Goal: Task Accomplishment & Management: Complete application form

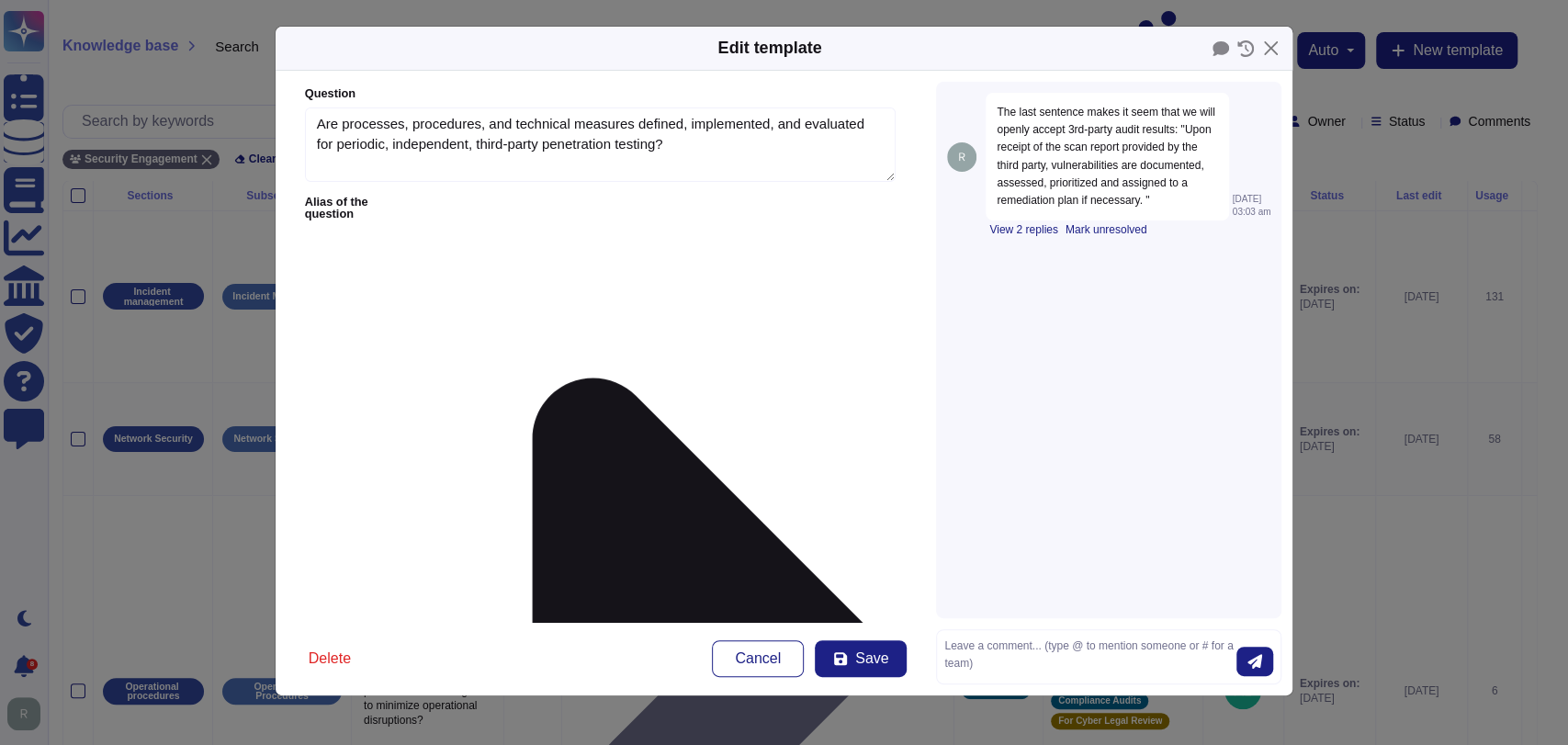
type textarea "Are processes, procedures, and technical measures defined, implemented, and eva…"
type textarea "Adobe regularly engages approved third-party security firms on an annual basis …"
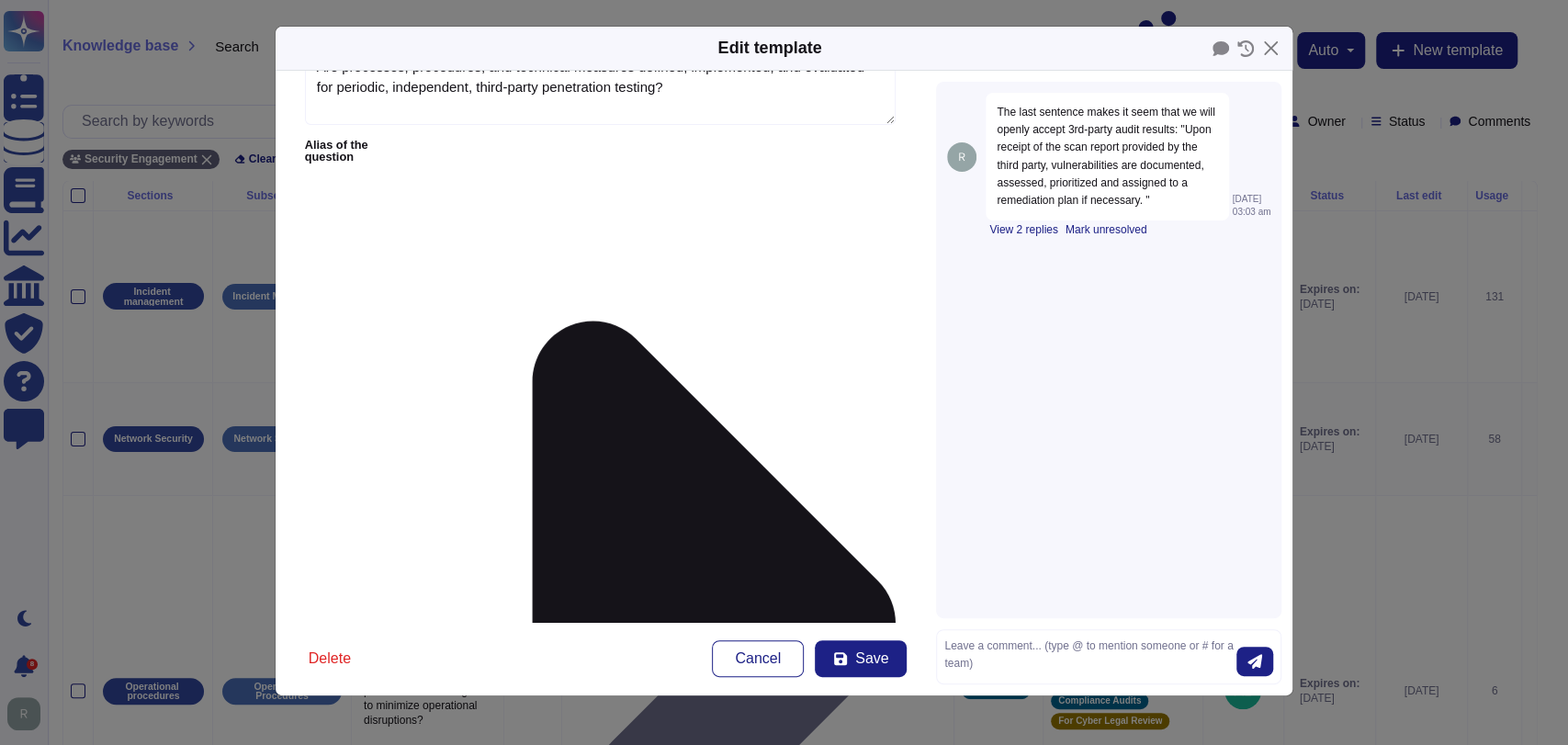
scroll to position [19, 0]
click at [1037, 239] on div "View 2 replies Mark unresolved" at bounding box center [1127, 230] width 285 height 19
click at [1037, 235] on span "View 2 replies" at bounding box center [1023, 230] width 68 height 11
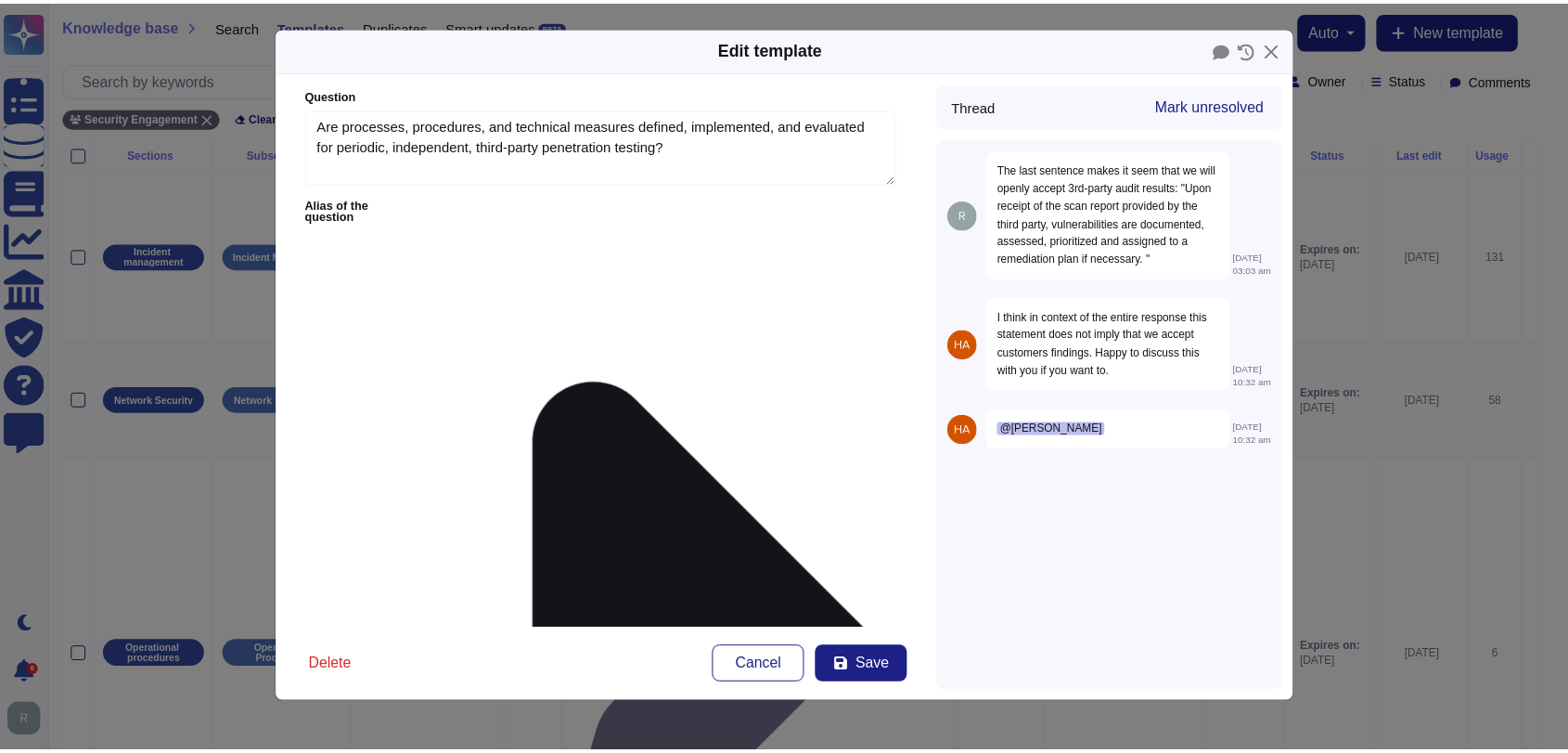
scroll to position [2, 0]
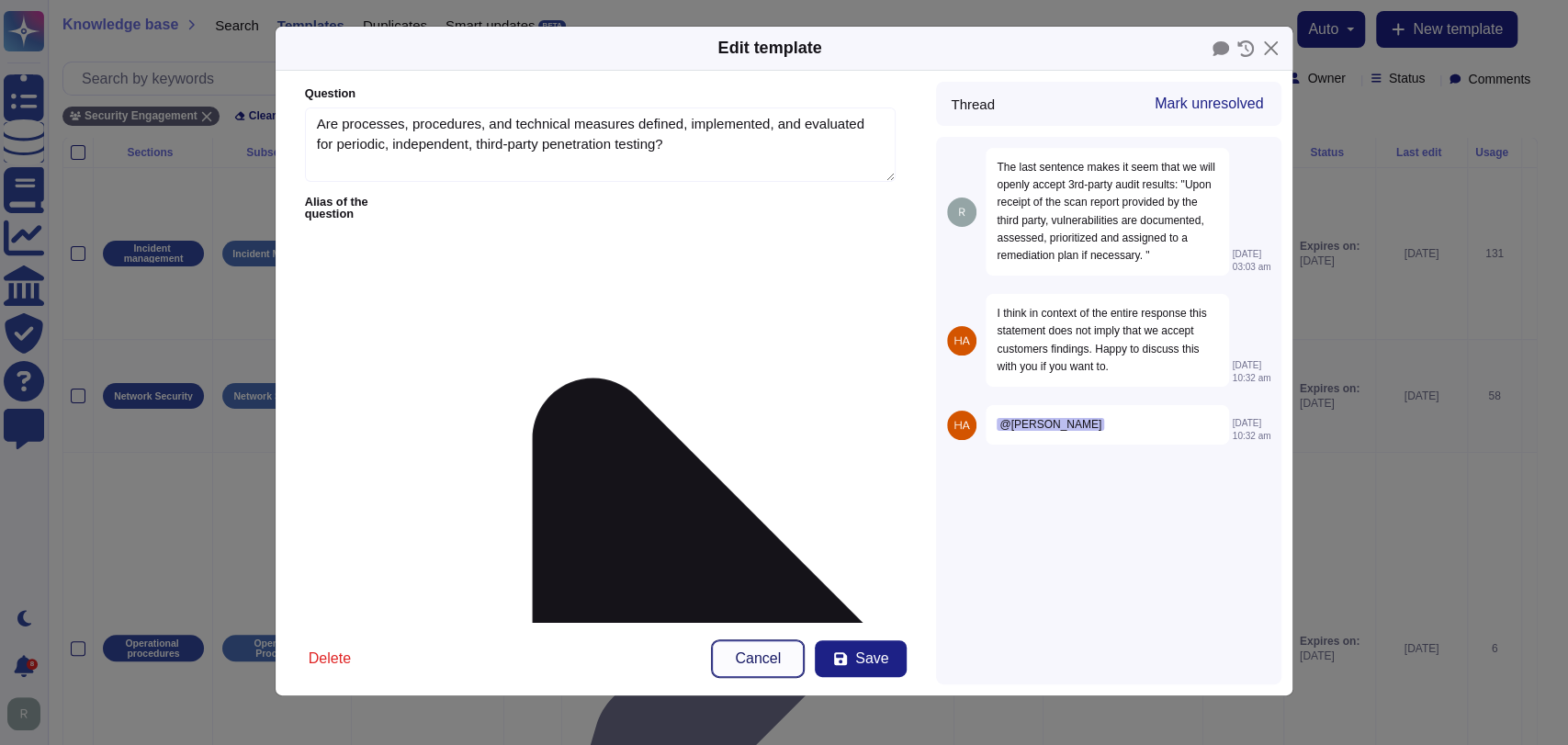
click at [778, 660] on span "Cancel" at bounding box center [757, 658] width 46 height 15
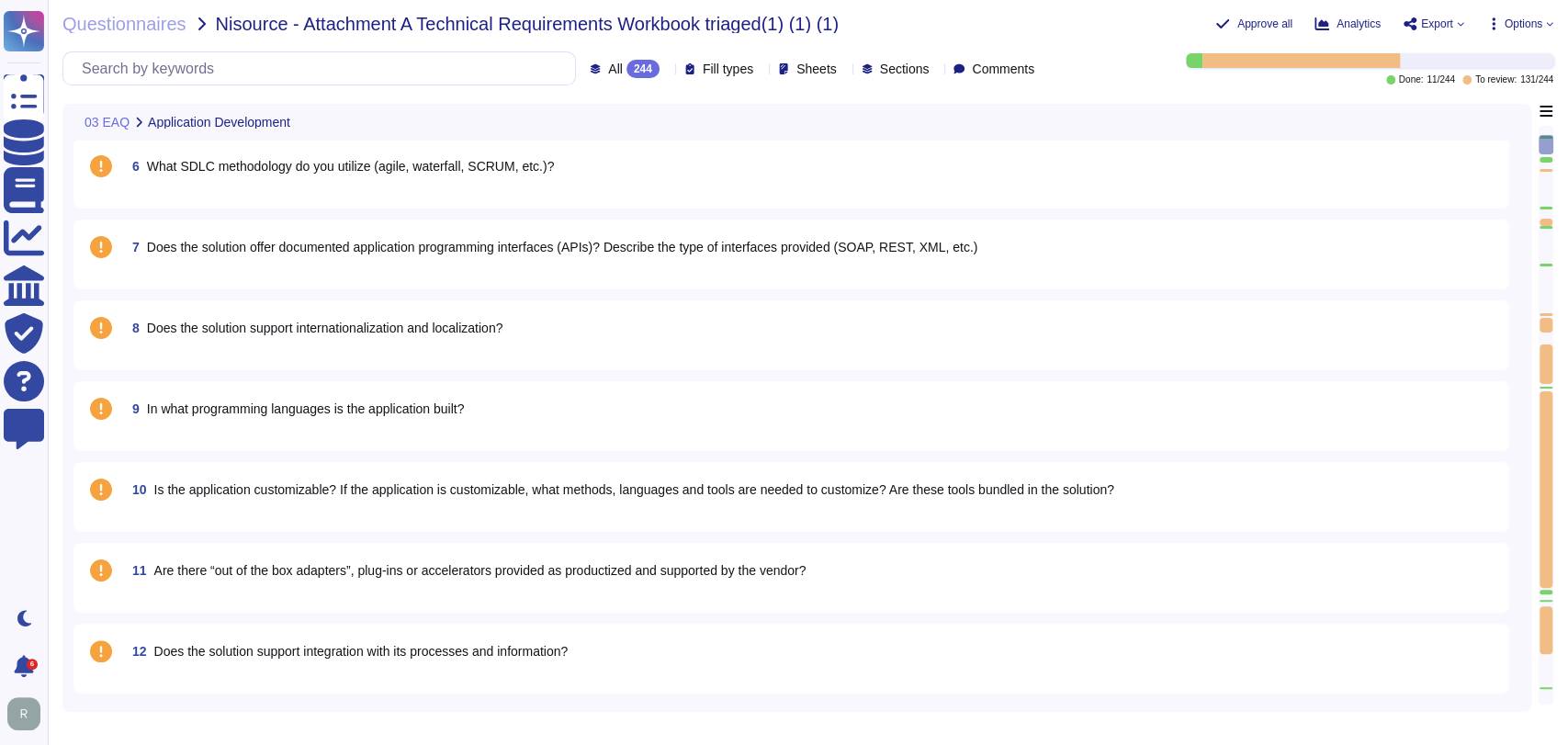
scroll to position [585, 0]
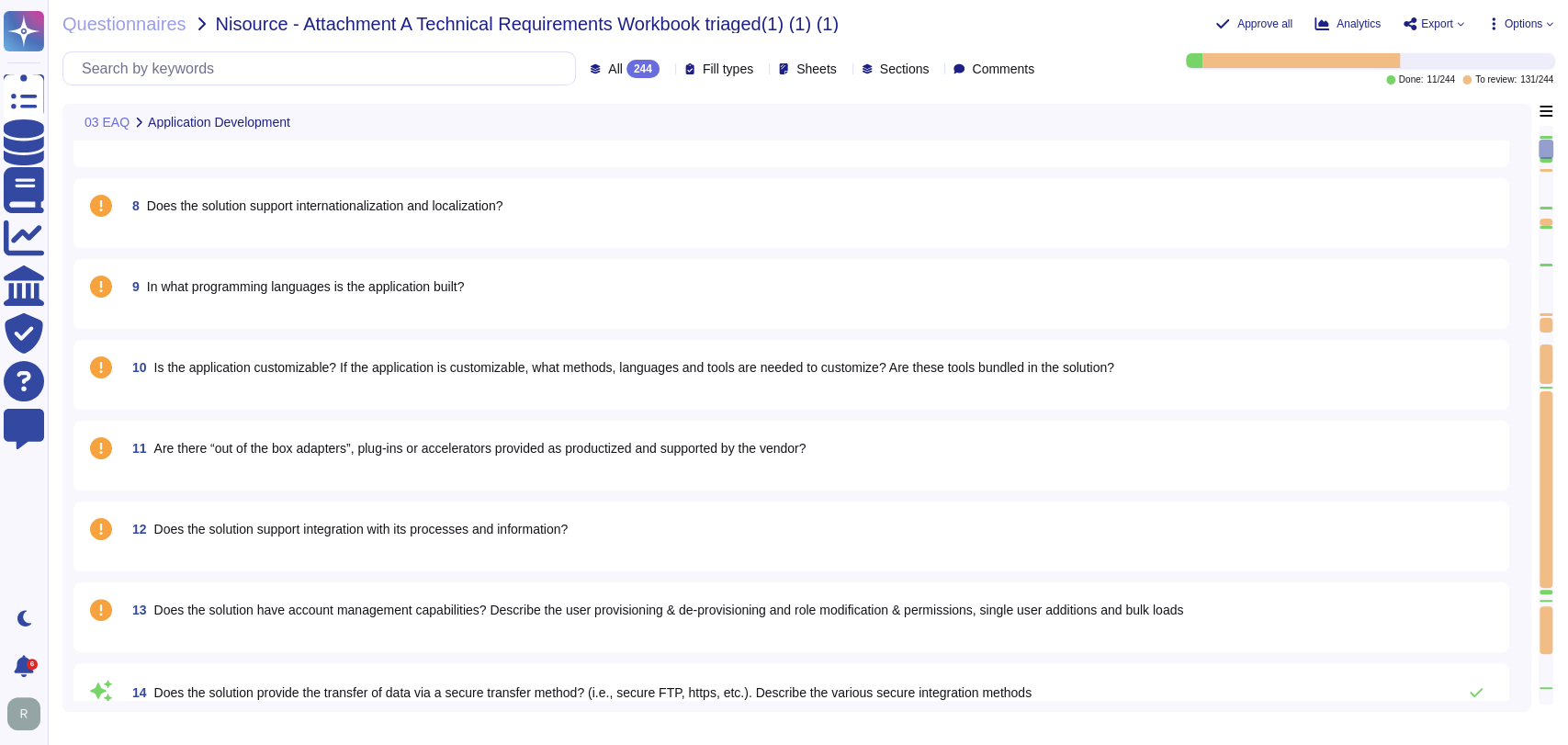
type textarea "Security Team"
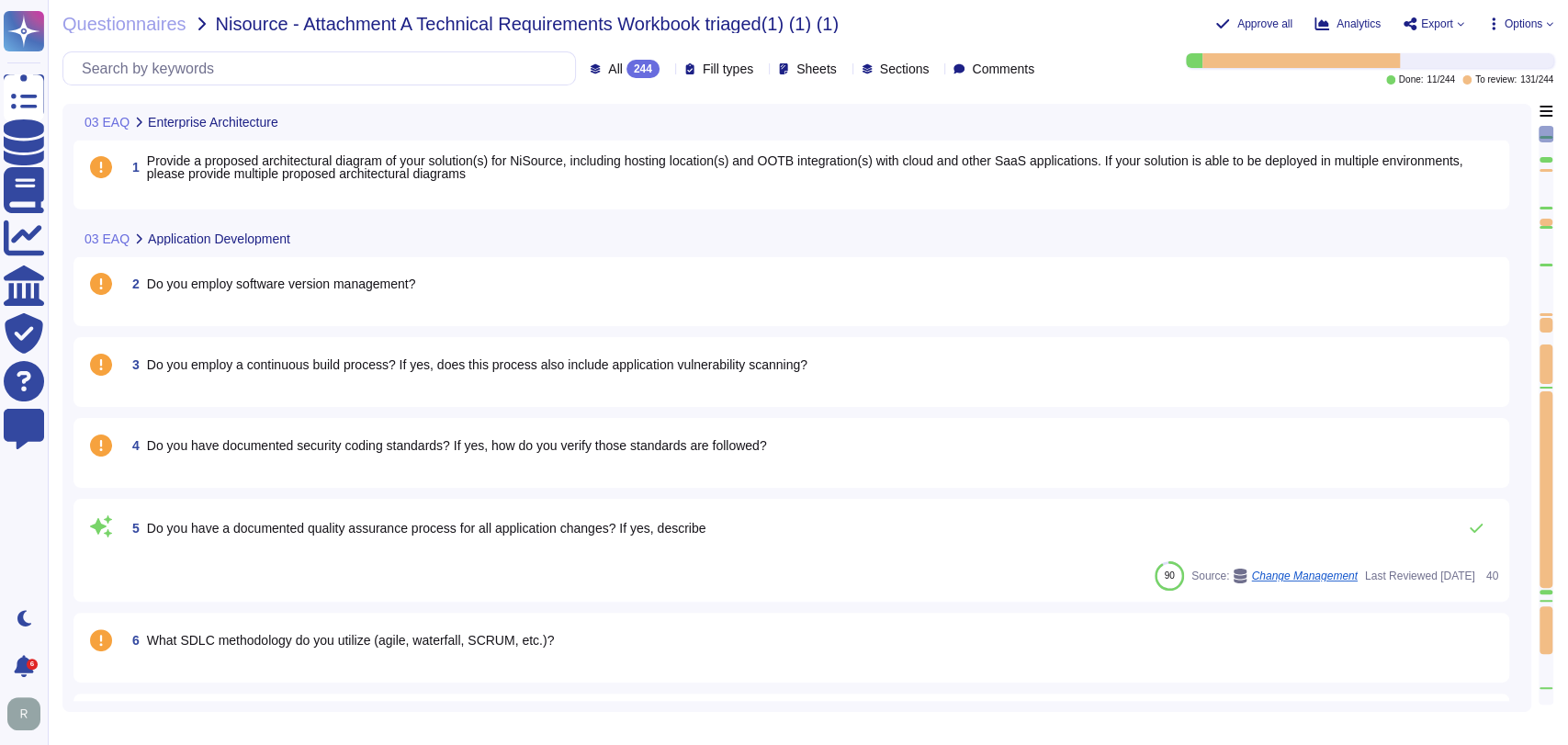
click at [316, 282] on span "Do you employ software version management?" at bounding box center [281, 284] width 269 height 15
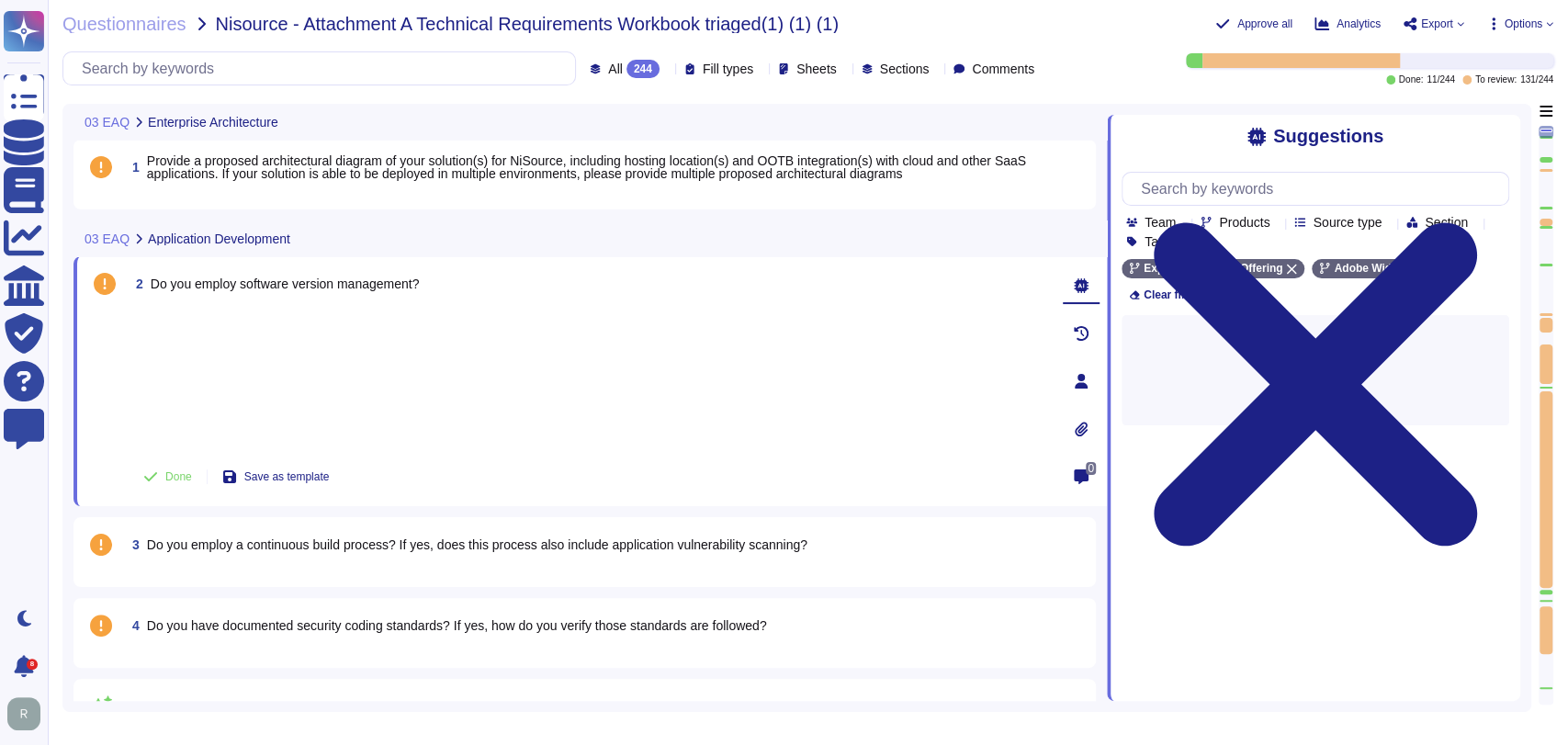
click at [483, 167] on span "Provide a proposed architectural diagram of your solution(s) for NiSource, incl…" at bounding box center [586, 167] width 879 height 28
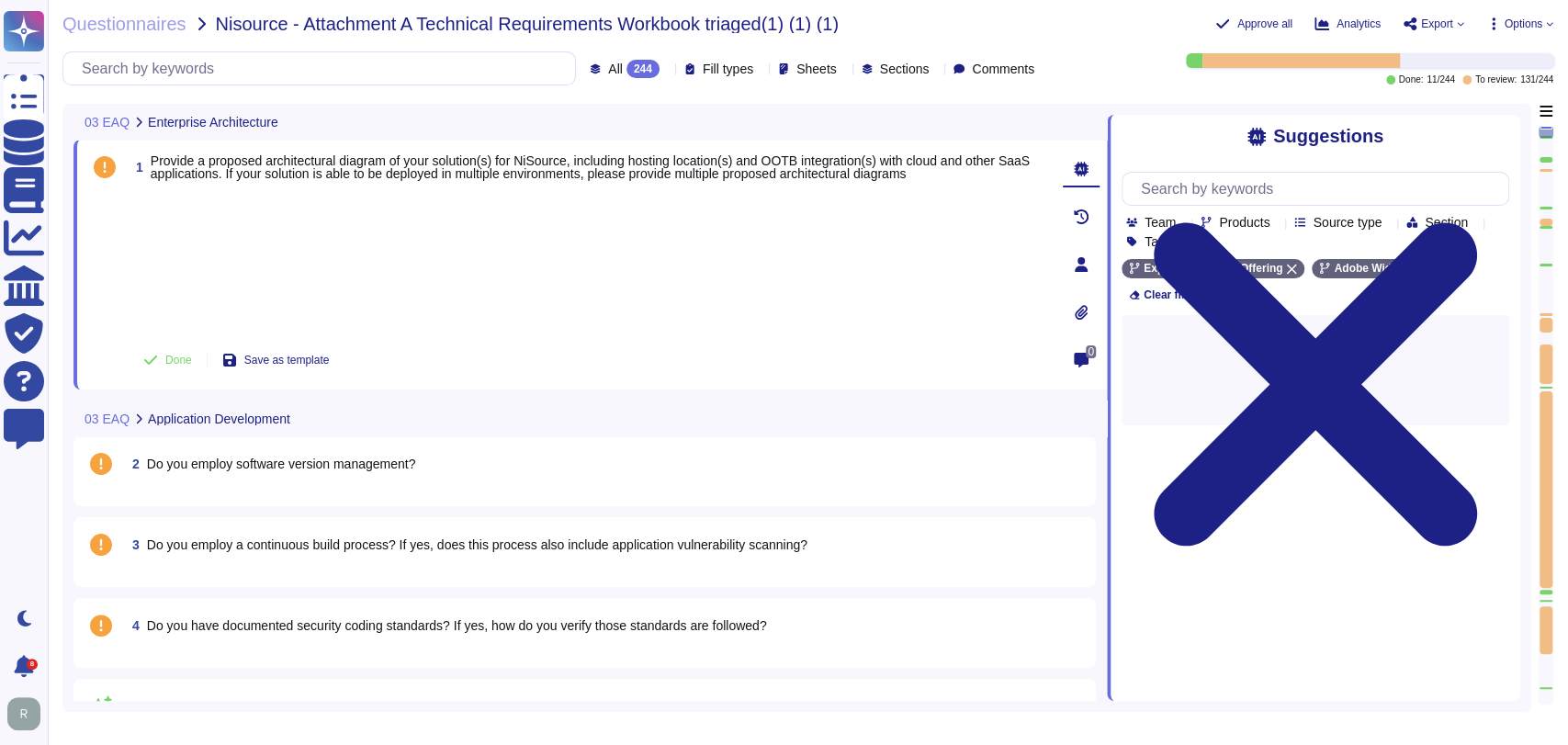
click at [511, 232] on div at bounding box center [588, 262] width 920 height 143
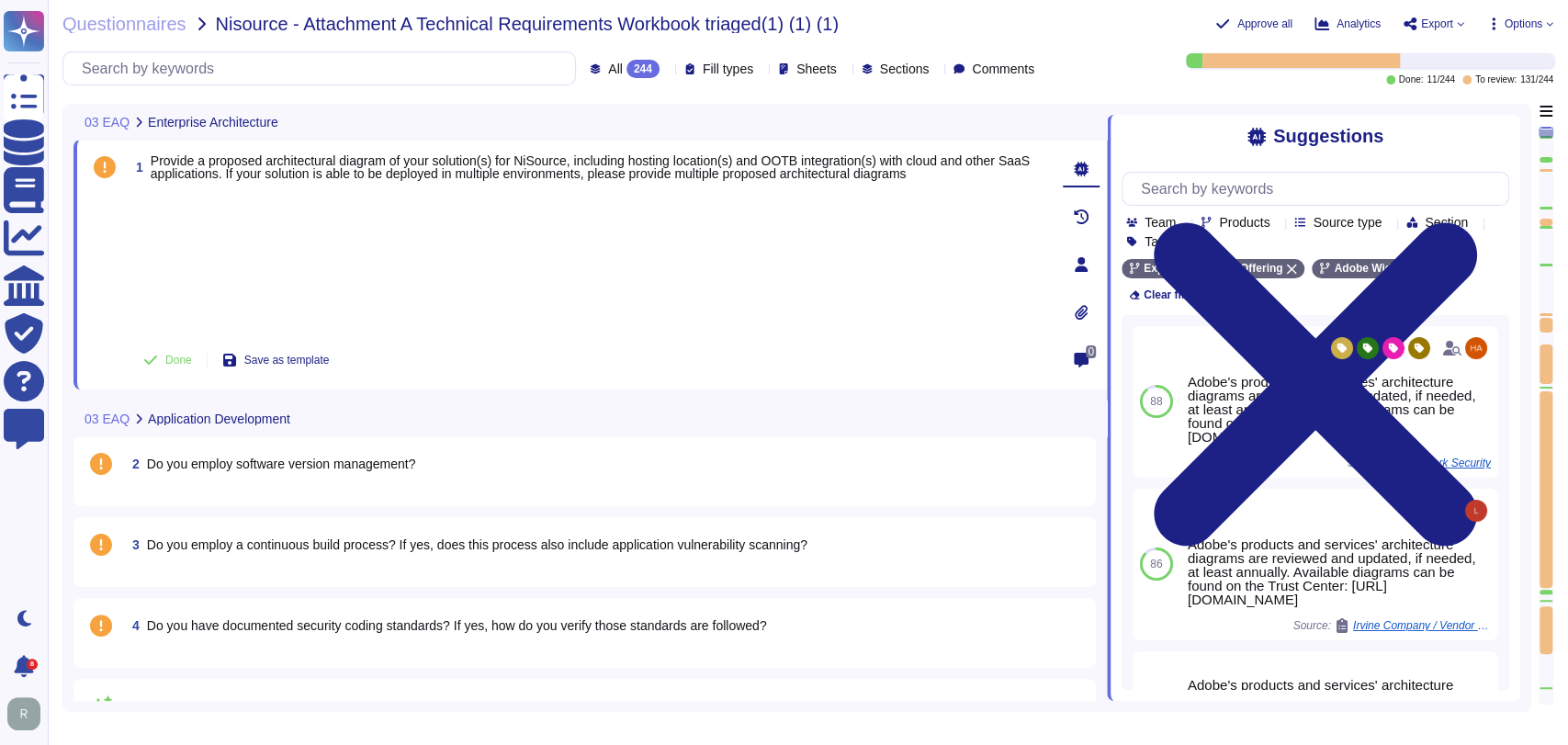
click at [547, 236] on div at bounding box center [588, 262] width 920 height 143
click at [320, 224] on div at bounding box center [588, 262] width 920 height 143
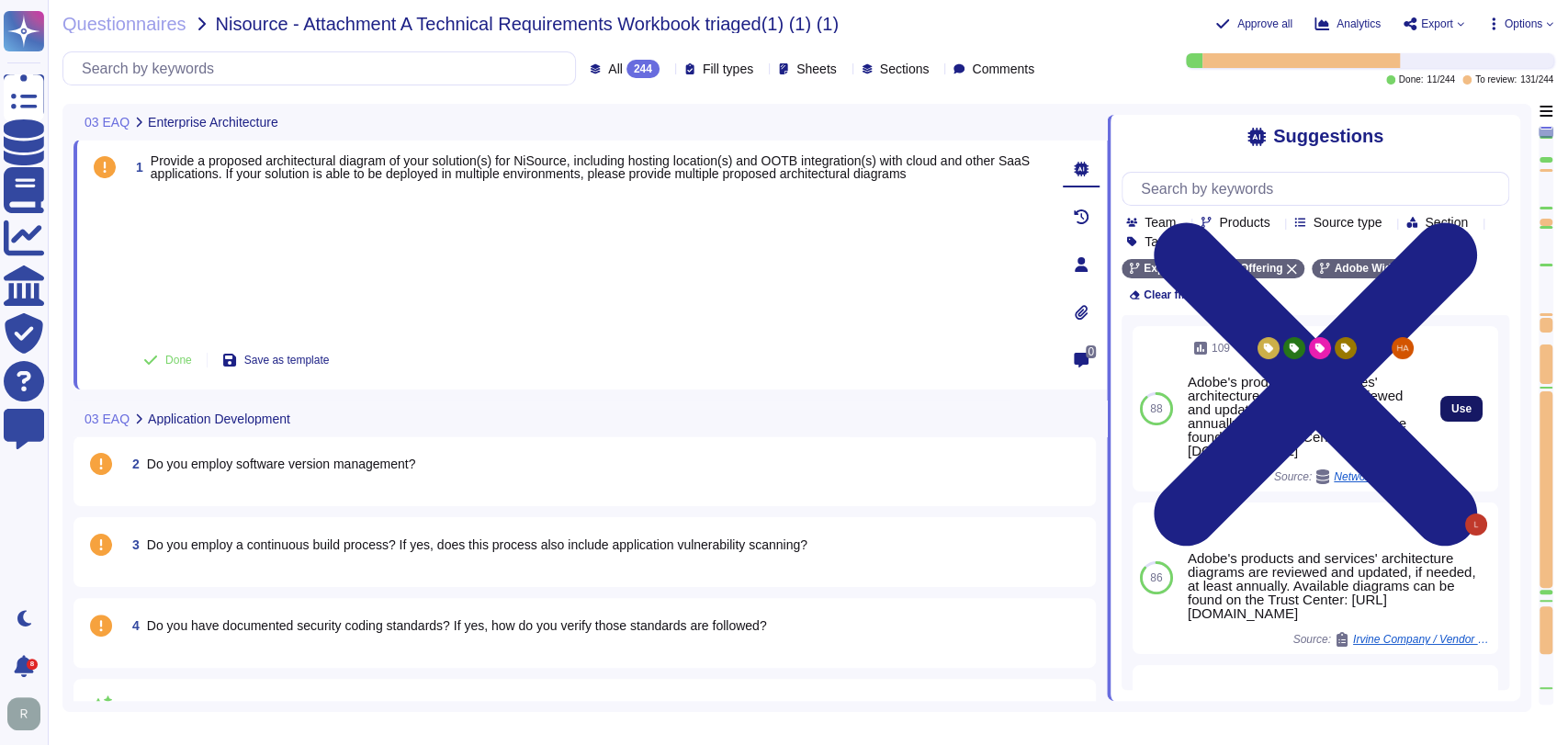
click at [1451, 403] on span "Use" at bounding box center [1462, 409] width 21 height 11
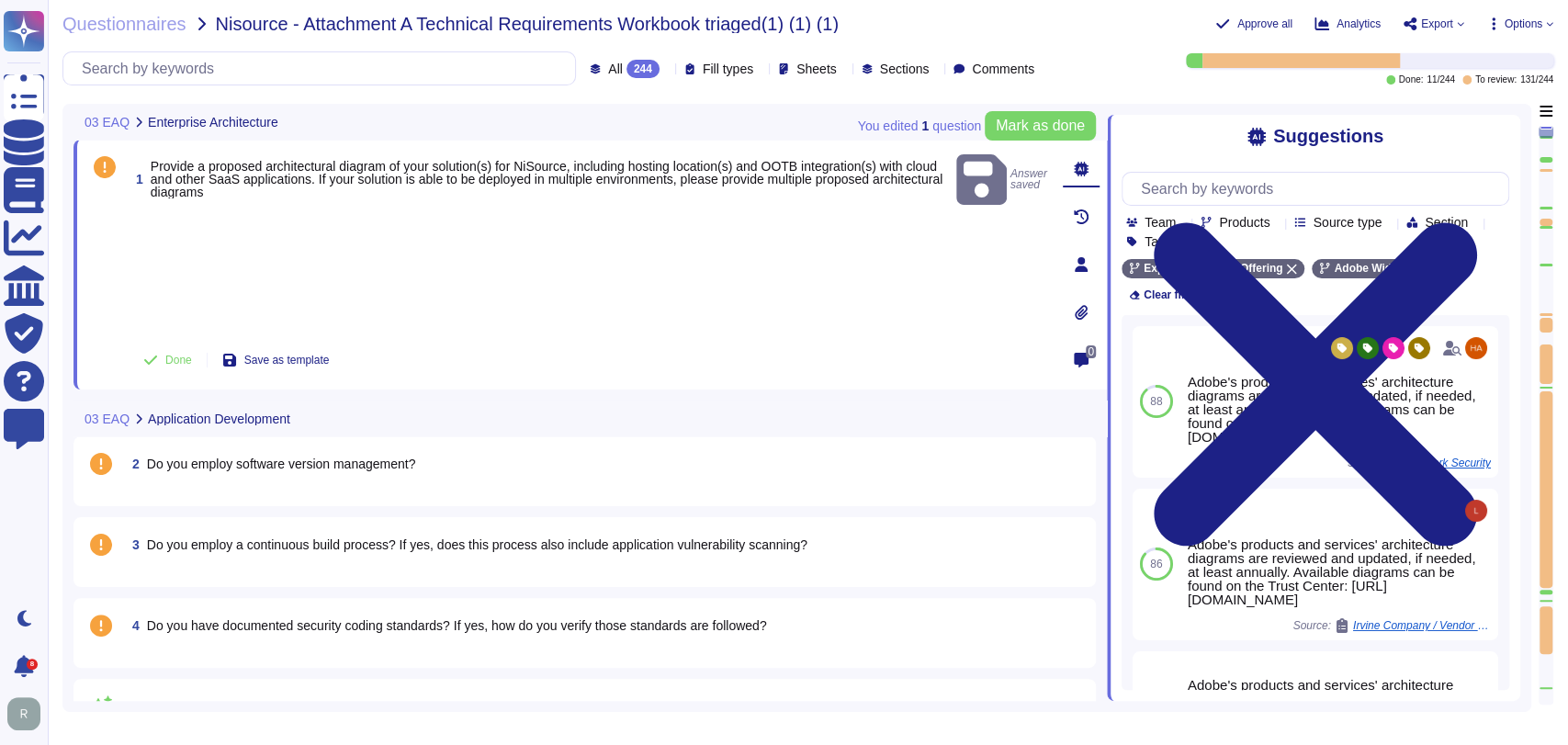
click at [299, 260] on div at bounding box center [588, 274] width 920 height 119
click at [333, 244] on div at bounding box center [588, 274] width 920 height 119
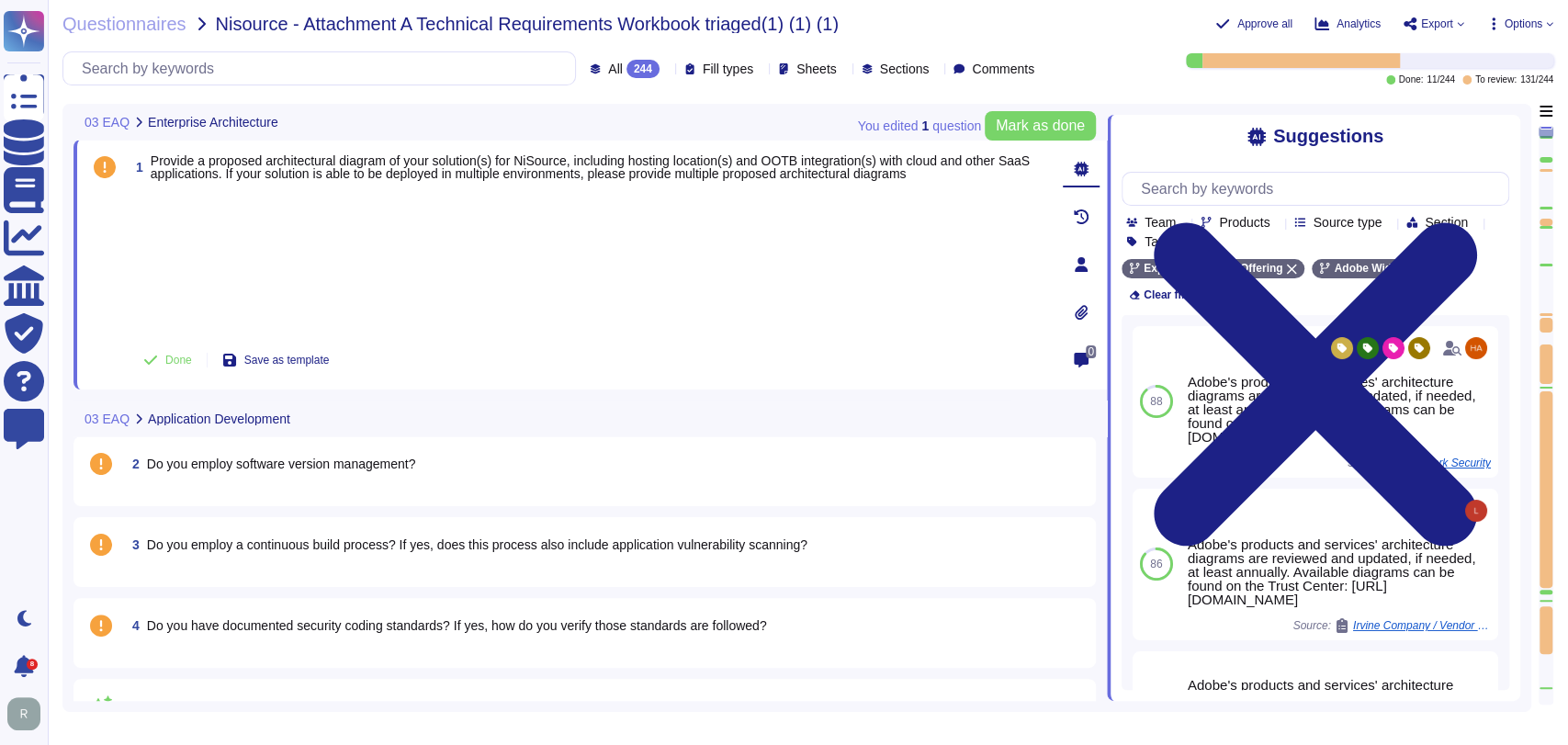
click at [237, 299] on div at bounding box center [588, 262] width 920 height 143
click at [406, 253] on div at bounding box center [588, 262] width 920 height 143
click at [477, 476] on div "2 Do you employ software version management?" at bounding box center [605, 463] width 960 height 33
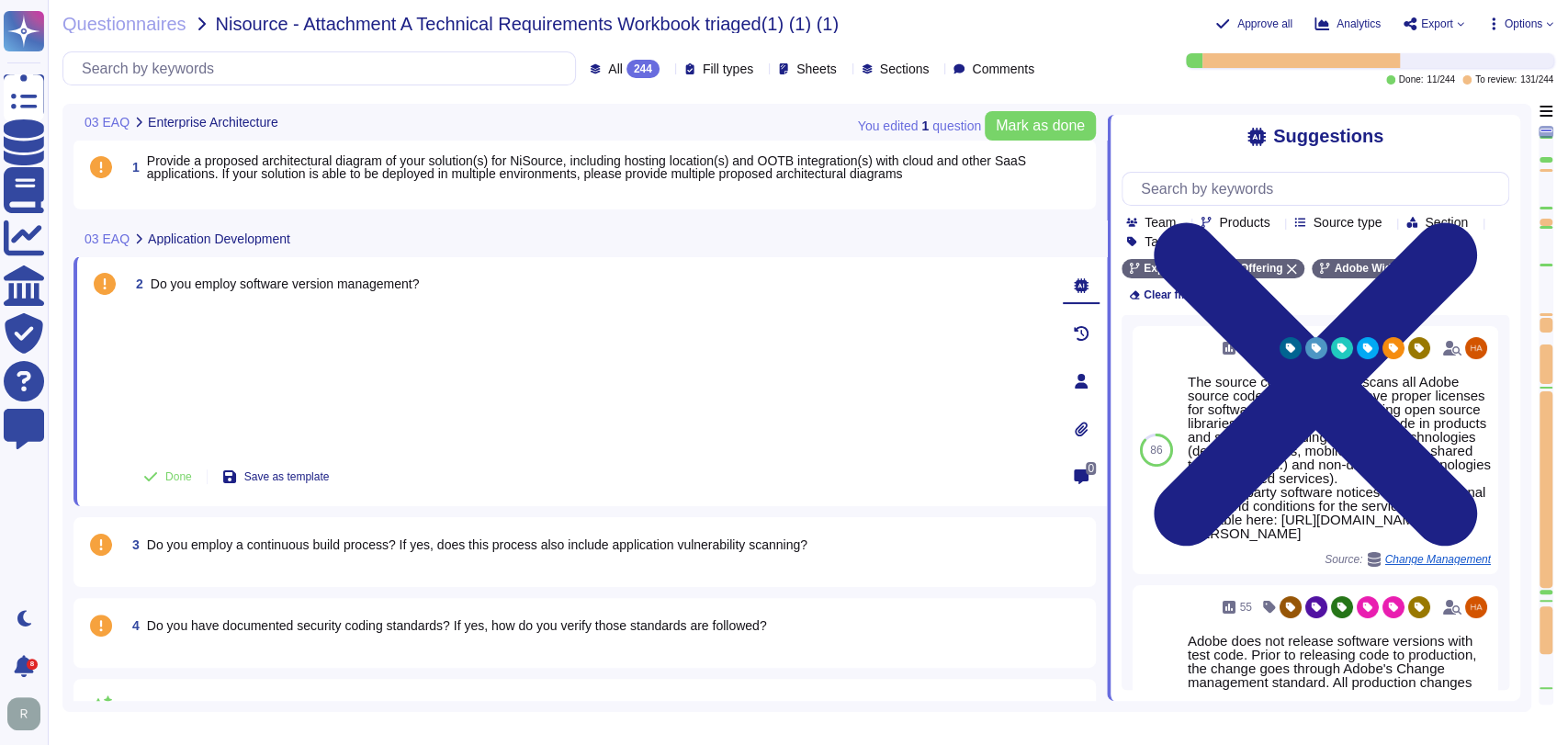
click at [278, 399] on div at bounding box center [588, 379] width 920 height 143
click at [326, 358] on div at bounding box center [588, 379] width 920 height 143
click at [331, 357] on div at bounding box center [588, 379] width 920 height 143
click at [626, 375] on div at bounding box center [588, 379] width 920 height 143
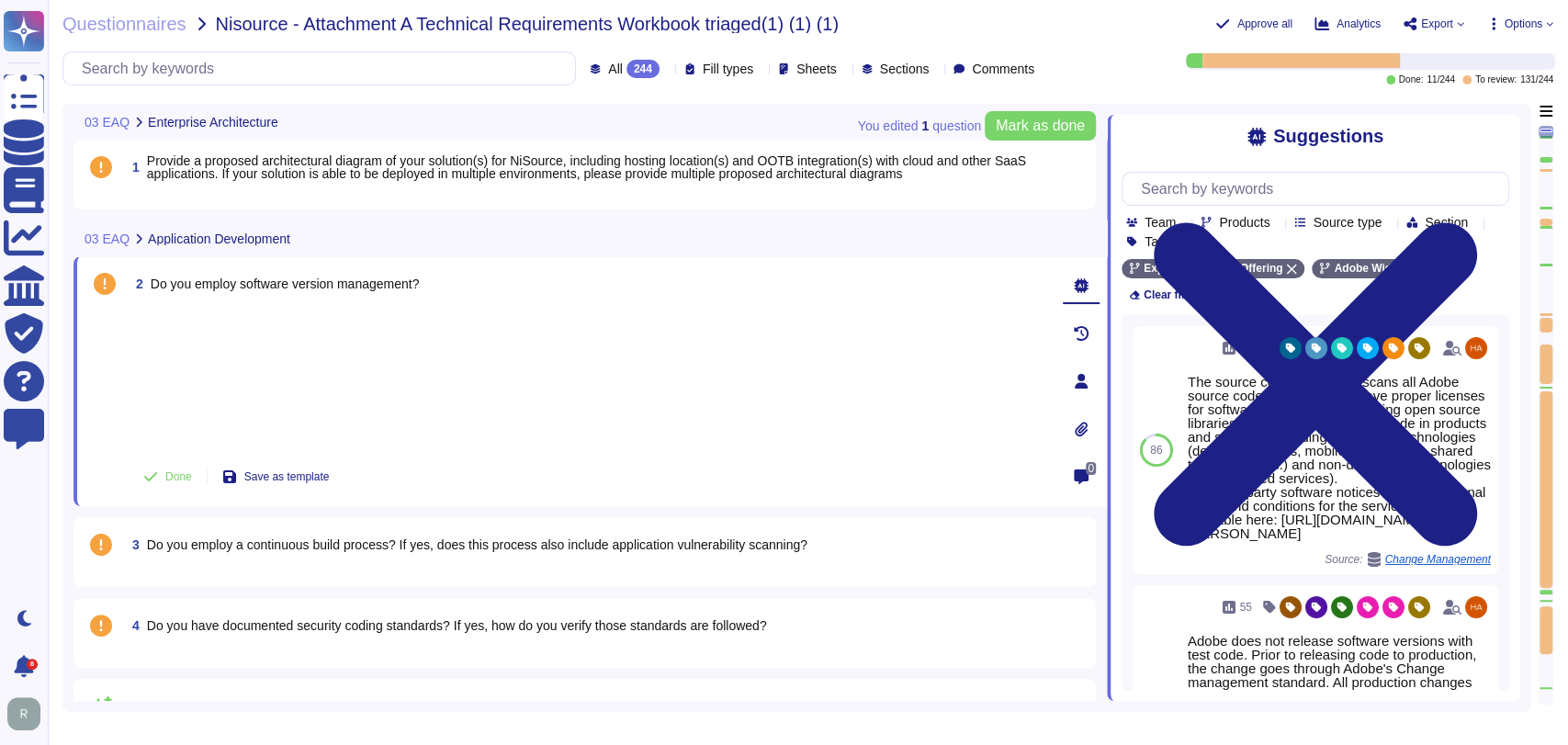
click at [626, 376] on div at bounding box center [588, 379] width 920 height 143
click at [478, 369] on div at bounding box center [588, 379] width 920 height 143
click at [337, 362] on div at bounding box center [588, 379] width 920 height 143
click at [323, 364] on div at bounding box center [588, 379] width 920 height 143
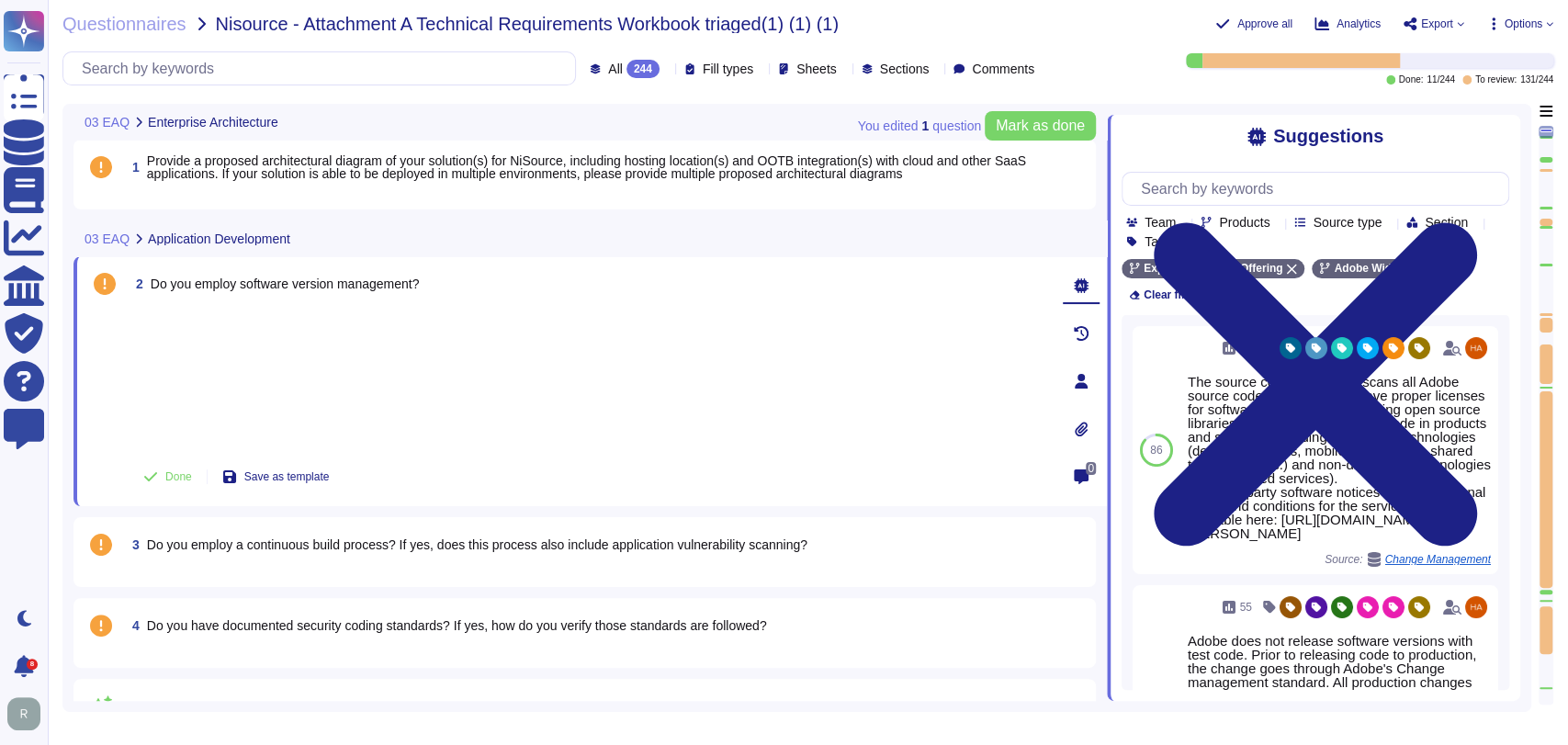
click at [307, 364] on div at bounding box center [588, 379] width 920 height 143
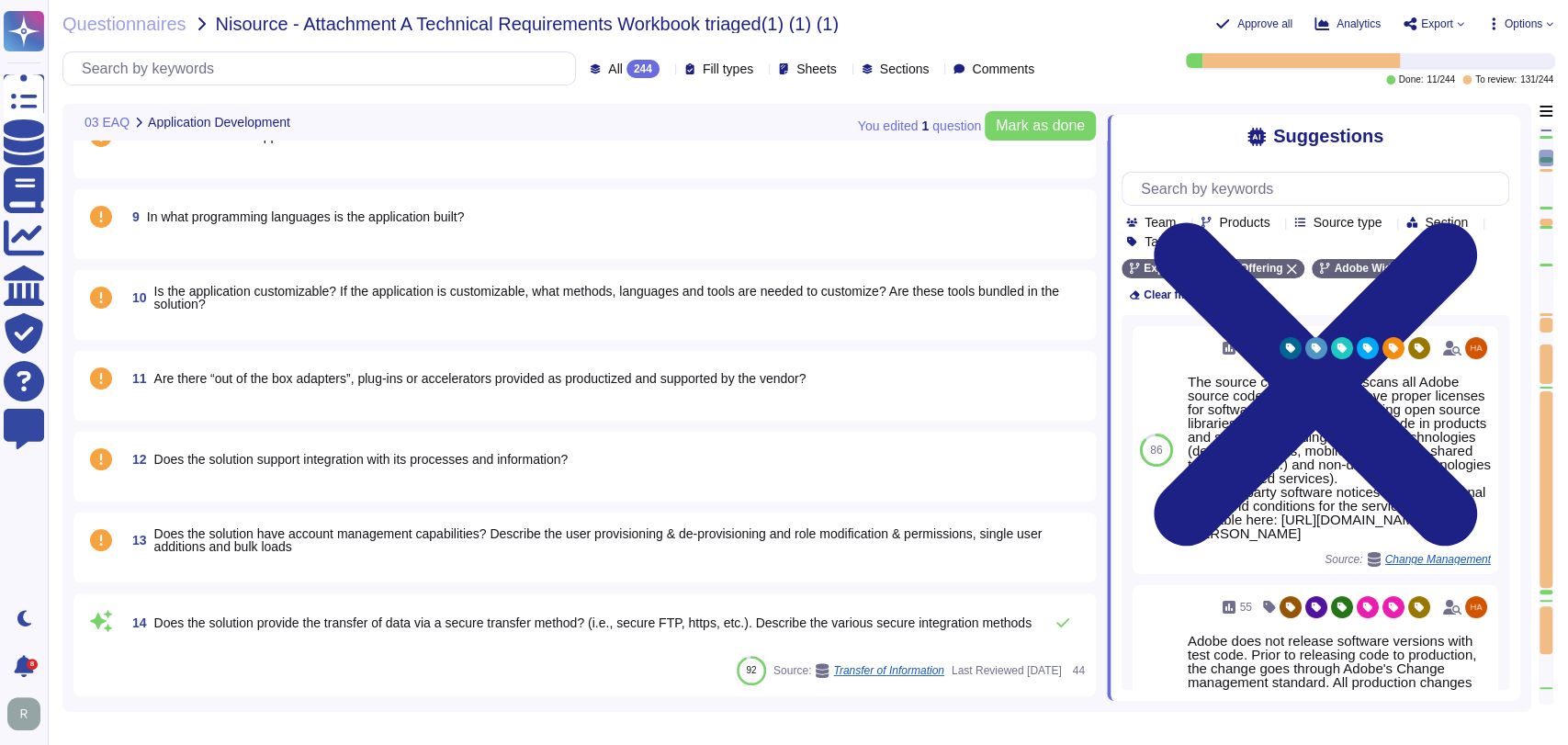
type textarea "Security Team"
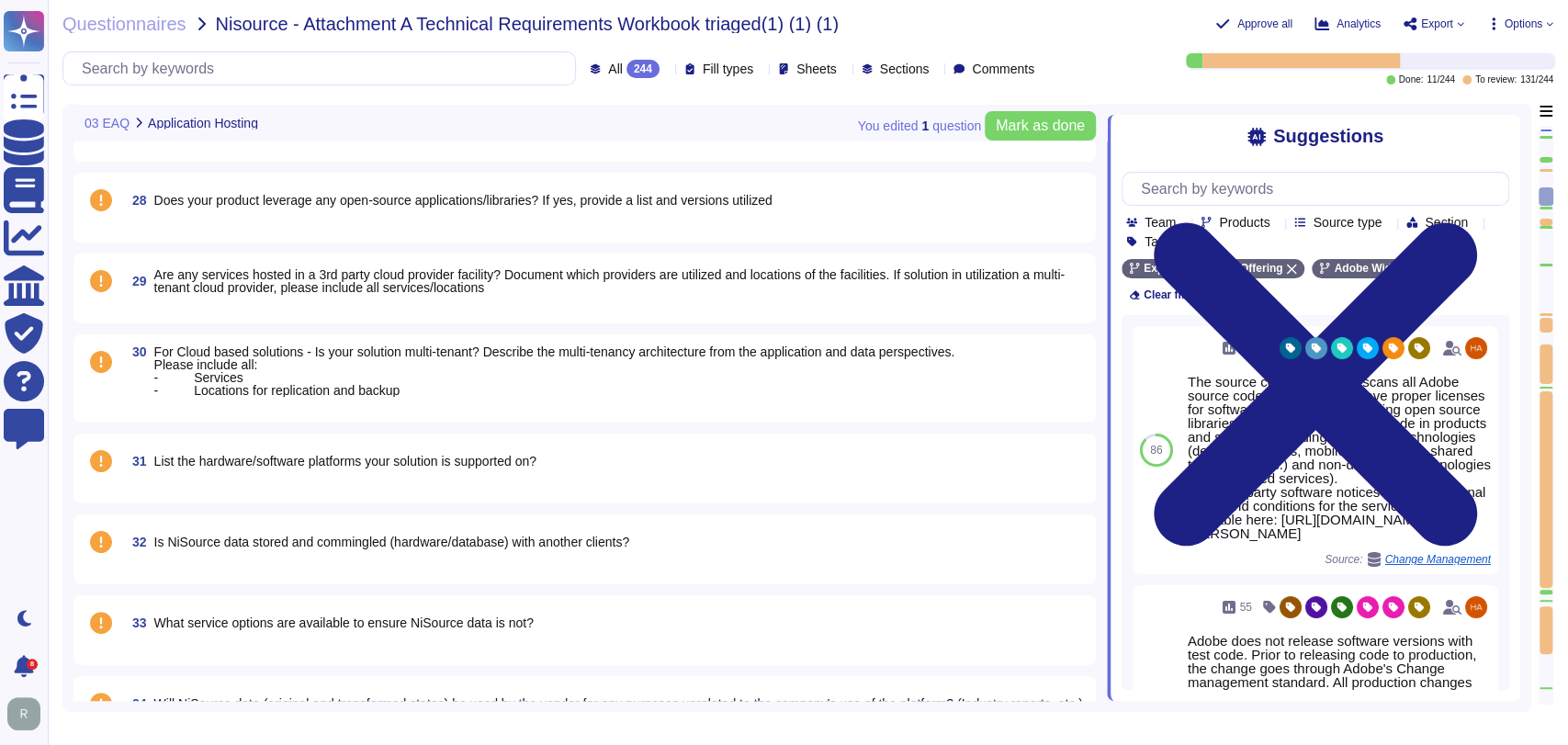
type textarea "Security Team"
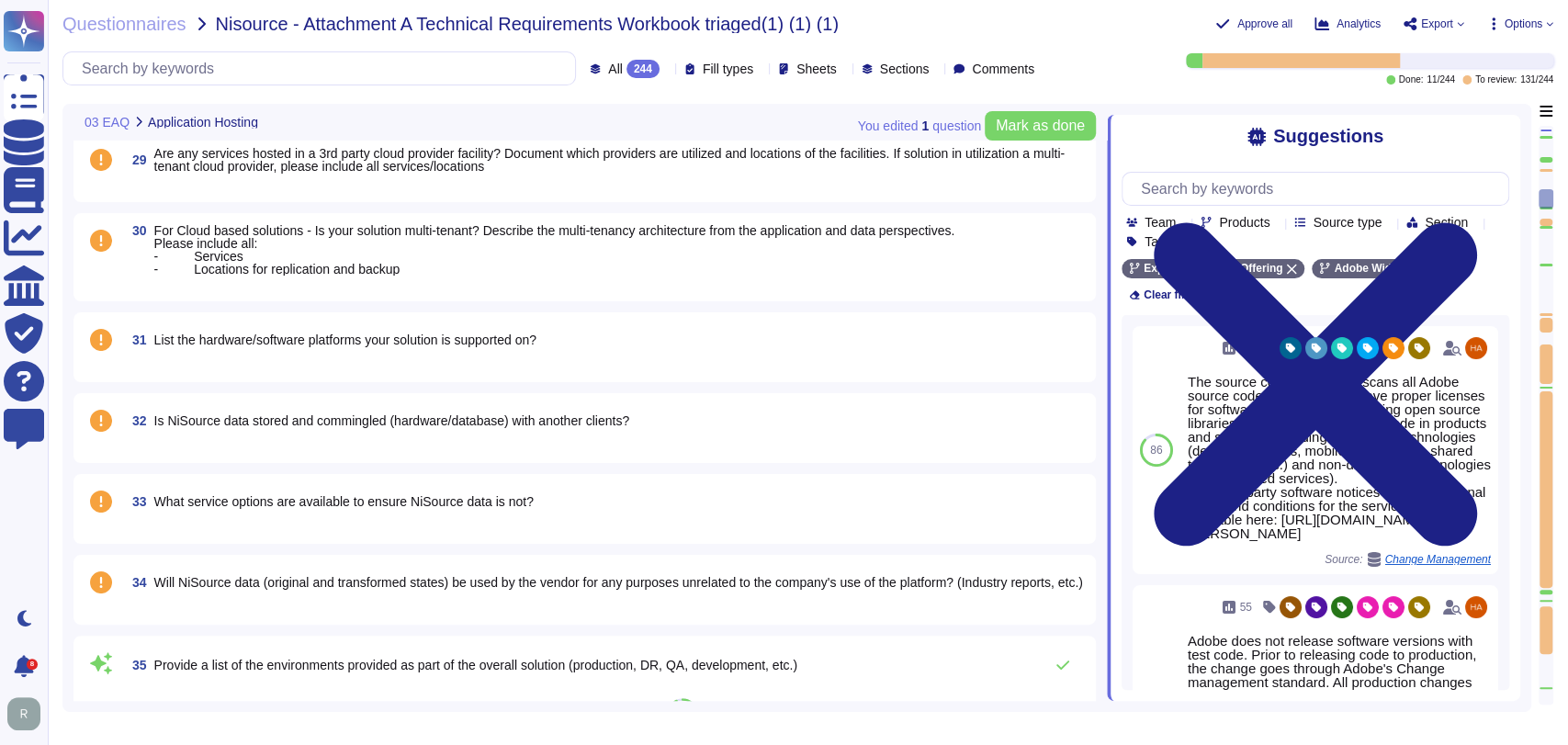
type textarea "Security Team"
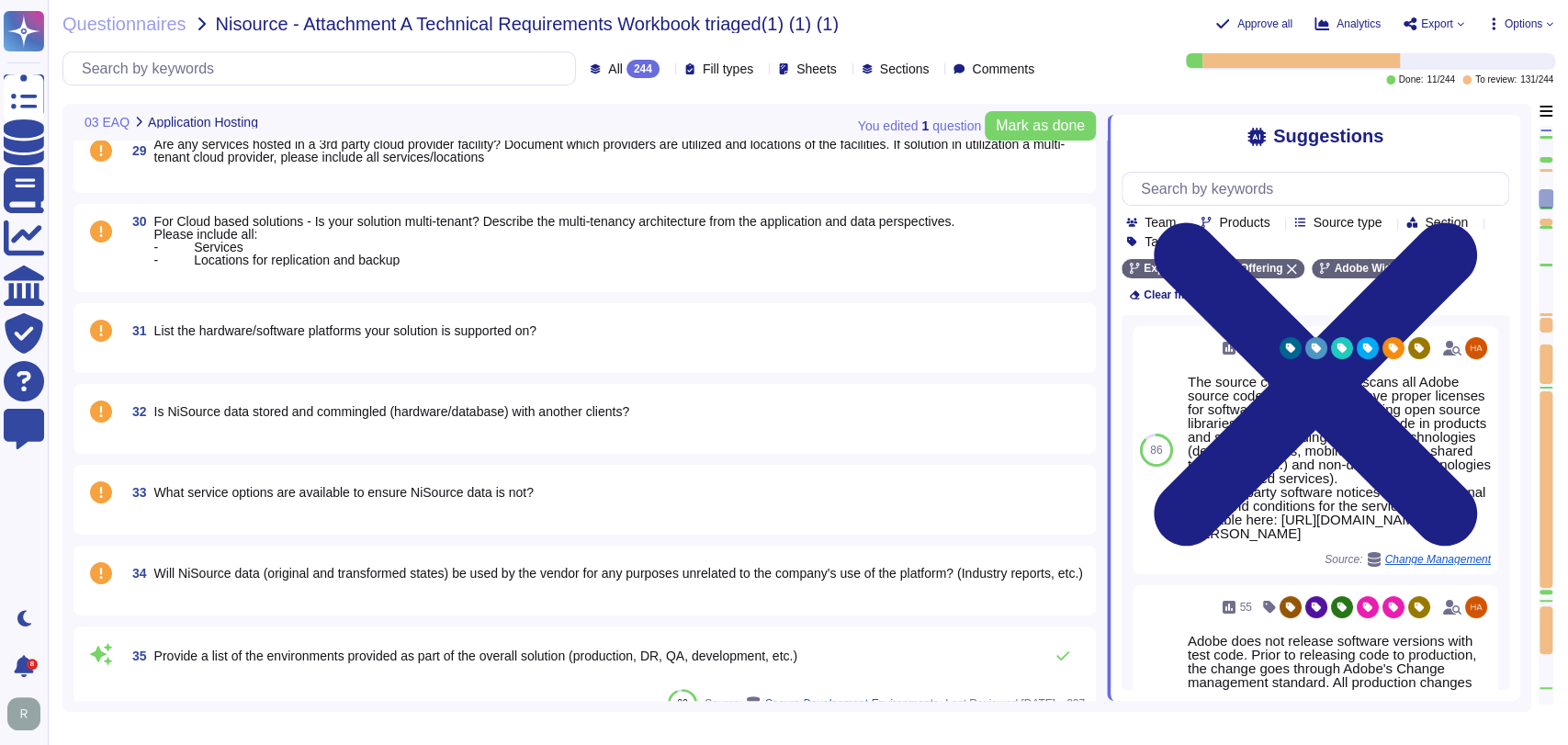
scroll to position [2481, 0]
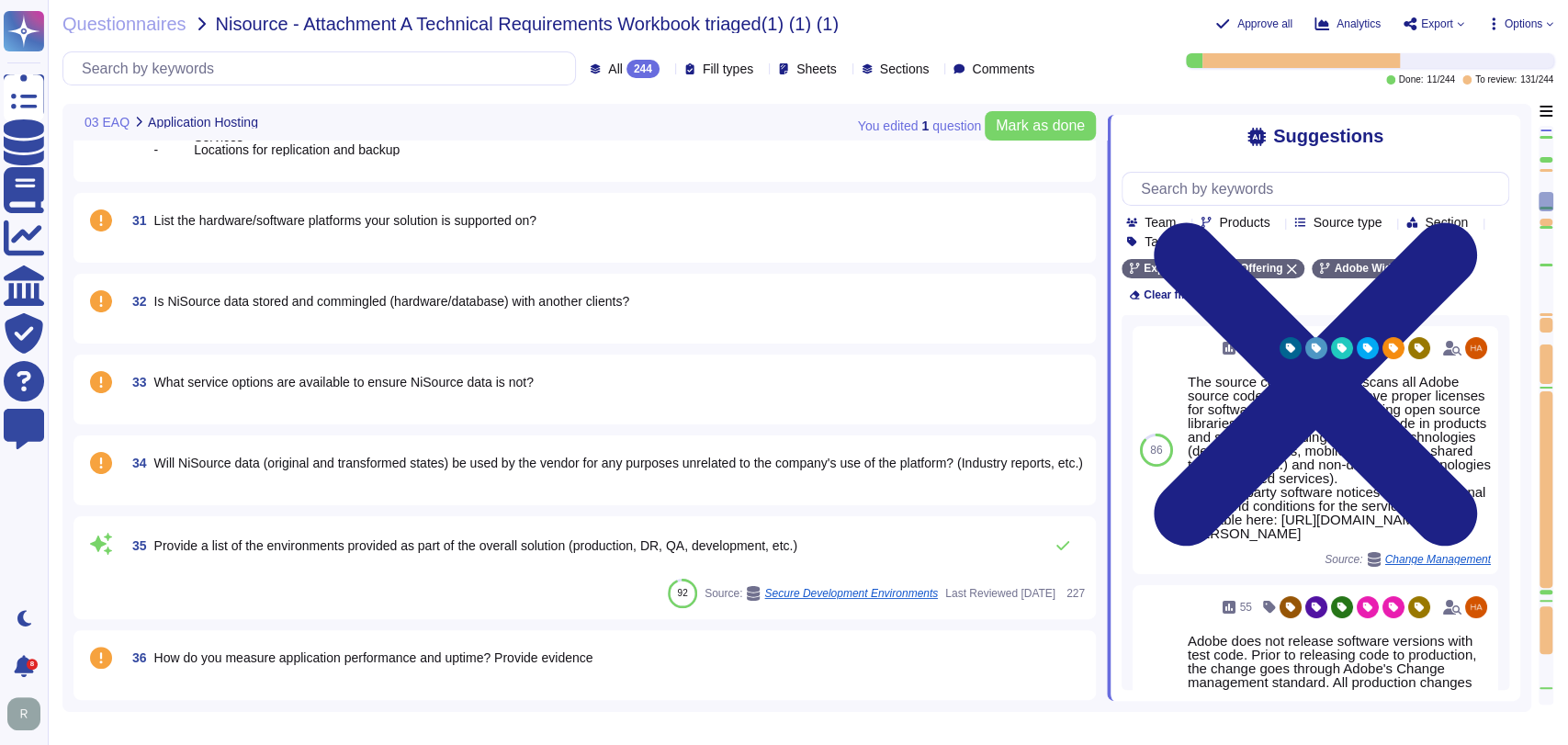
type textarea "Security Team"
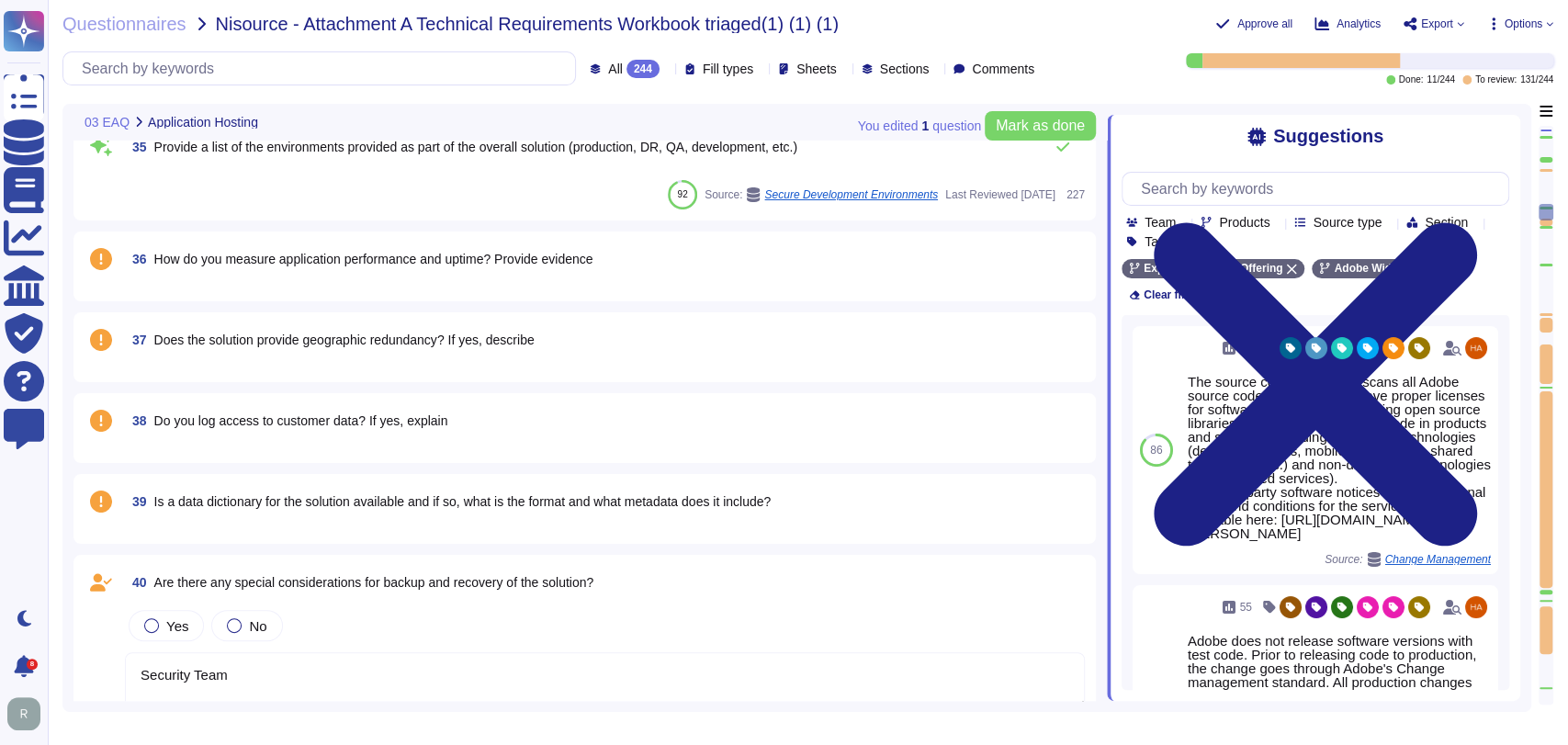
scroll to position [2923, 0]
click at [443, 274] on span "36 How do you measure application performance and uptime? Provide evidence" at bounding box center [359, 258] width 468 height 33
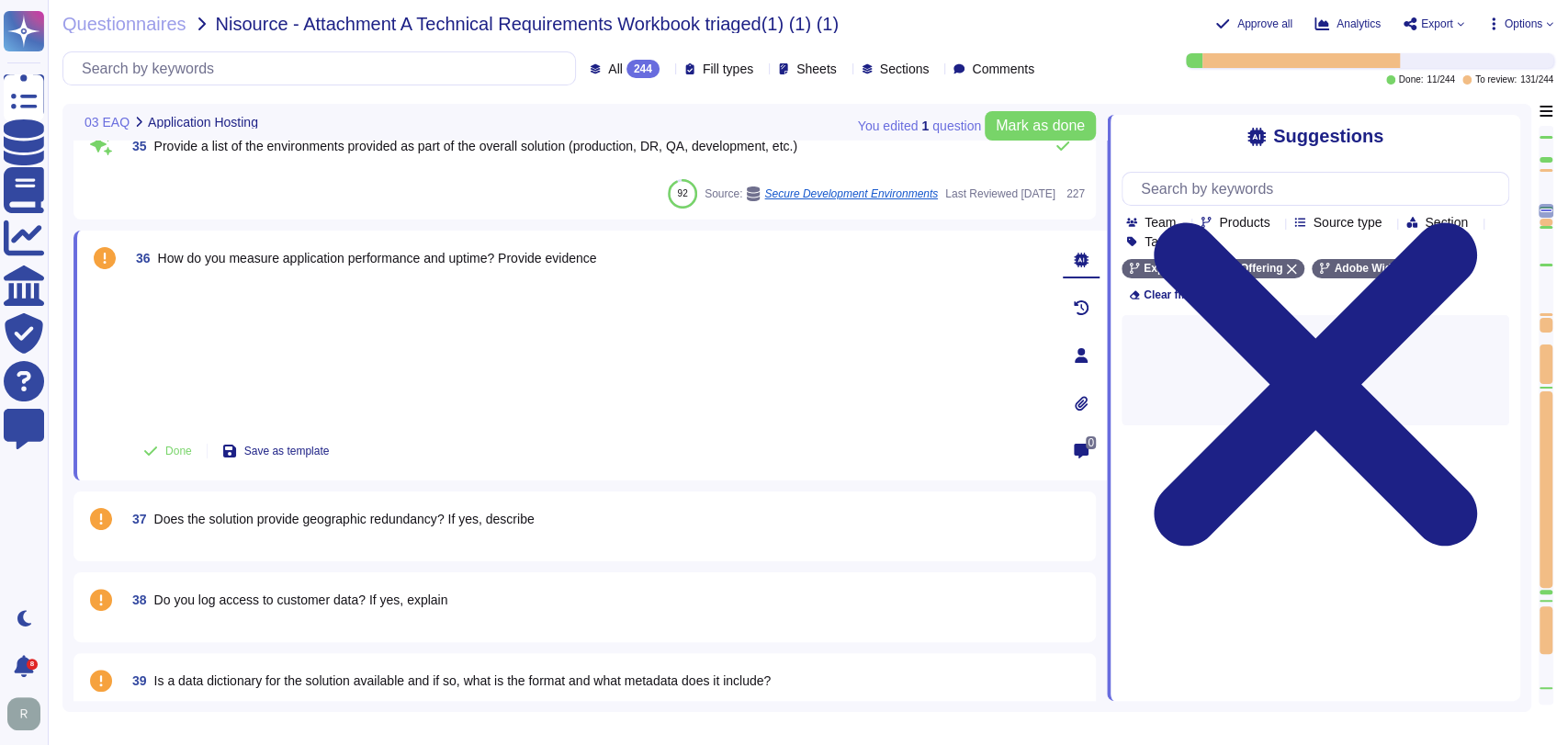
click at [367, 343] on div at bounding box center [588, 353] width 920 height 143
click at [478, 345] on div at bounding box center [588, 353] width 920 height 143
click at [756, 340] on div at bounding box center [588, 353] width 920 height 143
click at [813, 358] on div at bounding box center [588, 353] width 920 height 143
click at [815, 358] on div at bounding box center [588, 353] width 920 height 143
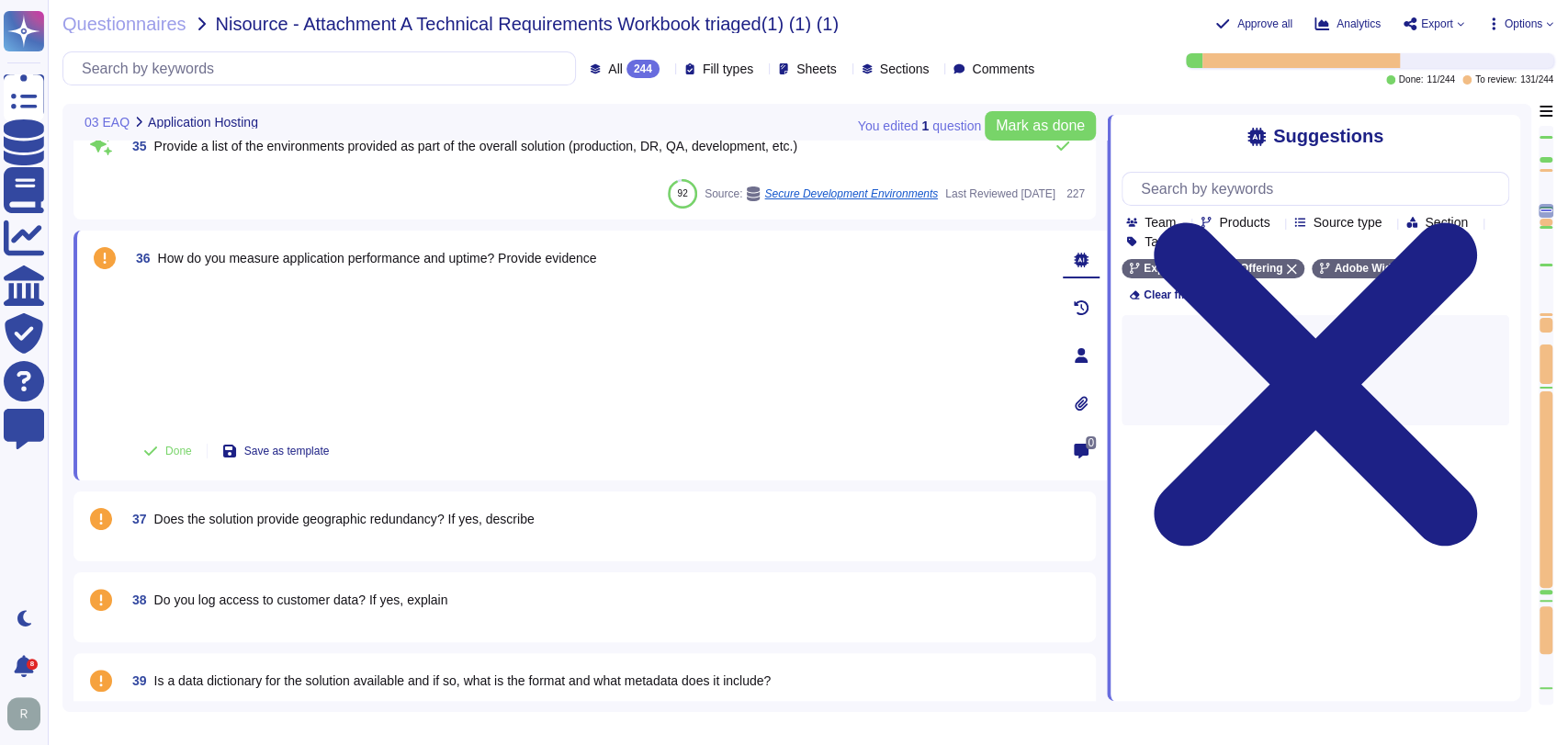
click at [815, 358] on div at bounding box center [588, 353] width 920 height 143
click at [692, 366] on div at bounding box center [588, 353] width 920 height 143
click at [292, 256] on span "How do you measure application performance and uptime? Provide evidence" at bounding box center [377, 259] width 439 height 15
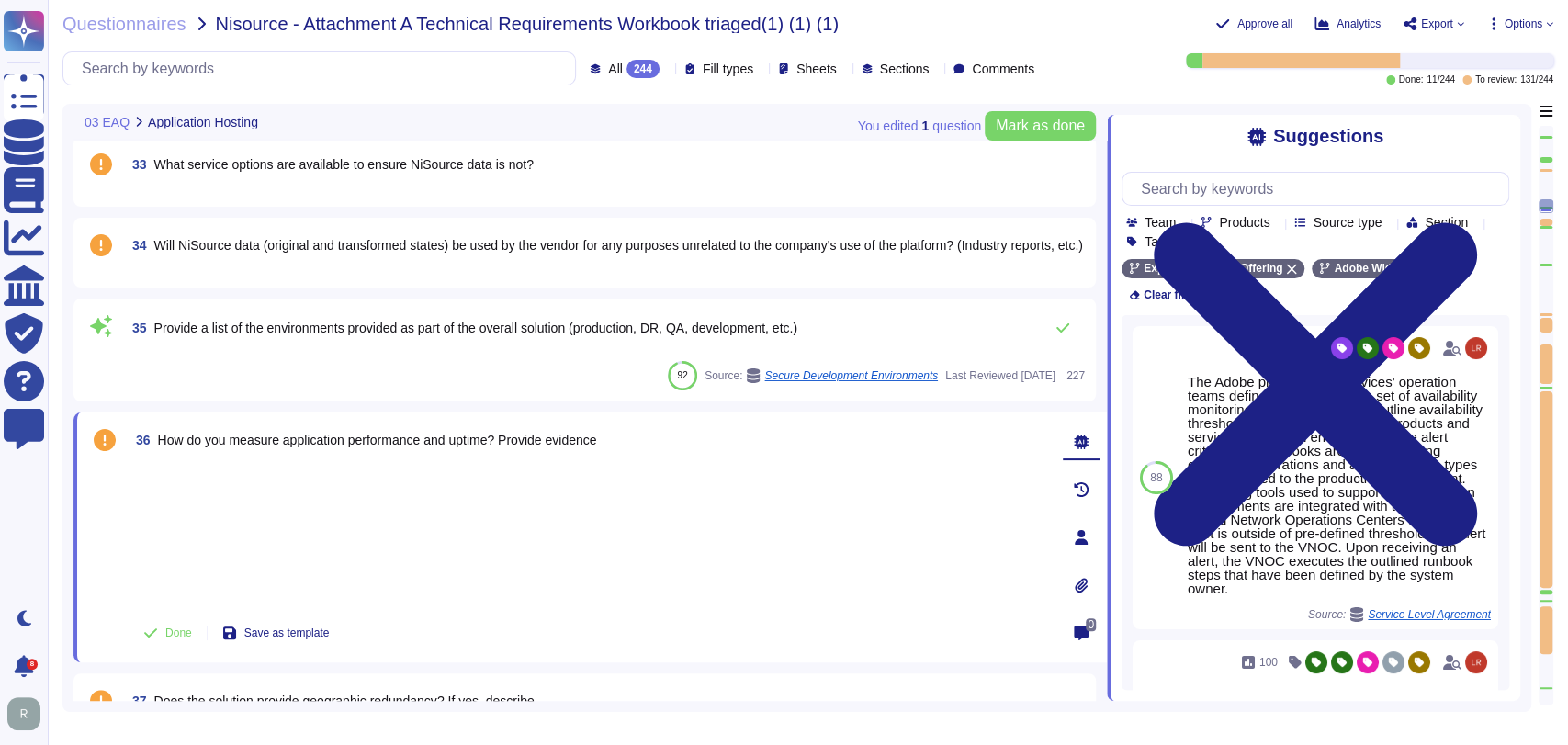
scroll to position [2755, 0]
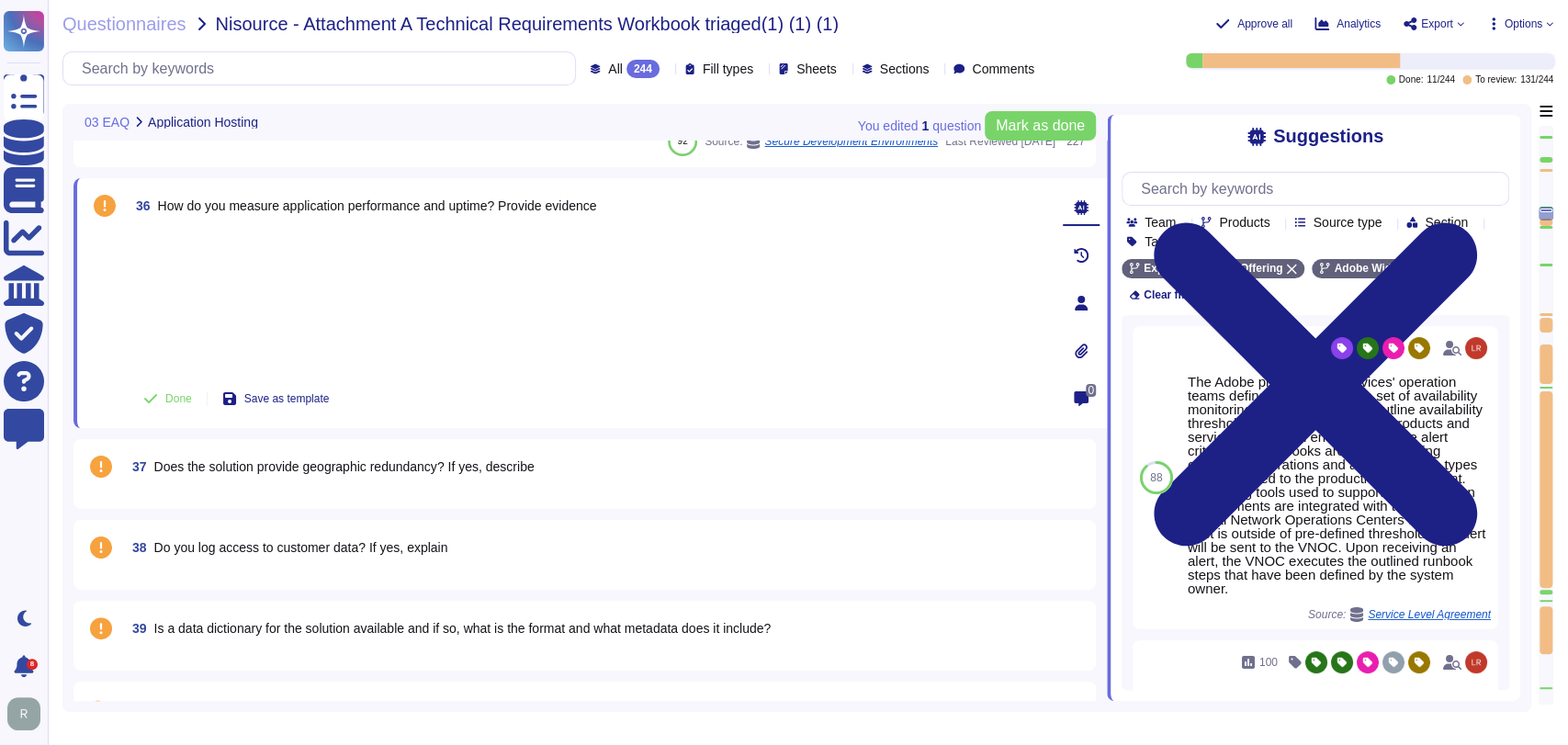
type textarea "Security Team"
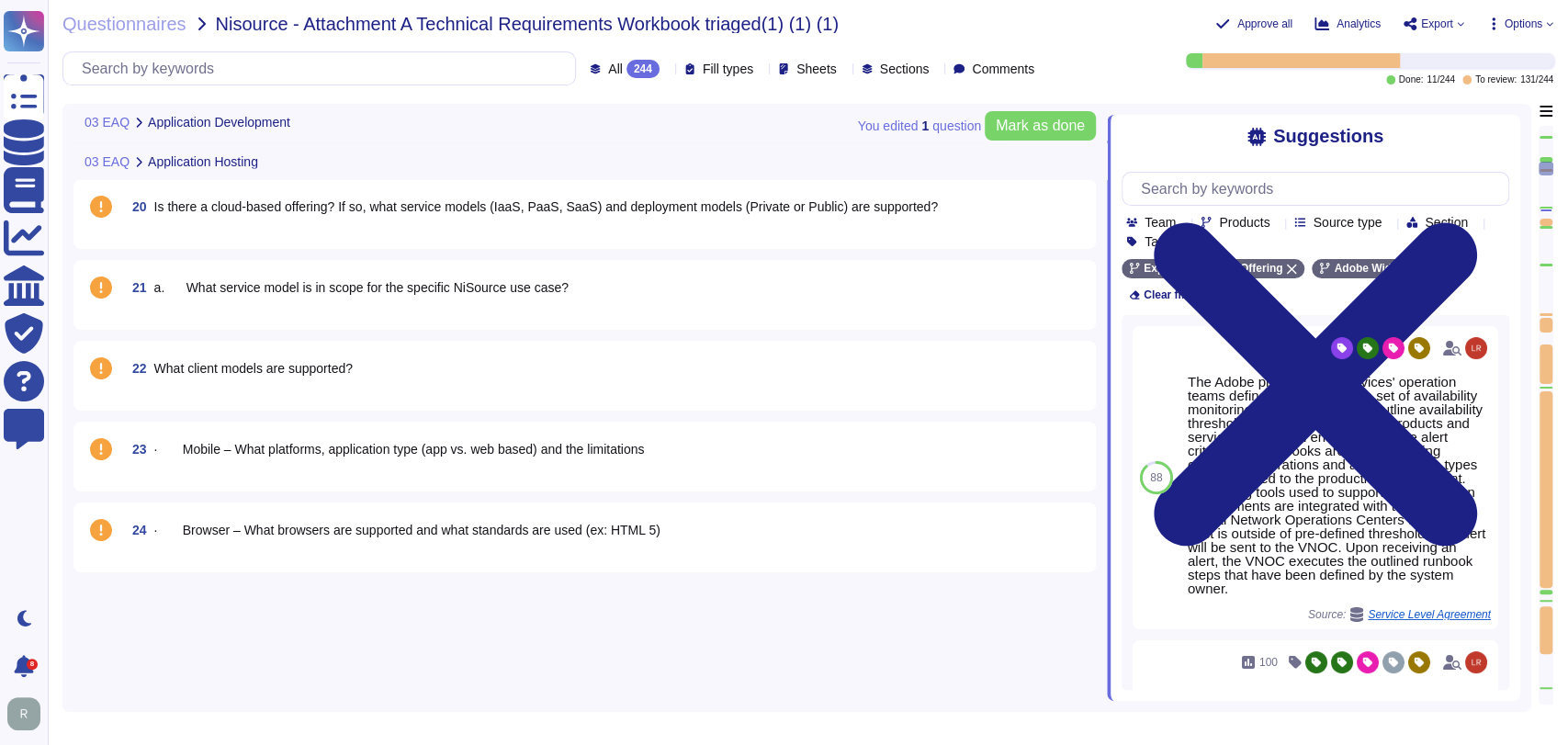
type textarea "Security Team"
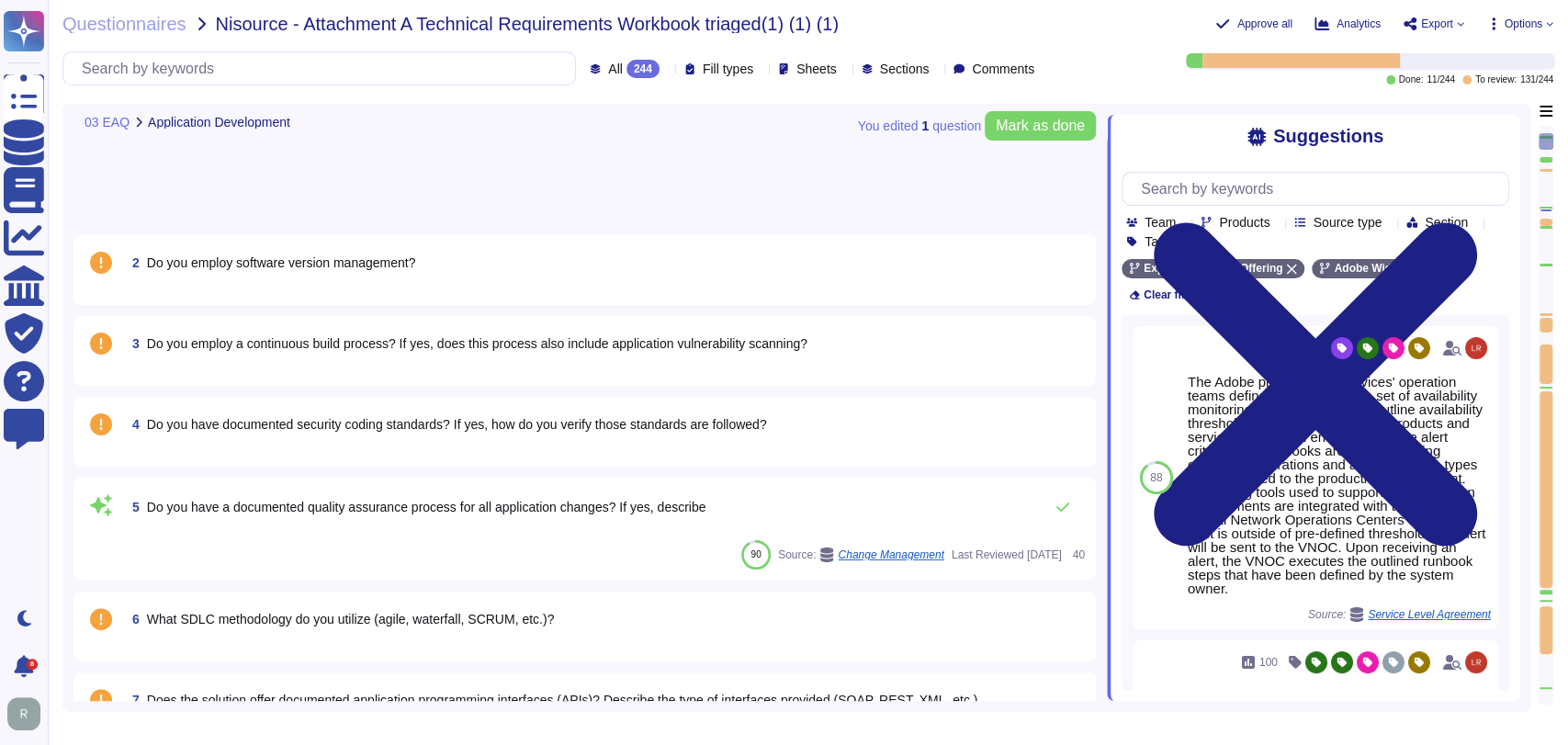
scroll to position [0, 0]
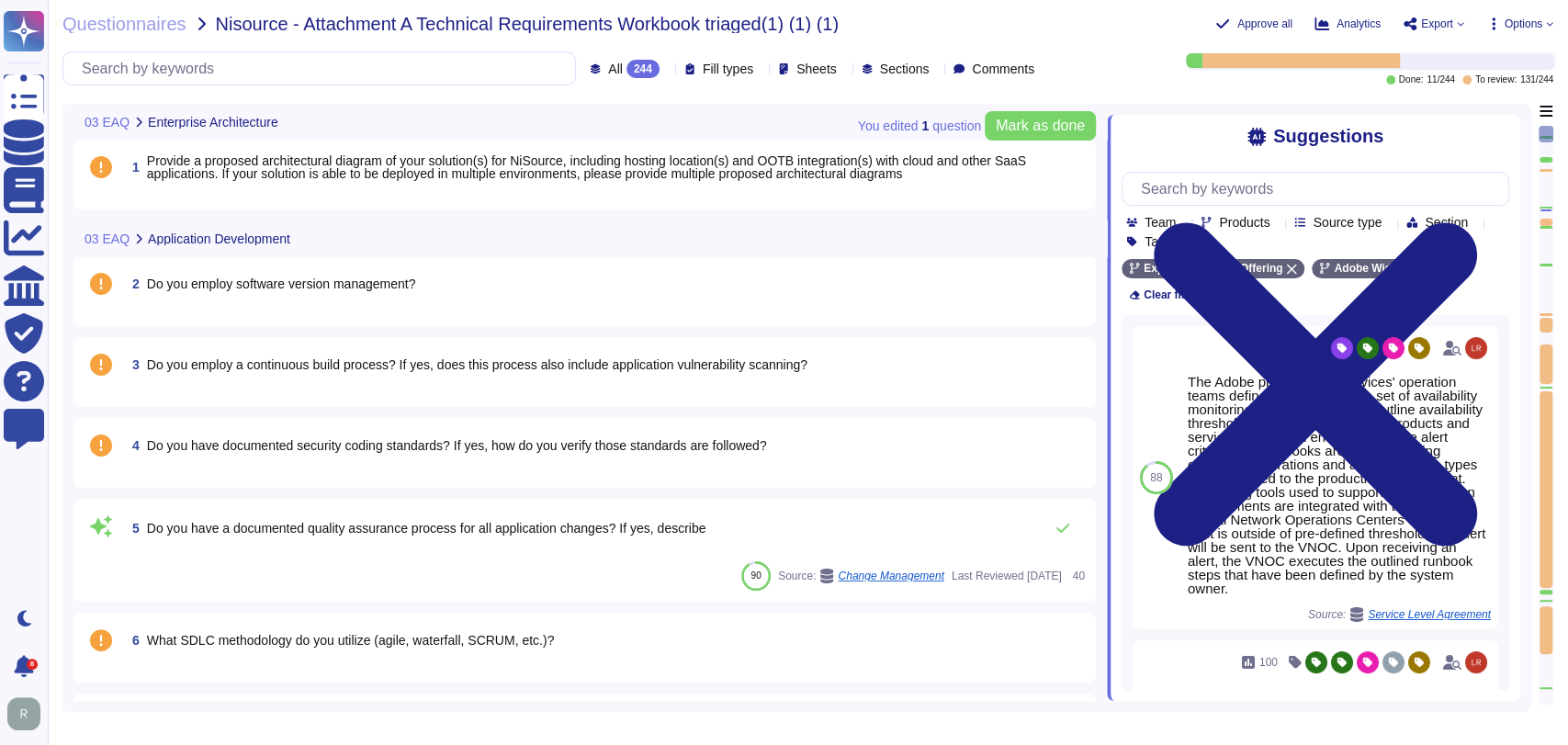
click at [277, 308] on div "2 Do you employ software version management?" at bounding box center [584, 290] width 1000 height 48
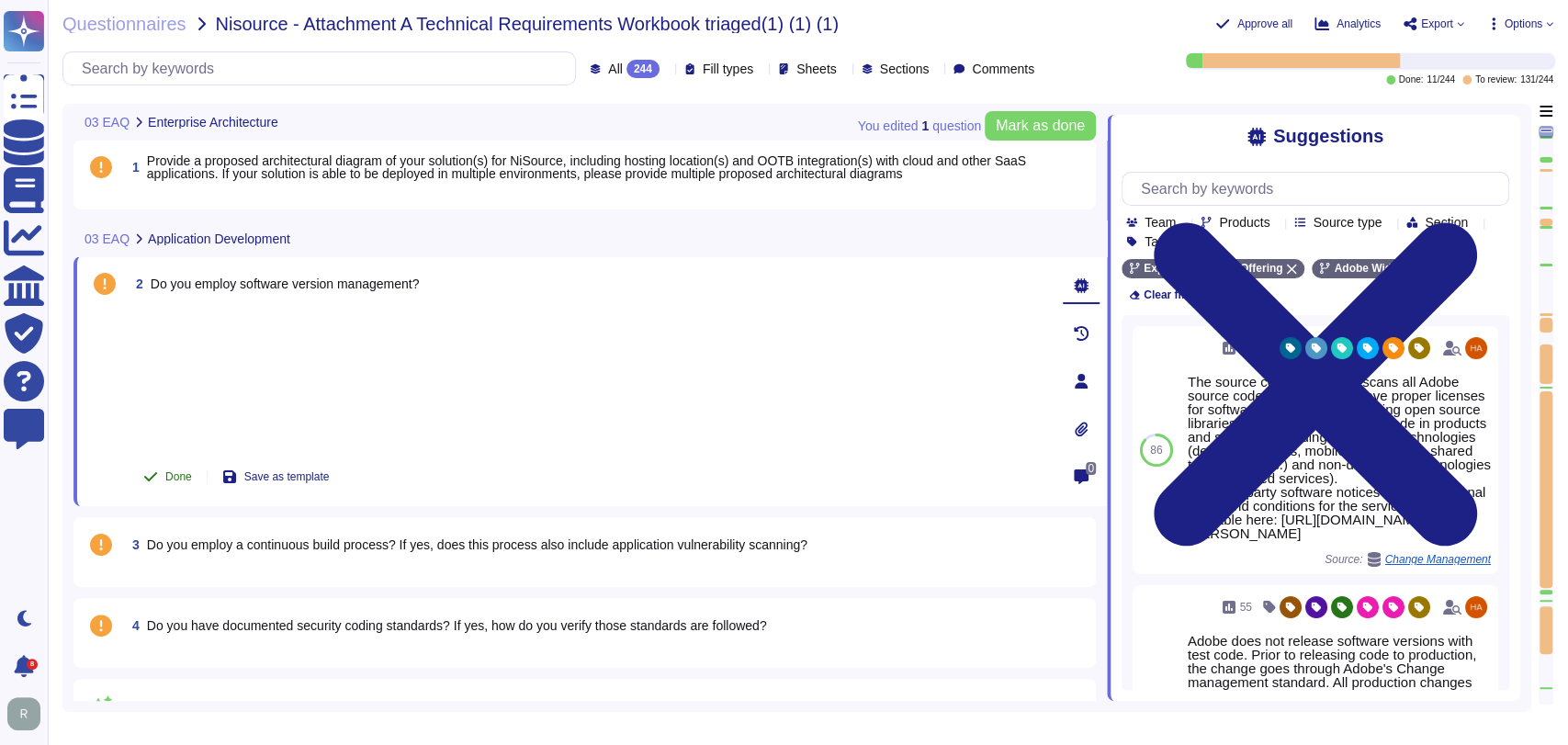
click at [170, 472] on span "Done" at bounding box center [178, 477] width 27 height 11
click at [402, 560] on div "3 Do you employ a continuous build process? If yes, does this process also incl…" at bounding box center [584, 552] width 1000 height 48
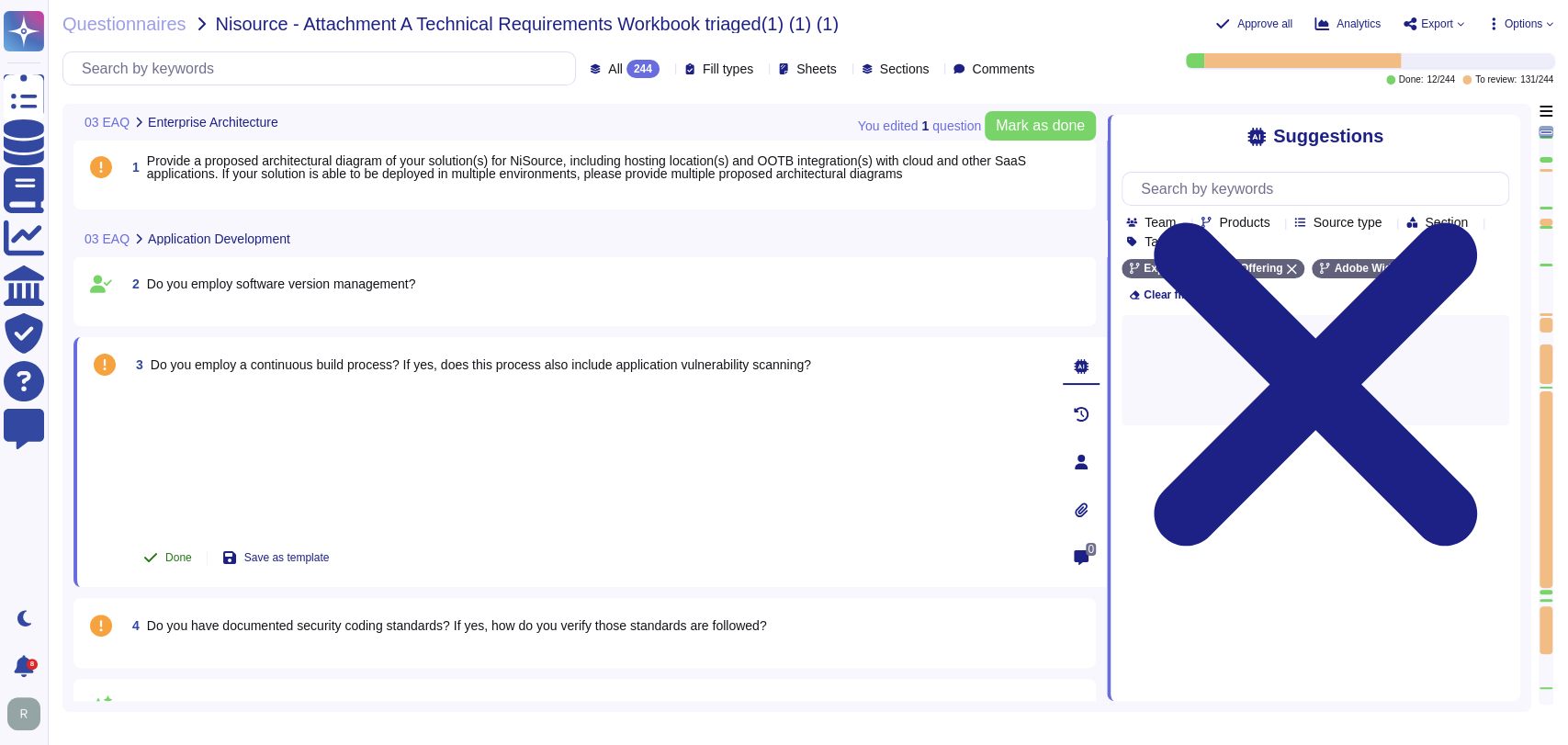
click at [188, 556] on span "Done" at bounding box center [178, 557] width 27 height 11
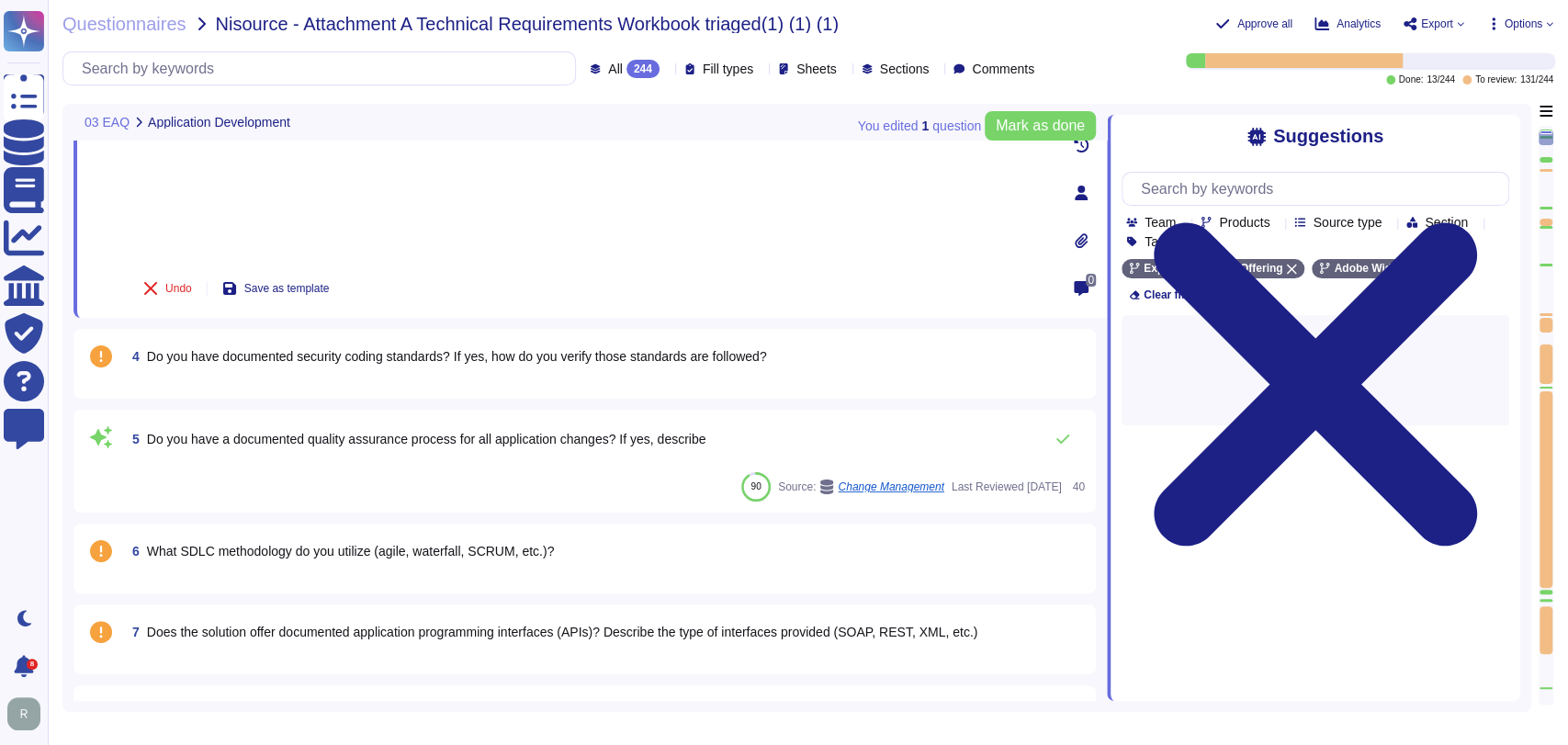
scroll to position [259, 0]
click at [363, 368] on span "4 Do you have documented security coding standards? If yes, how do you verify t…" at bounding box center [446, 355] width 643 height 33
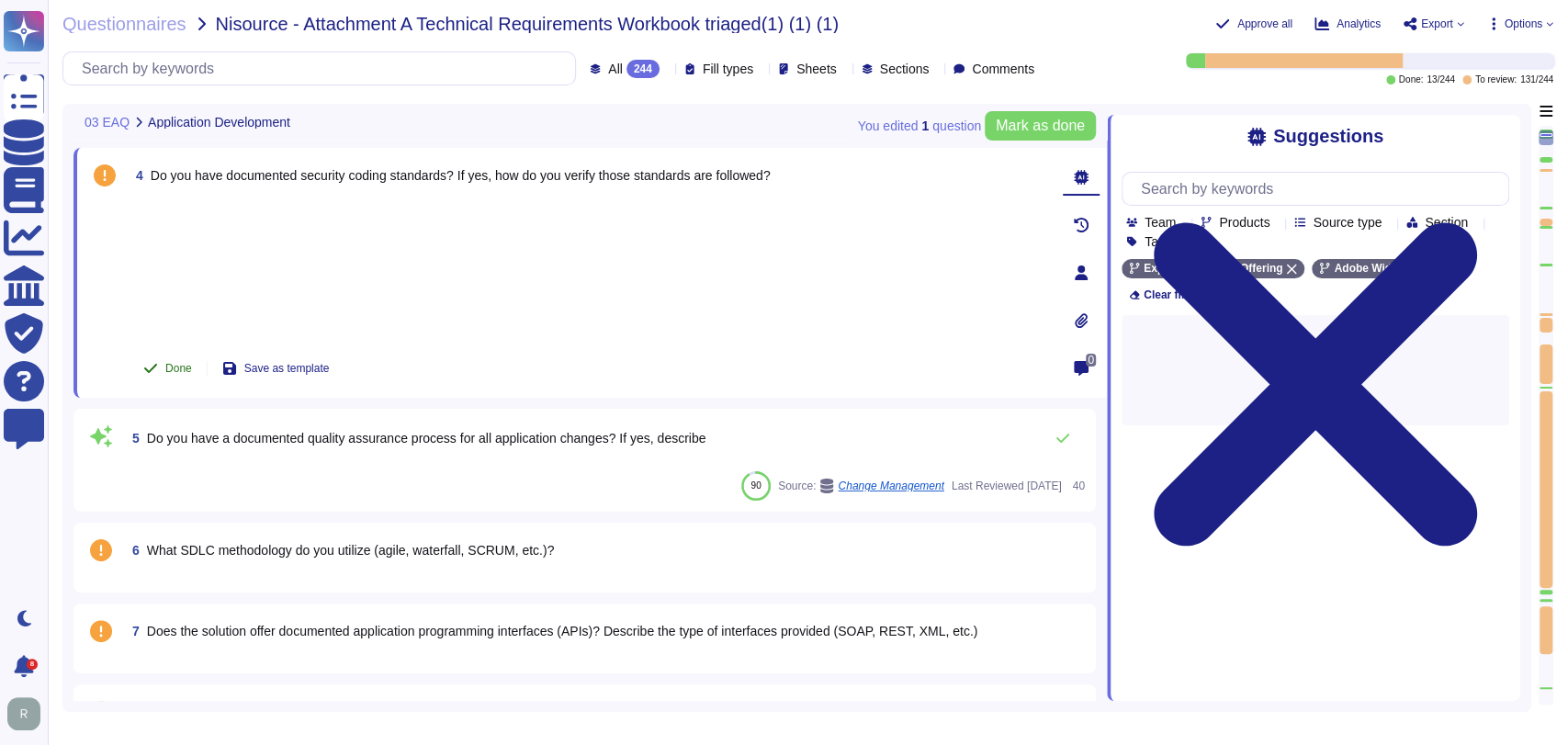
click at [174, 363] on span "Done" at bounding box center [178, 369] width 27 height 11
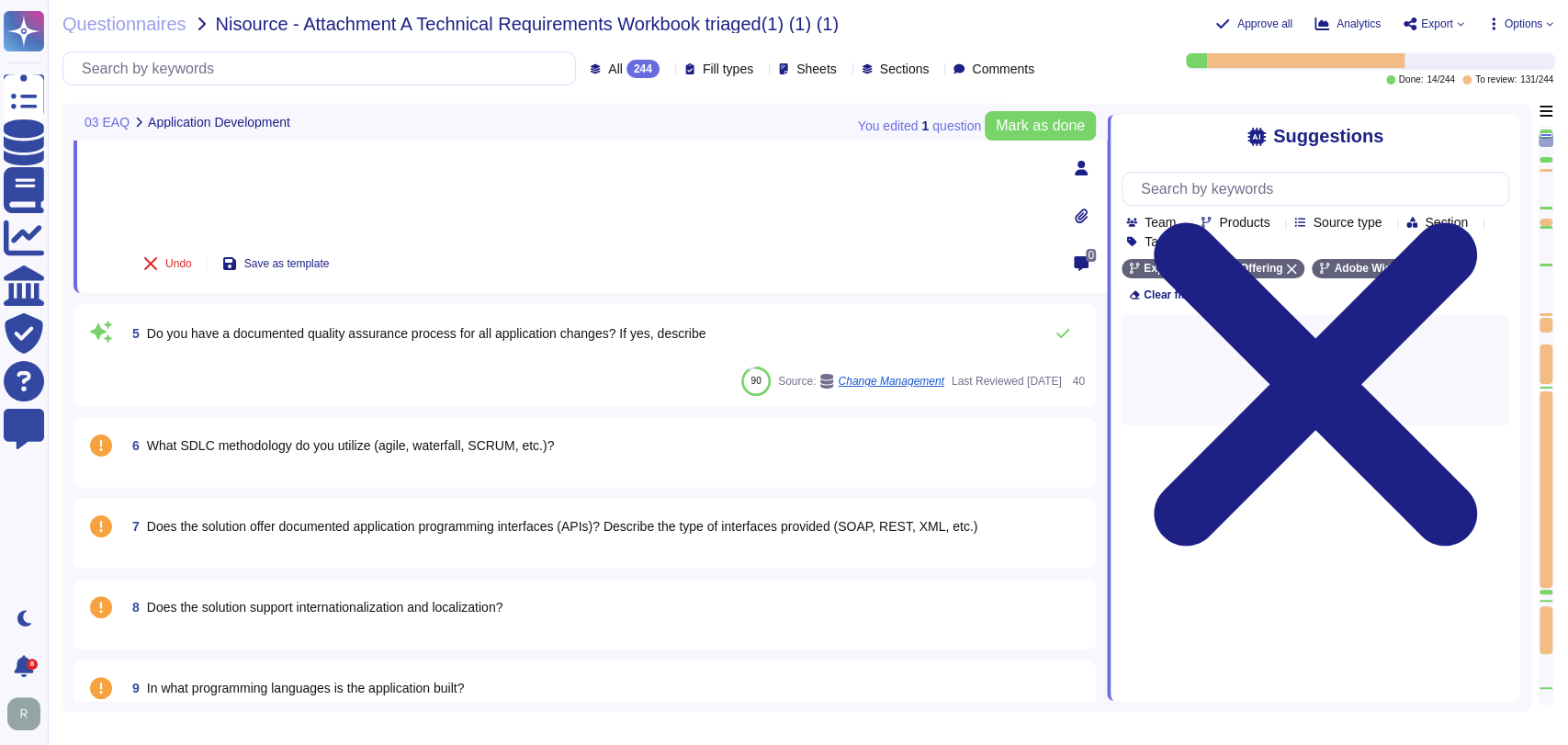
scroll to position [365, 0]
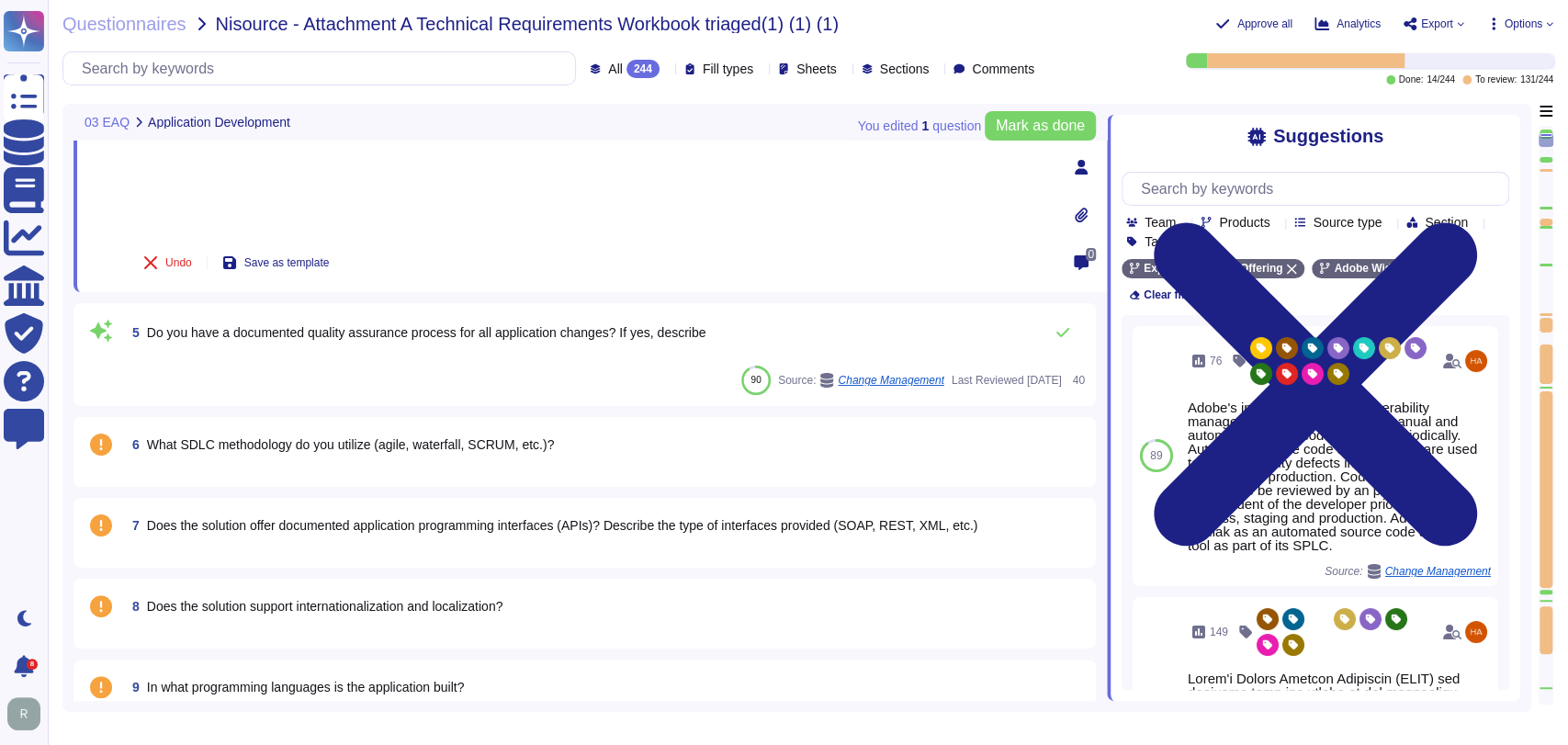
click at [431, 448] on span "What SDLC methodology do you utilize (agile, waterfall, SCRUM, etc.)?" at bounding box center [350, 444] width 408 height 15
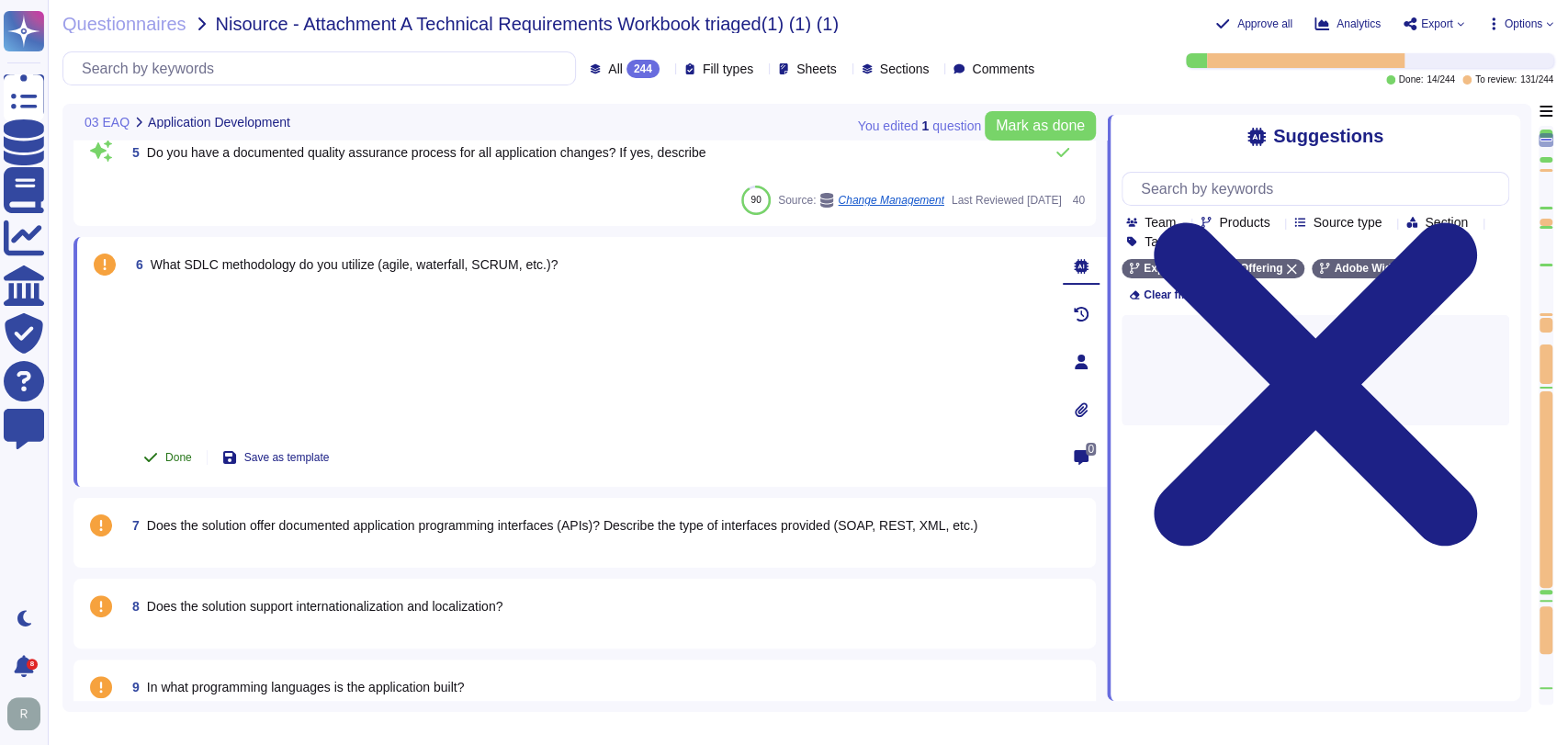
click at [187, 453] on span "Done" at bounding box center [178, 457] width 27 height 11
click at [528, 524] on span "Does the solution offer documented application programming interfaces (APIs)? D…" at bounding box center [561, 526] width 830 height 15
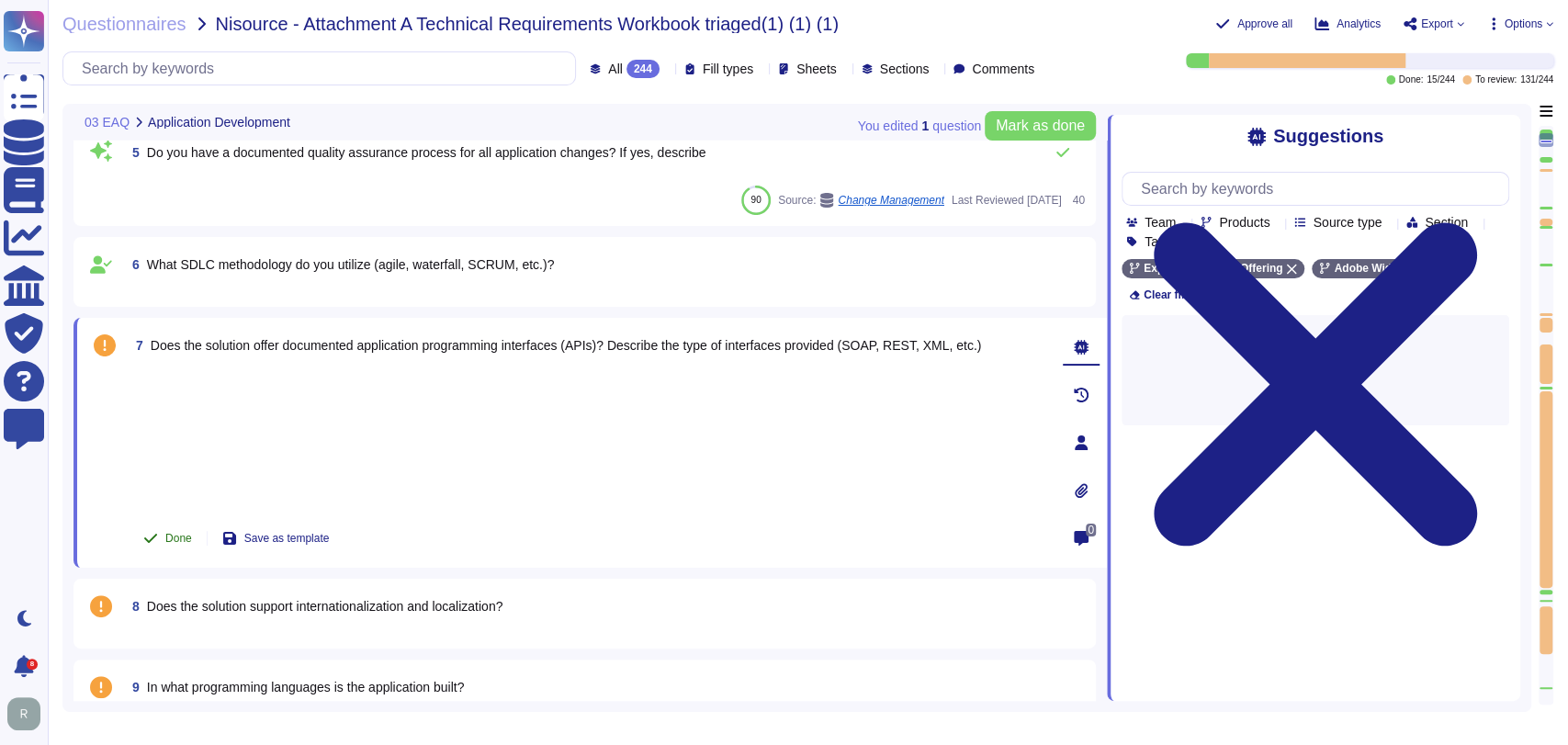
click at [169, 543] on button "Done" at bounding box center [168, 538] width 78 height 36
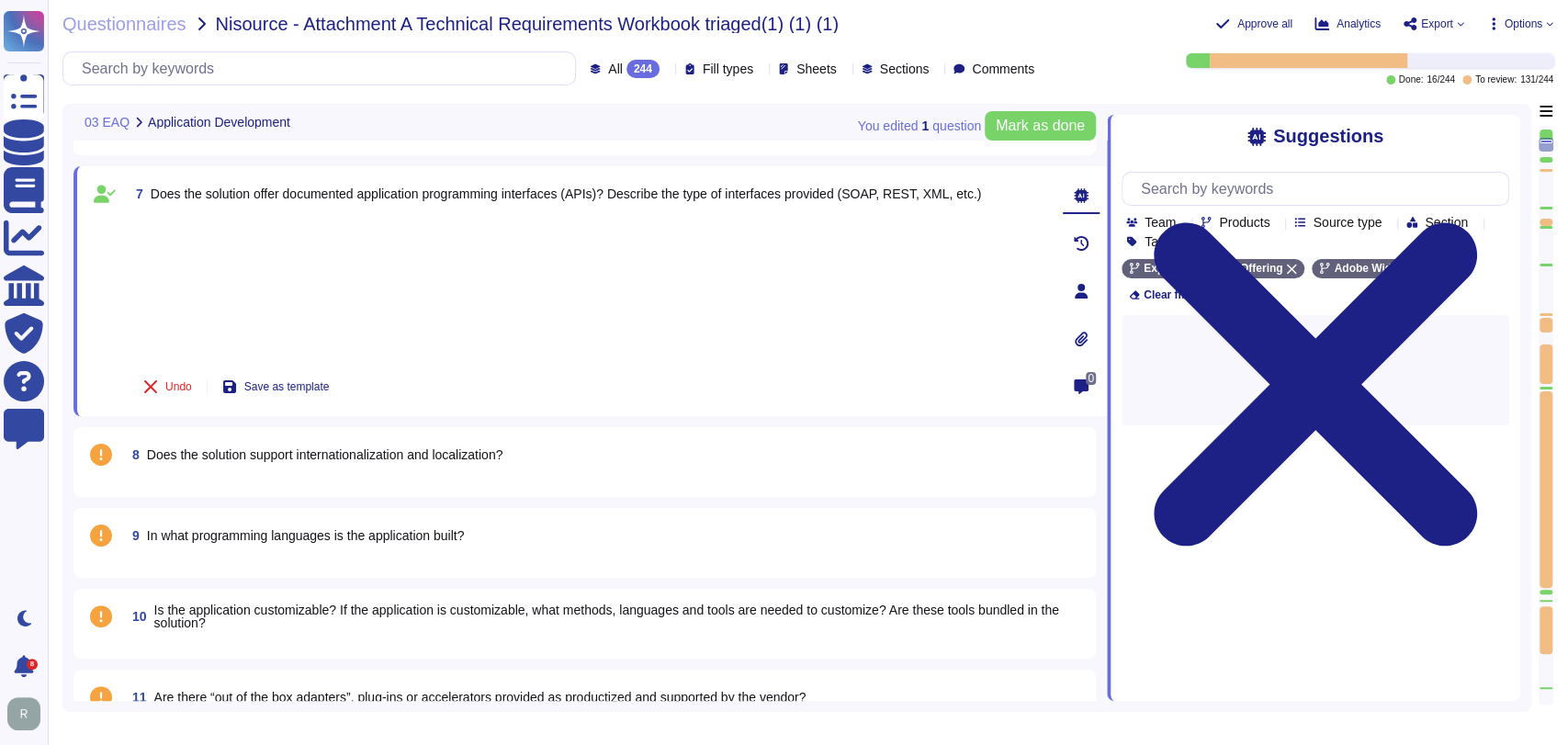
scroll to position [517, 0]
click at [485, 460] on span "8 Does the solution support internationalization and localization?" at bounding box center [314, 453] width 377 height 33
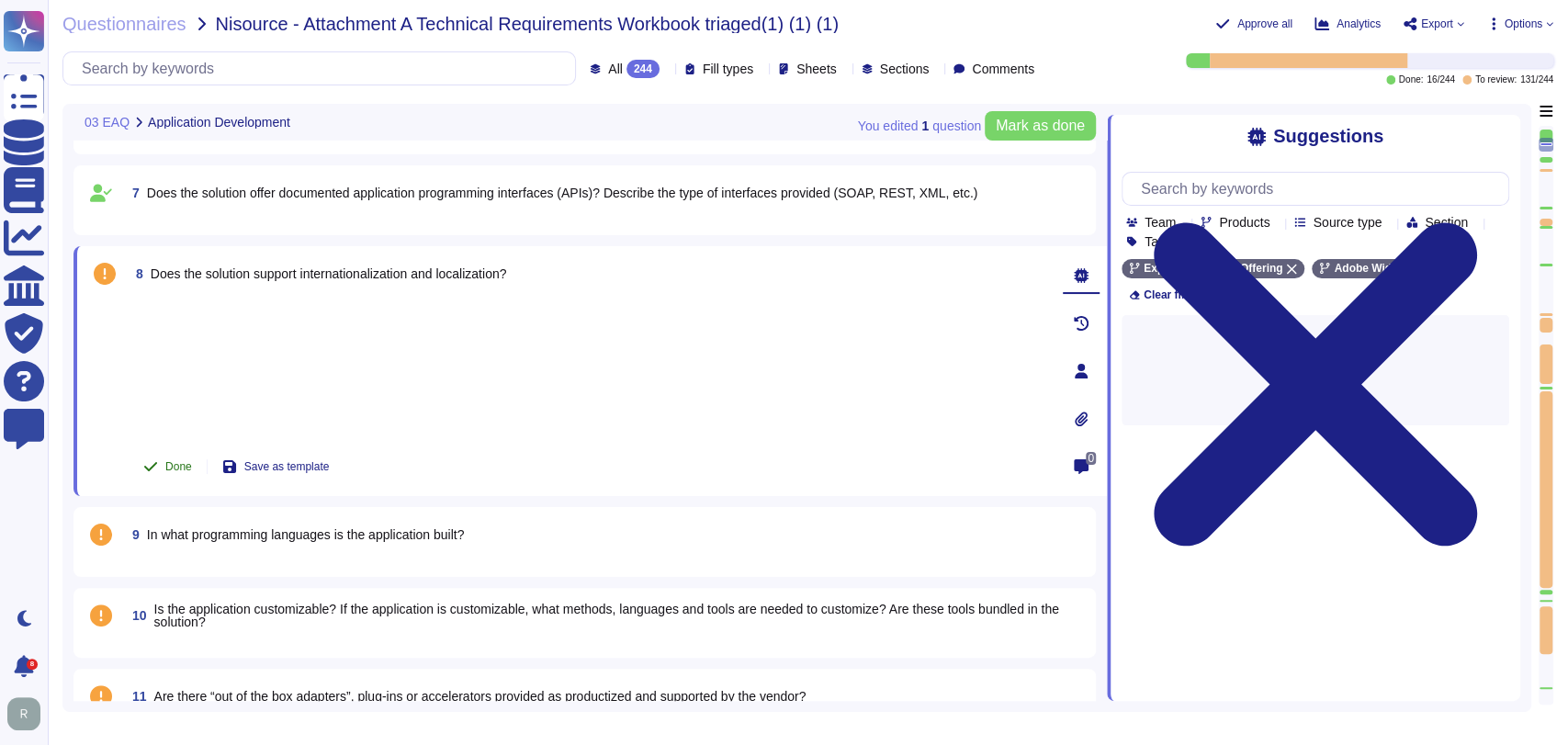
click at [191, 465] on span "Done" at bounding box center [178, 467] width 27 height 11
click at [415, 534] on span "In what programming languages is the application built?" at bounding box center [305, 535] width 318 height 15
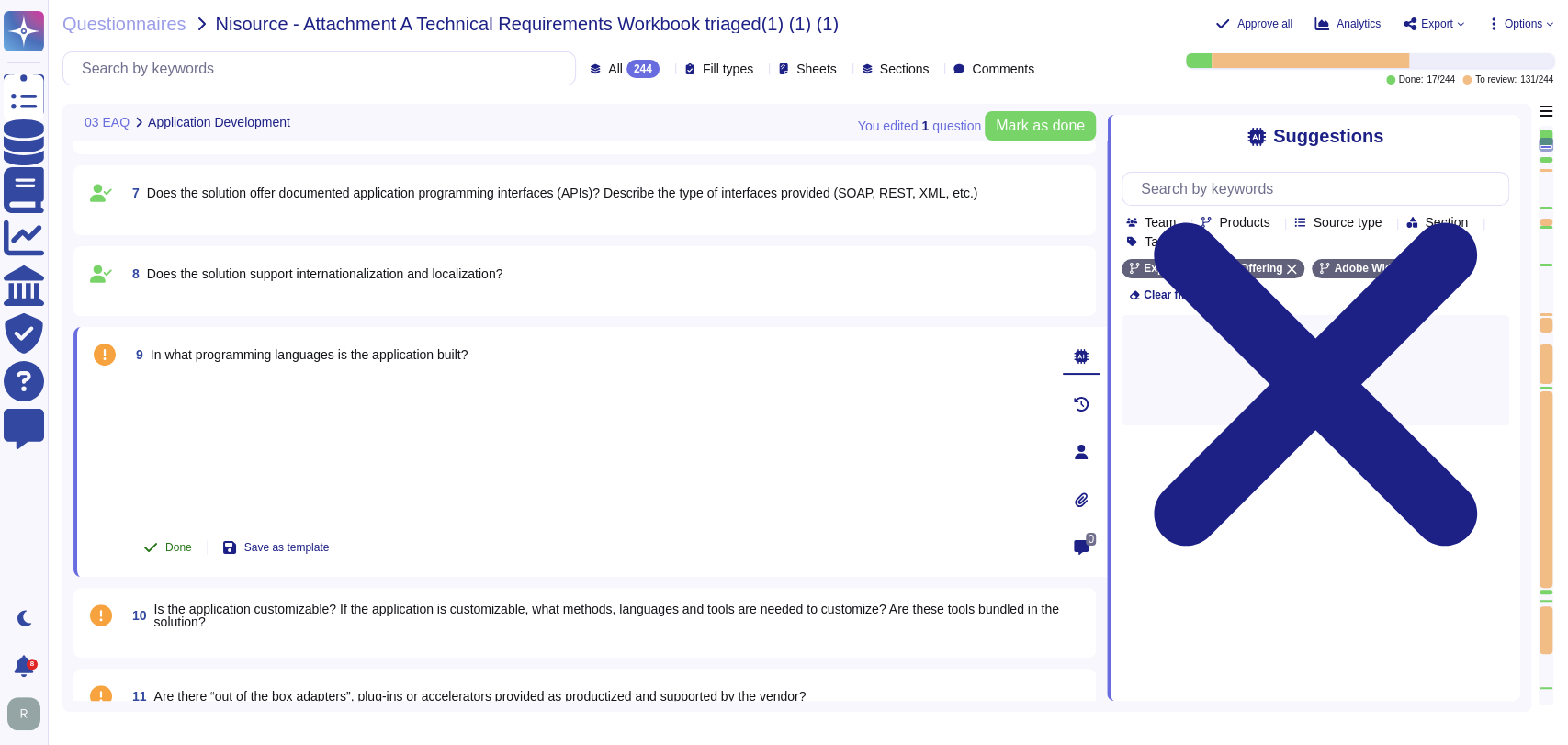
click at [177, 546] on span "Done" at bounding box center [178, 547] width 27 height 11
click at [515, 607] on span "Is the application customizable? If the application is customizable, what metho…" at bounding box center [606, 615] width 905 height 28
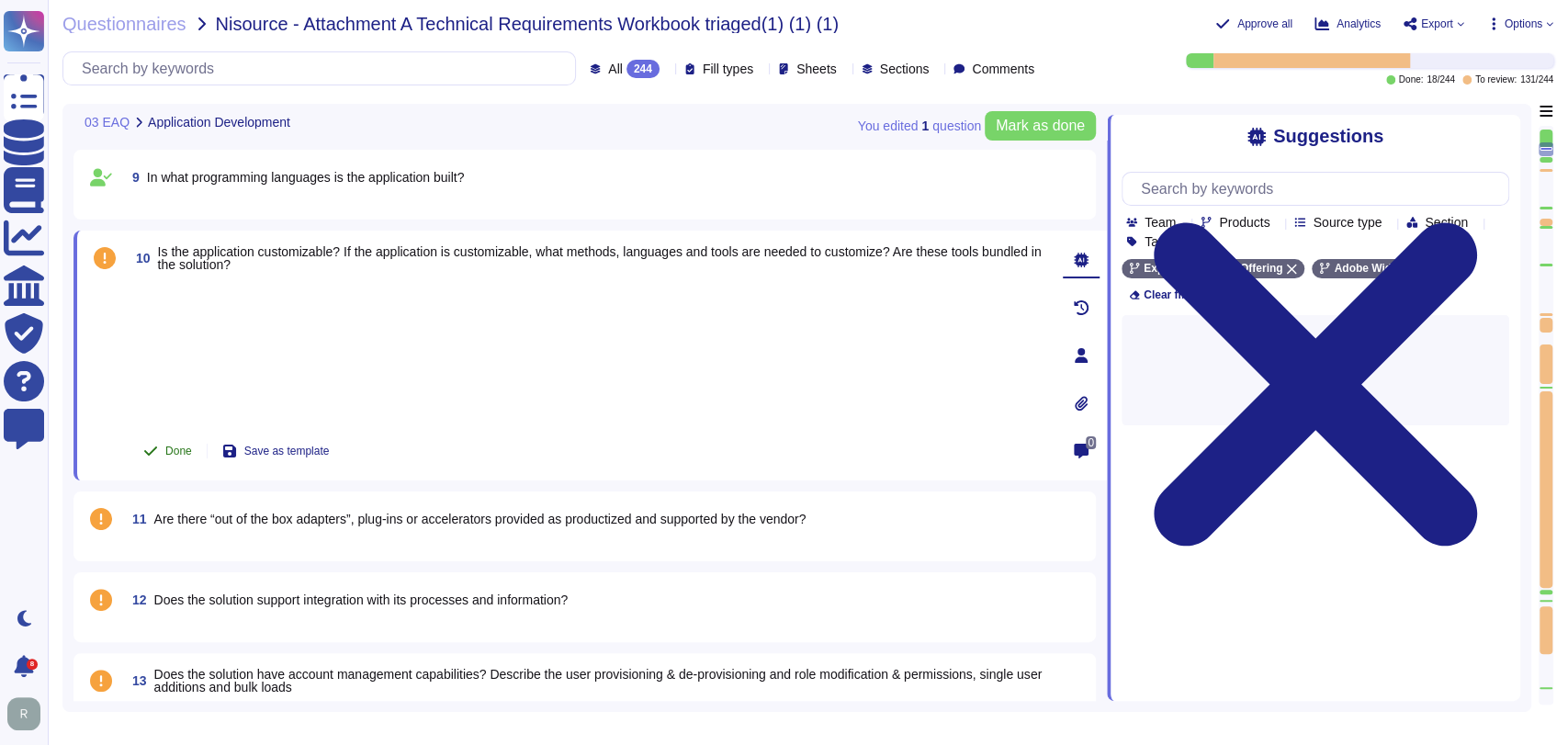
click at [158, 450] on button "Done" at bounding box center [168, 450] width 78 height 36
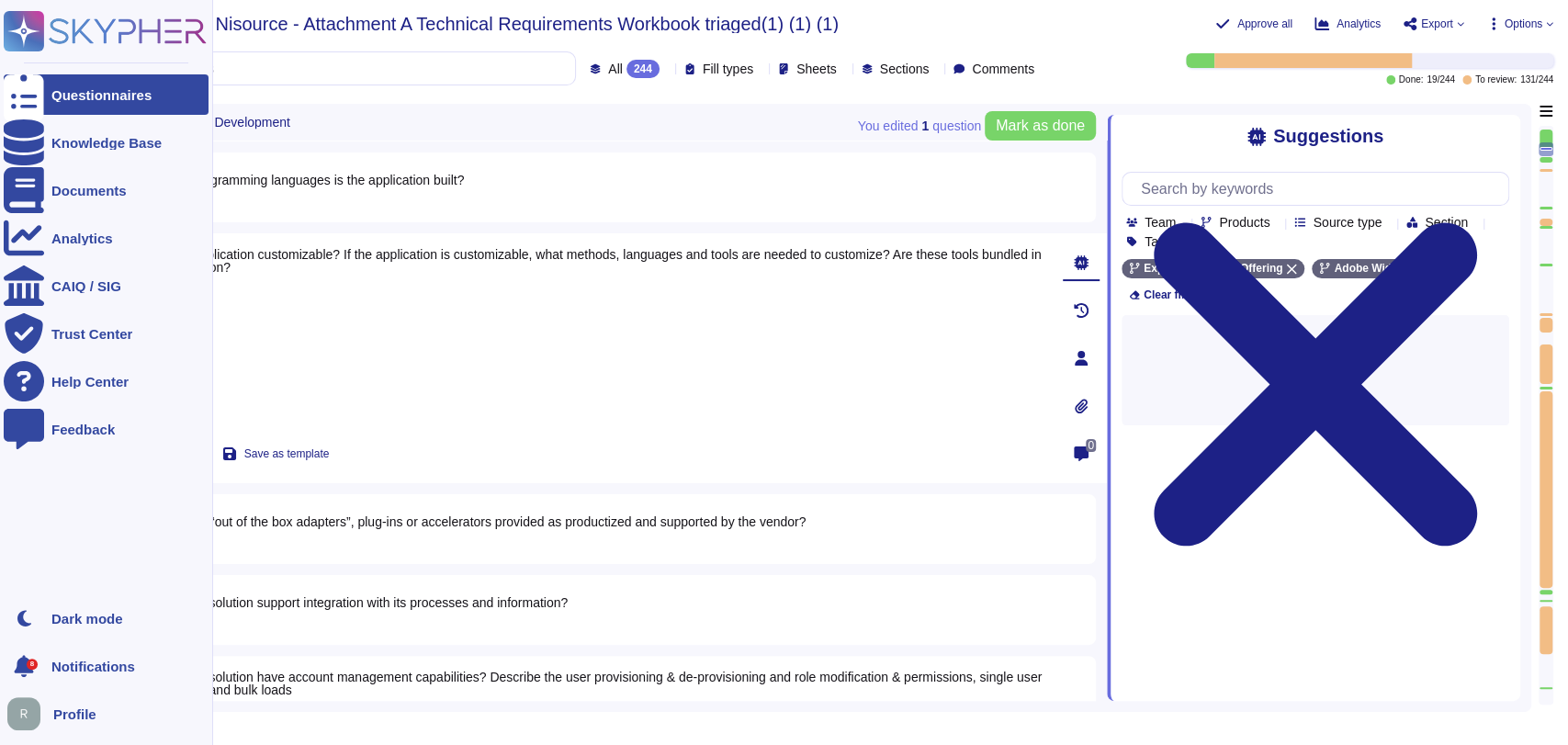
scroll to position [668, 0]
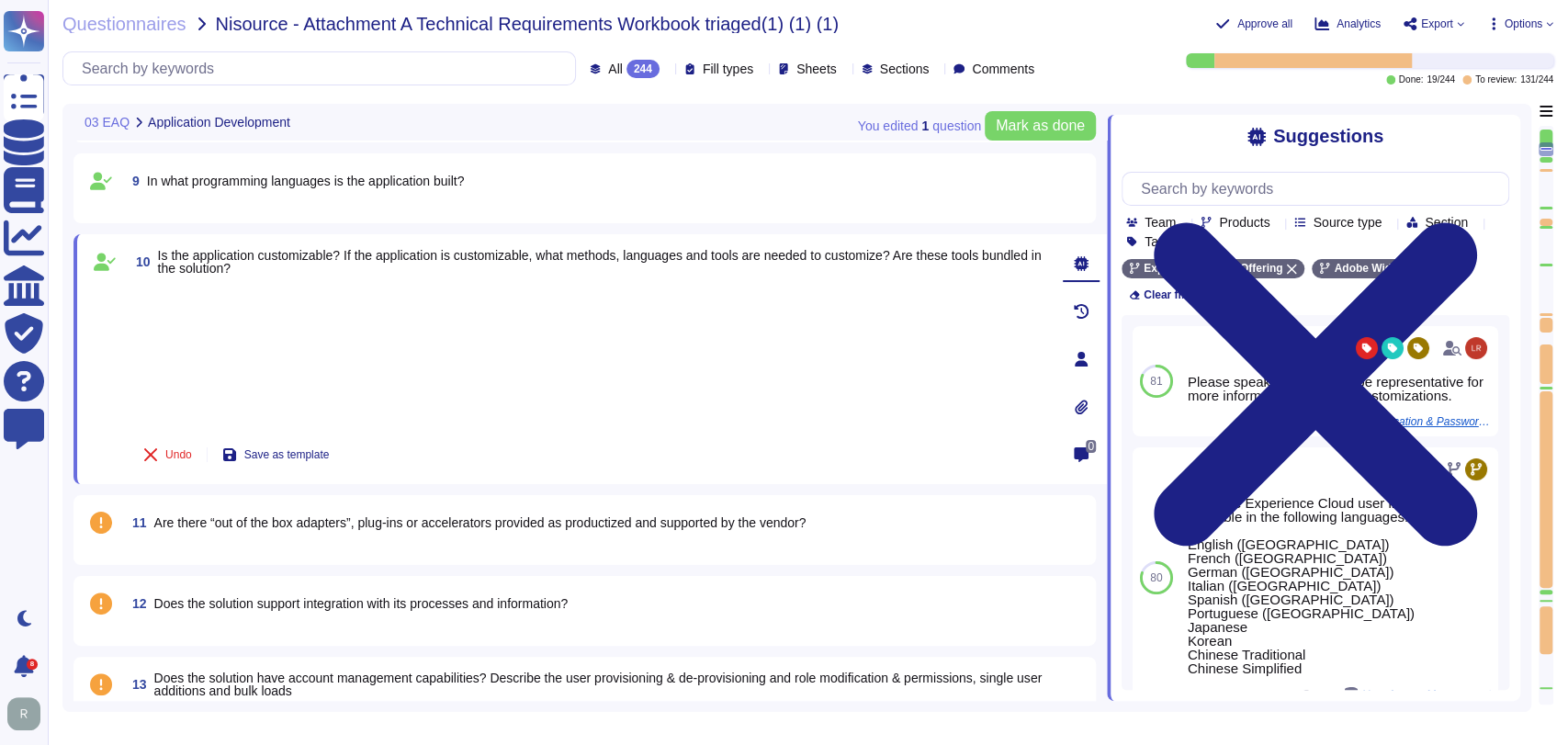
click at [581, 532] on span "11 Are there “out of the box adapters”, plug-ins or accelerators provided as pr…" at bounding box center [465, 522] width 681 height 33
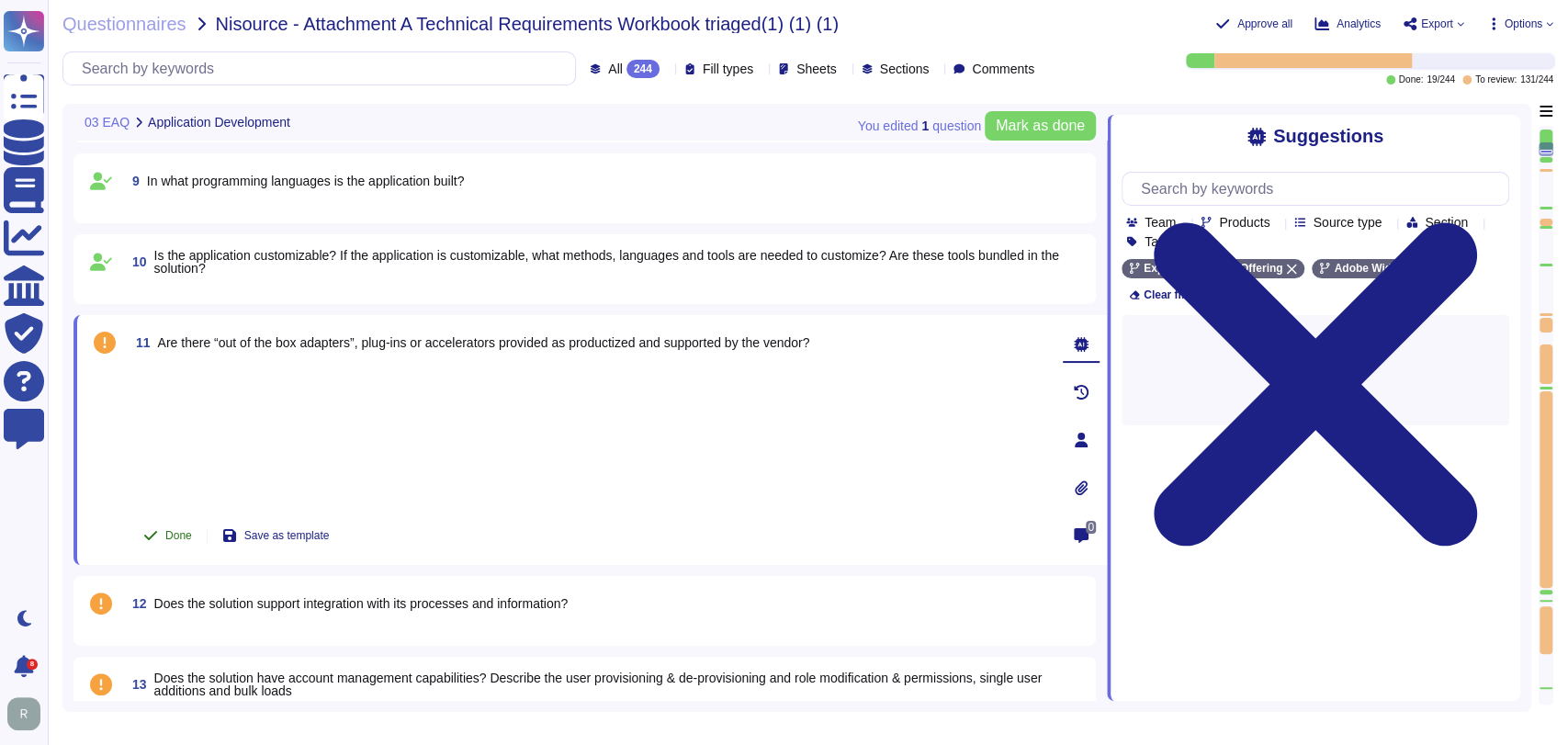
click at [179, 532] on span "Done" at bounding box center [178, 536] width 27 height 11
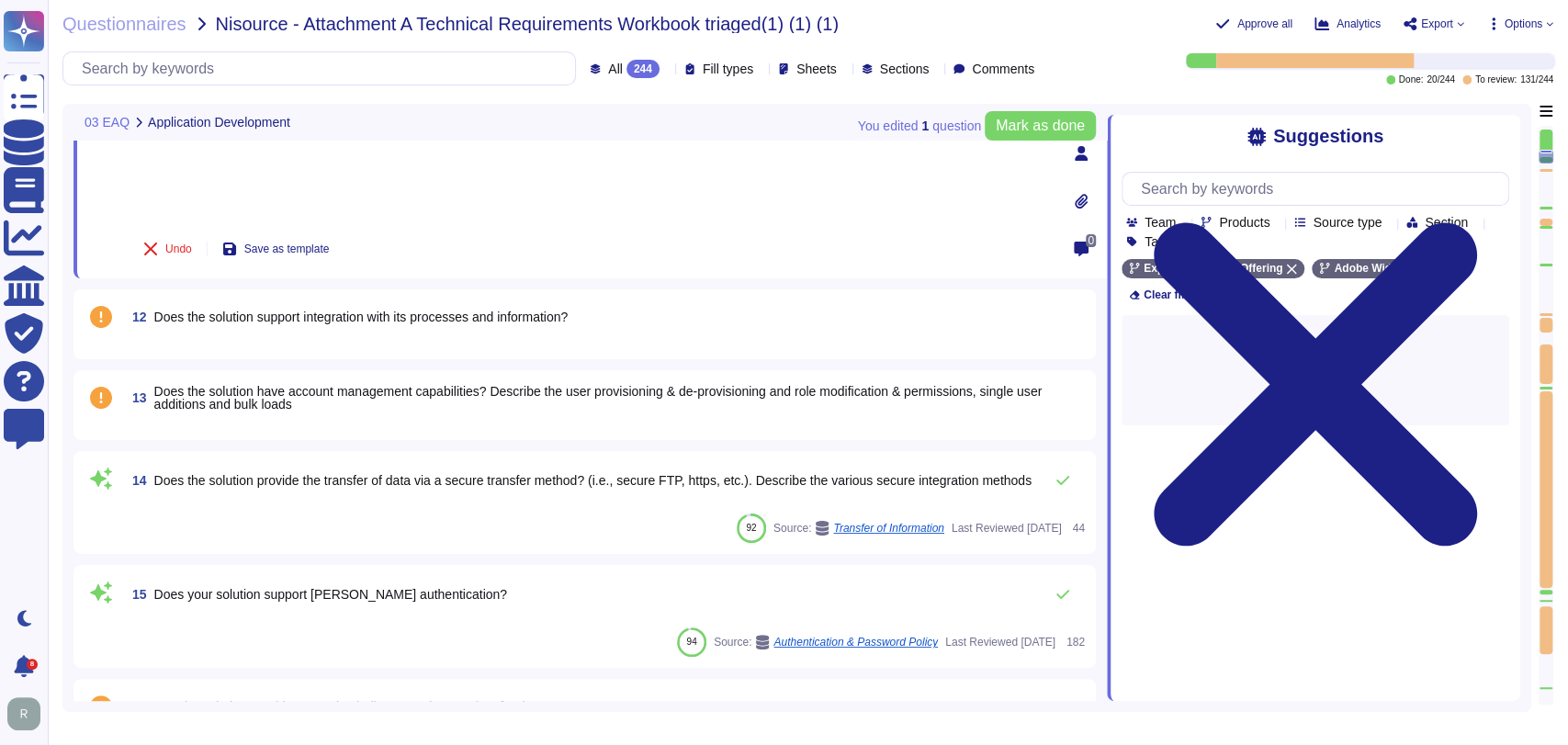
click at [360, 347] on div "12 Does the solution support integration with its processes and information?" at bounding box center [585, 324] width 1023 height 70
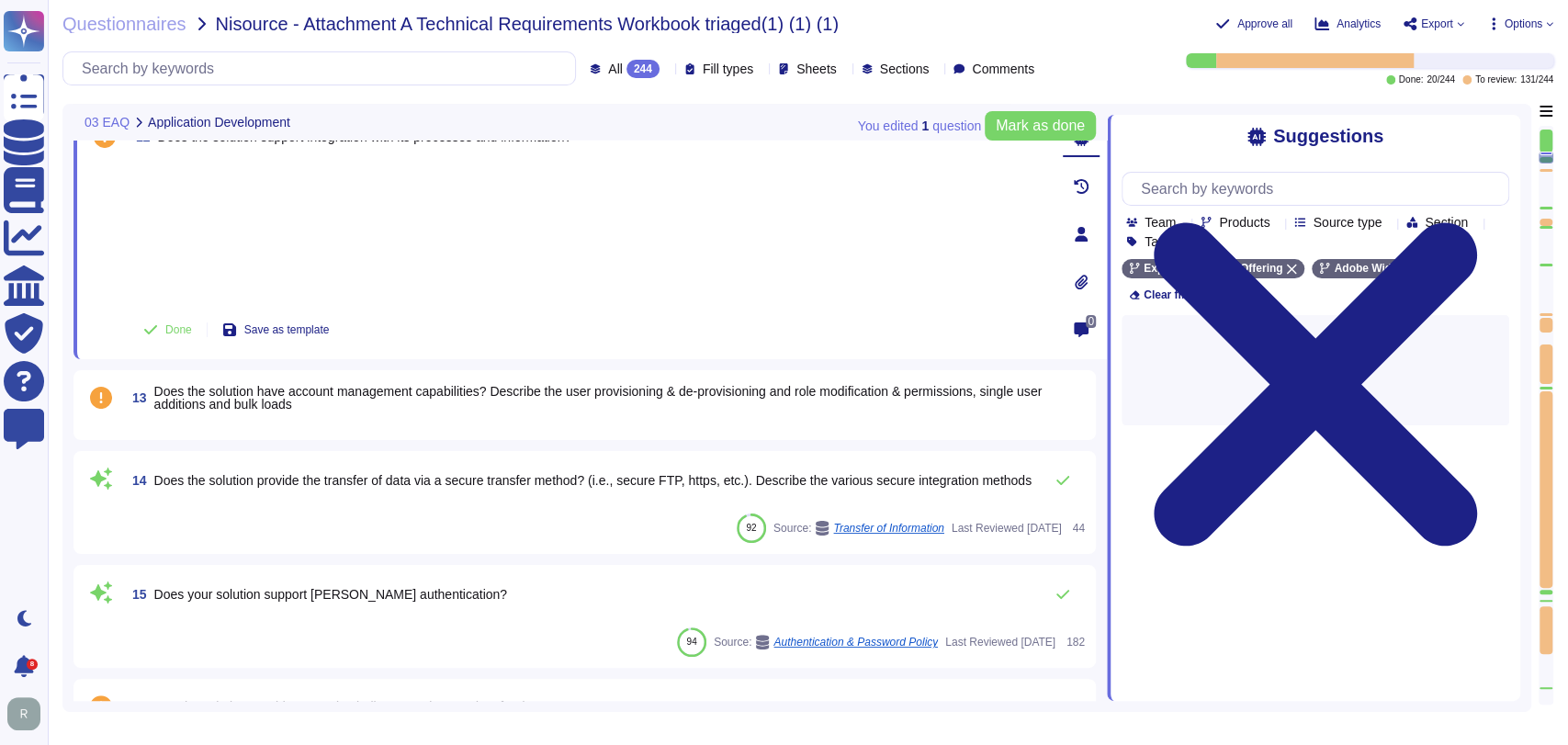
scroll to position [923, 0]
click at [213, 414] on div "13 Does the solution have account management capabilities? Describe the user pr…" at bounding box center [584, 403] width 1000 height 48
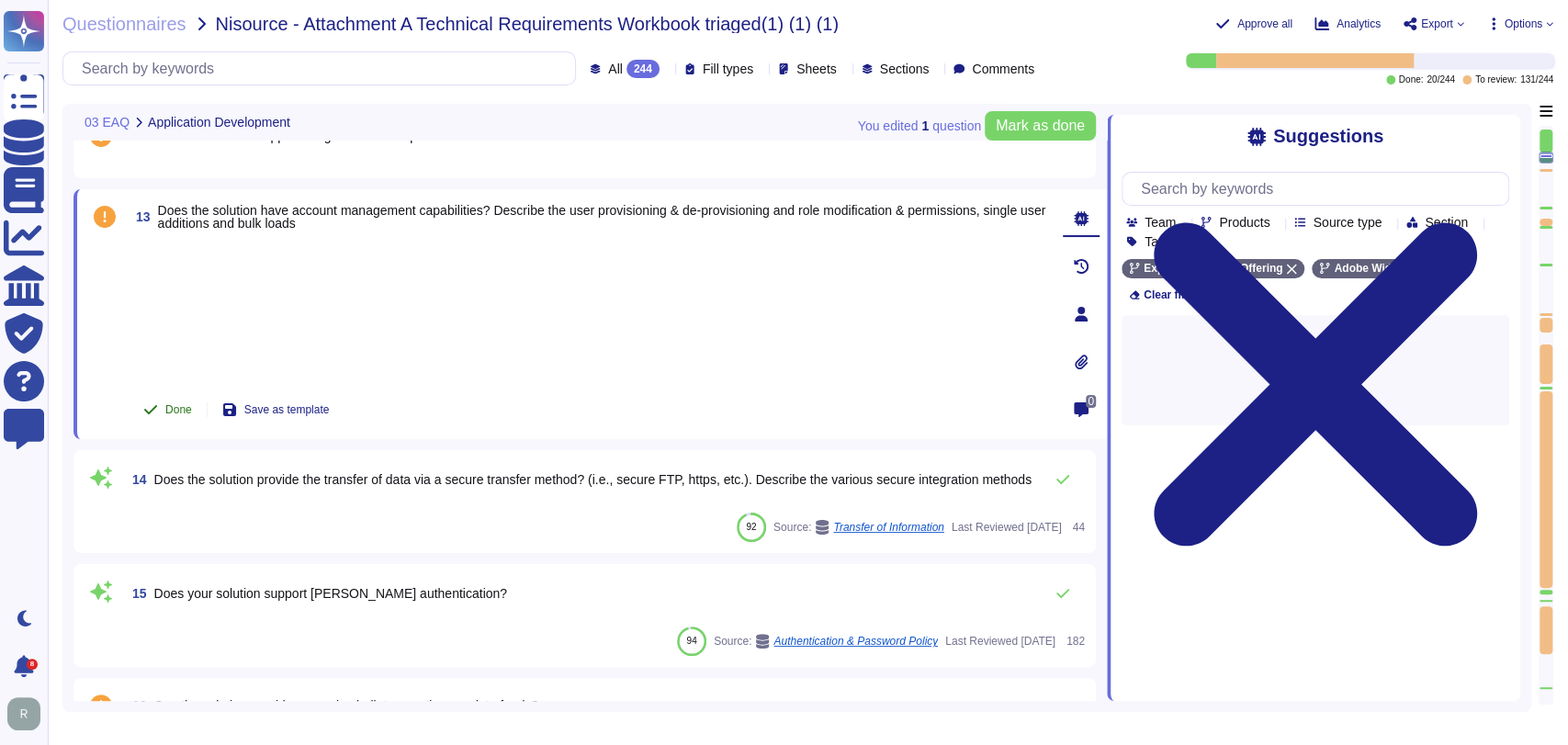
click at [165, 404] on span "Done" at bounding box center [178, 410] width 27 height 11
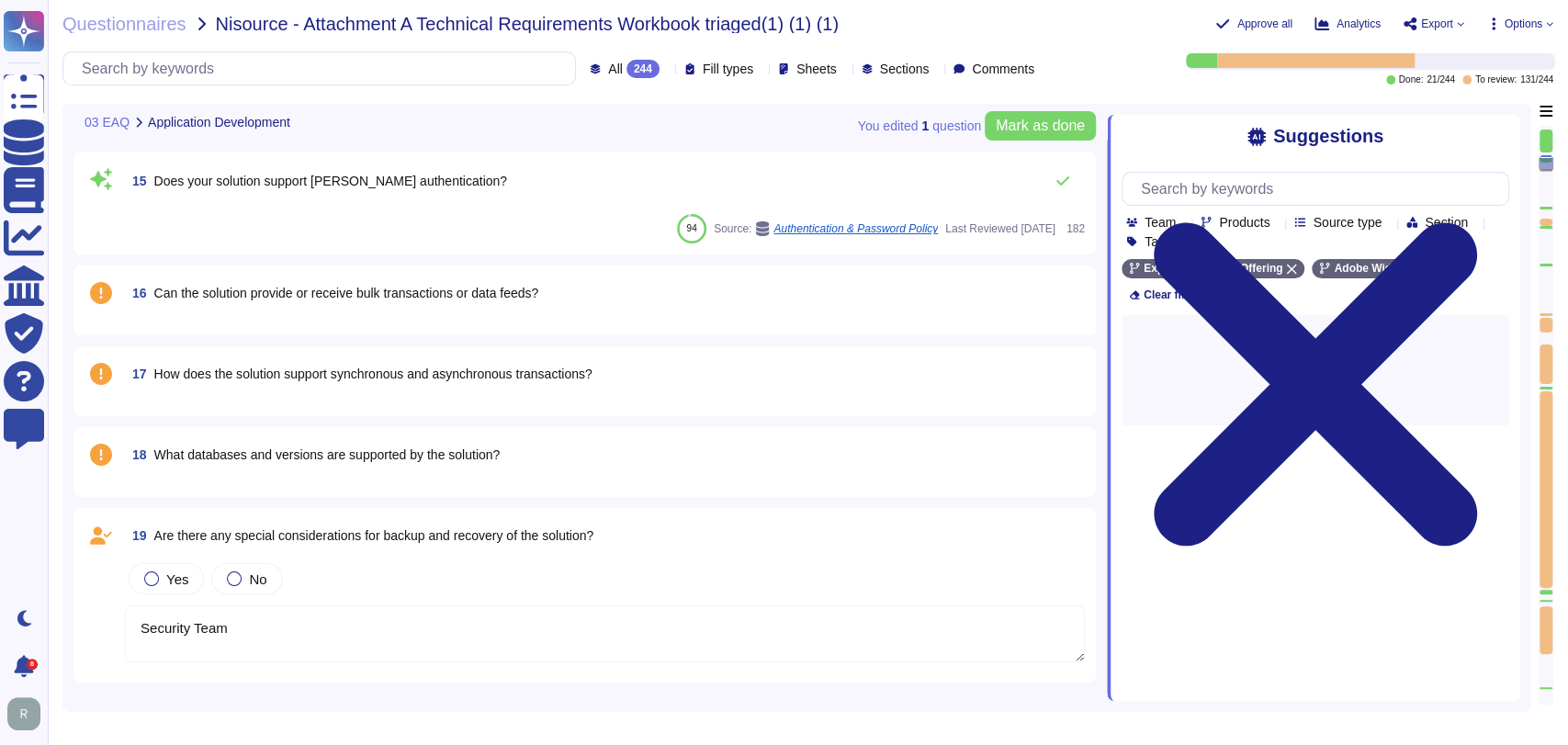
scroll to position [1281, 0]
click at [323, 285] on span "Can the solution provide or receive bulk transactions or data feeds?" at bounding box center [346, 292] width 385 height 15
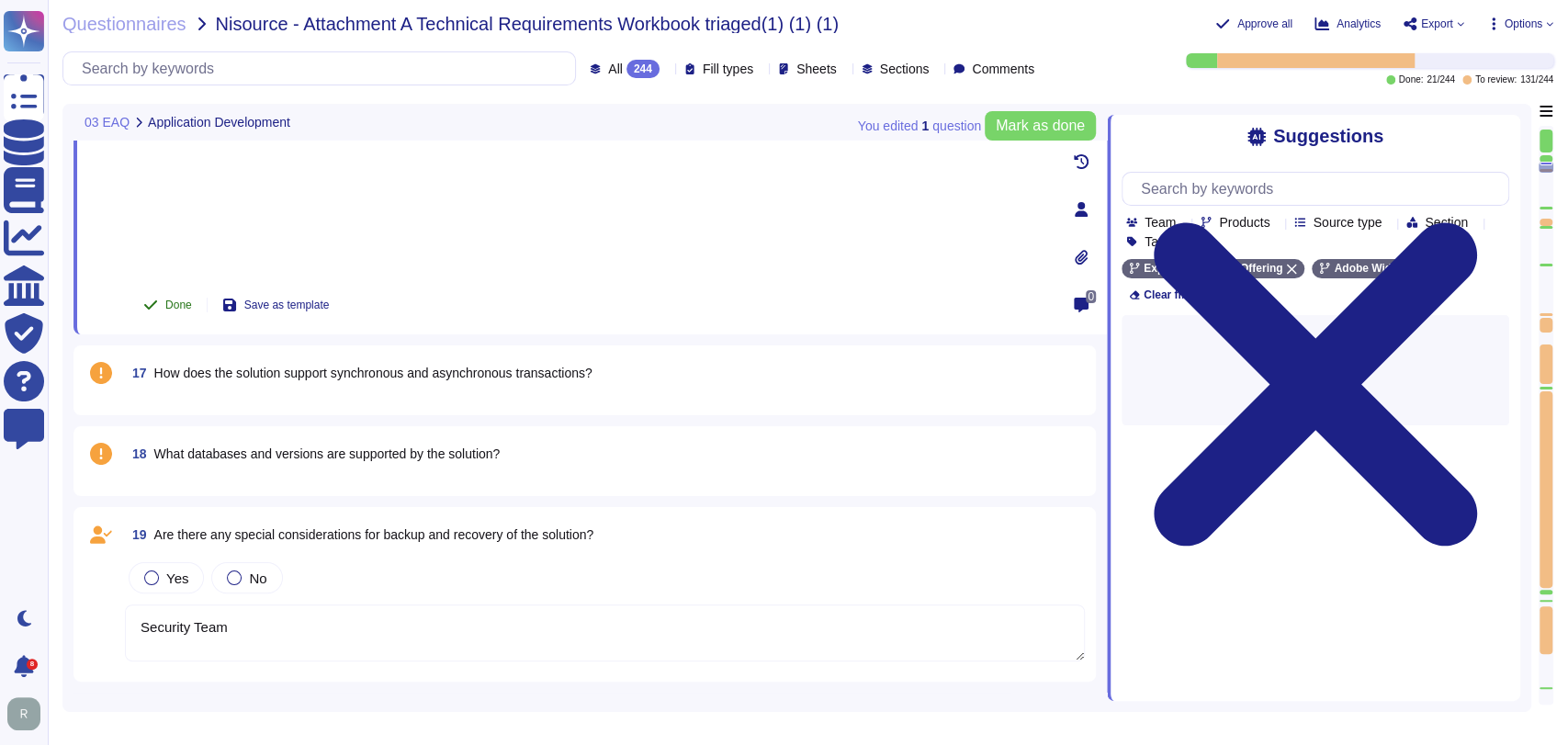
click at [171, 302] on span "Done" at bounding box center [178, 305] width 27 height 11
click at [461, 368] on span "How does the solution support synchronous and asynchronous transactions?" at bounding box center [373, 372] width 438 height 15
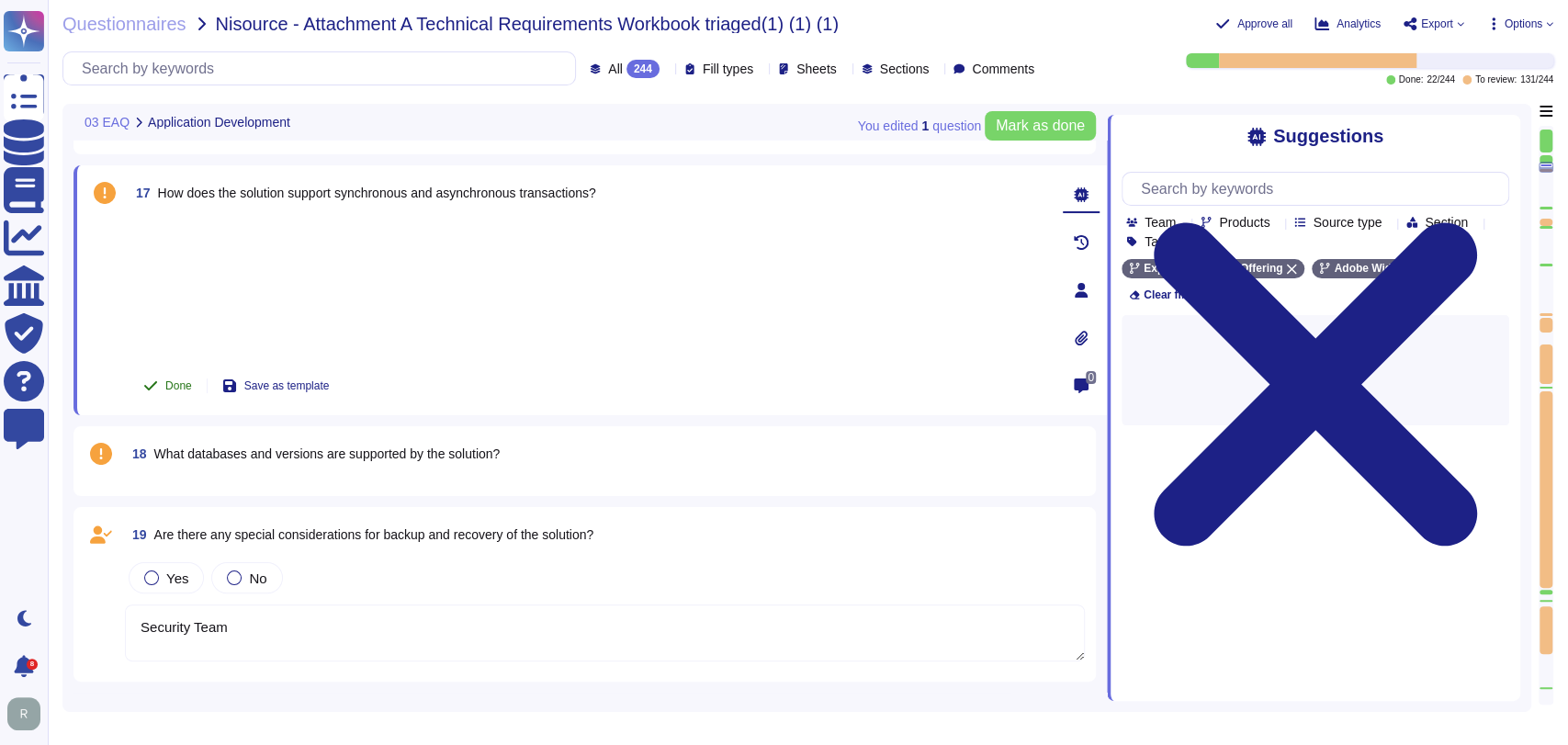
click at [175, 384] on span "Done" at bounding box center [178, 386] width 27 height 11
click at [481, 450] on span "What databases and versions are supported by the solution?" at bounding box center [327, 454] width 346 height 15
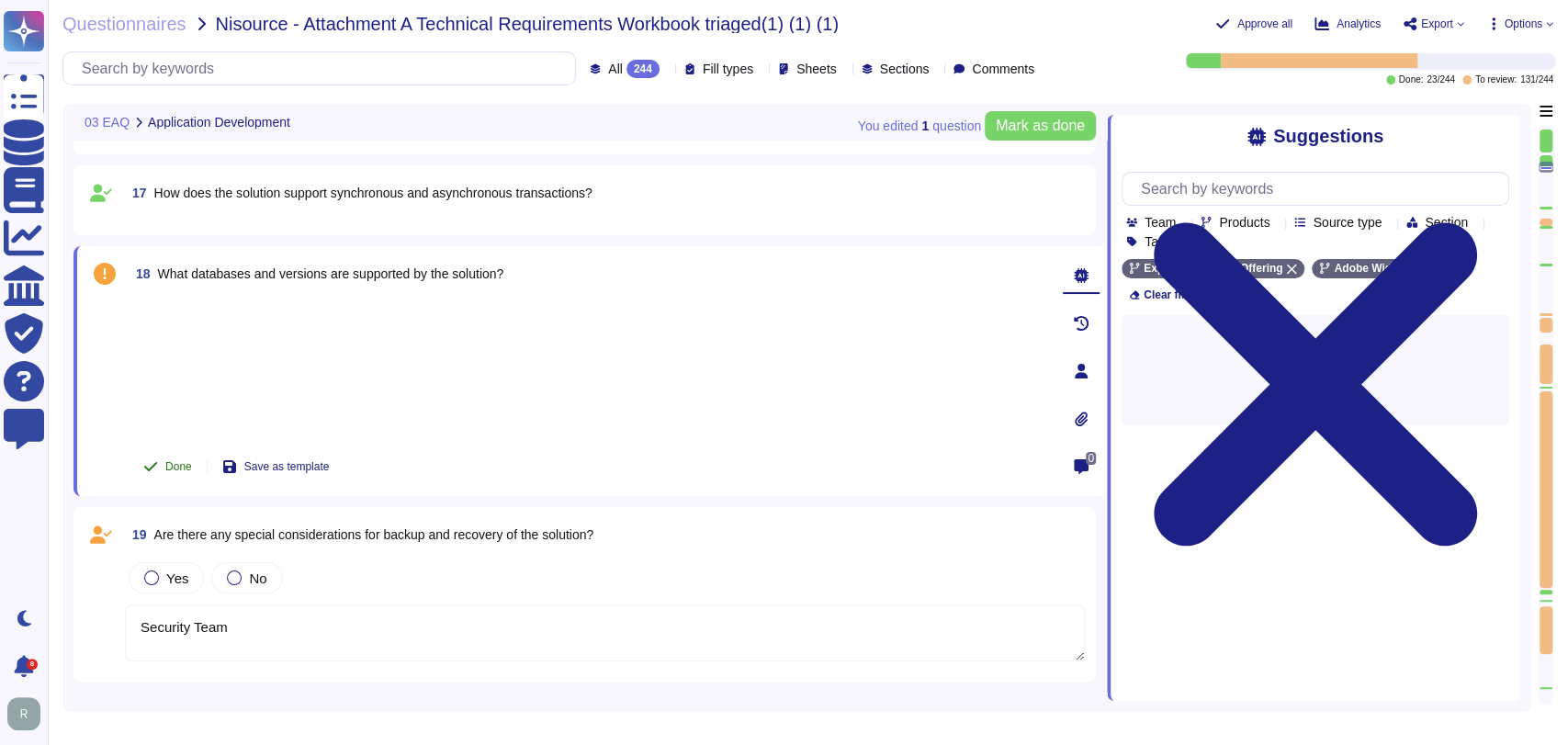
click at [189, 472] on button "Done" at bounding box center [168, 466] width 78 height 36
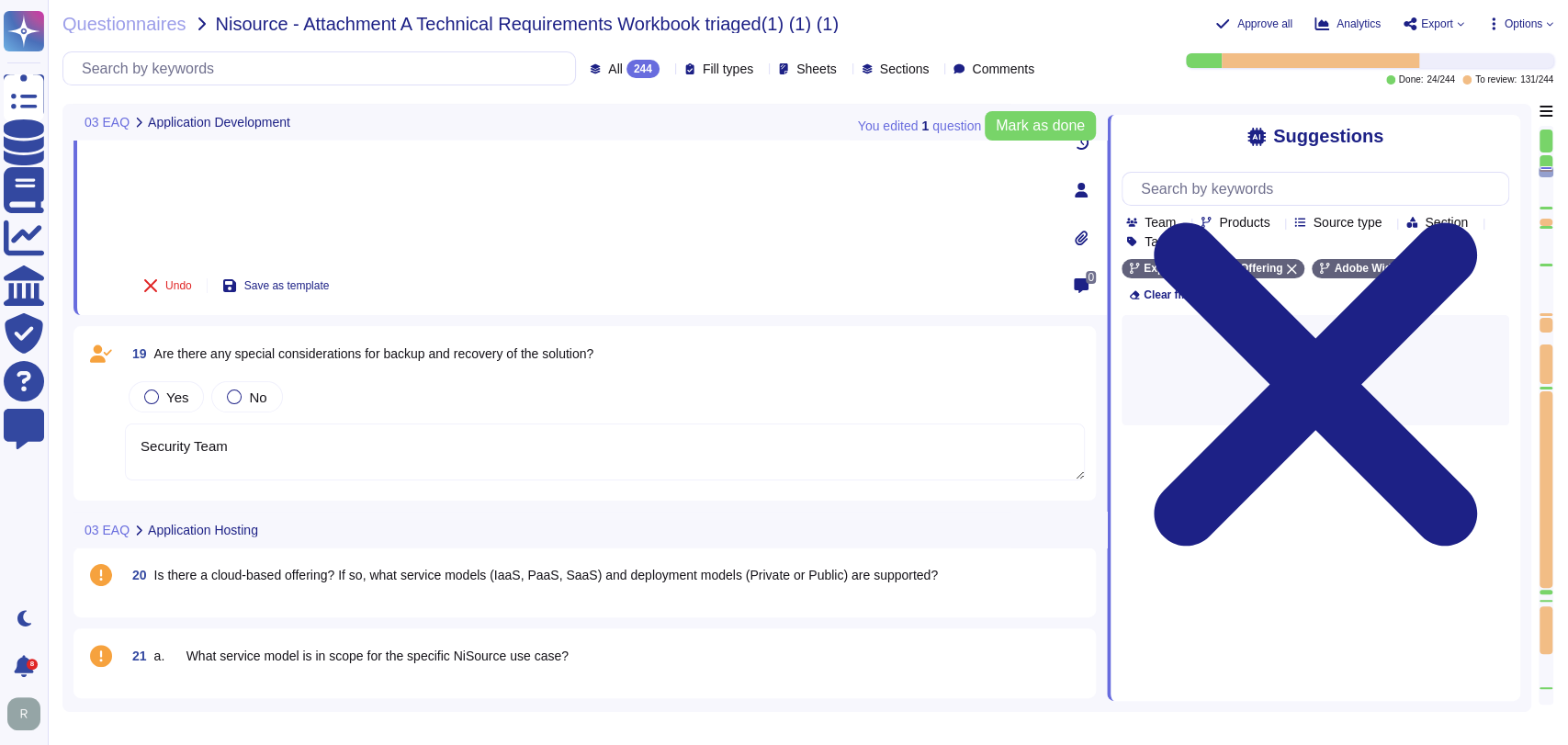
scroll to position [1440, 0]
click at [472, 438] on textarea "Security Team" at bounding box center [605, 451] width 960 height 57
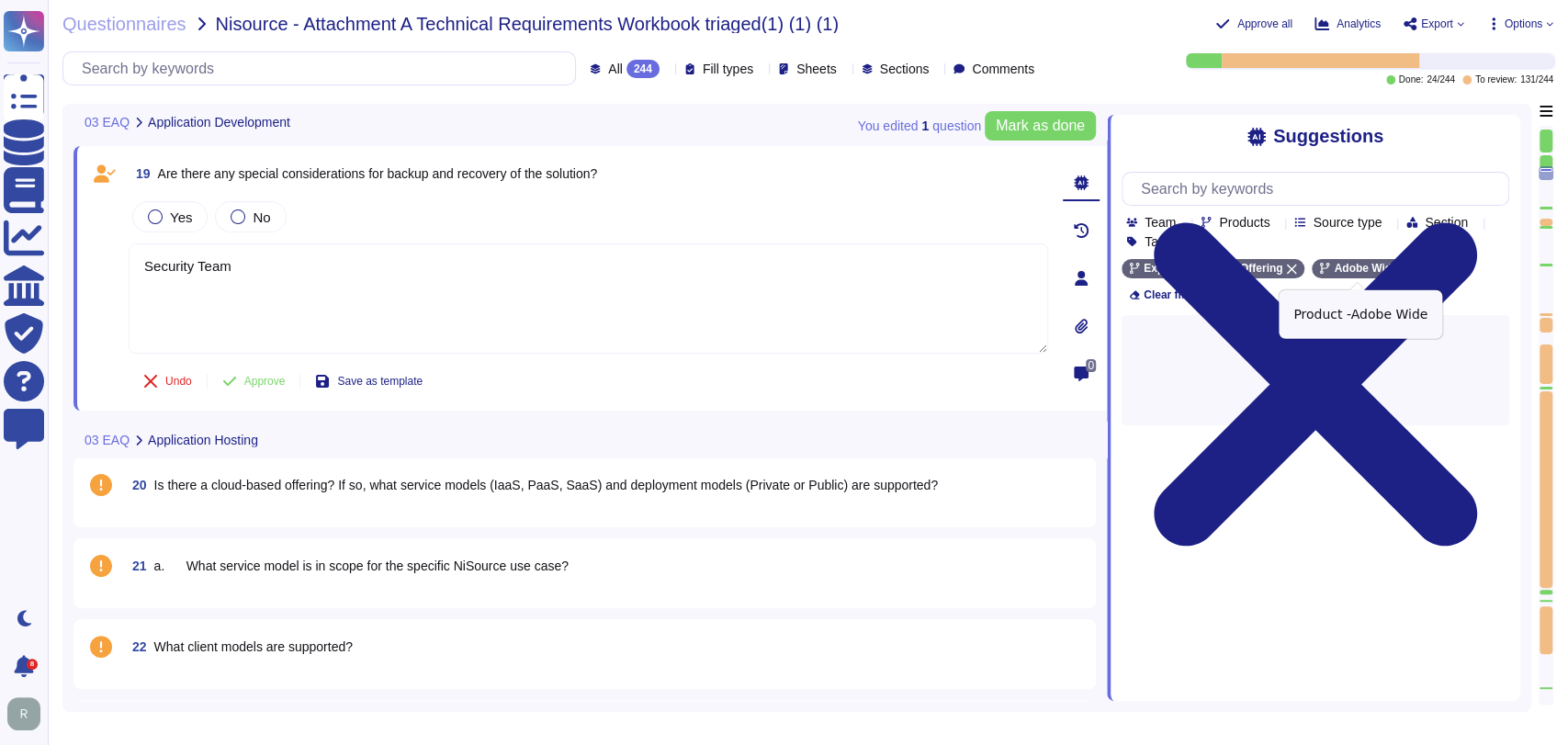
click at [1402, 274] on icon at bounding box center [1406, 269] width 10 height 10
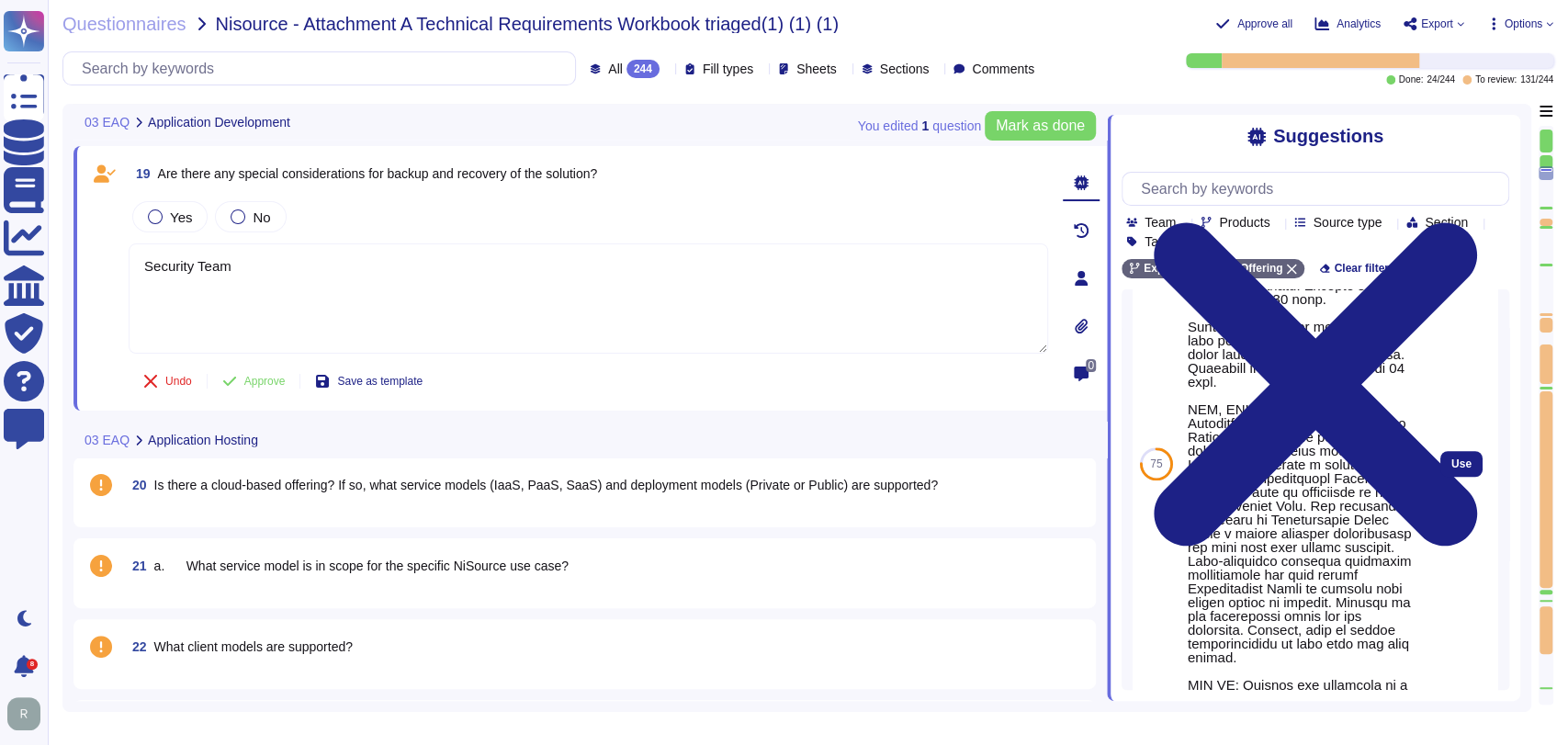
scroll to position [1132, 0]
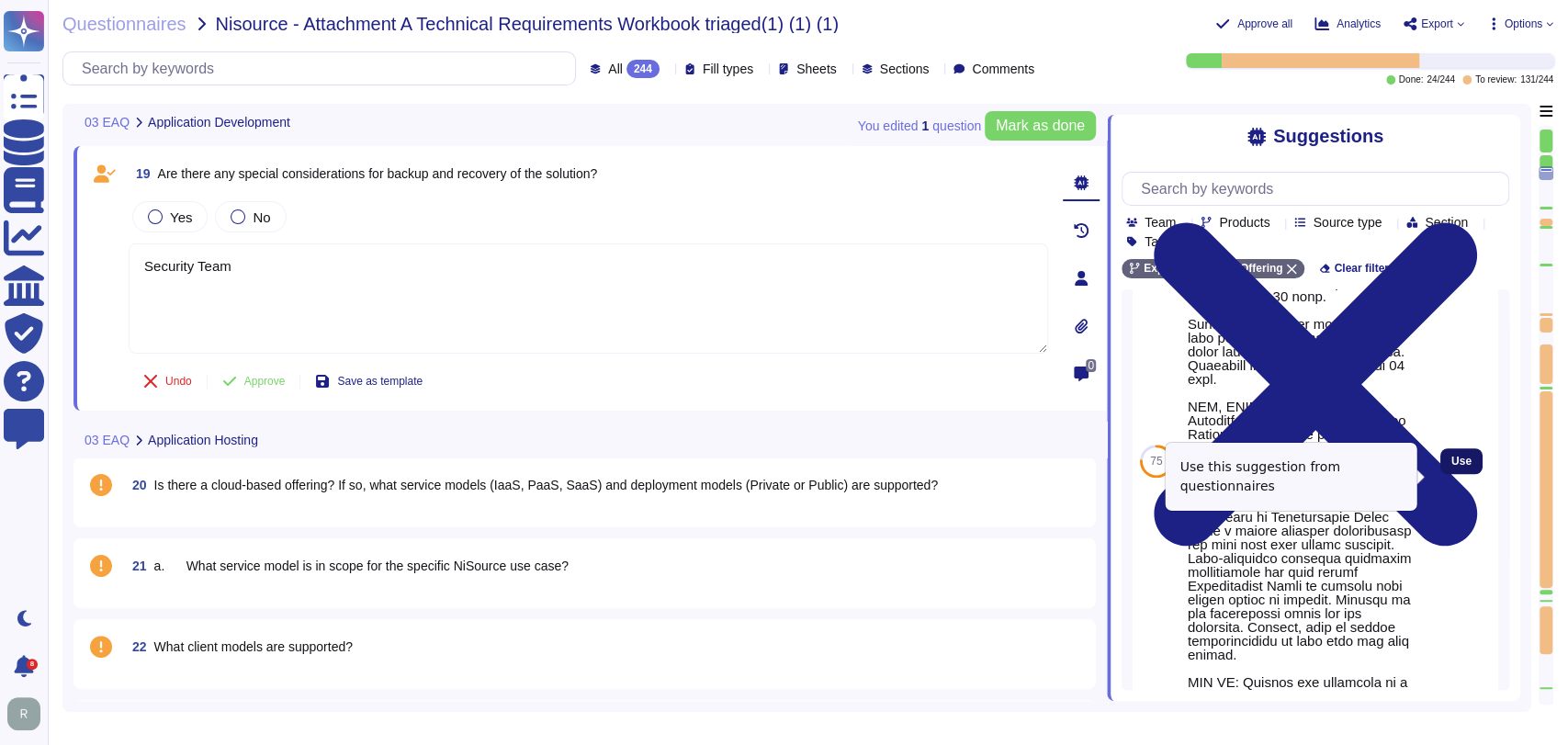
click at [1451, 467] on span "Use" at bounding box center [1462, 461] width 21 height 11
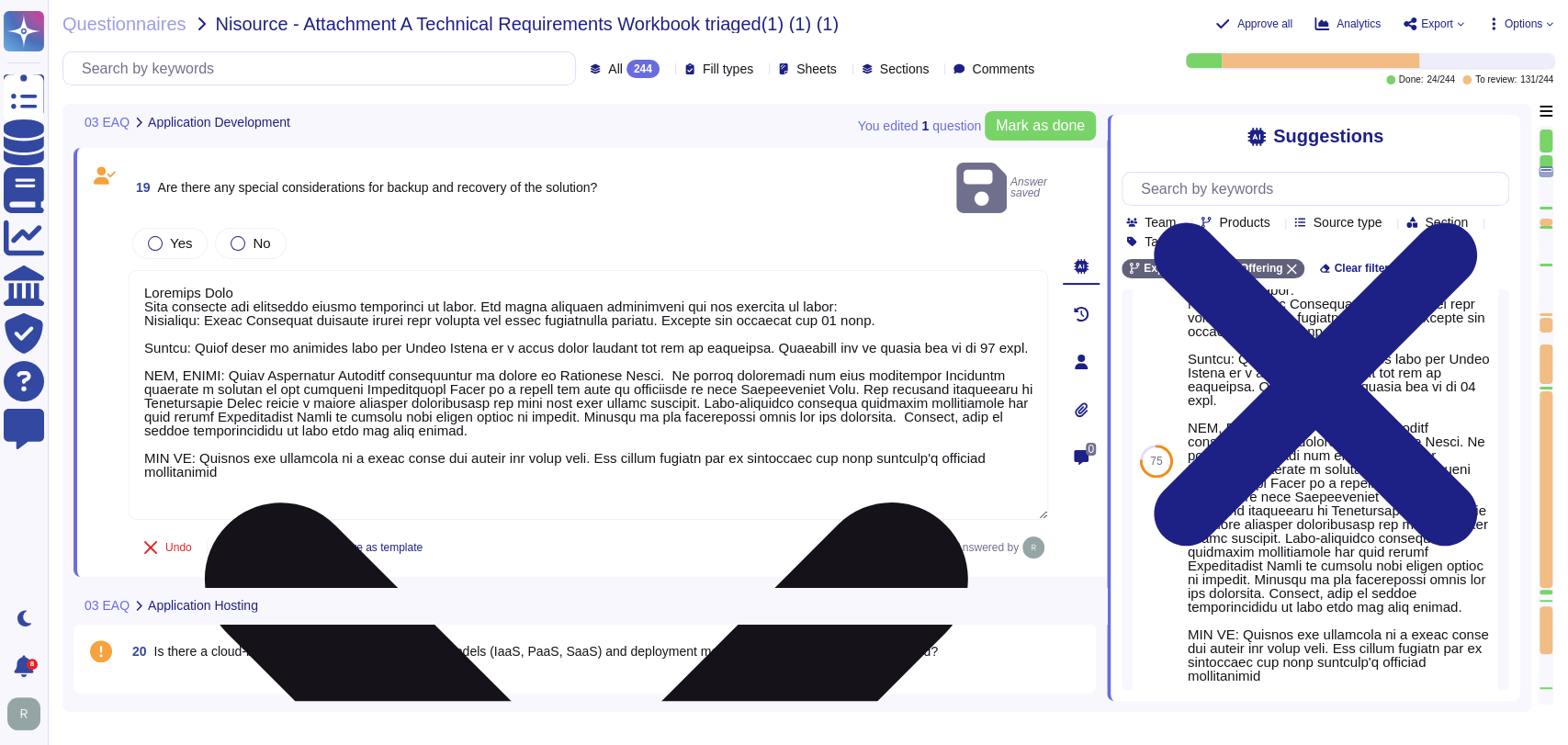
scroll to position [1437, 0]
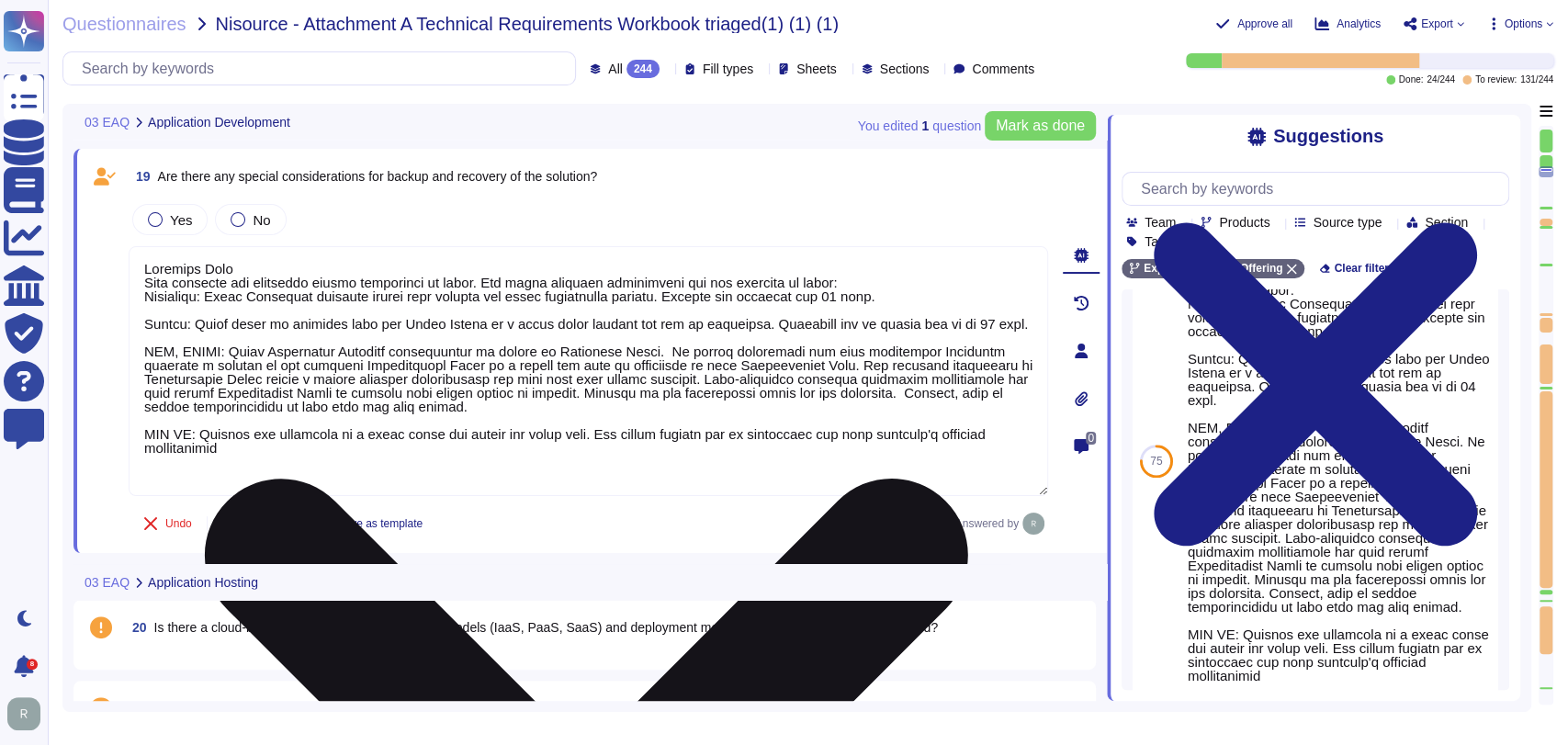
drag, startPoint x: 221, startPoint y: 367, endPoint x: 153, endPoint y: 299, distance: 96.2
click at [153, 299] on textarea at bounding box center [588, 372] width 920 height 250
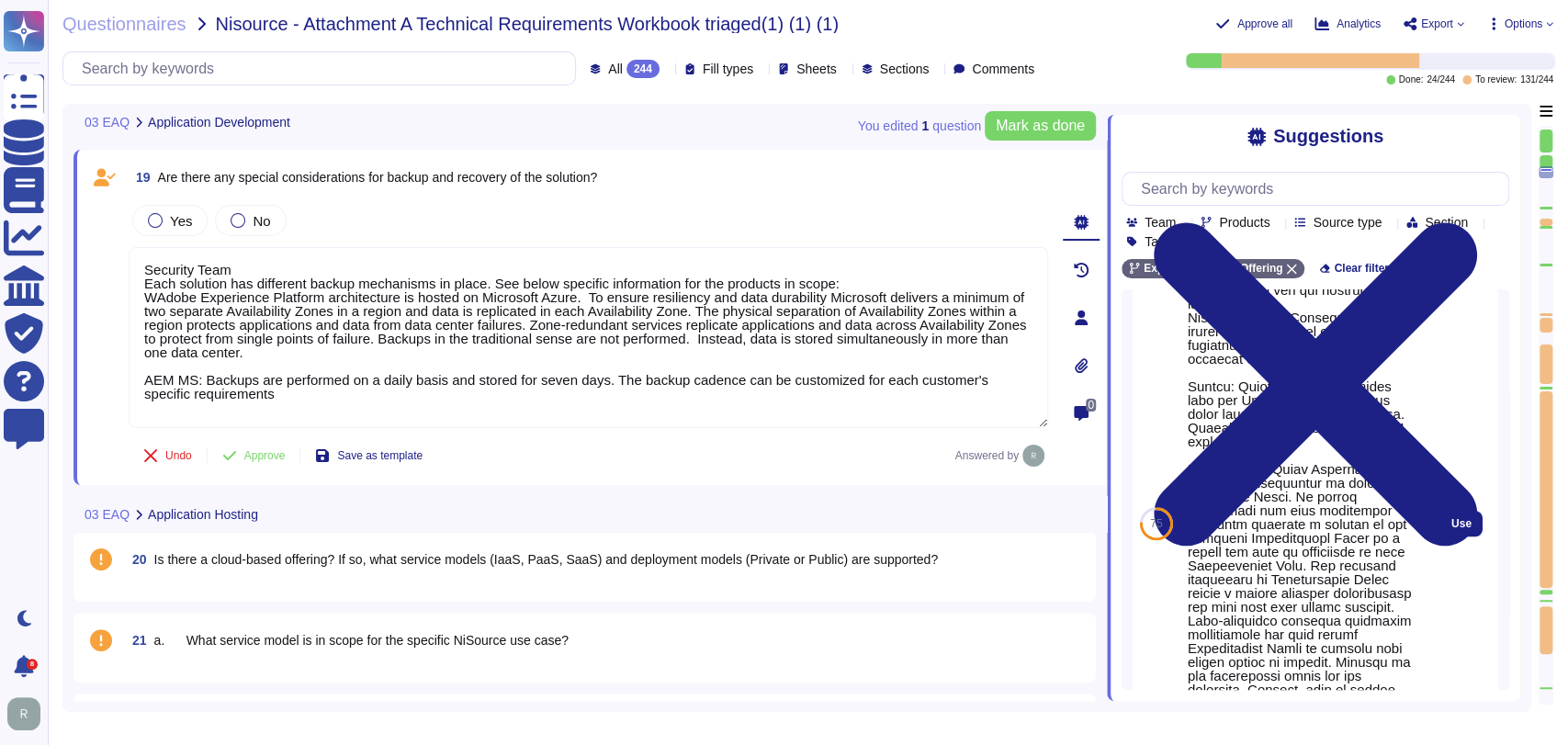
scroll to position [1069, 0]
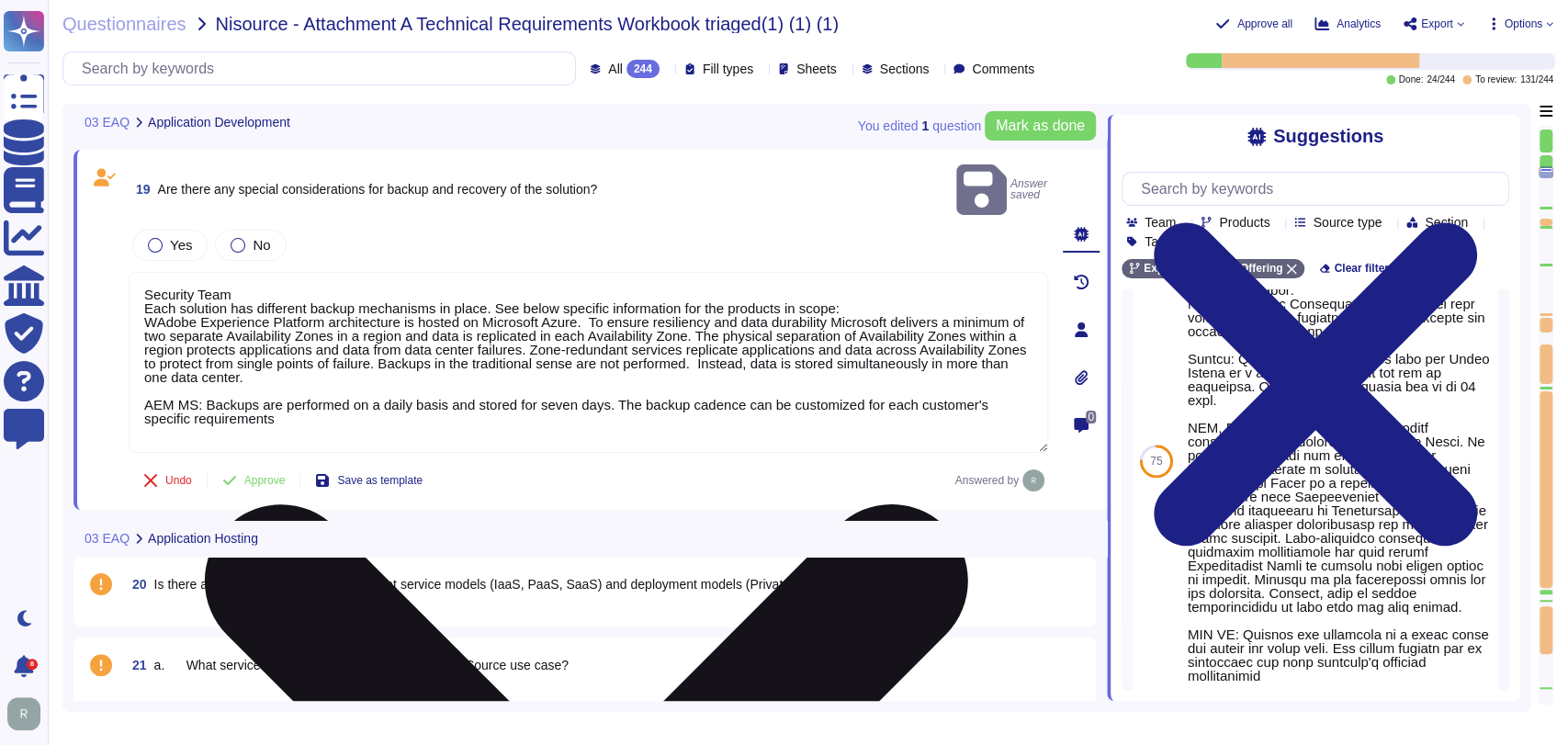
click at [493, 360] on textarea "Security Team Each solution has different backup mechanisms in place. See below…" at bounding box center [588, 362] width 920 height 181
click at [389, 349] on textarea "Security Team Each solution has different backup mechanisms in place. See below…" at bounding box center [588, 362] width 920 height 181
click at [321, 325] on textarea "Security Team Each solution has different backup mechanisms in place. See below…" at bounding box center [588, 362] width 920 height 181
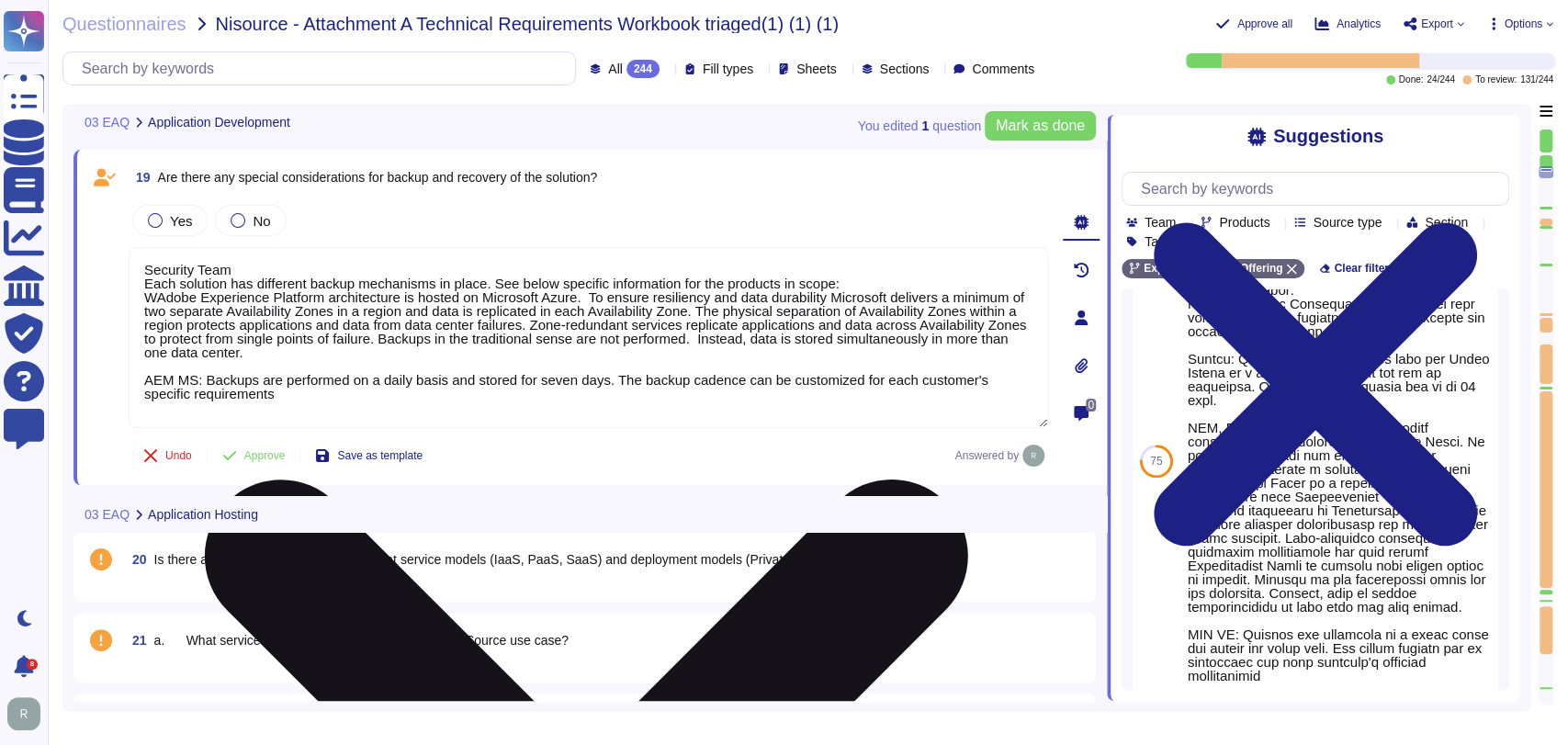
drag, startPoint x: 160, startPoint y: 293, endPoint x: 169, endPoint y: 340, distance: 47.9
click at [159, 293] on textarea "Security Team Each solution has different backup mechanisms in place. See below…" at bounding box center [588, 338] width 920 height 181
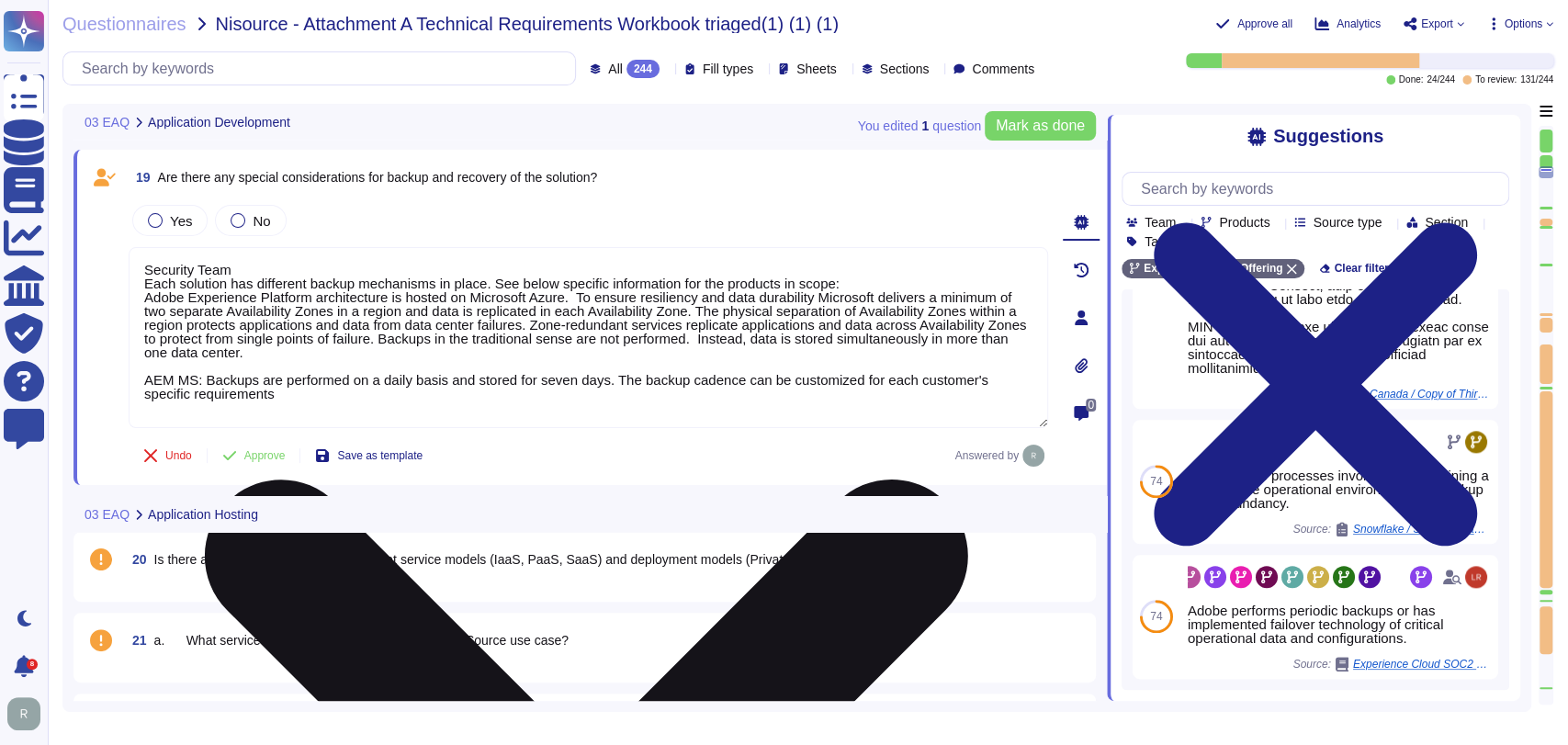
scroll to position [1392, 0]
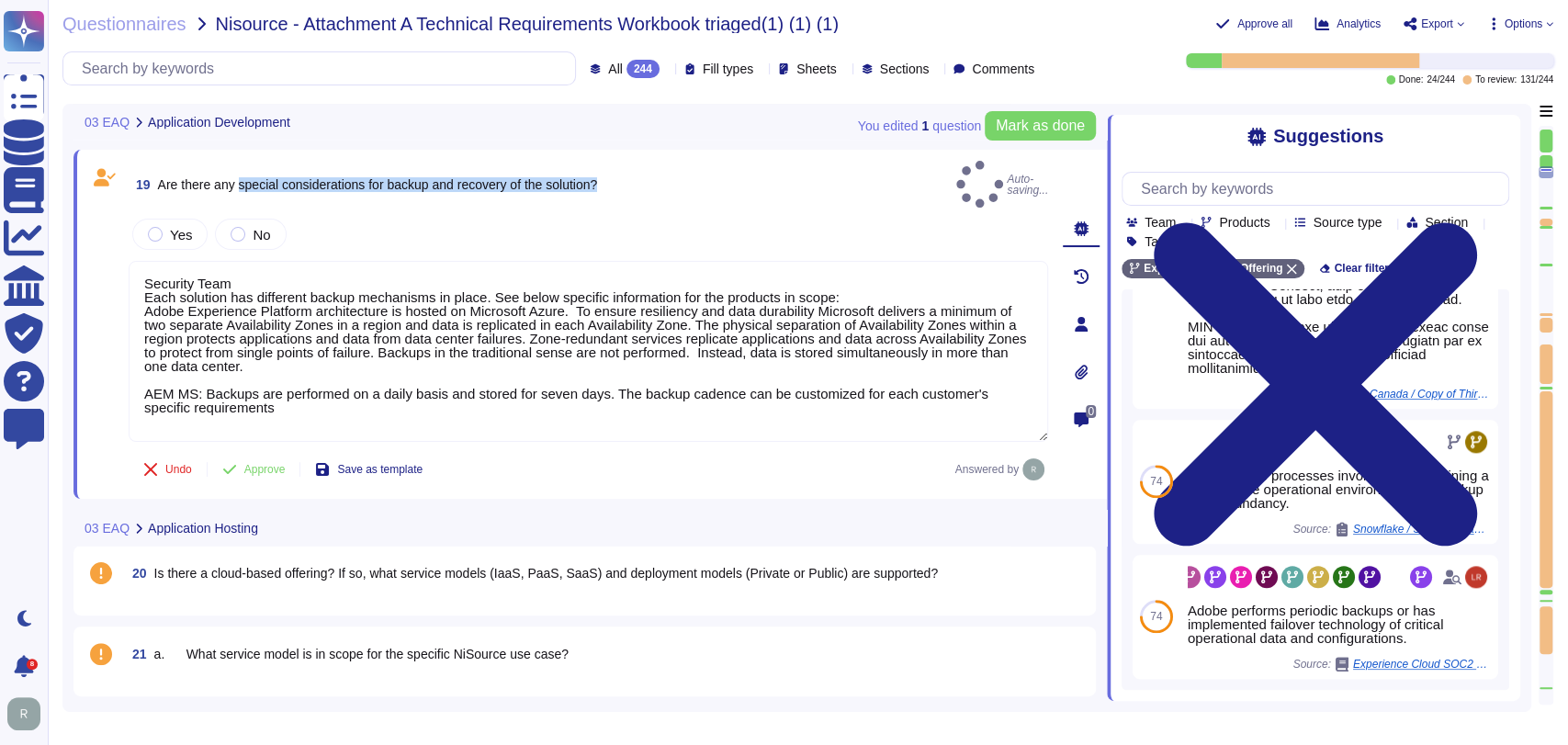
drag, startPoint x: 611, startPoint y: 176, endPoint x: 241, endPoint y: 176, distance: 370.0
click at [241, 176] on div "19 Are there any special considerations for backup and recovery of the solution…" at bounding box center [588, 184] width 920 height 47
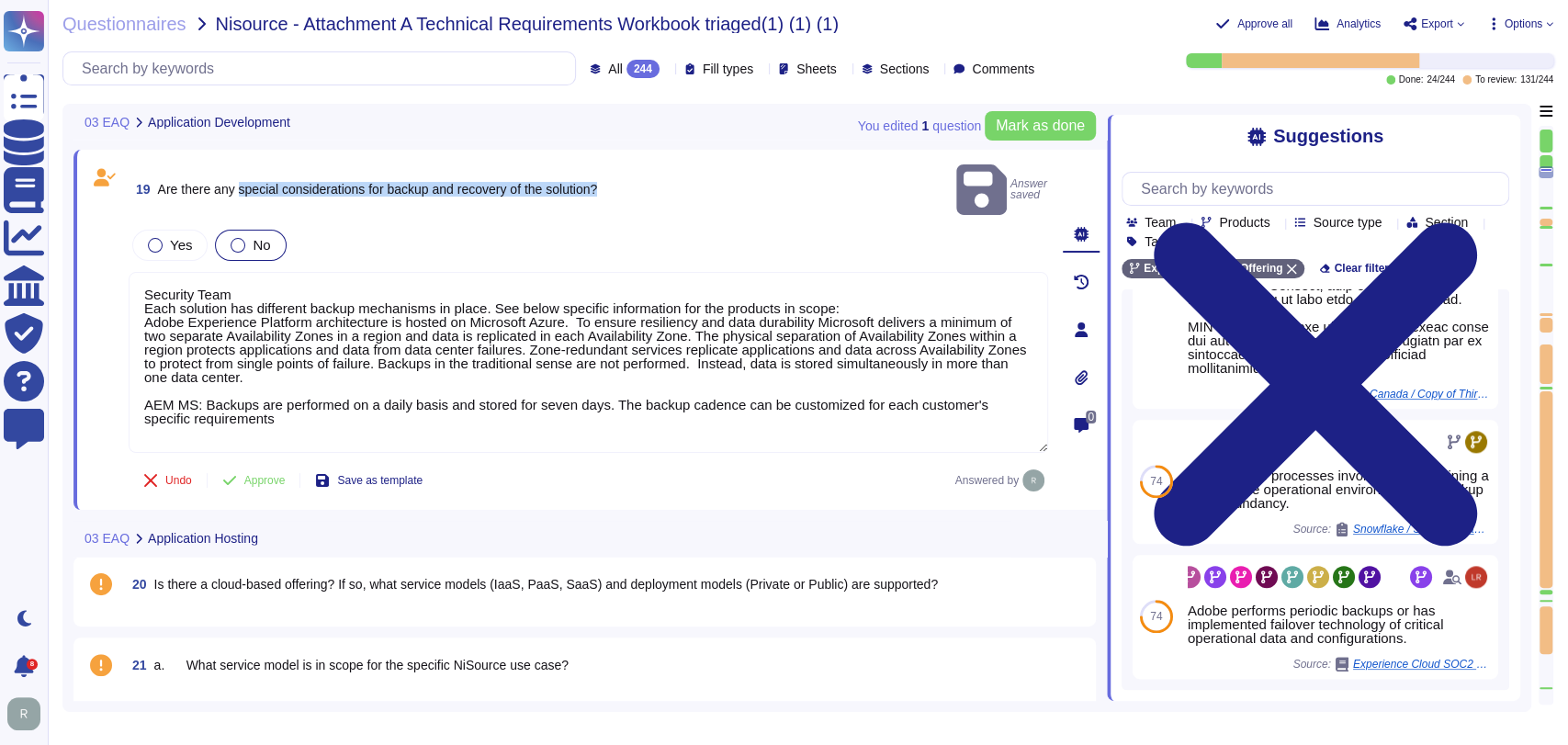
click at [253, 237] on span "No" at bounding box center [261, 245] width 18 height 16
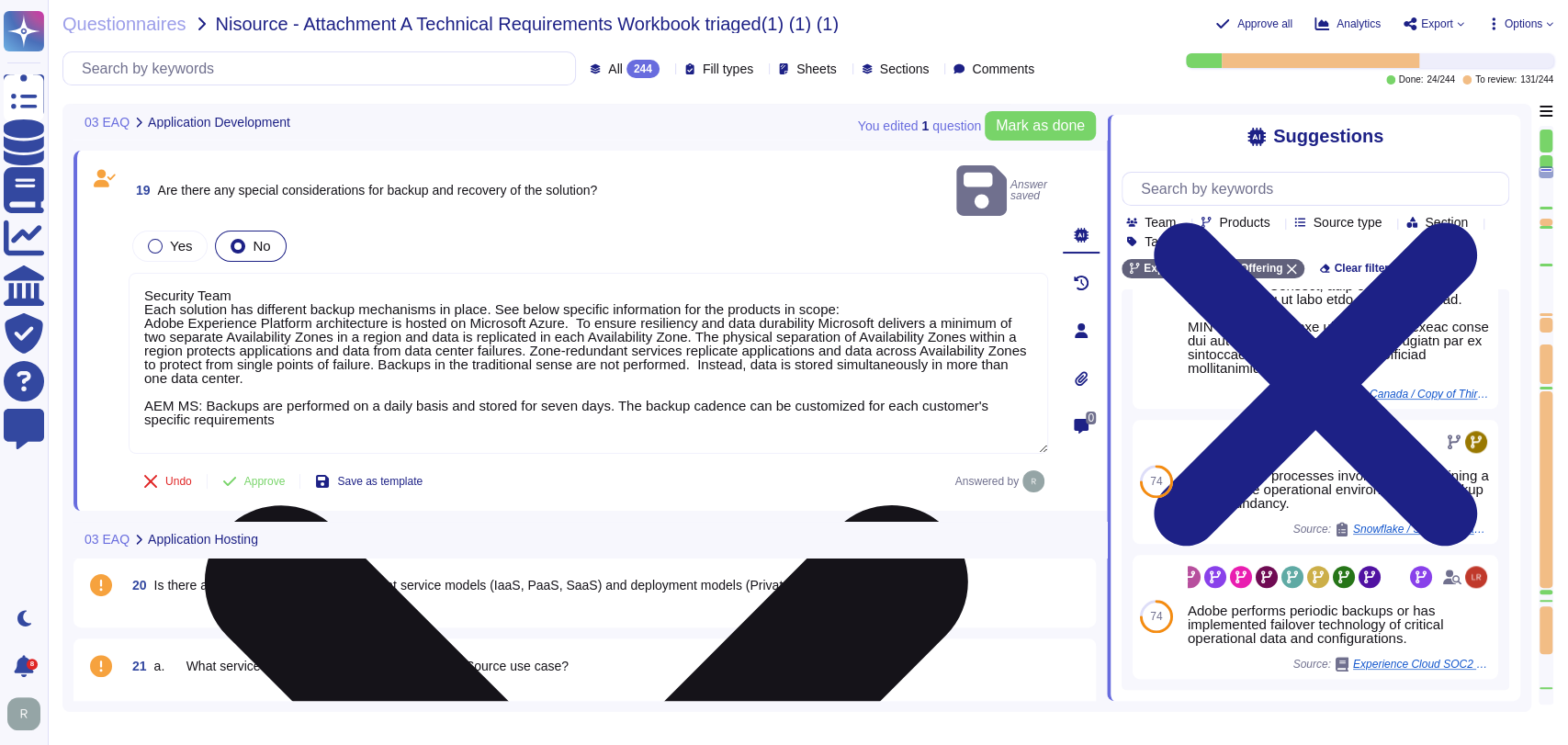
click at [247, 273] on textarea "Security Team Each solution has different backup mechanisms in place. See below…" at bounding box center [588, 363] width 920 height 181
drag, startPoint x: 247, startPoint y: 266, endPoint x: 131, endPoint y: 266, distance: 116.0
click at [131, 273] on textarea "Security Team Each solution has different backup mechanisms in place. See below…" at bounding box center [588, 363] width 920 height 181
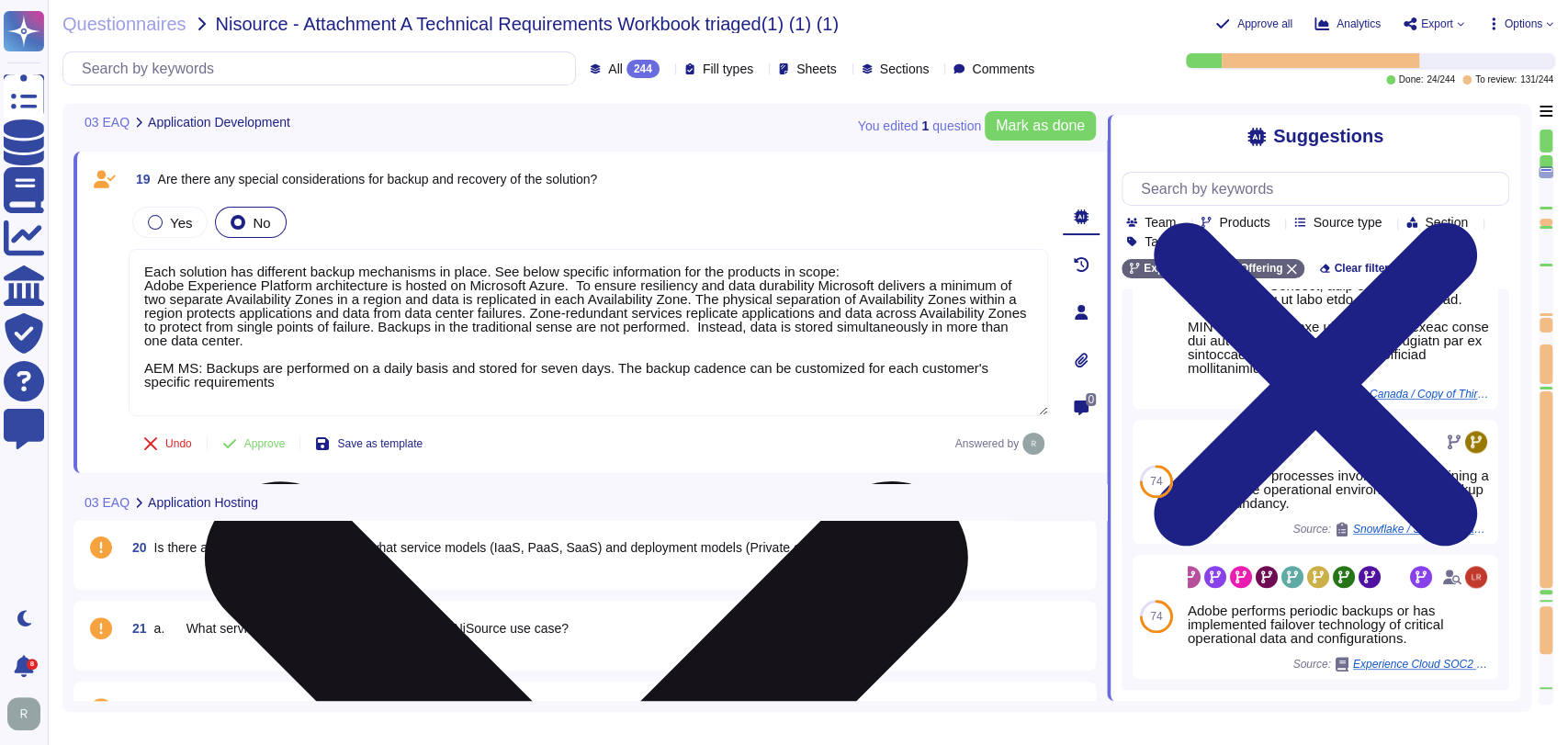
drag, startPoint x: 288, startPoint y: 387, endPoint x: 147, endPoint y: 371, distance: 141.9
click at [147, 371] on textarea "Each solution has different backup mechanisms in place. See below specific info…" at bounding box center [588, 332] width 920 height 167
click at [338, 391] on textarea "Each solution has different backup mechanisms in place. See below specific info…" at bounding box center [588, 332] width 920 height 167
drag, startPoint x: 279, startPoint y: 381, endPoint x: 141, endPoint y: 368, distance: 138.6
click at [141, 368] on textarea "Each solution has different backup mechanisms in place. See below specific info…" at bounding box center [588, 332] width 920 height 167
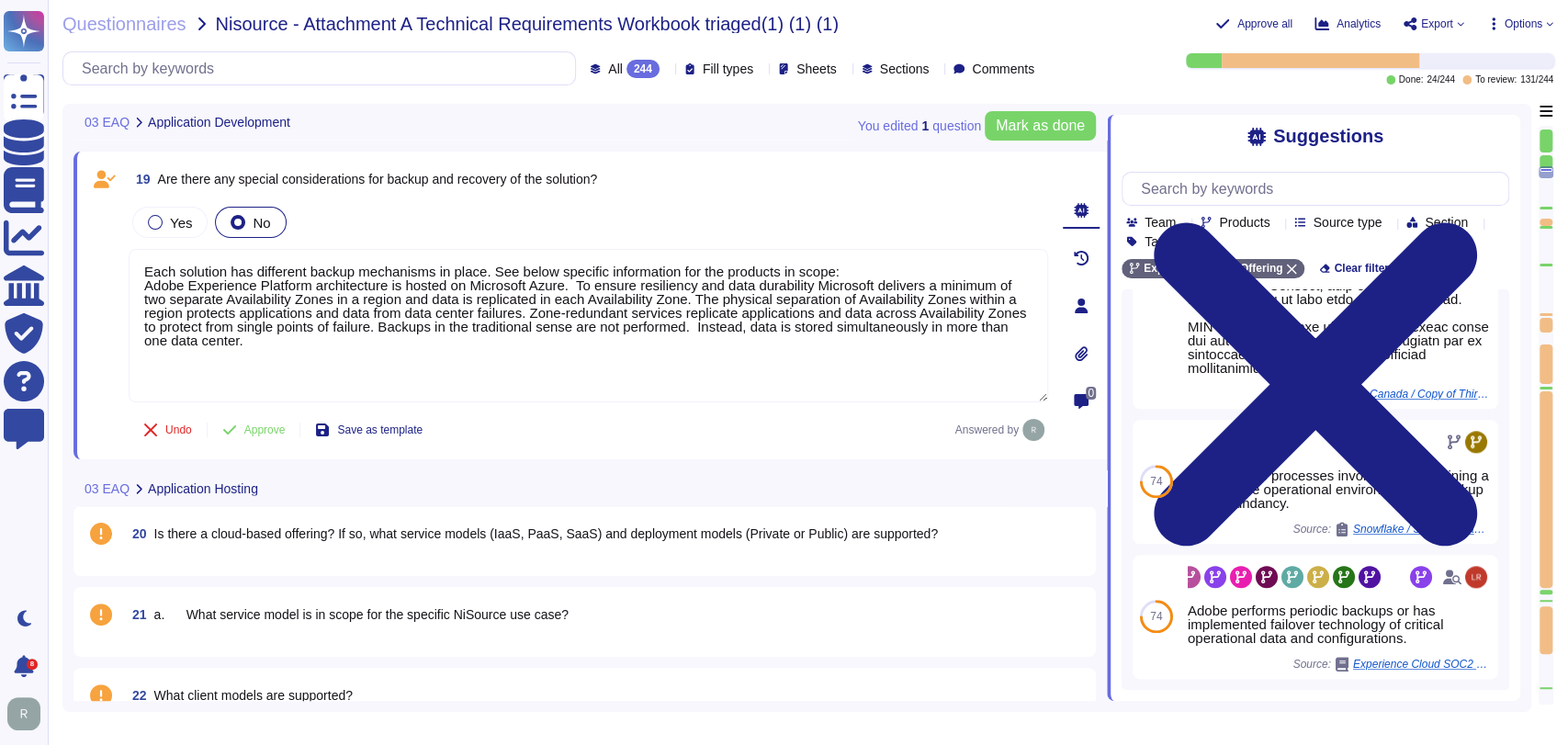
click at [1277, 223] on icon at bounding box center [1277, 223] width 0 height 0
type textarea "Each solution has different backup mechanisms in place. See below specific info…"
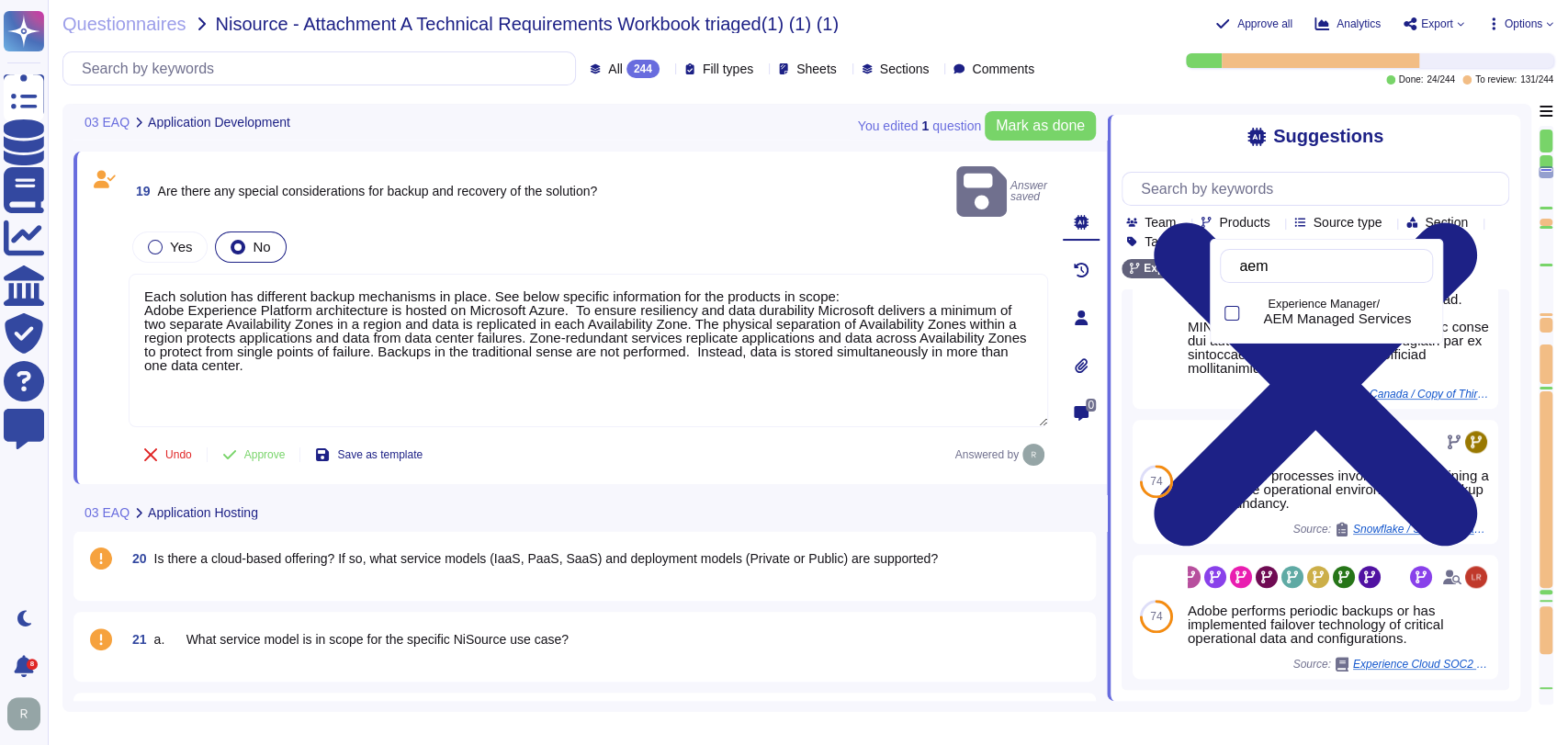
type input "aem"
click at [1236, 315] on div at bounding box center [1232, 314] width 15 height 15
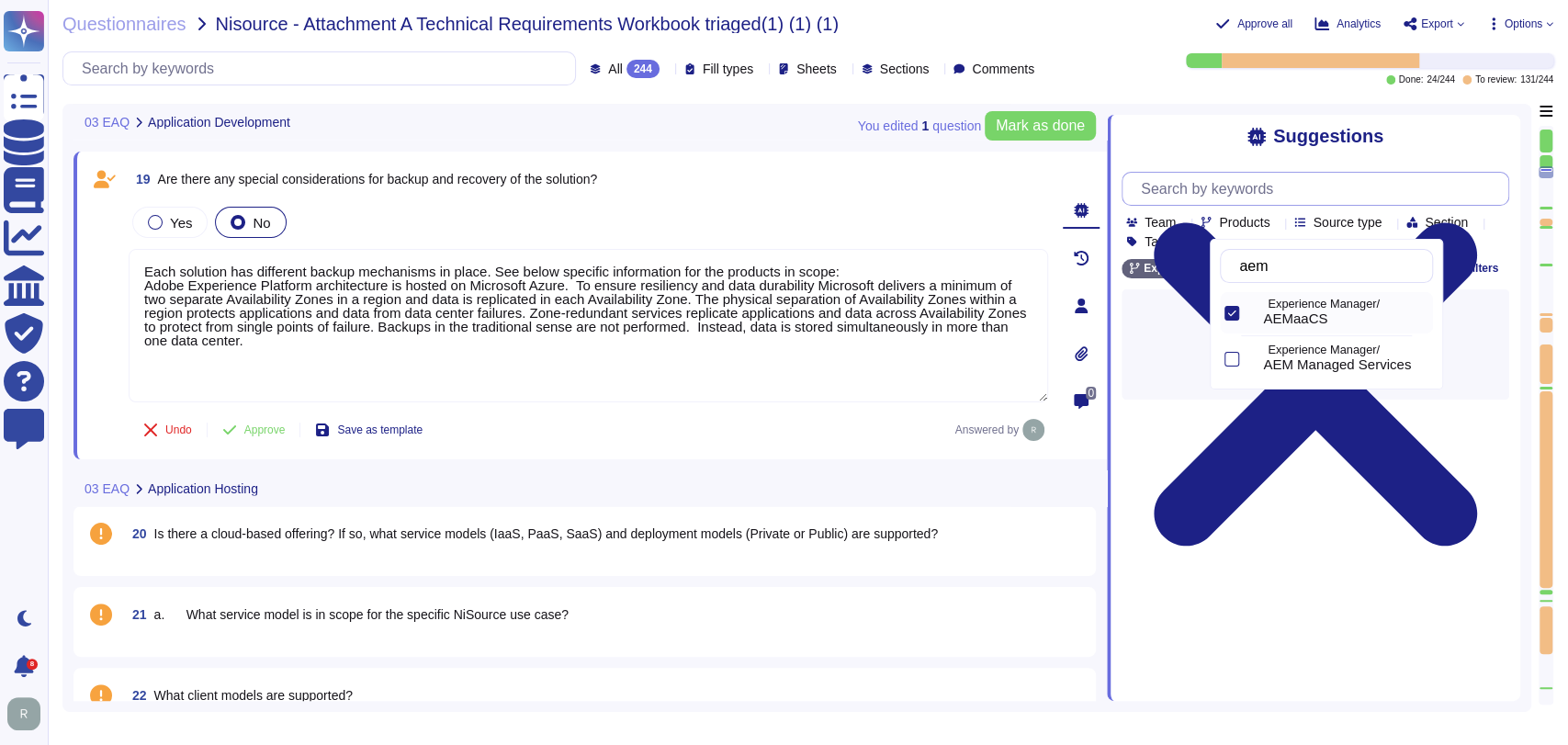
click at [1293, 189] on input "text" at bounding box center [1320, 189] width 376 height 32
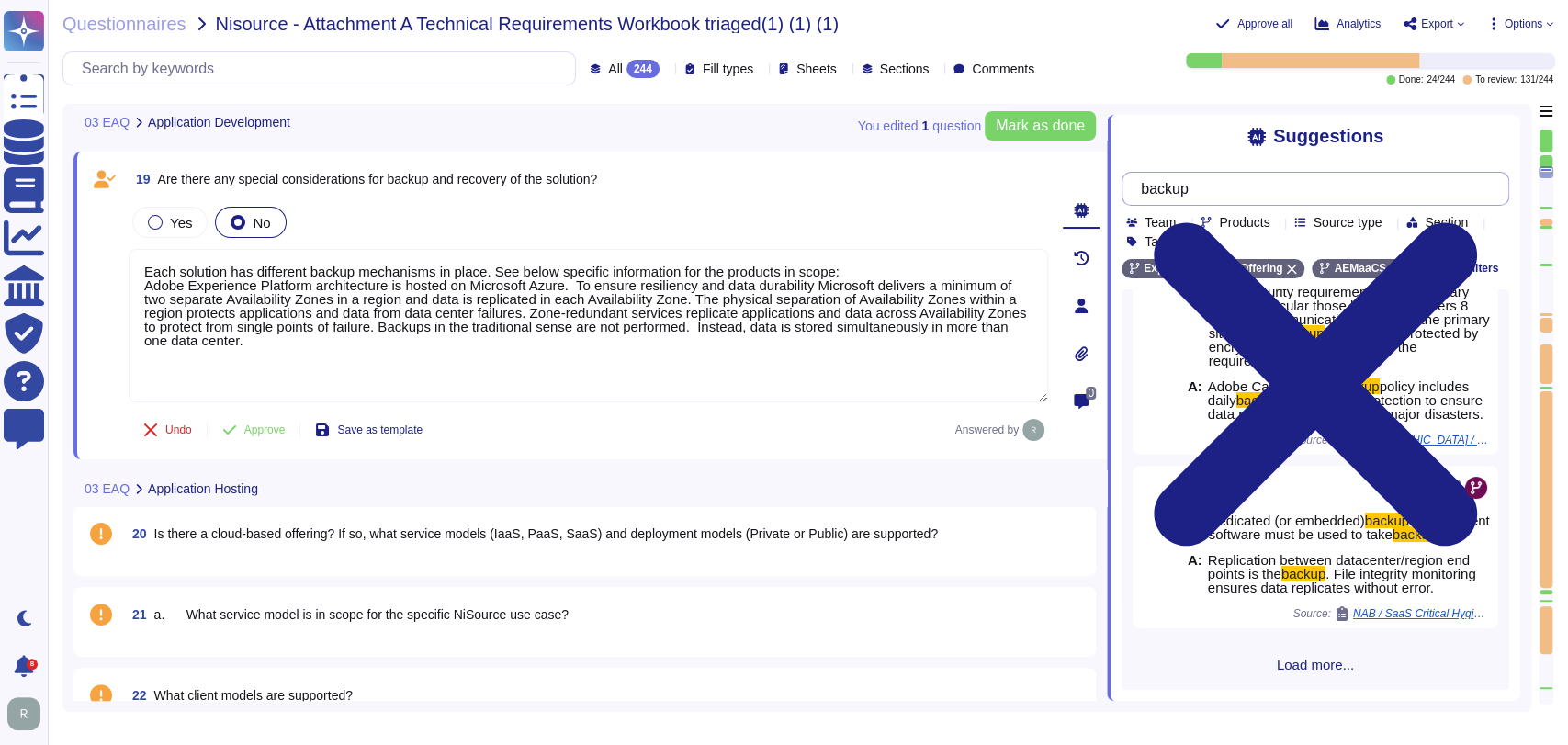
scroll to position [218, 0]
type input "backup"
click at [1308, 671] on span "Load more..." at bounding box center [1315, 664] width 388 height 14
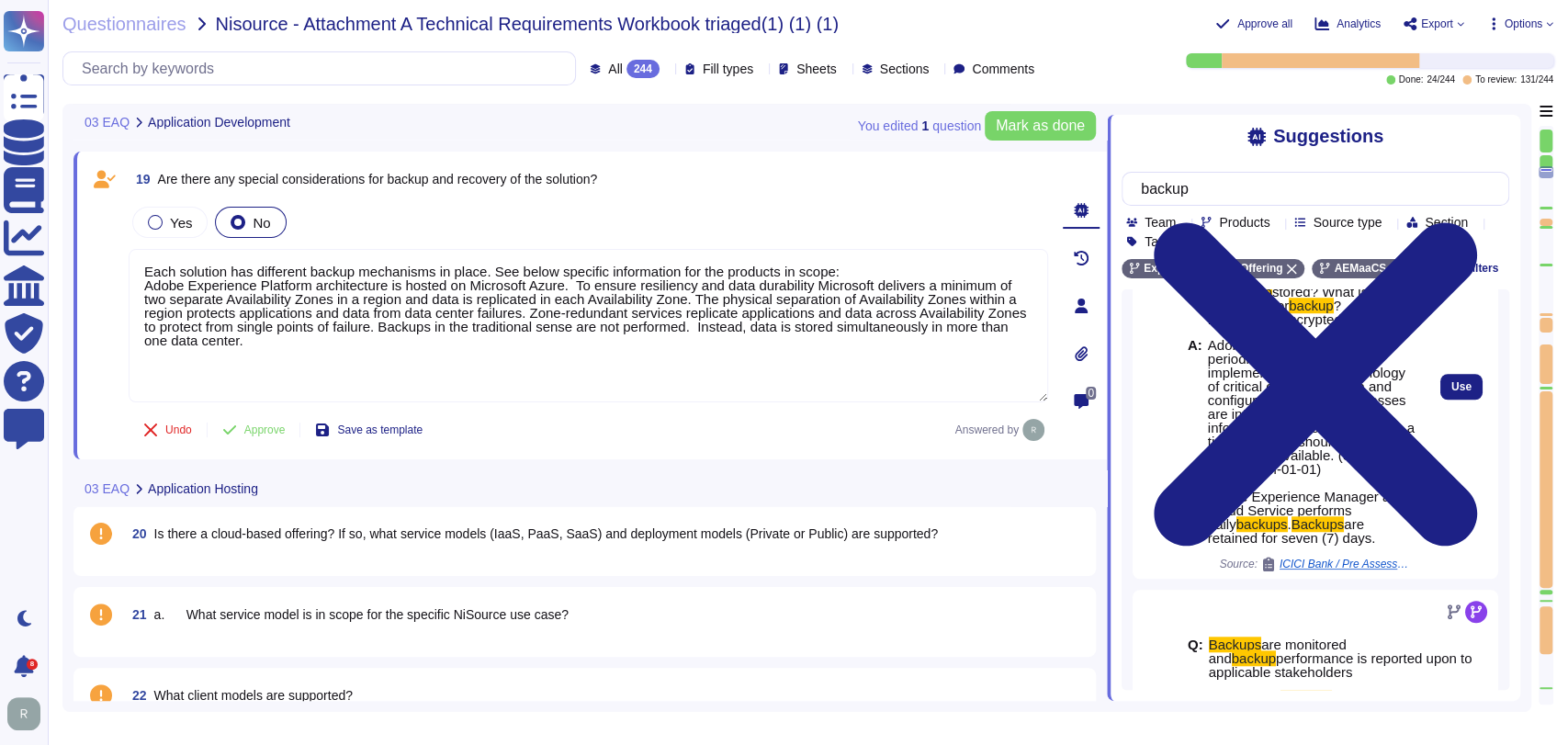
scroll to position [982, 0]
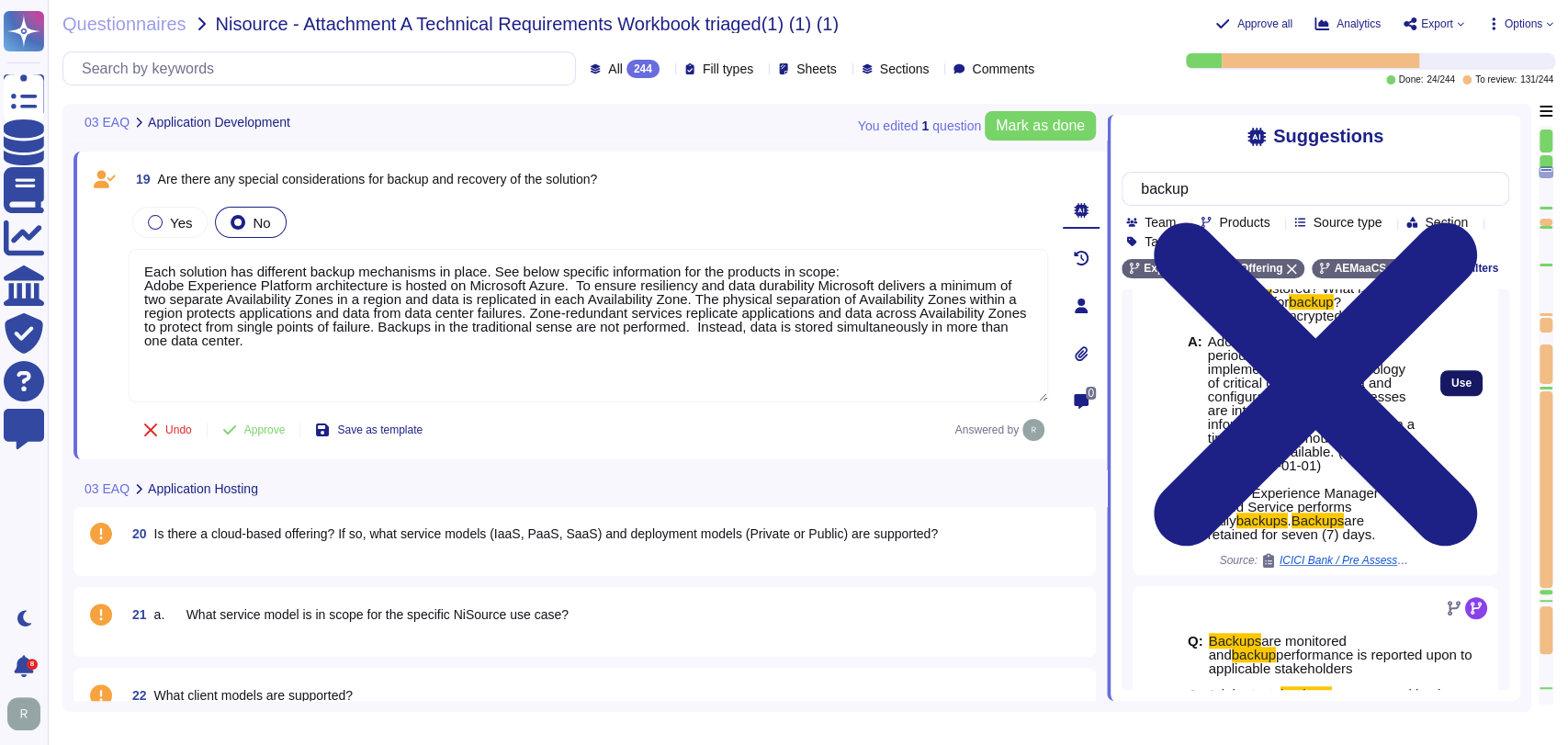
click at [1455, 396] on button "Use" at bounding box center [1461, 383] width 42 height 26
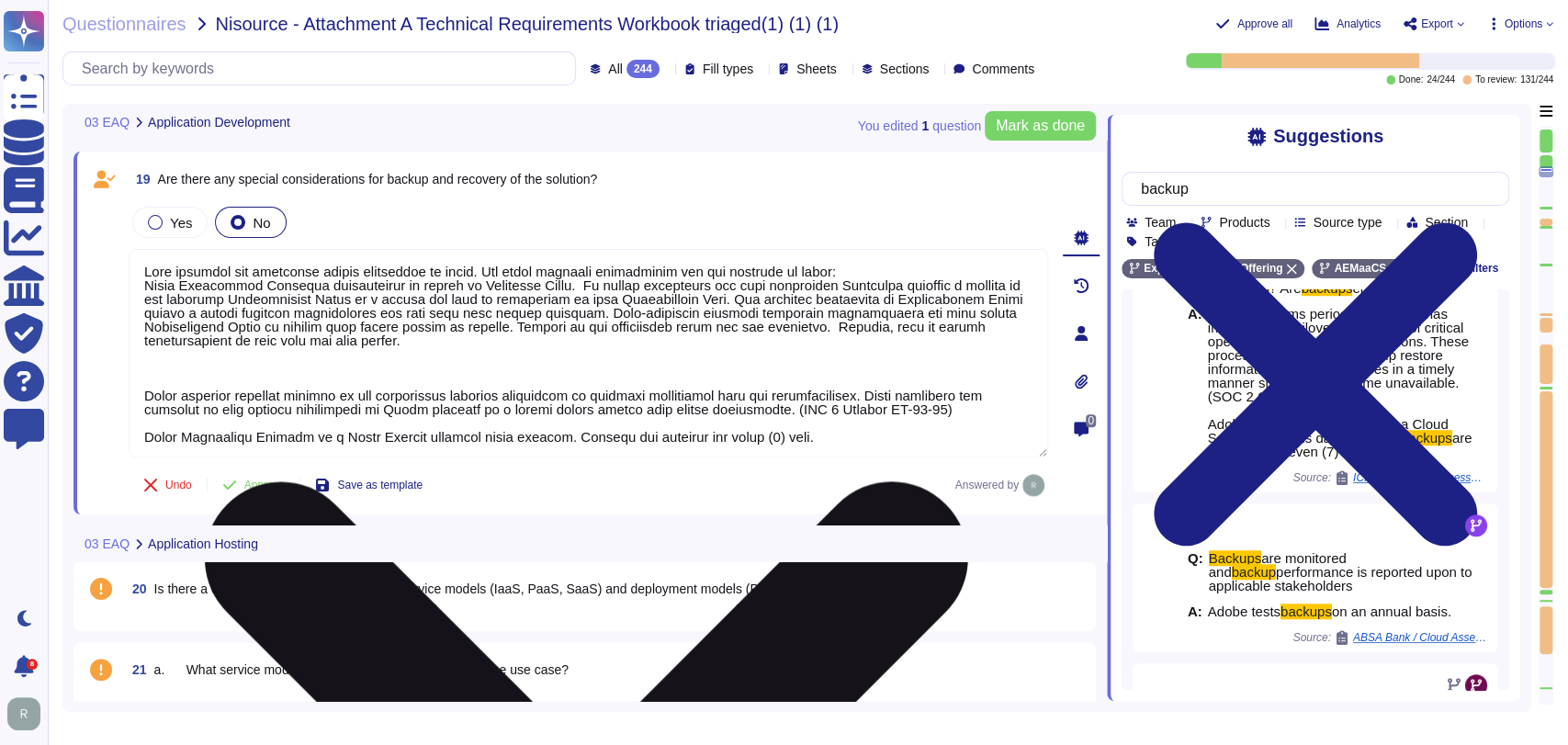
click at [463, 362] on textarea at bounding box center [588, 353] width 920 height 208
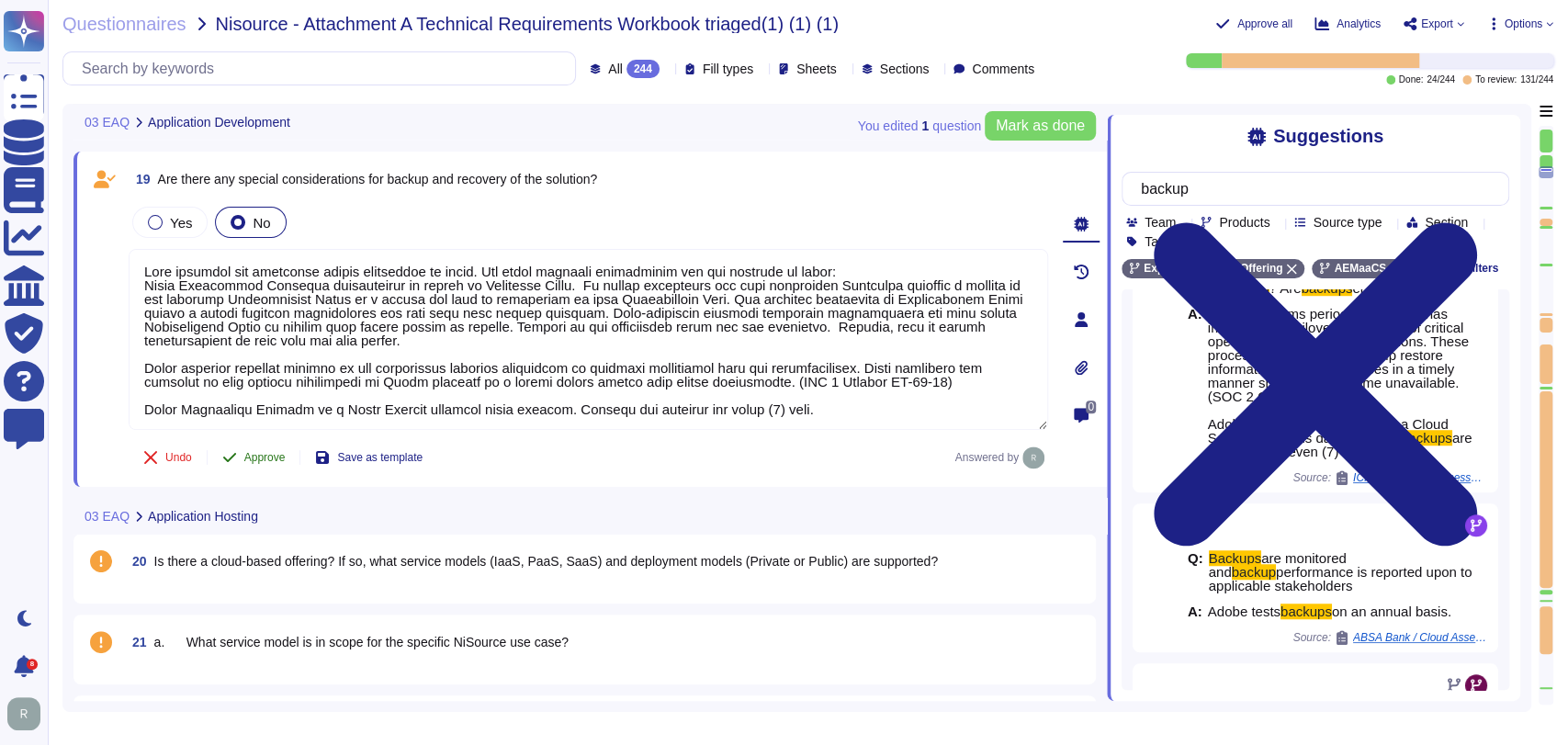
click at [279, 445] on button "Approve" at bounding box center [253, 457] width 92 height 36
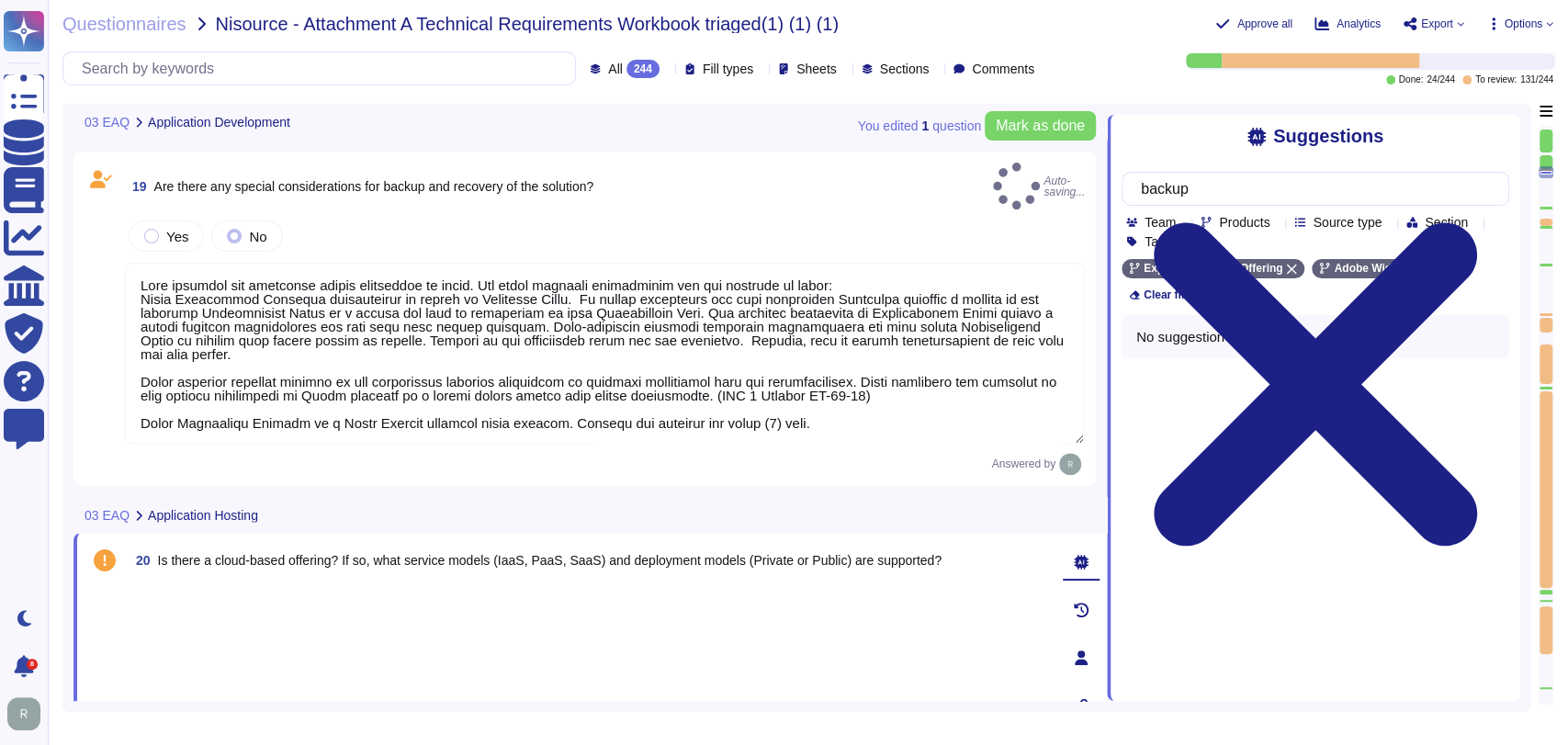
type textarea "Each solution has different backup mechanisms in place. See below specific info…"
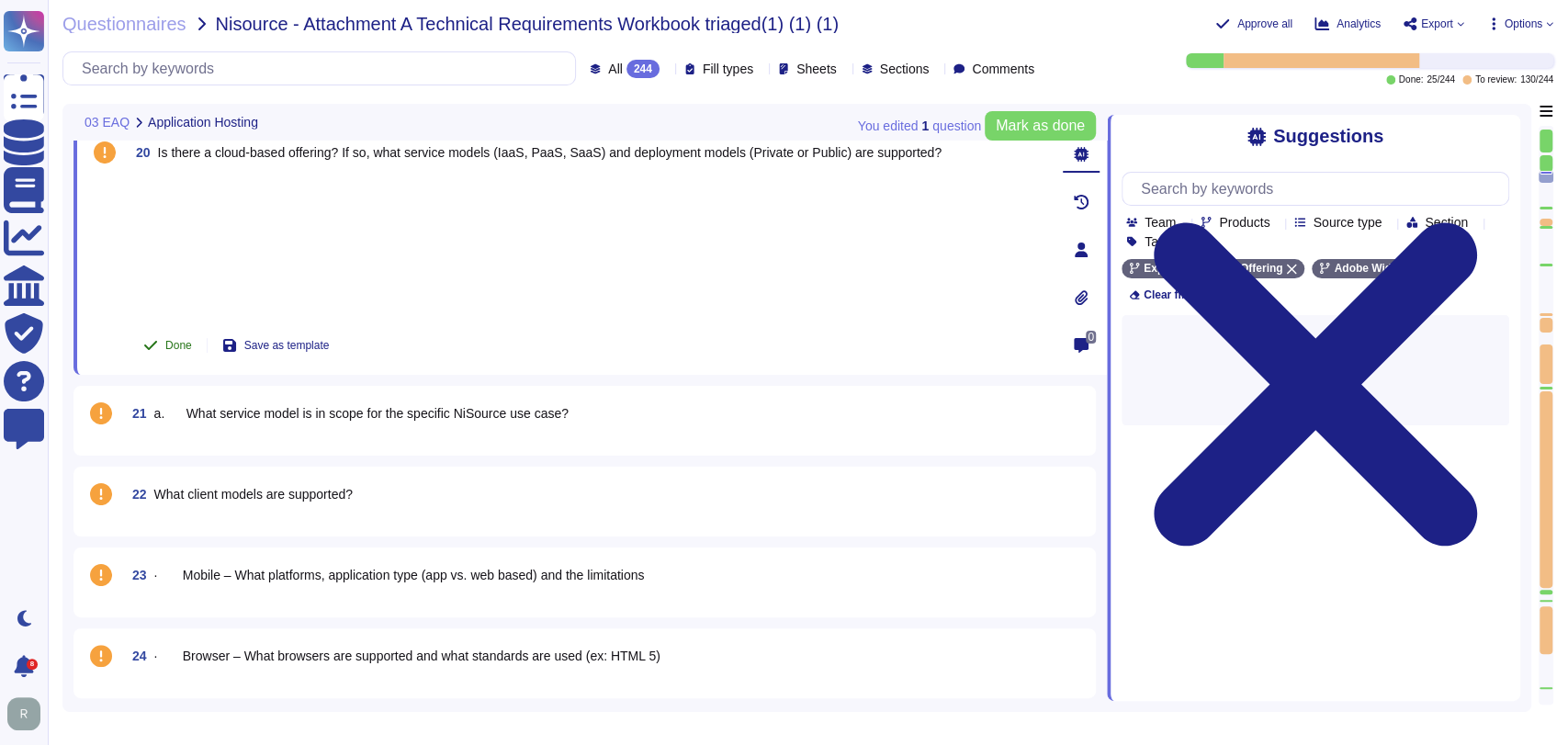
scroll to position [1747, 0]
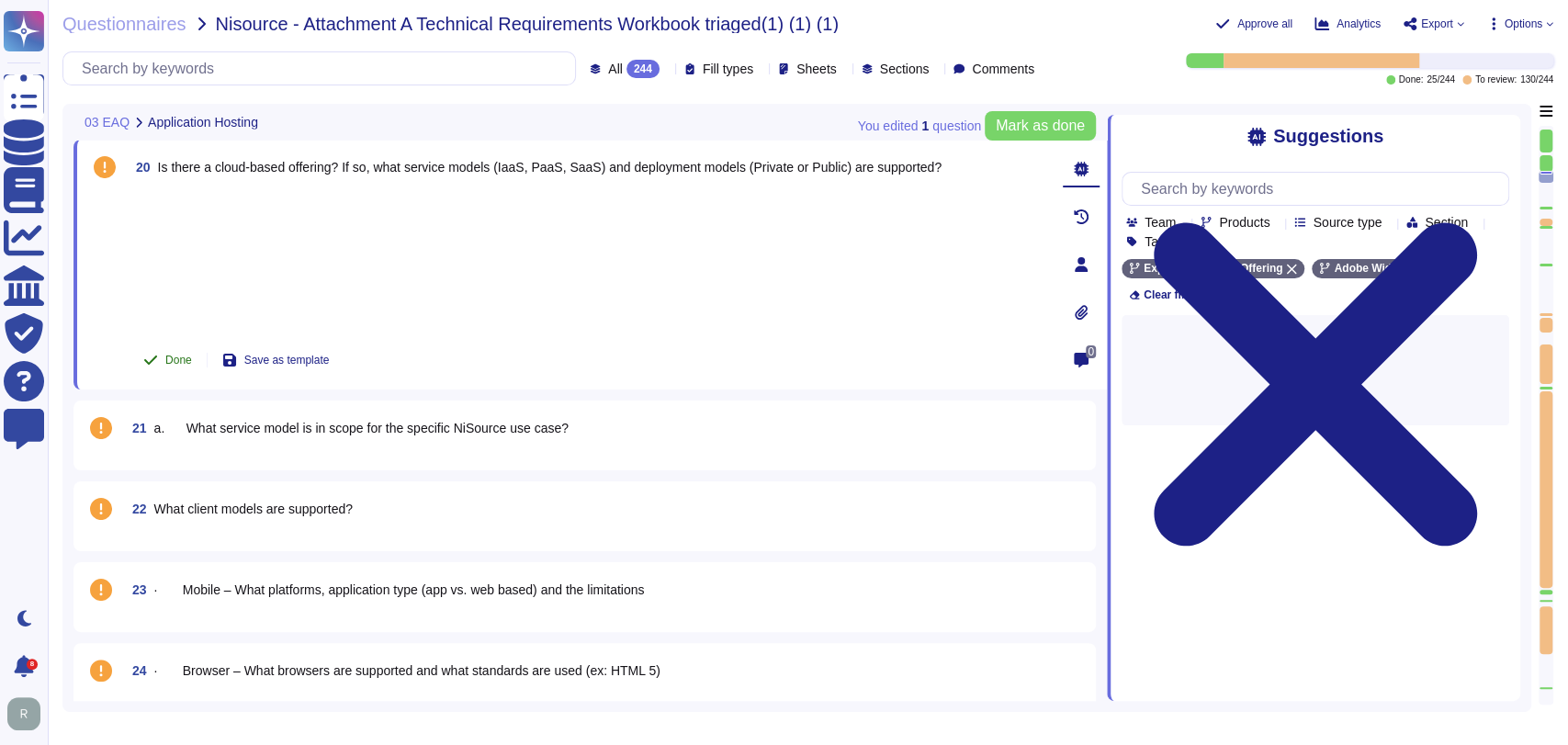
click at [174, 355] on span "Done" at bounding box center [178, 360] width 27 height 11
click at [338, 453] on div "21 a. What service model is in scope for the specific NiSource use case?" at bounding box center [584, 435] width 1000 height 48
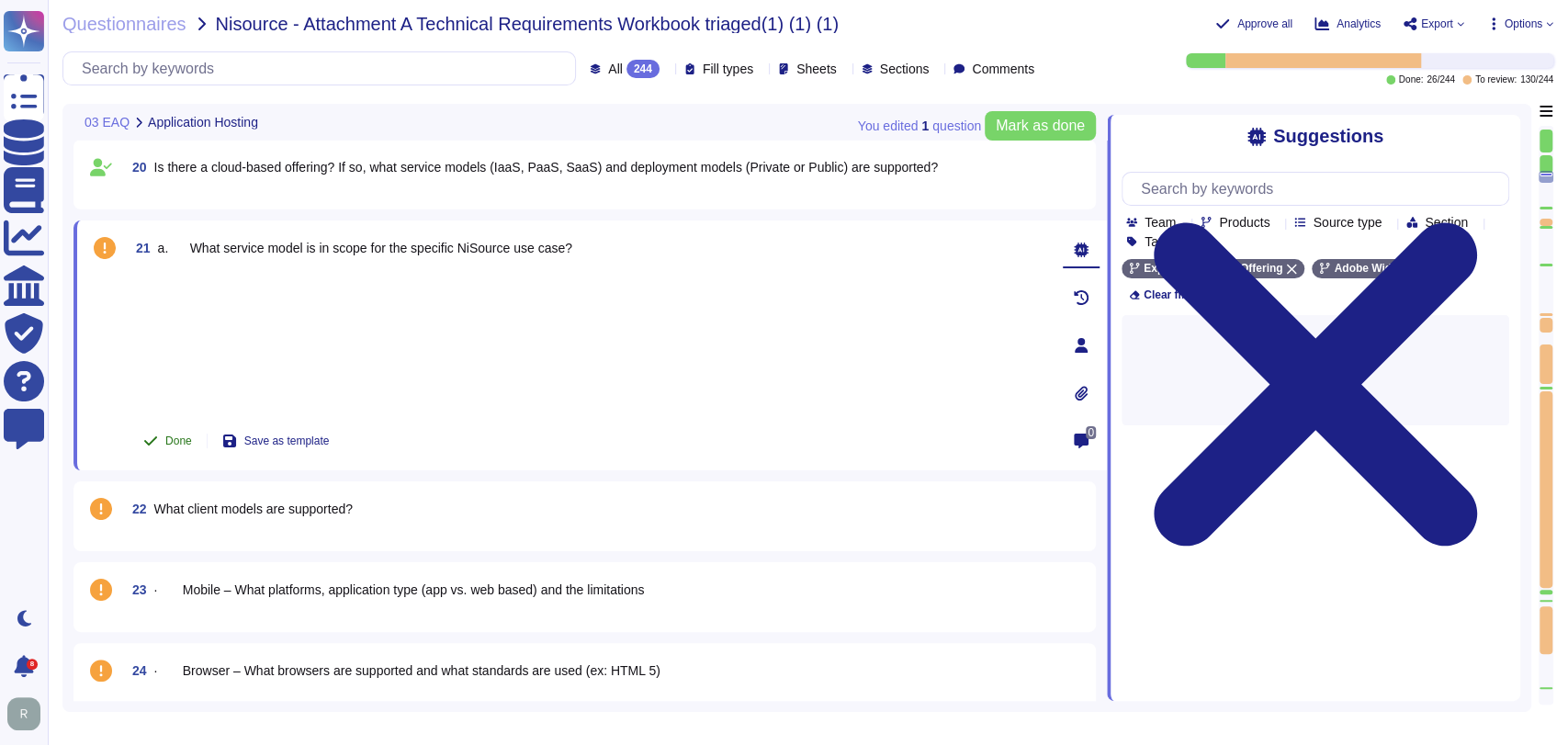
click at [177, 440] on span "Done" at bounding box center [178, 441] width 27 height 11
click at [414, 514] on div "22 What client models are supported?" at bounding box center [605, 508] width 960 height 33
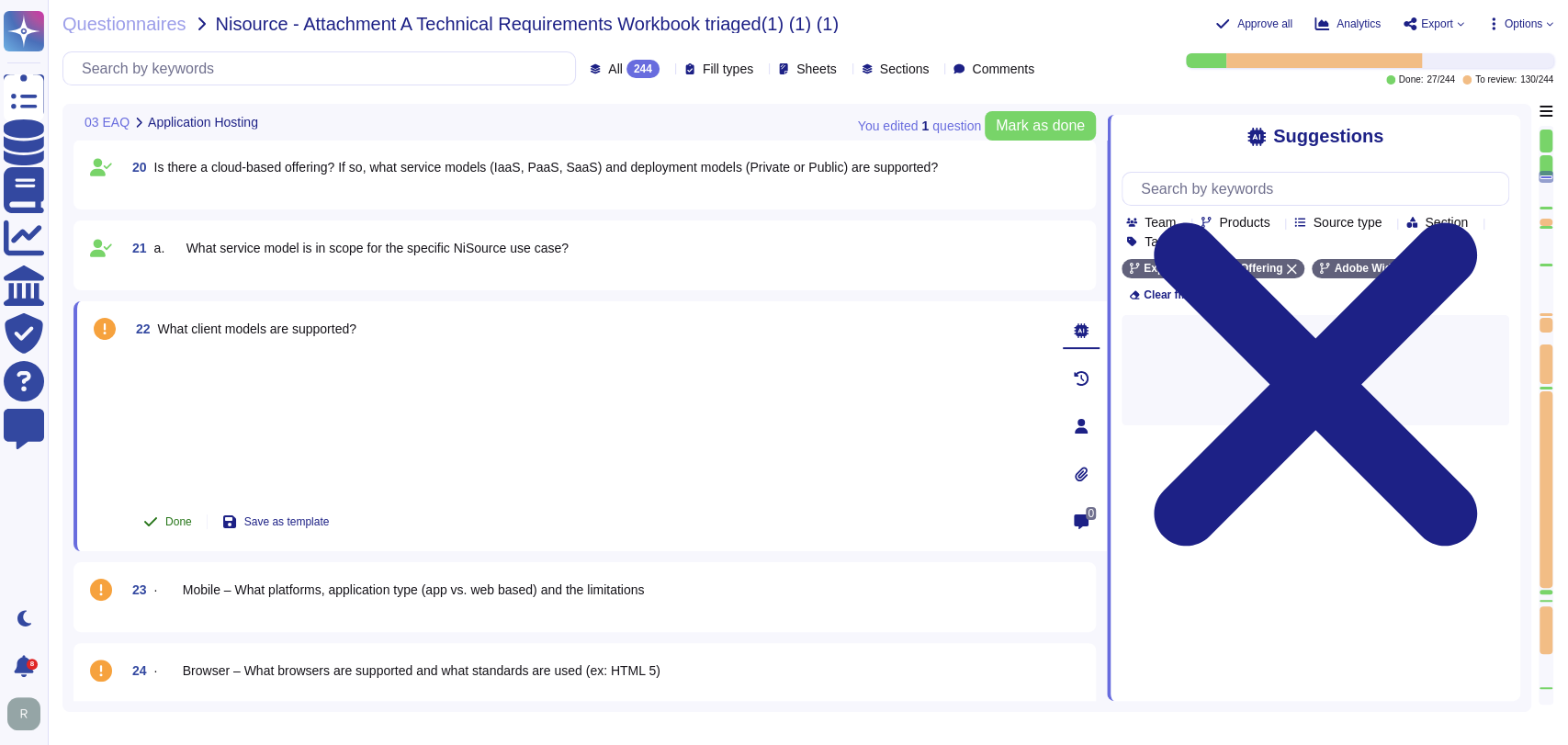
click at [176, 516] on span "Done" at bounding box center [178, 522] width 27 height 11
click at [390, 396] on div at bounding box center [588, 424] width 920 height 143
click at [366, 583] on span "· Mobile – What platforms, application type (app vs. web based) and the limitat…" at bounding box center [399, 590] width 490 height 15
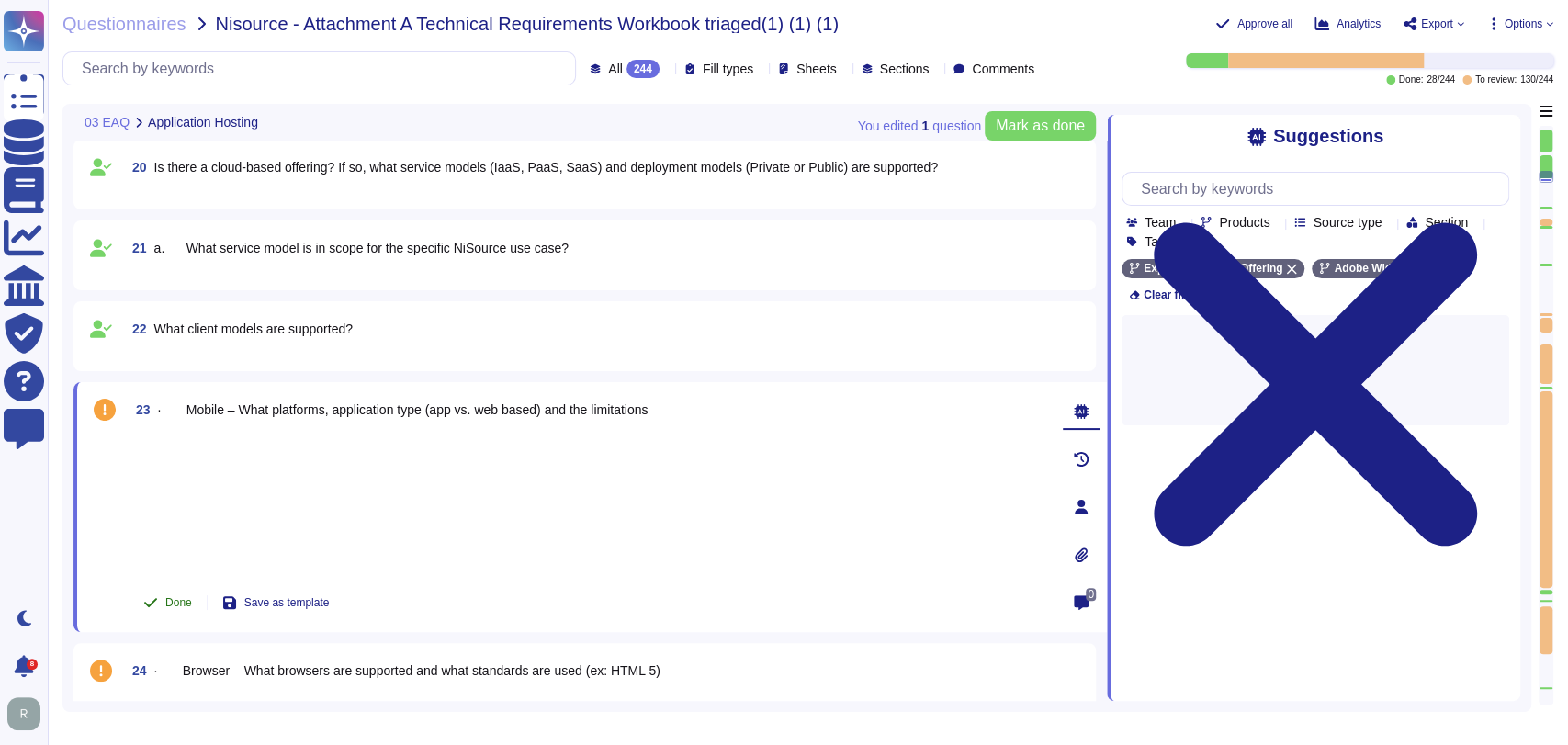
click at [180, 604] on span "Done" at bounding box center [178, 602] width 27 height 11
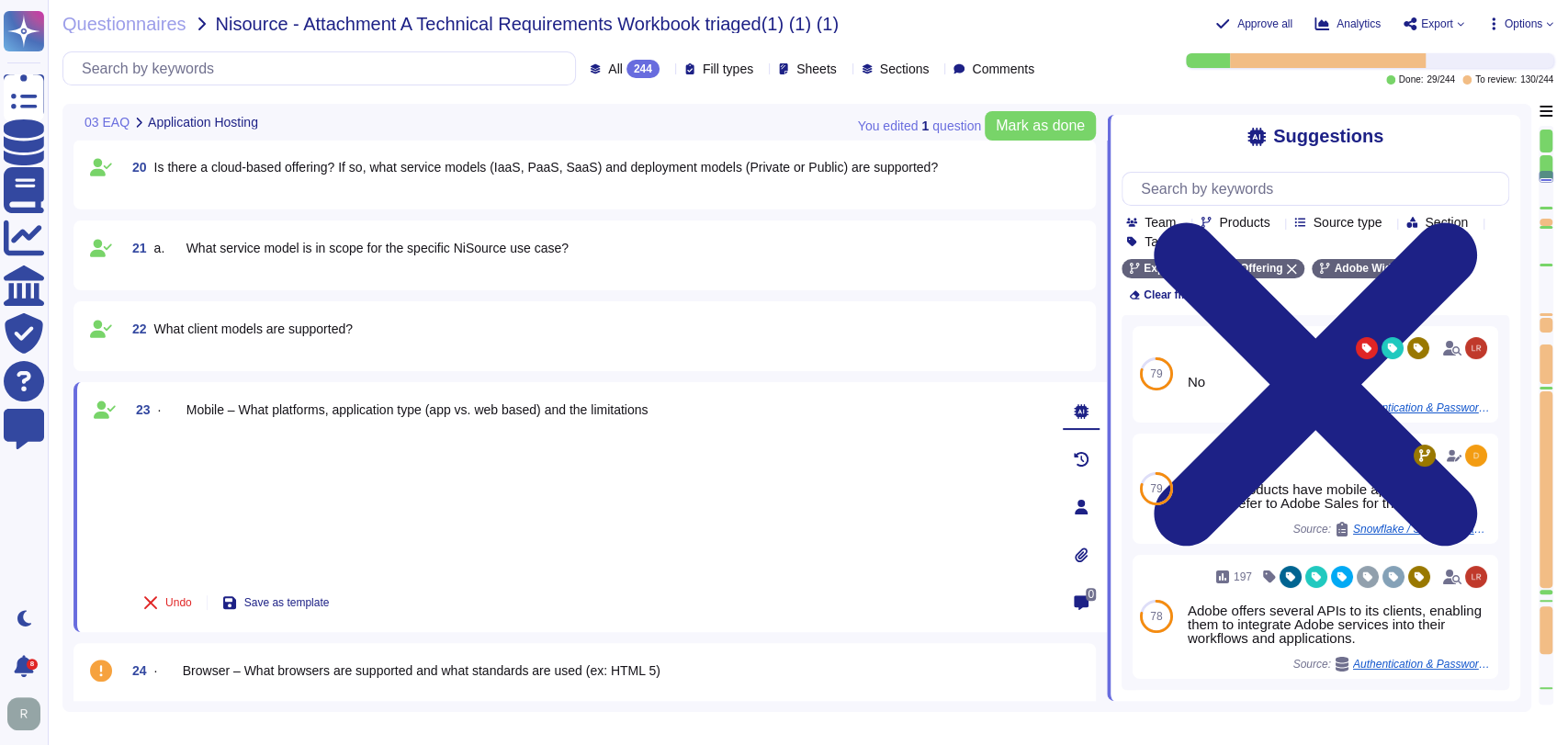
drag, startPoint x: 533, startPoint y: 373, endPoint x: 419, endPoint y: 406, distance: 118.7
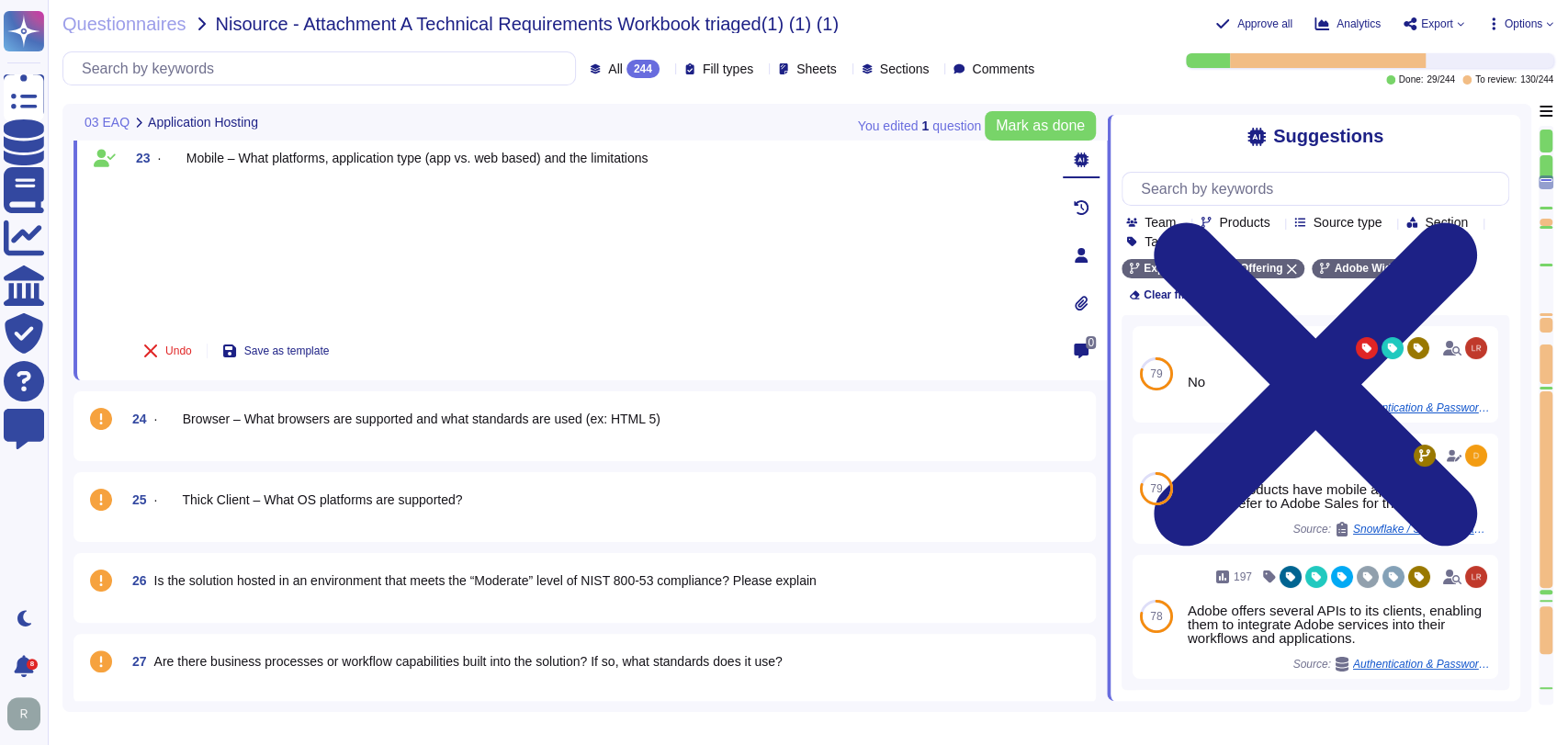
scroll to position [1998, 0]
click at [439, 419] on span "· Browser – What browsers are supported and what standards are used (ex: HTML 5)" at bounding box center [407, 419] width 506 height 15
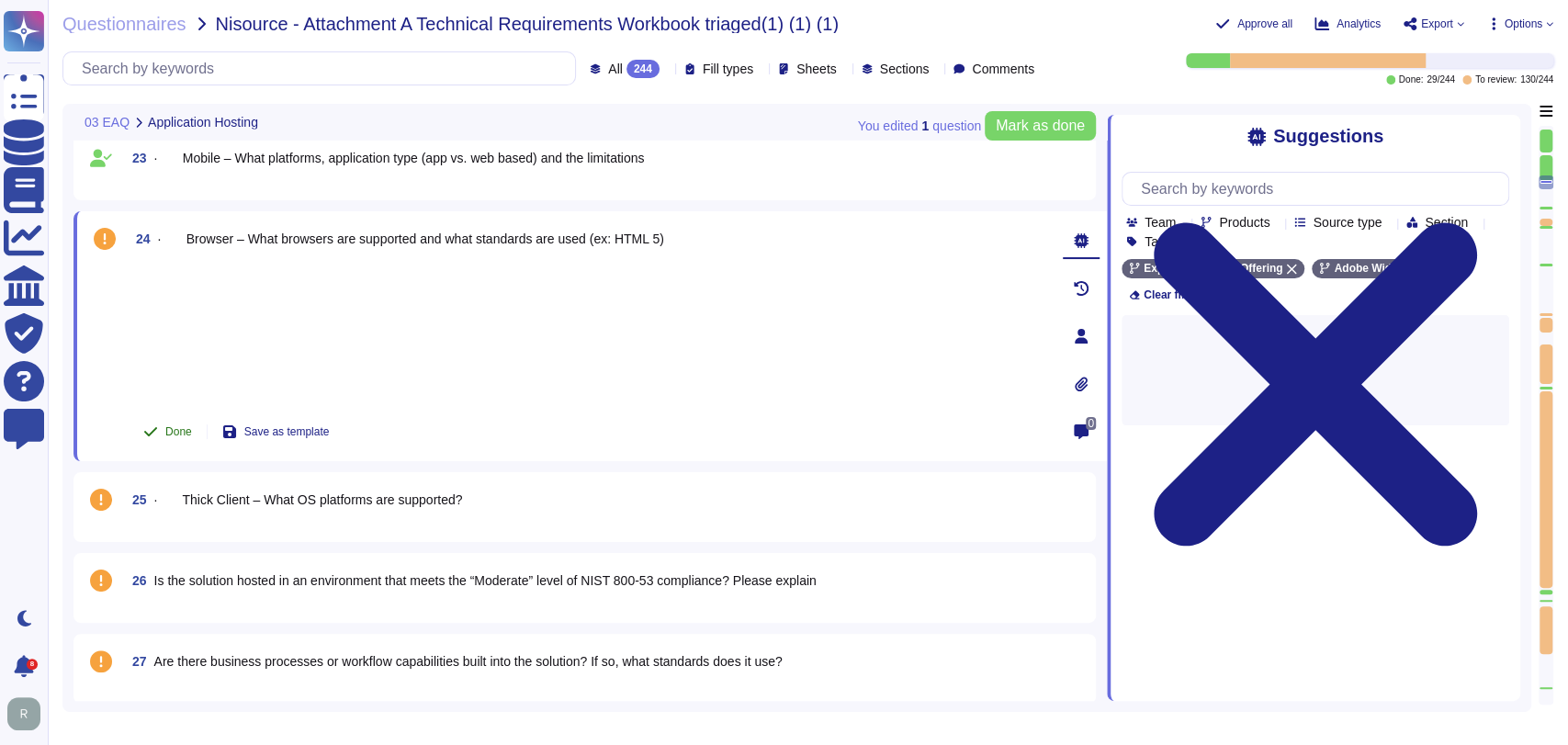
click at [165, 430] on span "Done" at bounding box center [178, 431] width 27 height 11
click at [350, 520] on div "25 · Thick Client – What OS platforms are supported?" at bounding box center [584, 506] width 1000 height 48
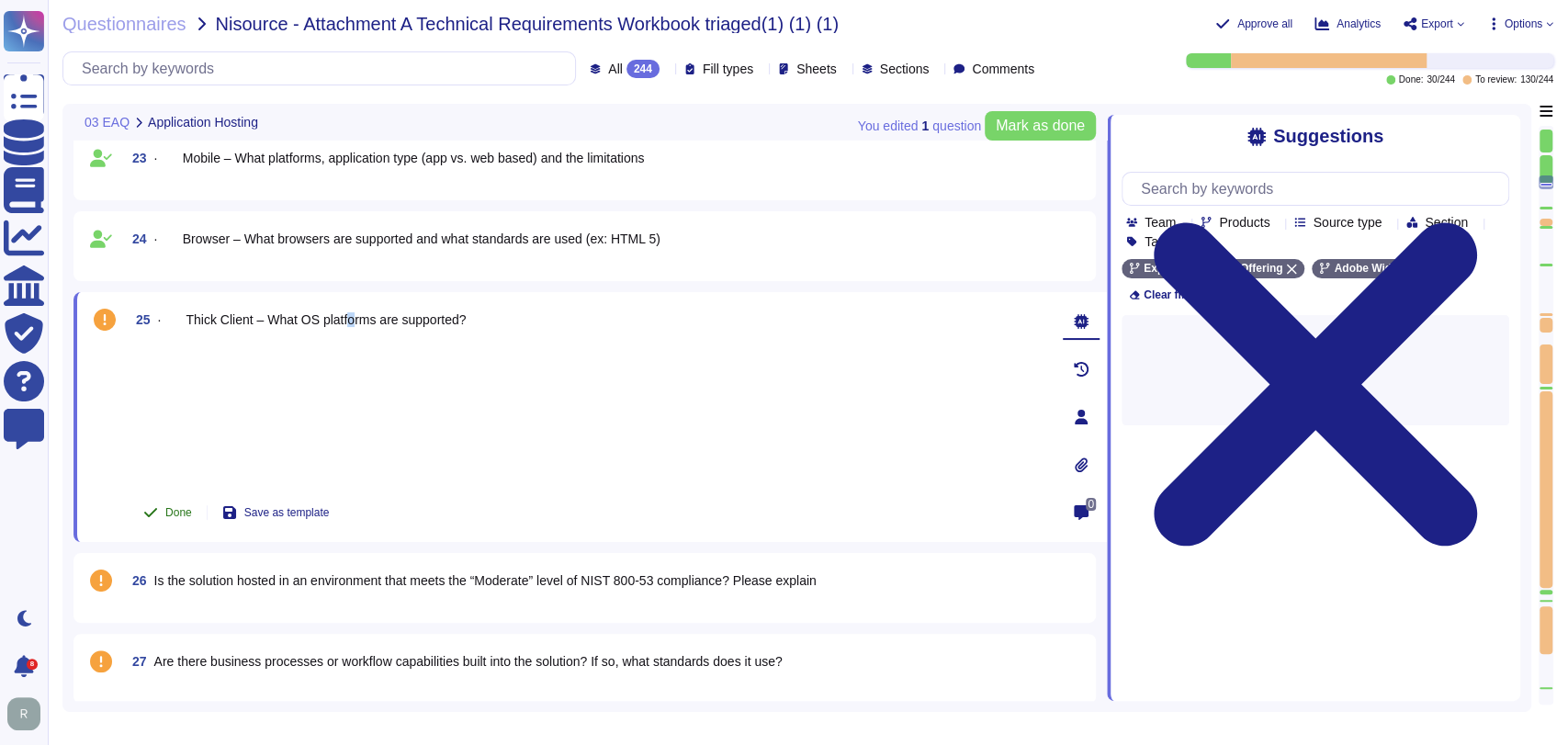
click at [176, 510] on span "Done" at bounding box center [178, 513] width 27 height 11
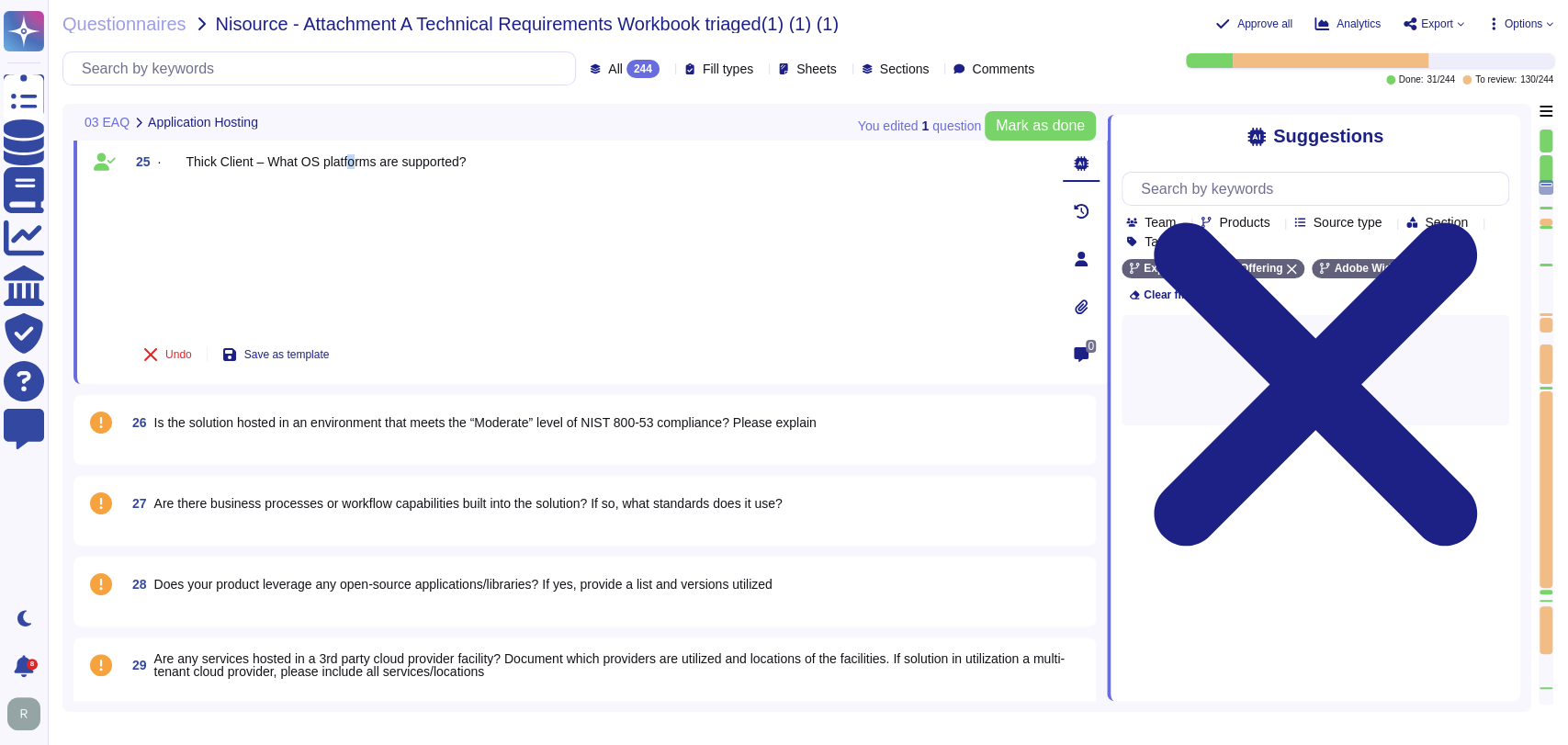
scroll to position [2163, 0]
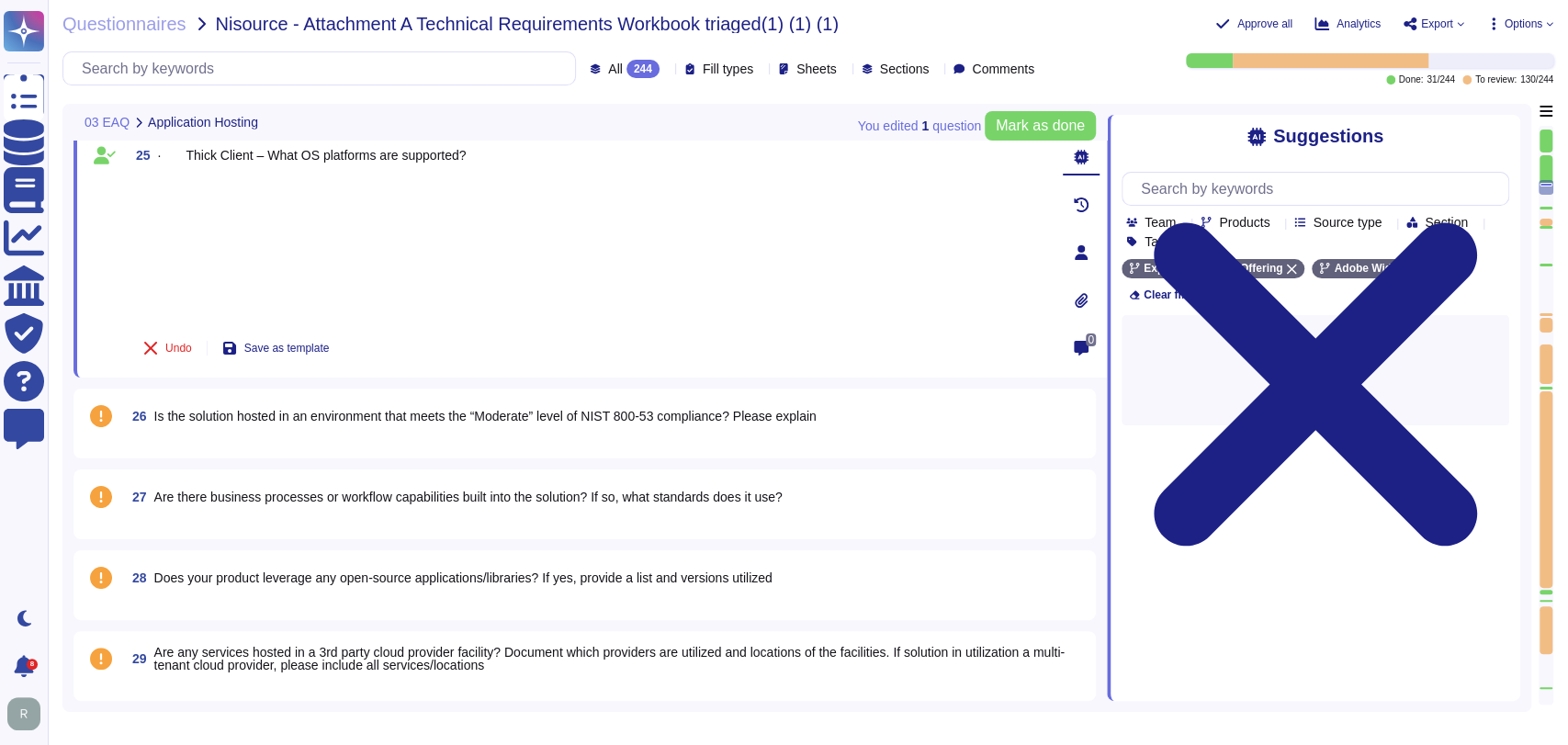
click at [531, 417] on span "Is the solution hosted in an environment that meets the “Moderate” level of NIS…" at bounding box center [485, 416] width 662 height 15
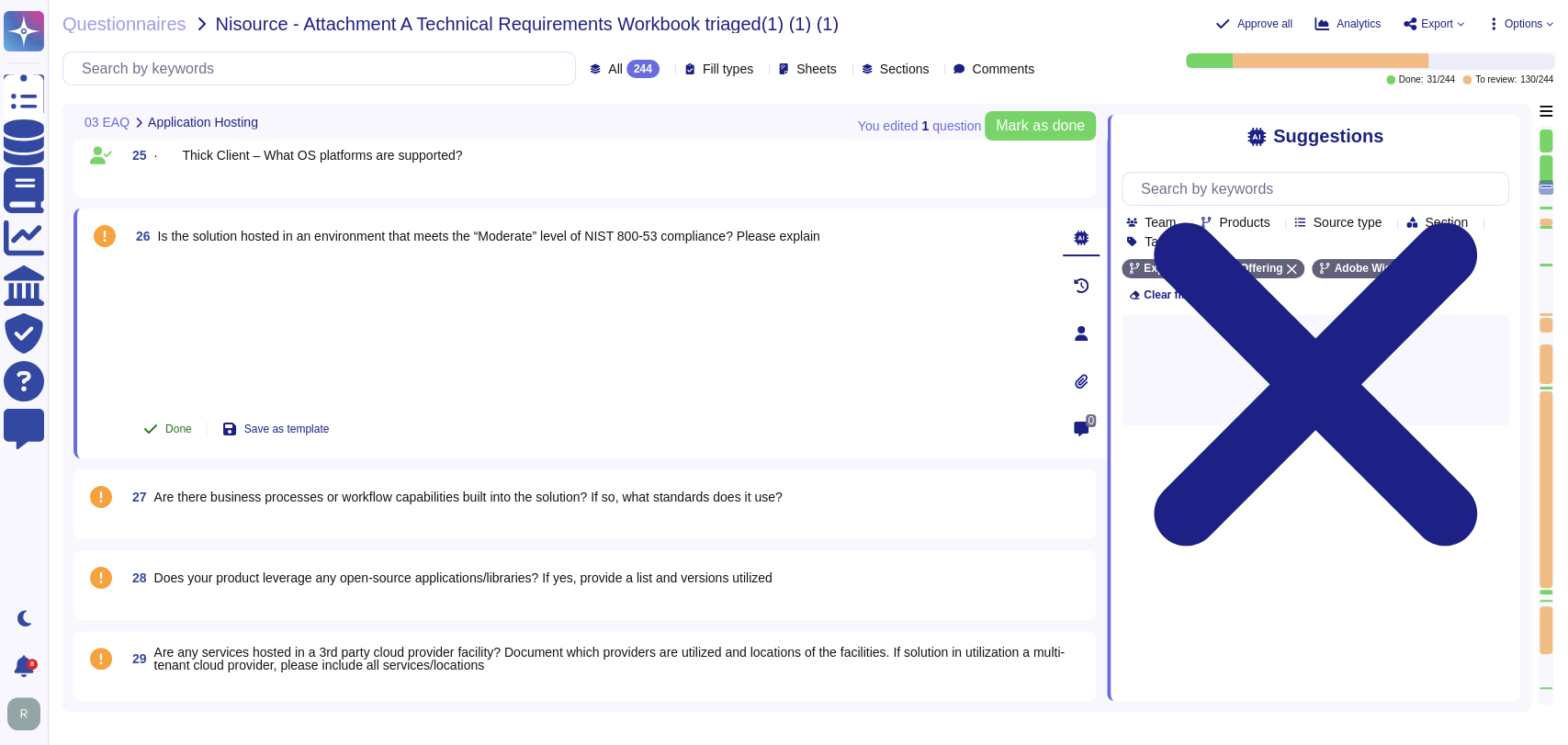
click at [174, 416] on button "Done" at bounding box center [168, 429] width 78 height 36
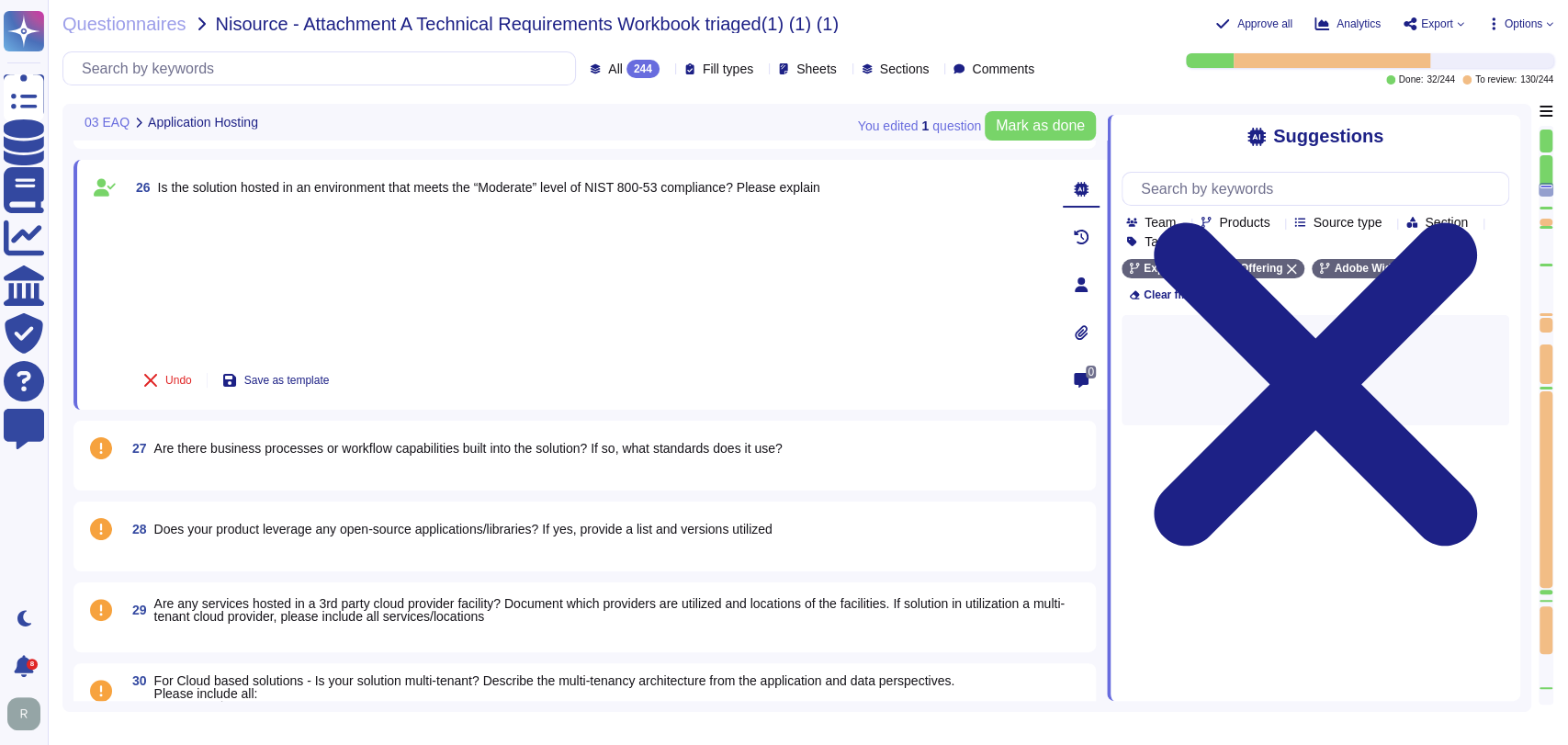
scroll to position [2245, 0]
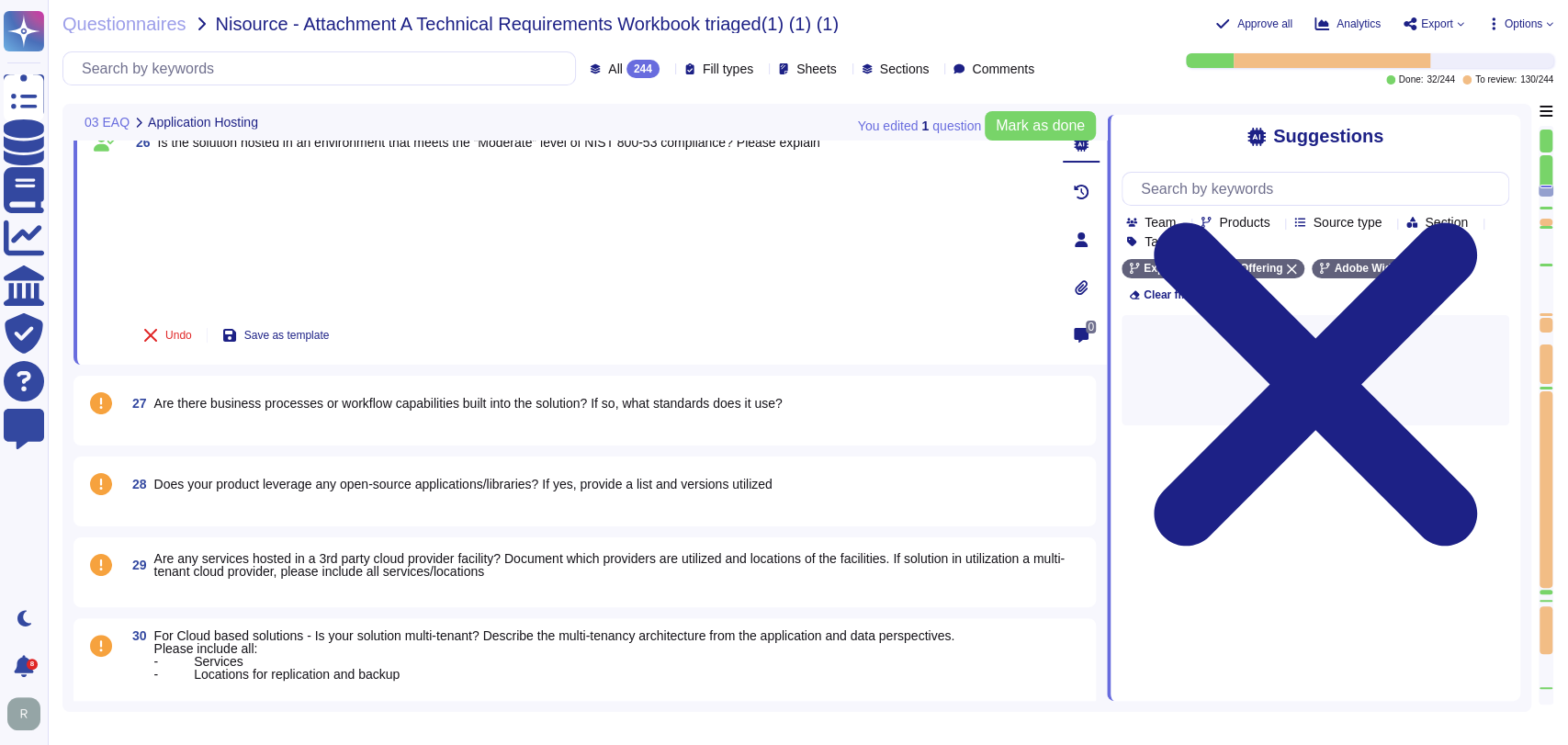
click at [536, 409] on span "Are there business processes or workflow capabilities built into the solution? …" at bounding box center [468, 403] width 629 height 15
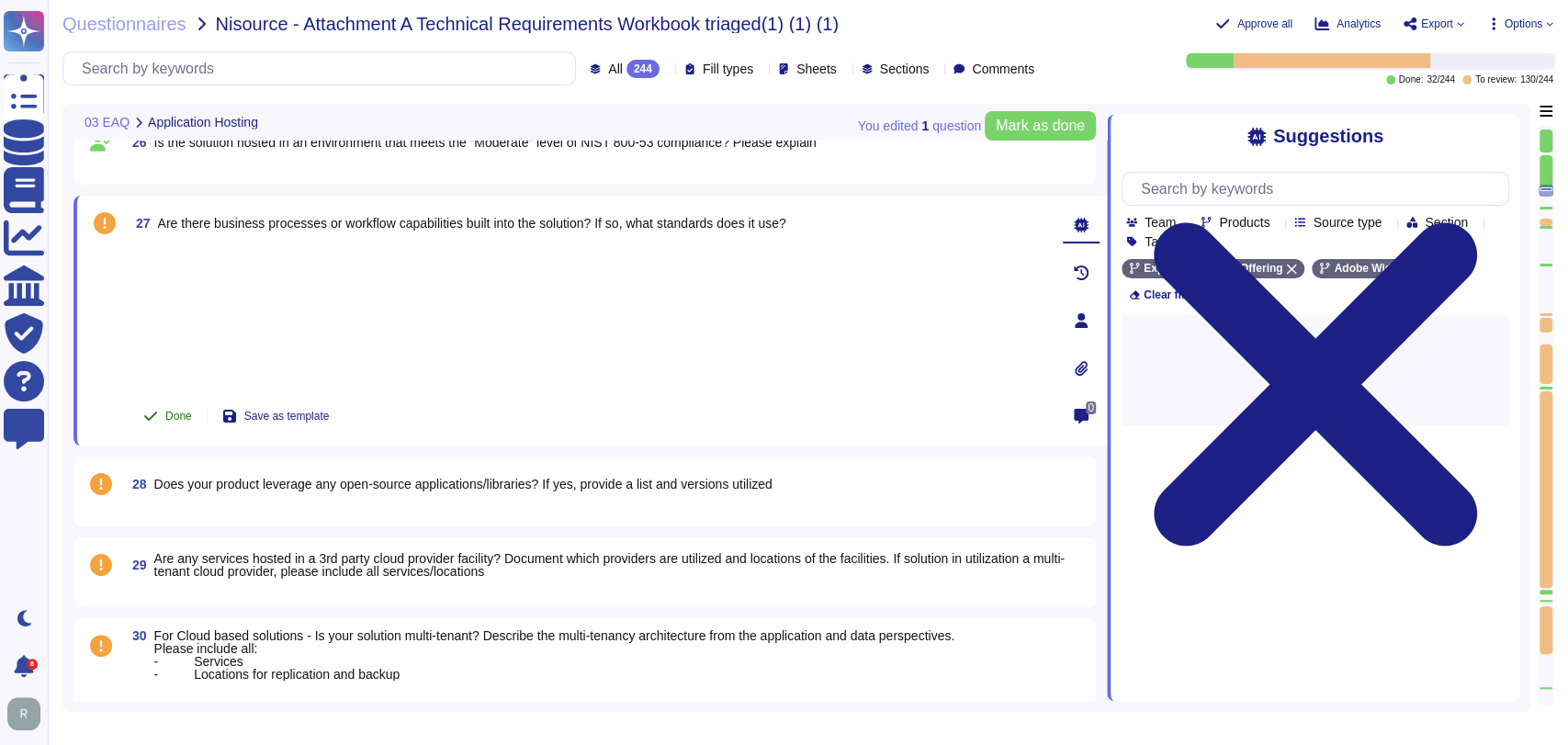
click at [184, 419] on span "Done" at bounding box center [178, 416] width 27 height 11
click at [473, 494] on span "28 Does your product leverage any open-source applications/libraries? If yes, p…" at bounding box center [448, 484] width 647 height 33
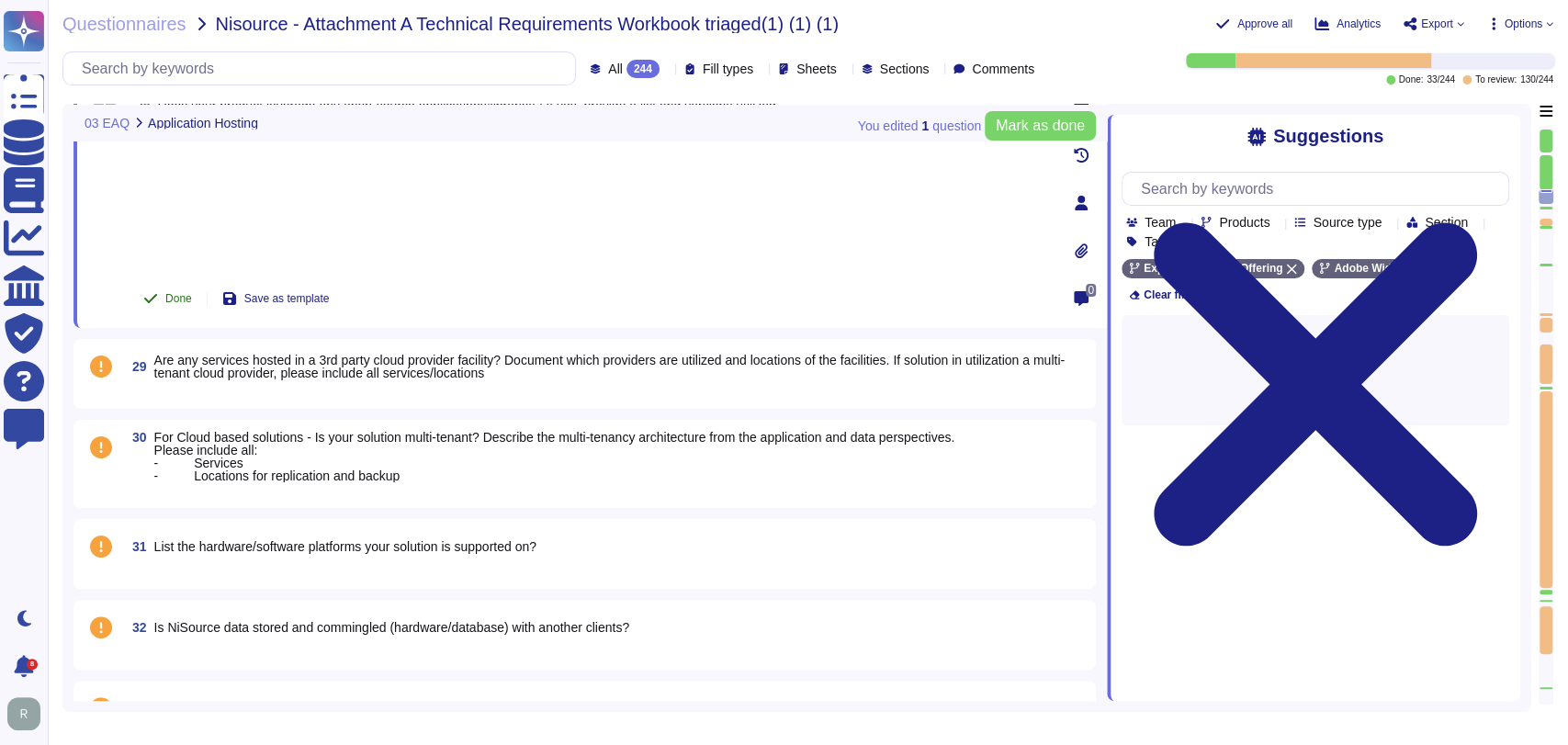
scroll to position [2423, 0]
click at [175, 292] on span "Done" at bounding box center [178, 298] width 27 height 11
click at [478, 376] on span "Are any services hosted in a 3rd party cloud provider facility? Document which …" at bounding box center [609, 366] width 911 height 28
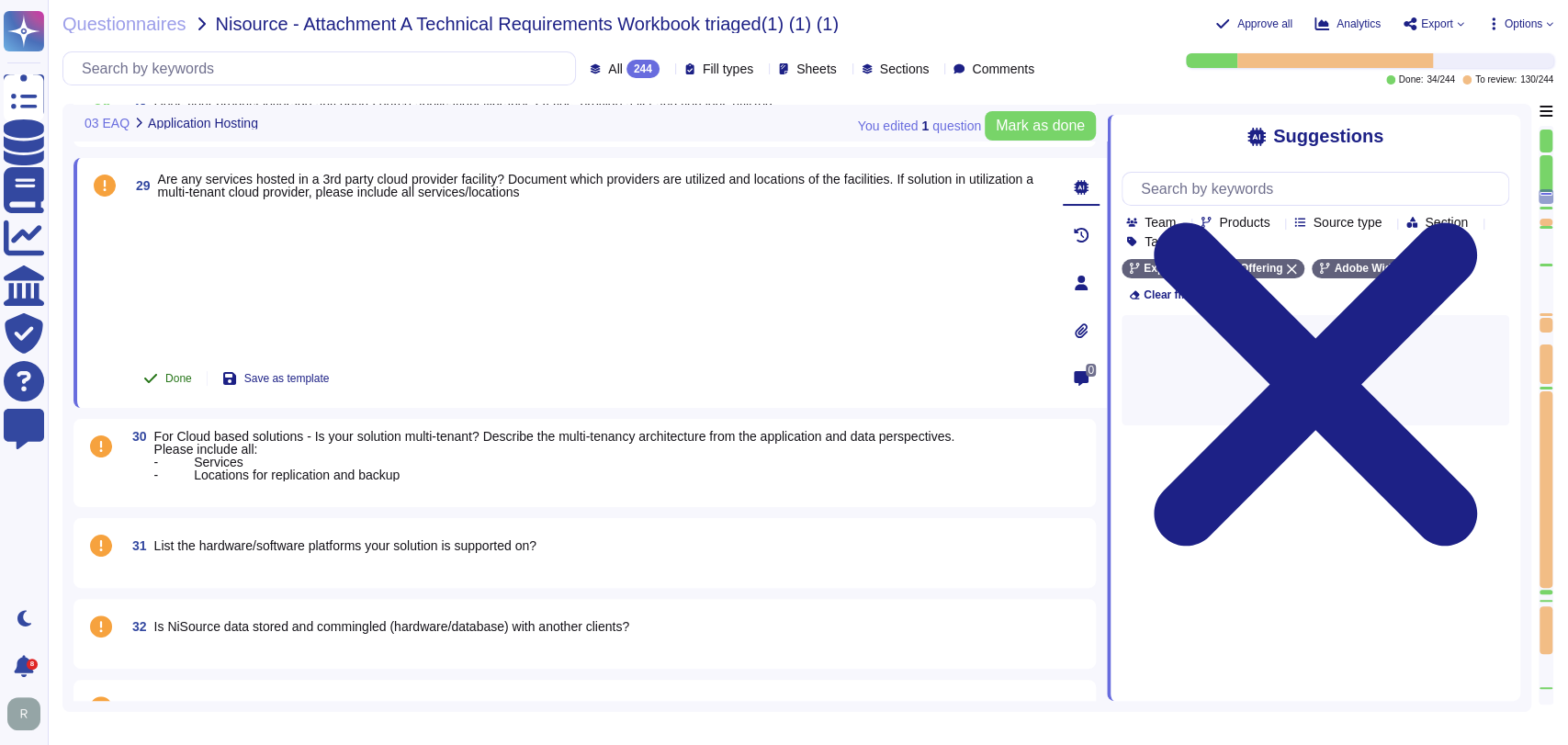
click at [182, 376] on span "Done" at bounding box center [178, 378] width 27 height 11
click at [471, 471] on span "For Cloud based solutions - Is your solution multi-tenant? Describe the multi-t…" at bounding box center [555, 455] width 801 height 51
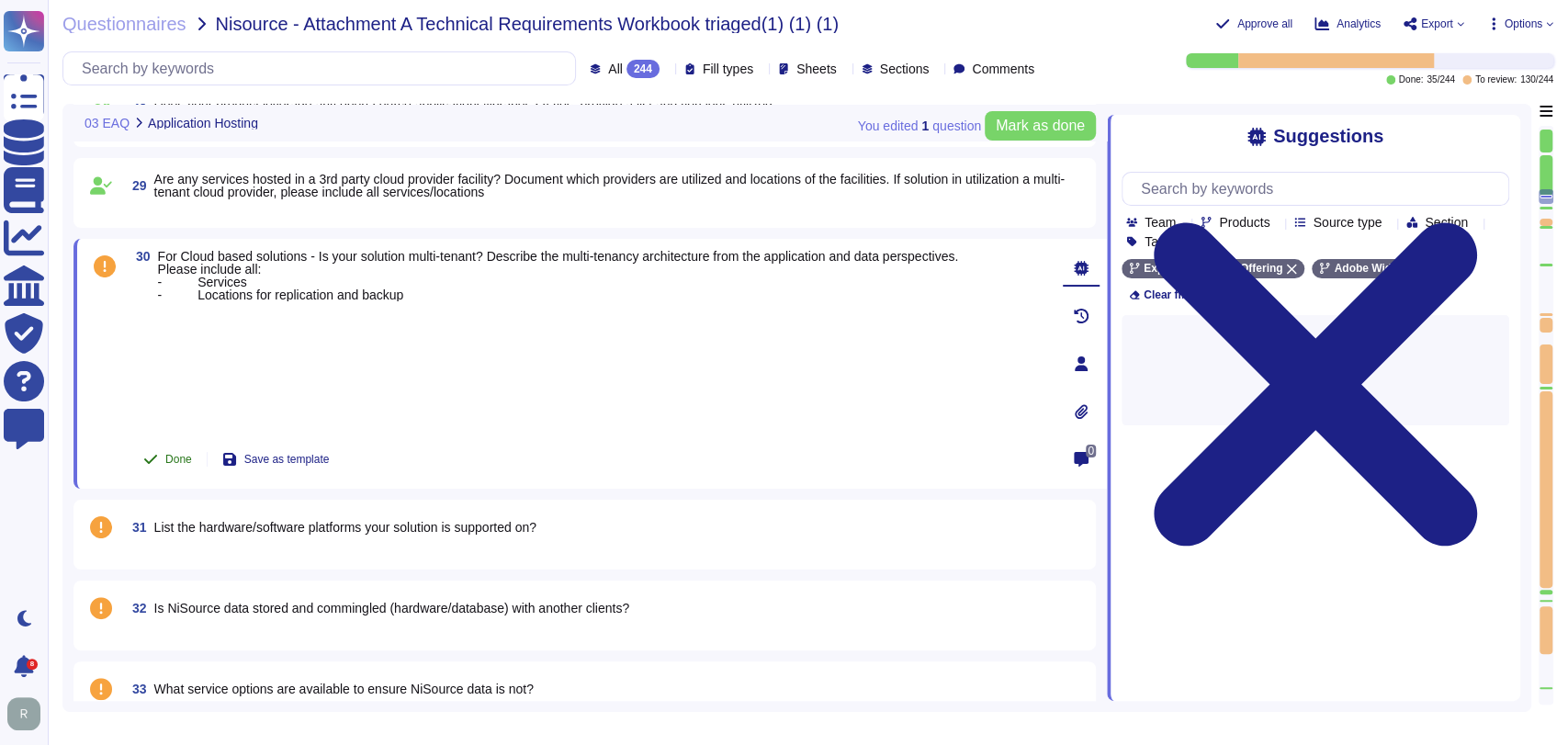
click at [165, 454] on span "Done" at bounding box center [178, 459] width 27 height 11
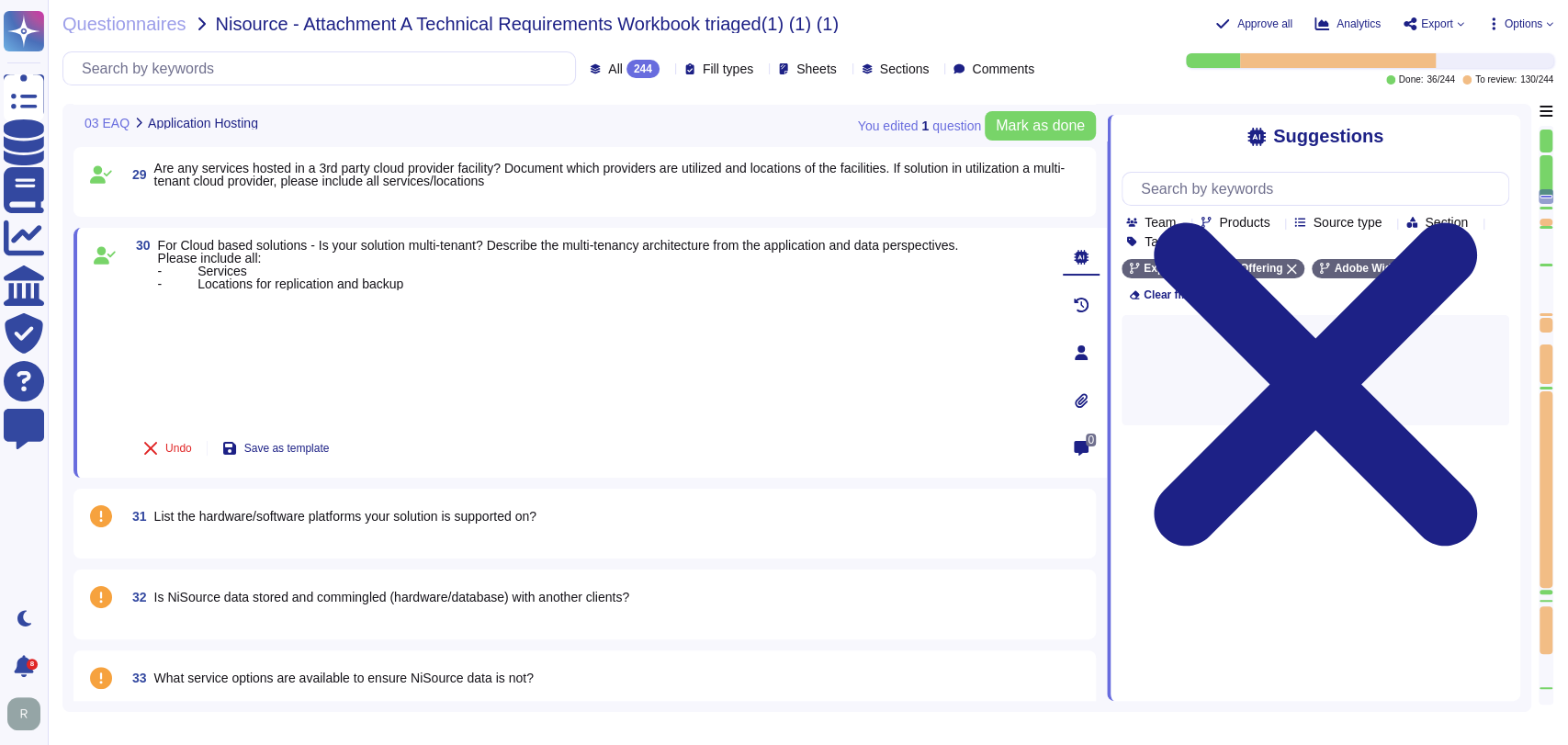
type textarea "Security Team"
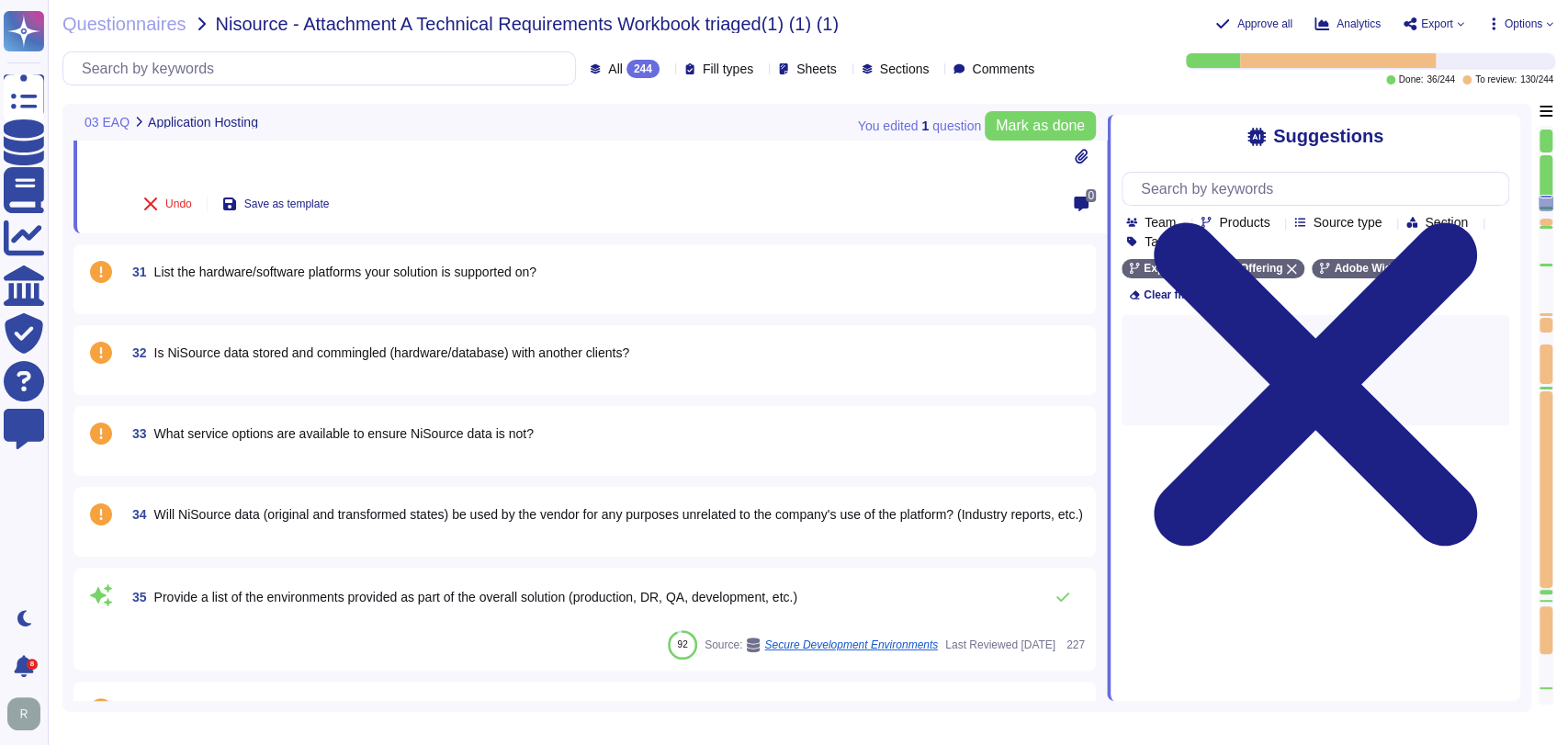
type textarea "Security Team"
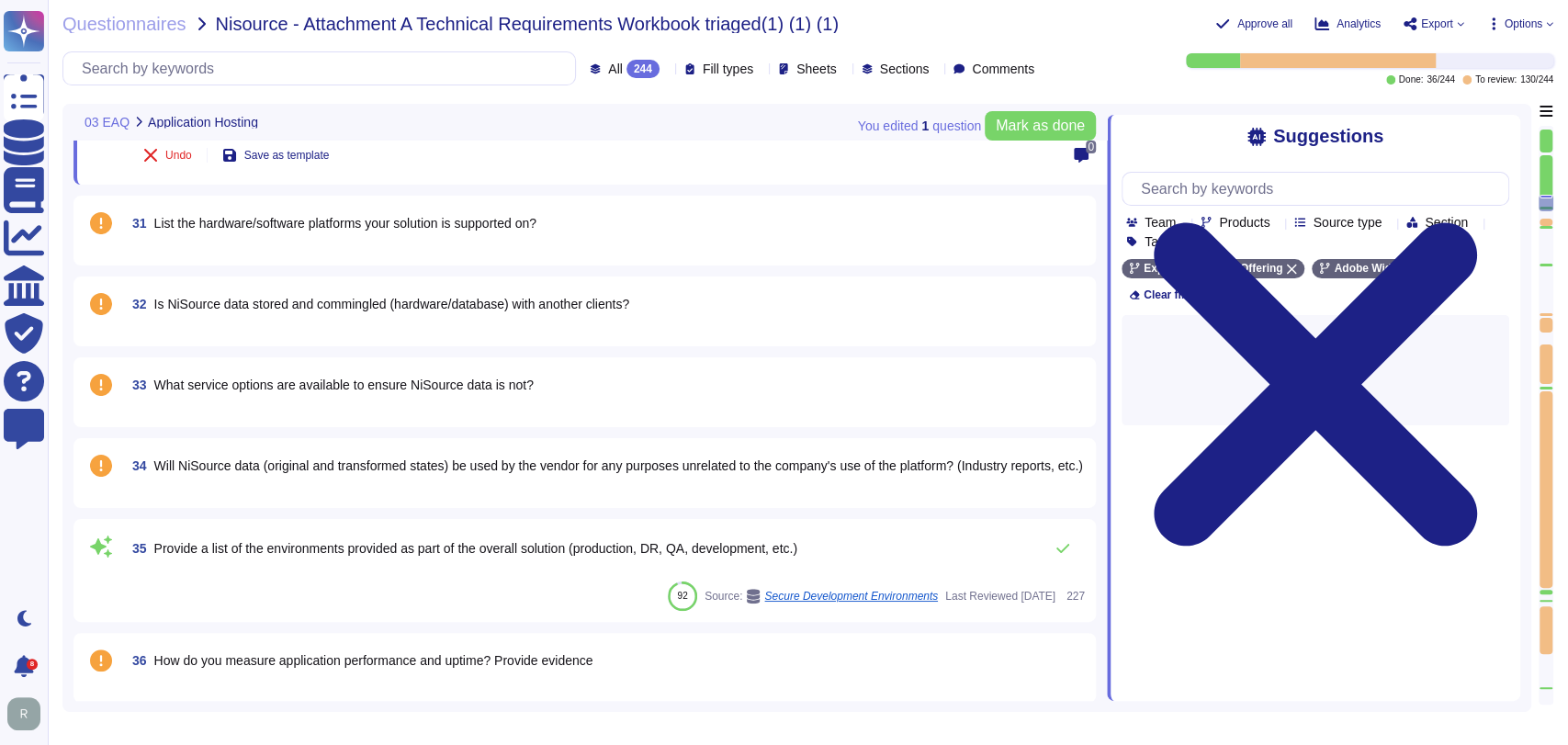
scroll to position [2694, 0]
click at [523, 232] on span "31 List the hardware/software platforms your solution is supported on?" at bounding box center [331, 221] width 412 height 33
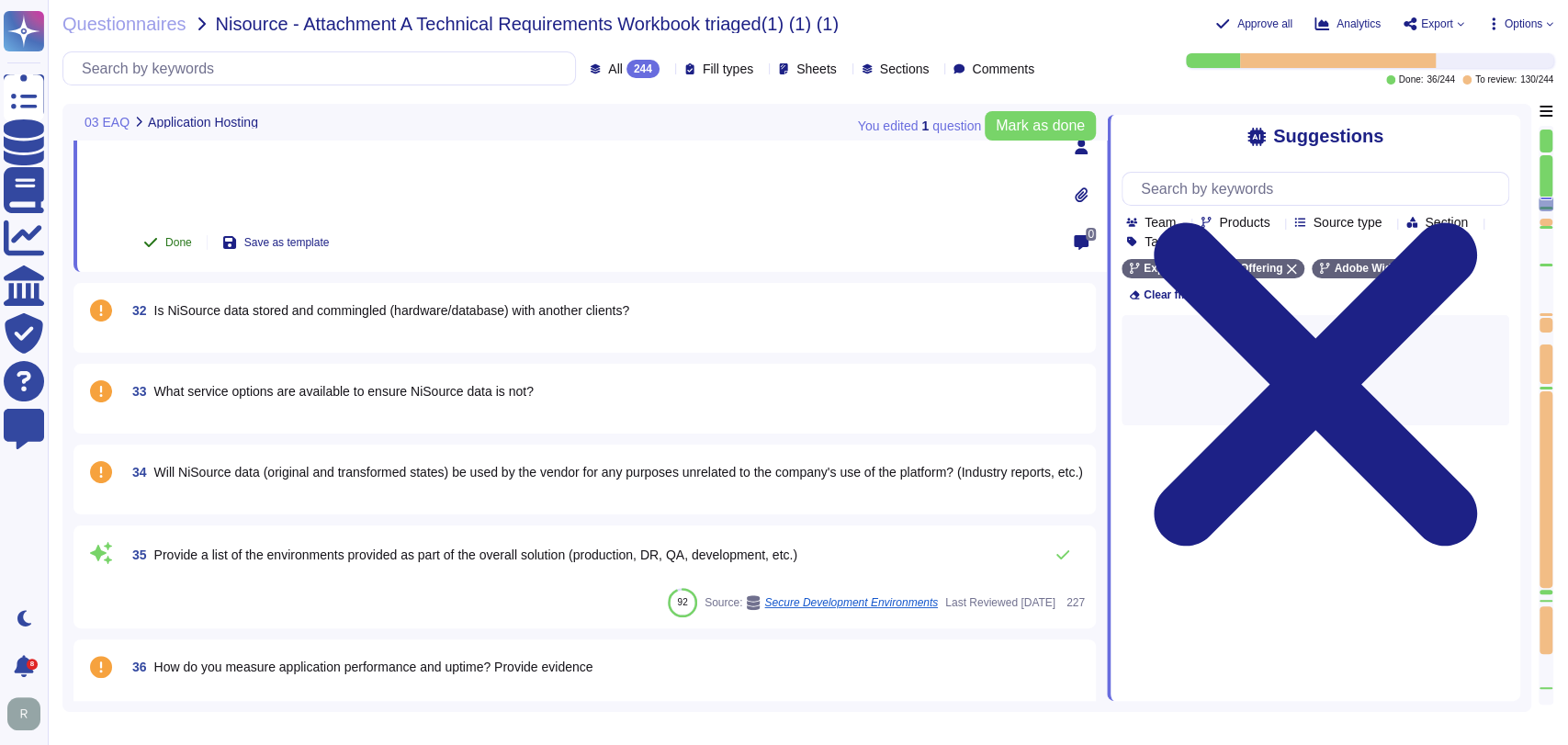
click at [184, 243] on span "Done" at bounding box center [178, 243] width 27 height 11
click at [557, 327] on div "32 Is NiSource data stored and commingled (hardware/database) with another clie…" at bounding box center [584, 317] width 1000 height 48
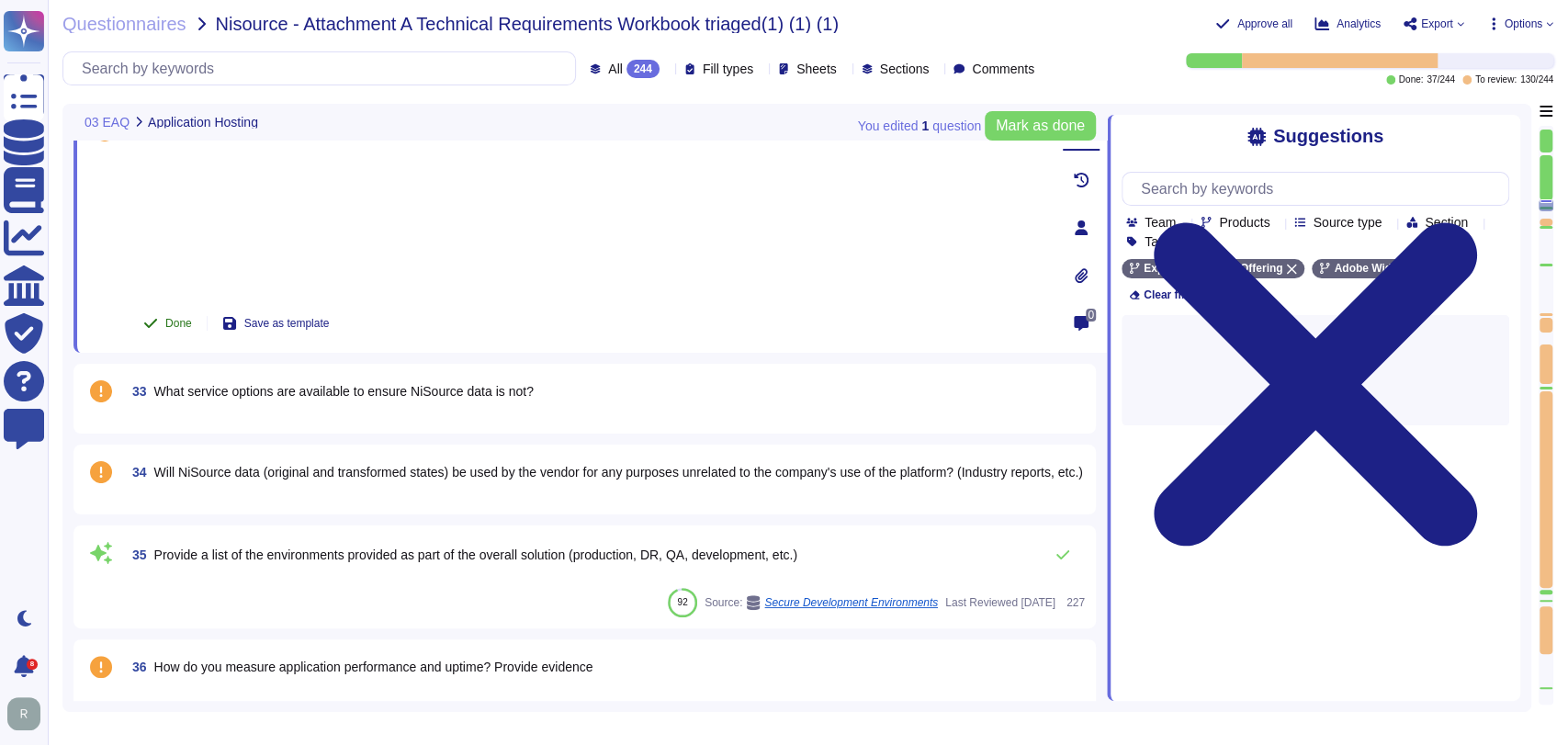
click at [165, 323] on span "Done" at bounding box center [178, 323] width 27 height 11
click at [499, 388] on span "What service options are available to ensure NiSource data is not?" at bounding box center [344, 391] width 379 height 15
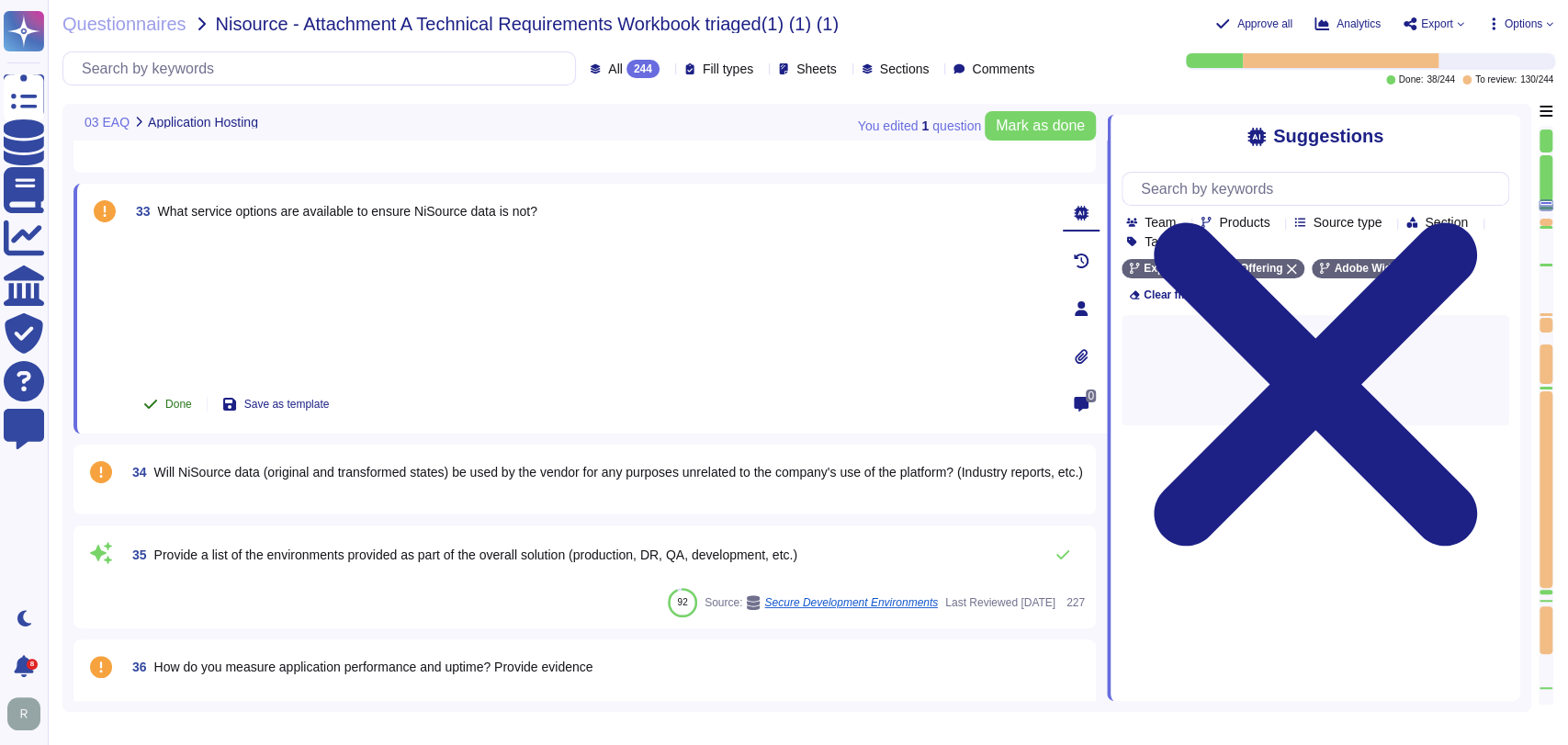
click at [197, 397] on button "Done" at bounding box center [168, 403] width 78 height 36
click at [456, 478] on span "Will NiSource data (original and transformed states) be used by the vendor for …" at bounding box center [618, 472] width 928 height 13
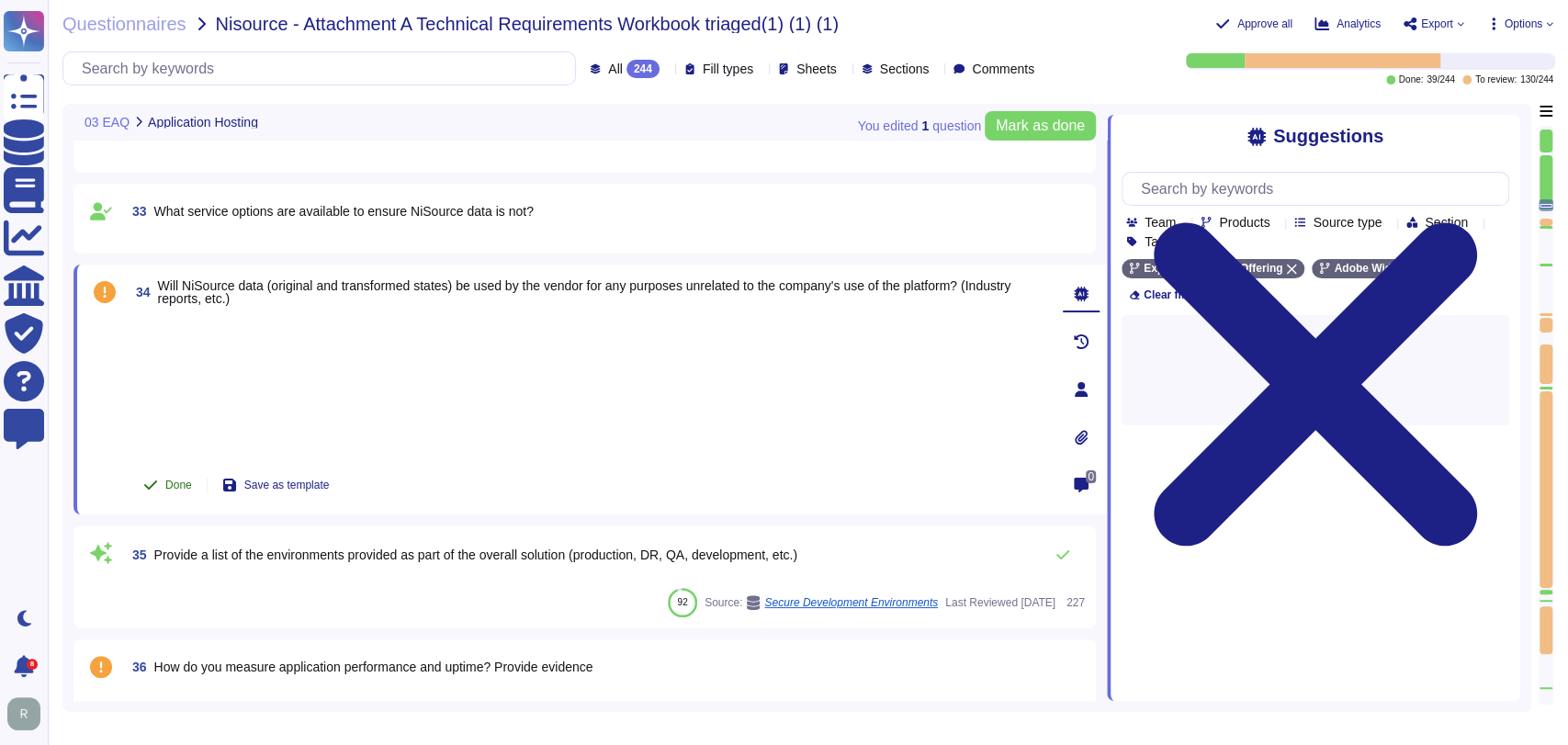
click at [182, 480] on span "Done" at bounding box center [178, 485] width 27 height 11
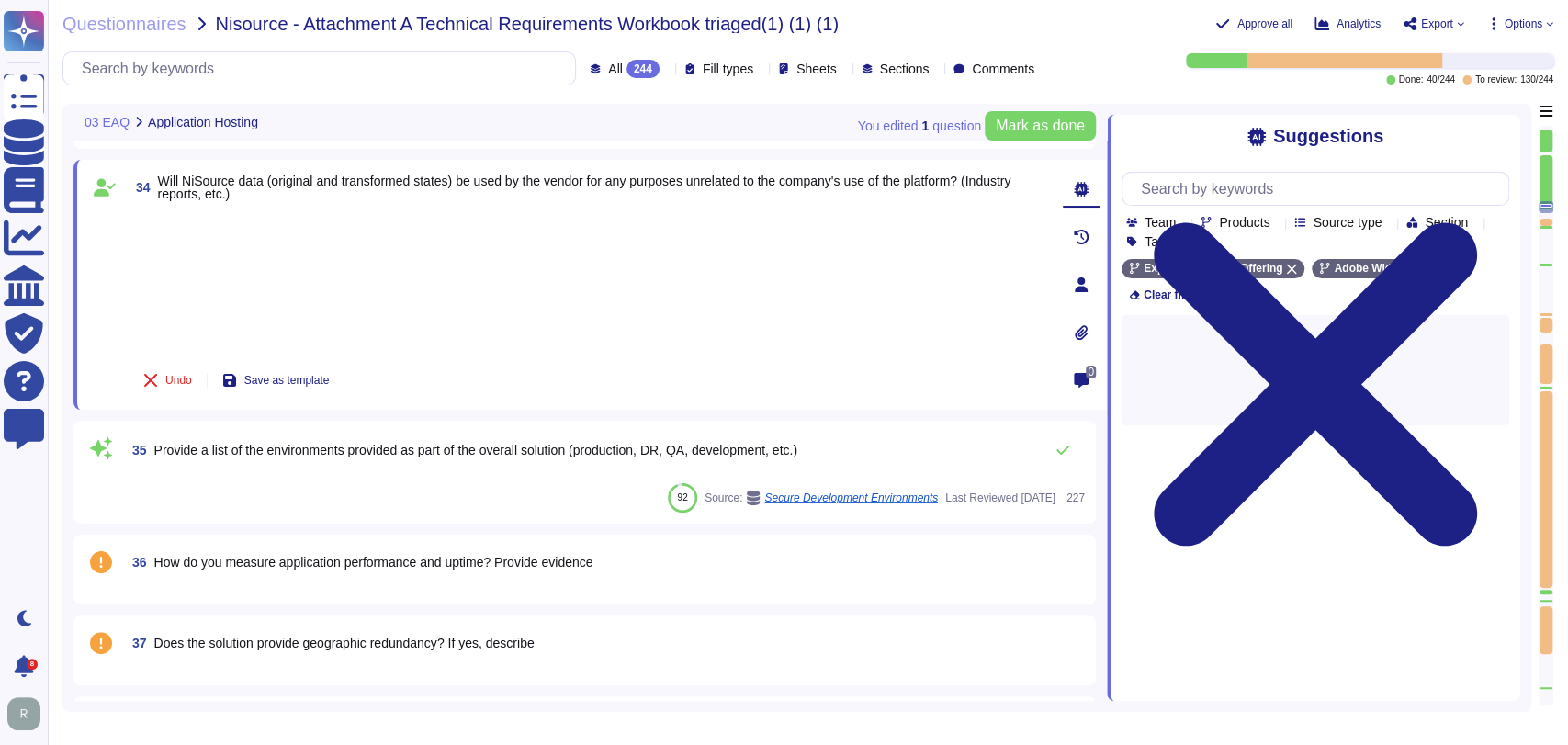
type textarea "Security Team"
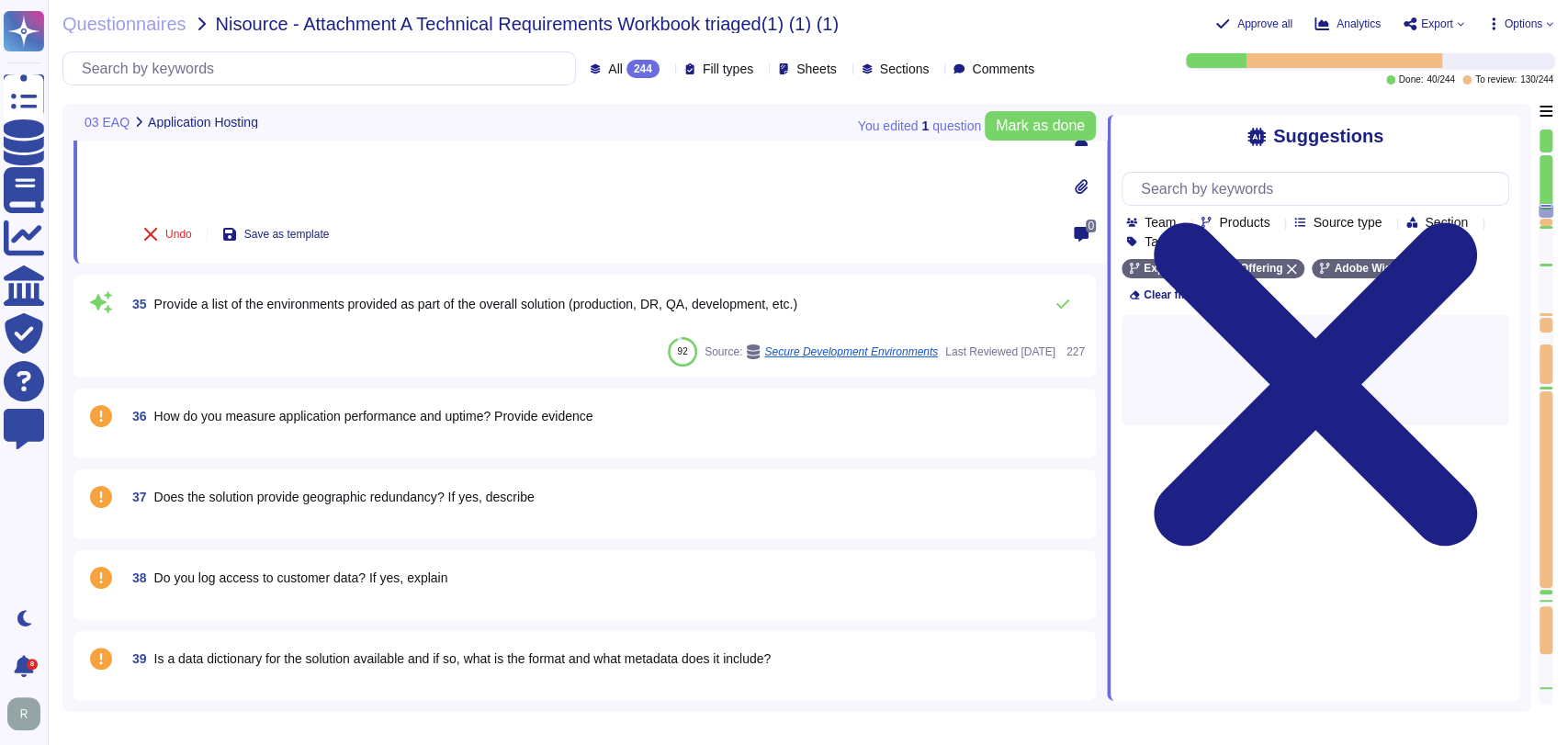
scroll to position [2922, 0]
click at [478, 349] on div "92 Source: Secure Development Environments Last Reviewed [DATE] 227" at bounding box center [605, 352] width 960 height 29
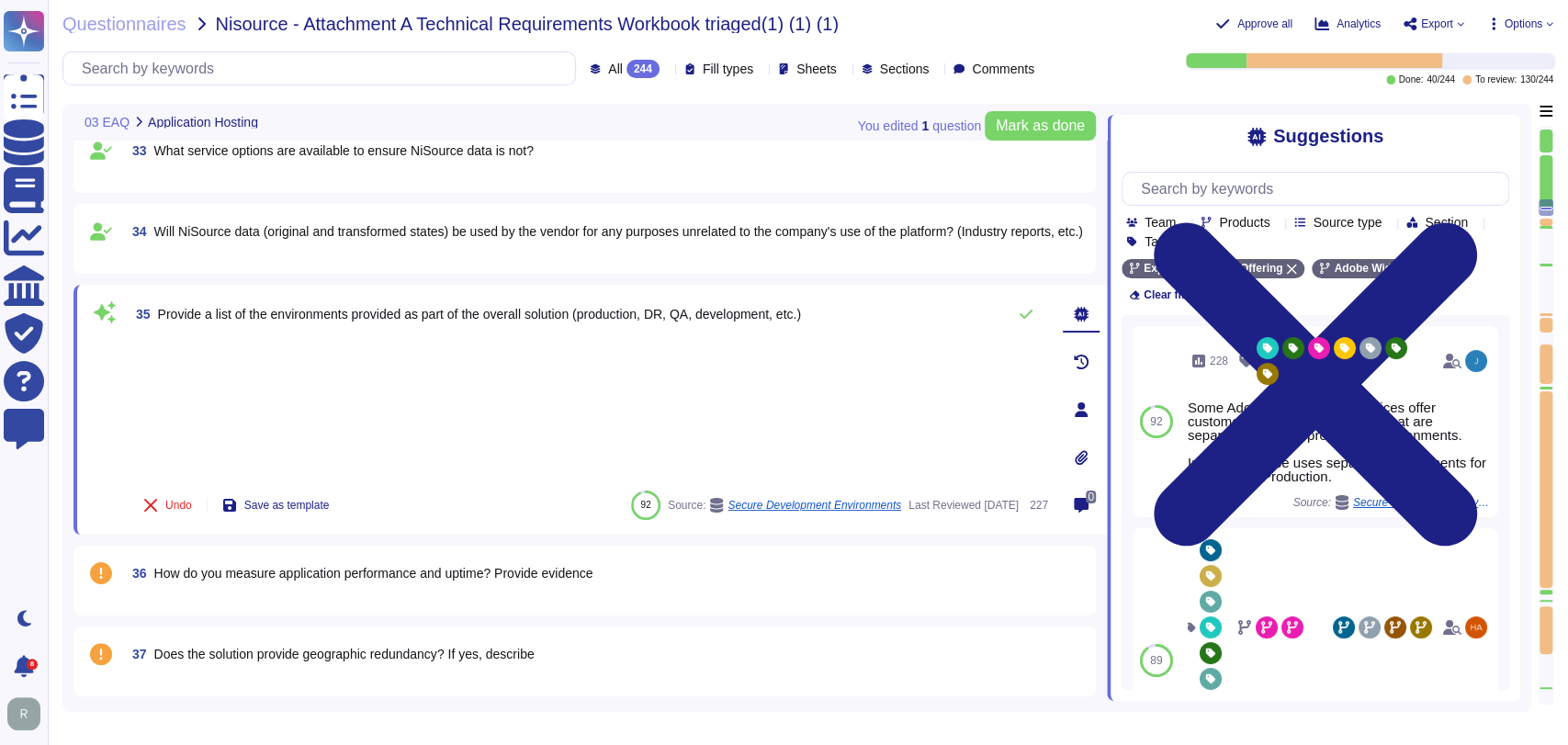
scroll to position [2805, 0]
type textarea "Security Team"
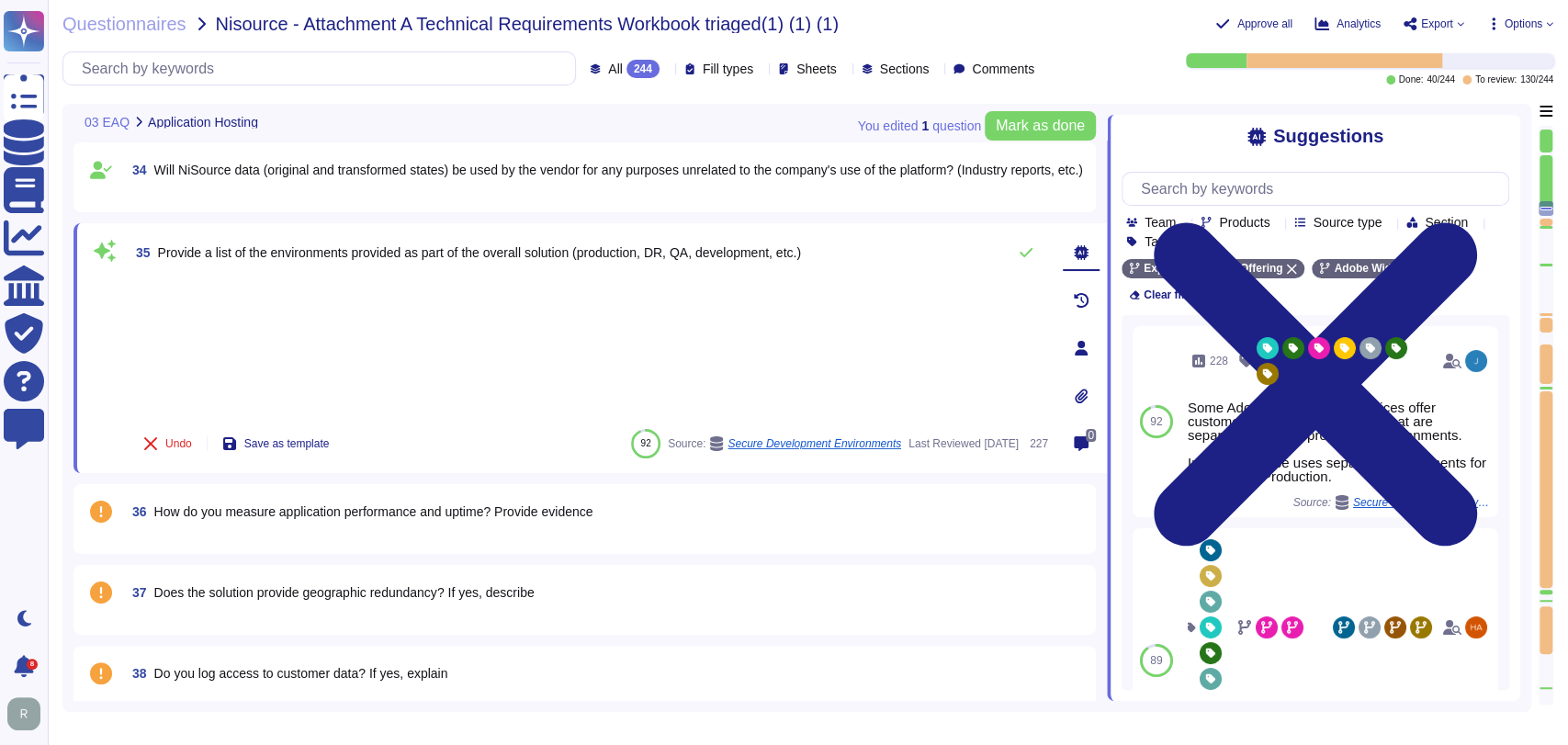
click at [530, 515] on span "How do you measure application performance and uptime? Provide evidence" at bounding box center [374, 512] width 439 height 15
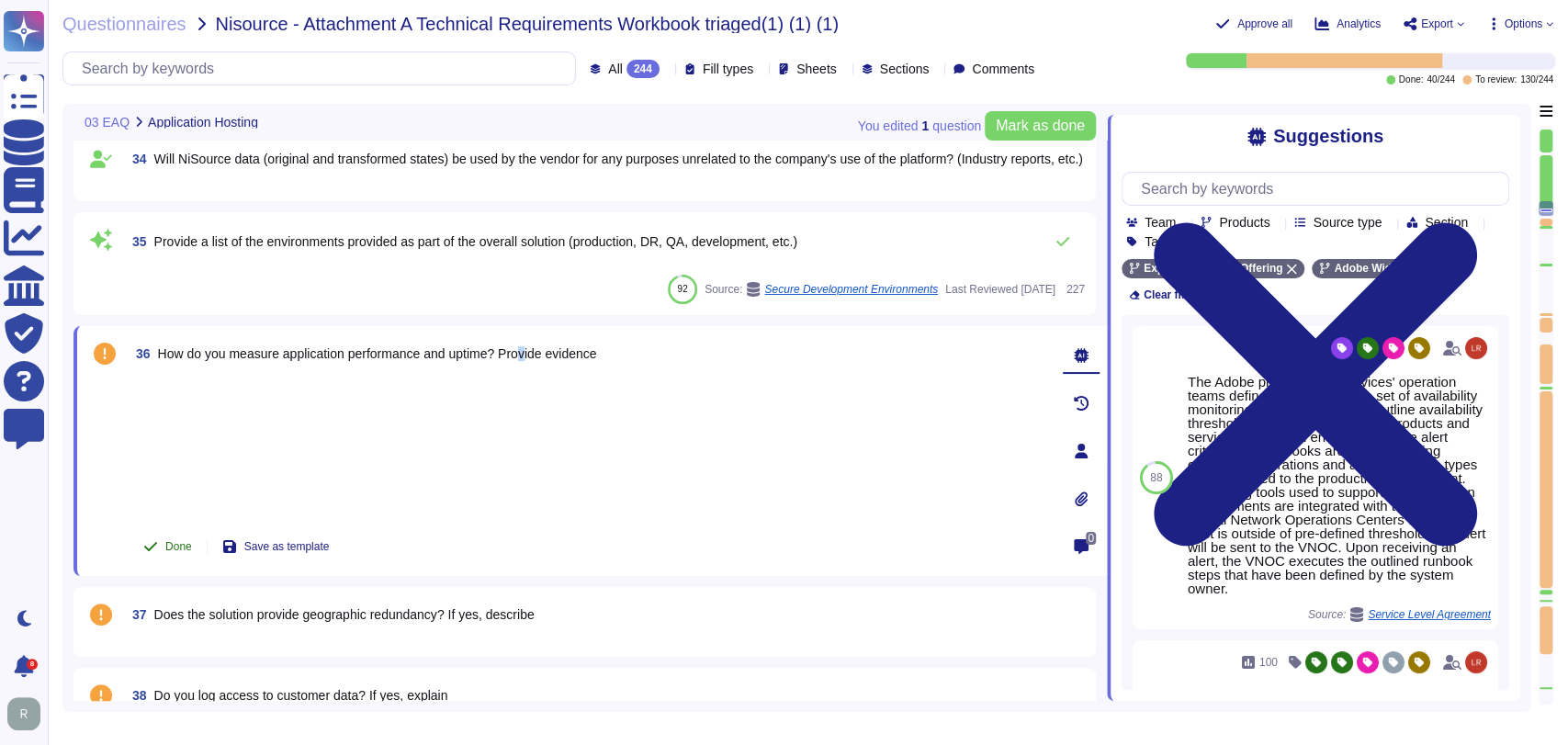
click at [178, 541] on span "Done" at bounding box center [178, 546] width 27 height 11
click at [504, 611] on span "Does the solution provide geographic redundancy? If yes, describe" at bounding box center [344, 614] width 380 height 15
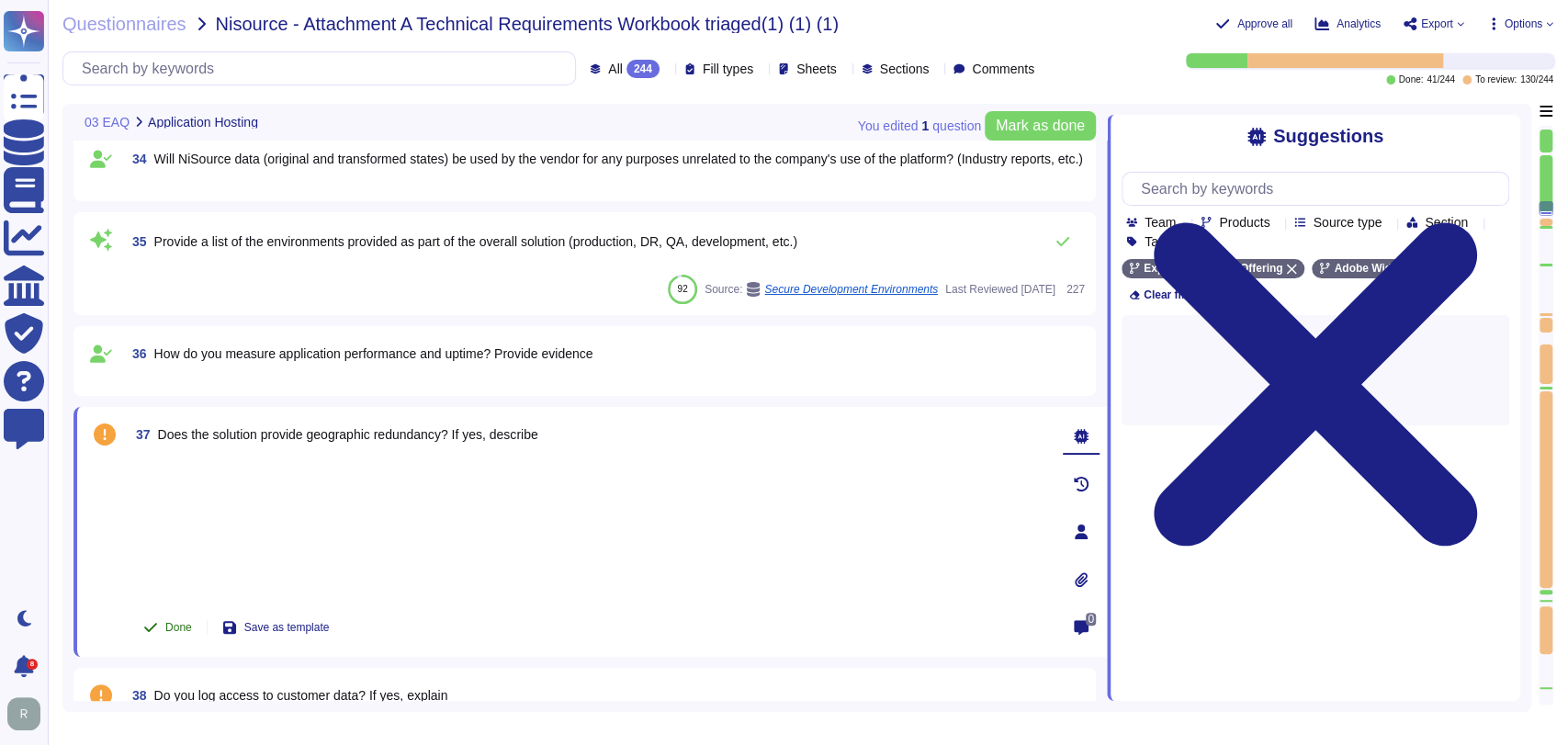
click at [162, 613] on button "Done" at bounding box center [168, 626] width 78 height 36
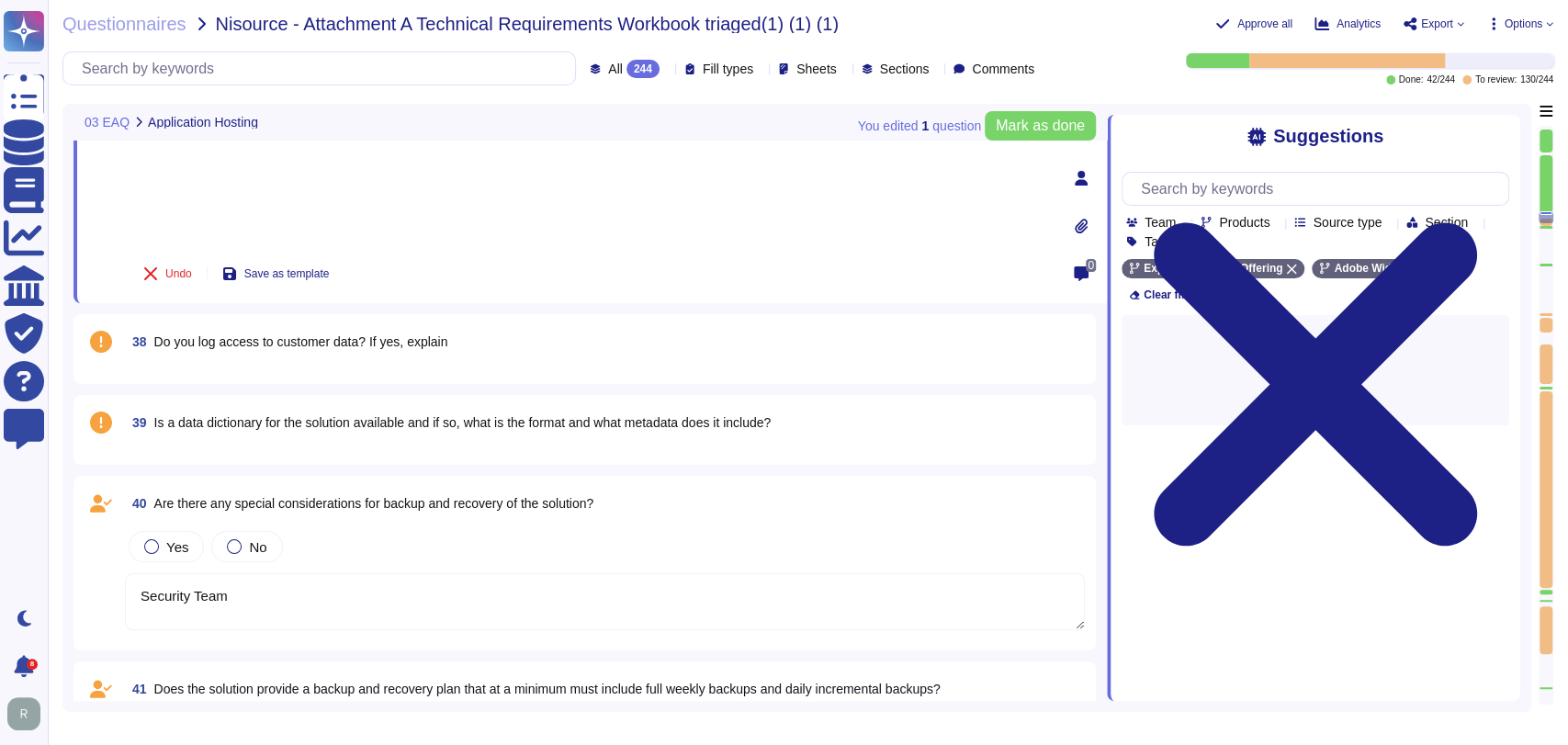
scroll to position [3145, 0]
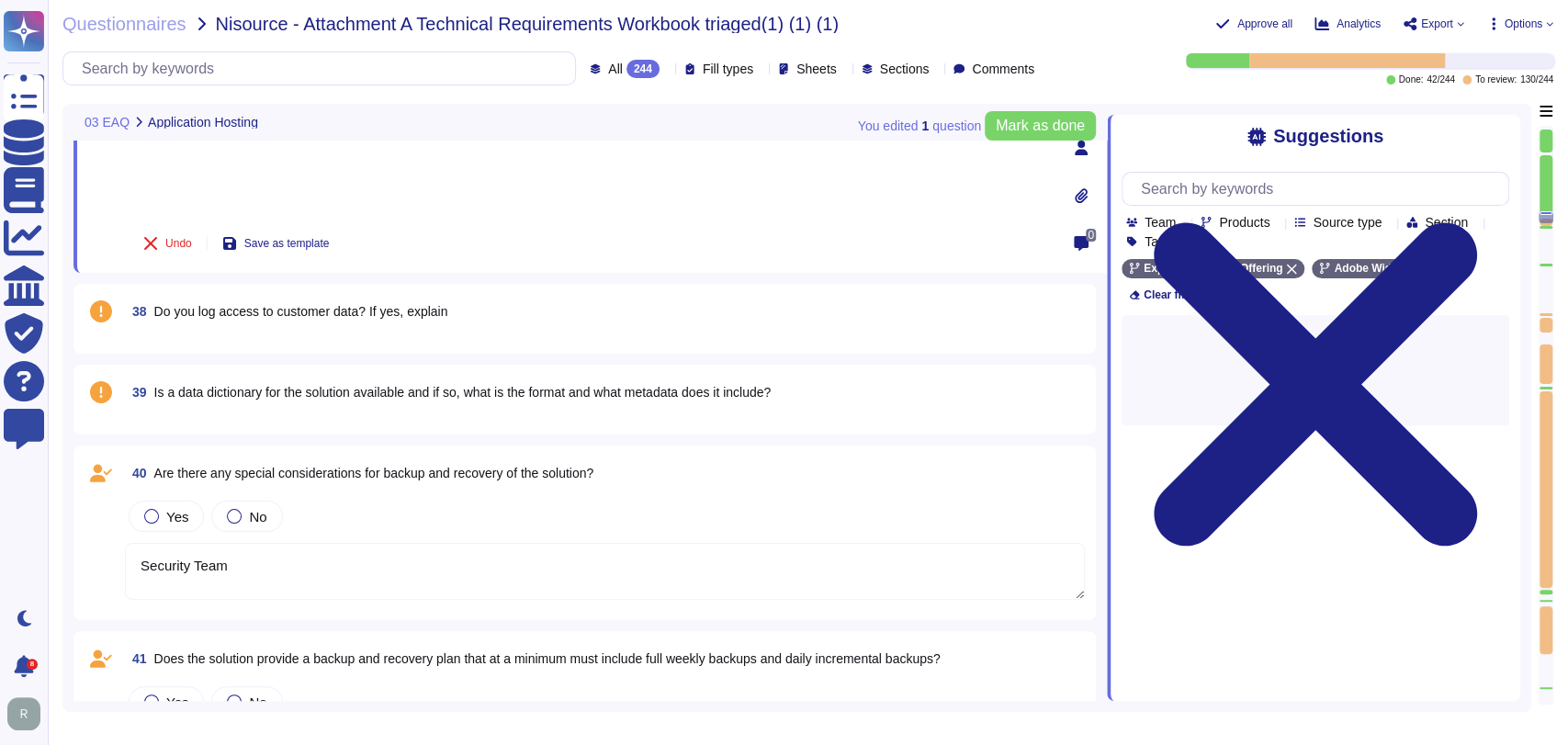
click at [412, 309] on span "Do you log access to customer data? If yes, explain" at bounding box center [301, 312] width 294 height 15
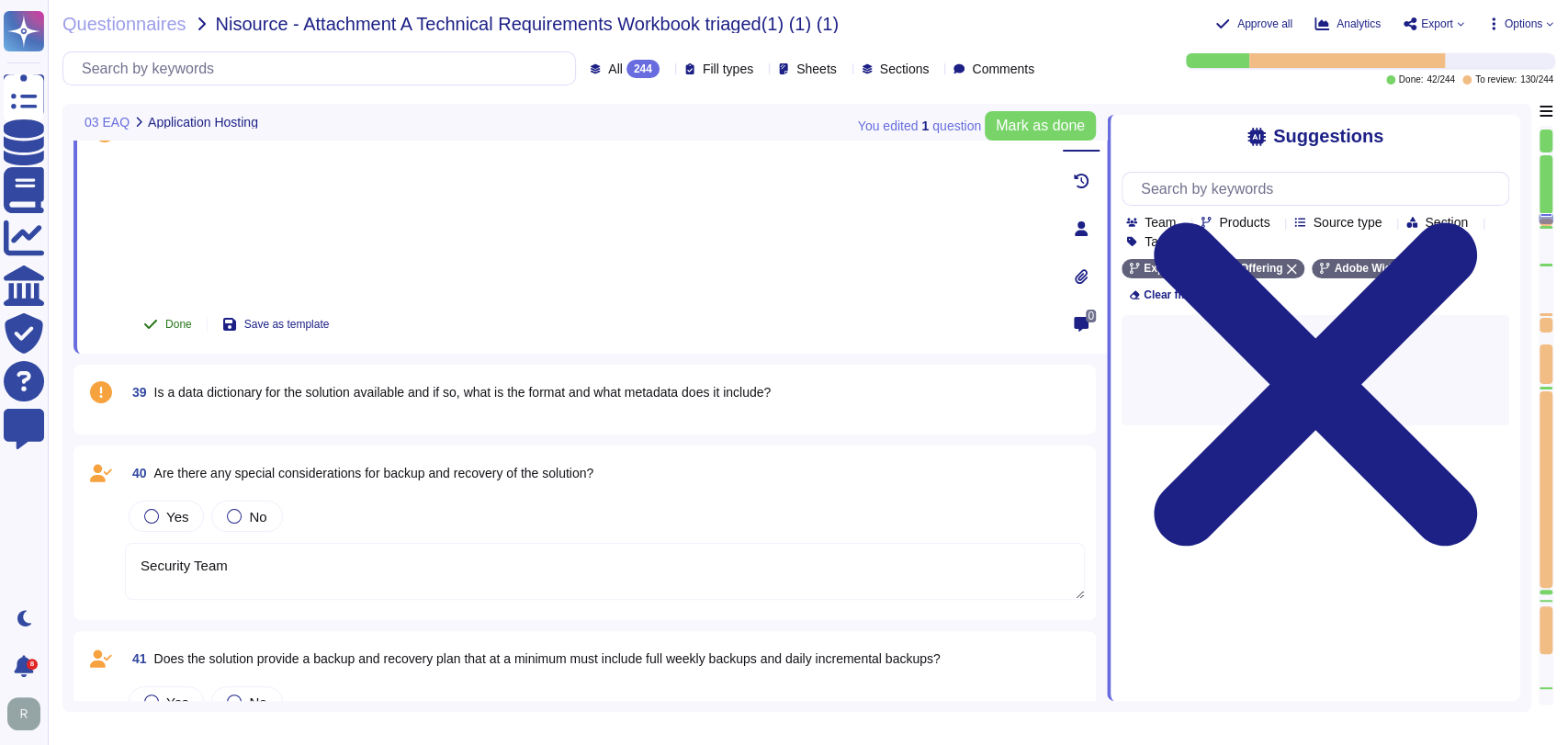
click at [176, 322] on span "Done" at bounding box center [178, 324] width 27 height 11
click at [420, 399] on span "39 Is a data dictionary for the solution available and if so, what is the forma…" at bounding box center [448, 391] width 646 height 33
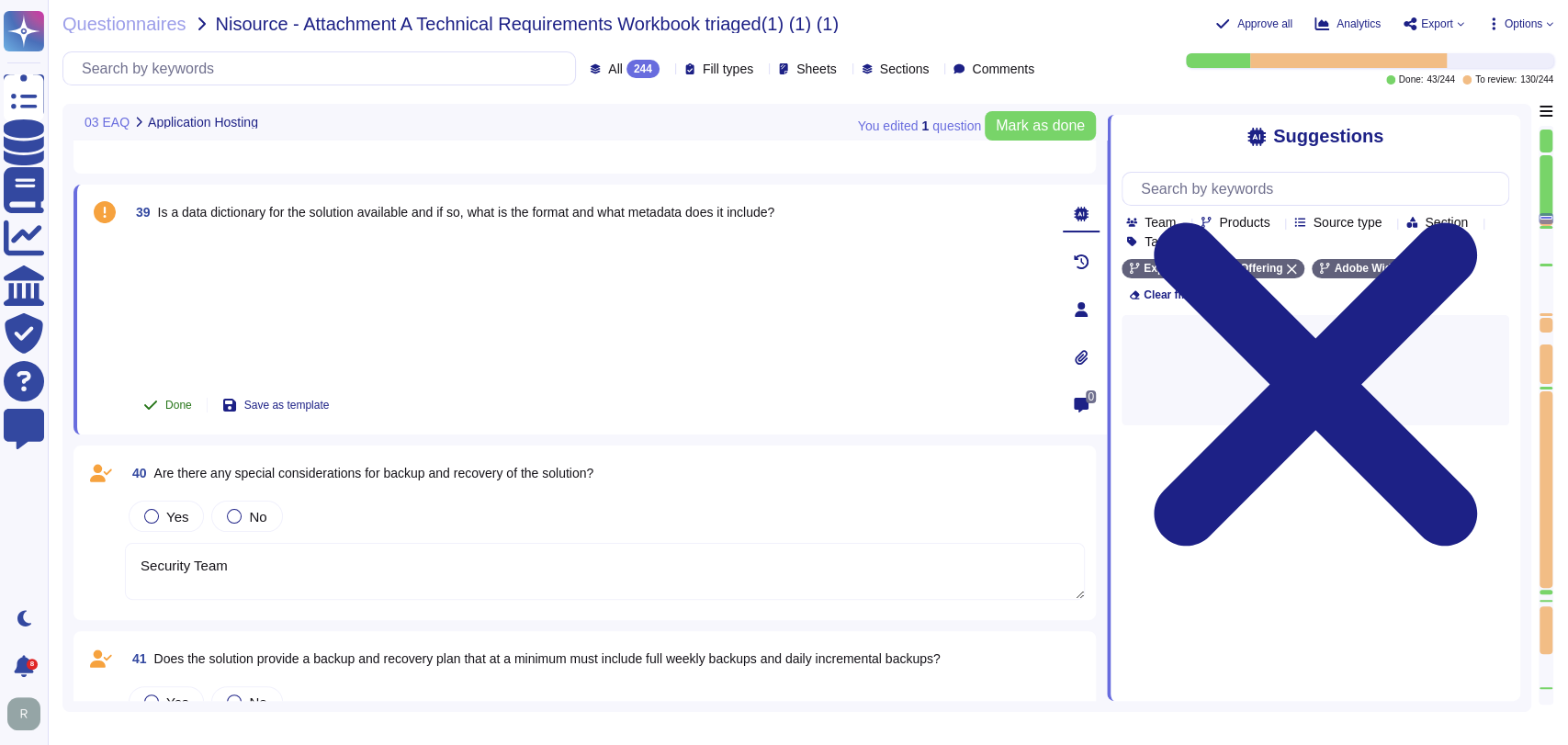
click at [164, 413] on button "Done" at bounding box center [168, 404] width 78 height 36
click at [593, 483] on span "40 Are there any special considerations for backup and recovery of the solution?" at bounding box center [360, 472] width 469 height 33
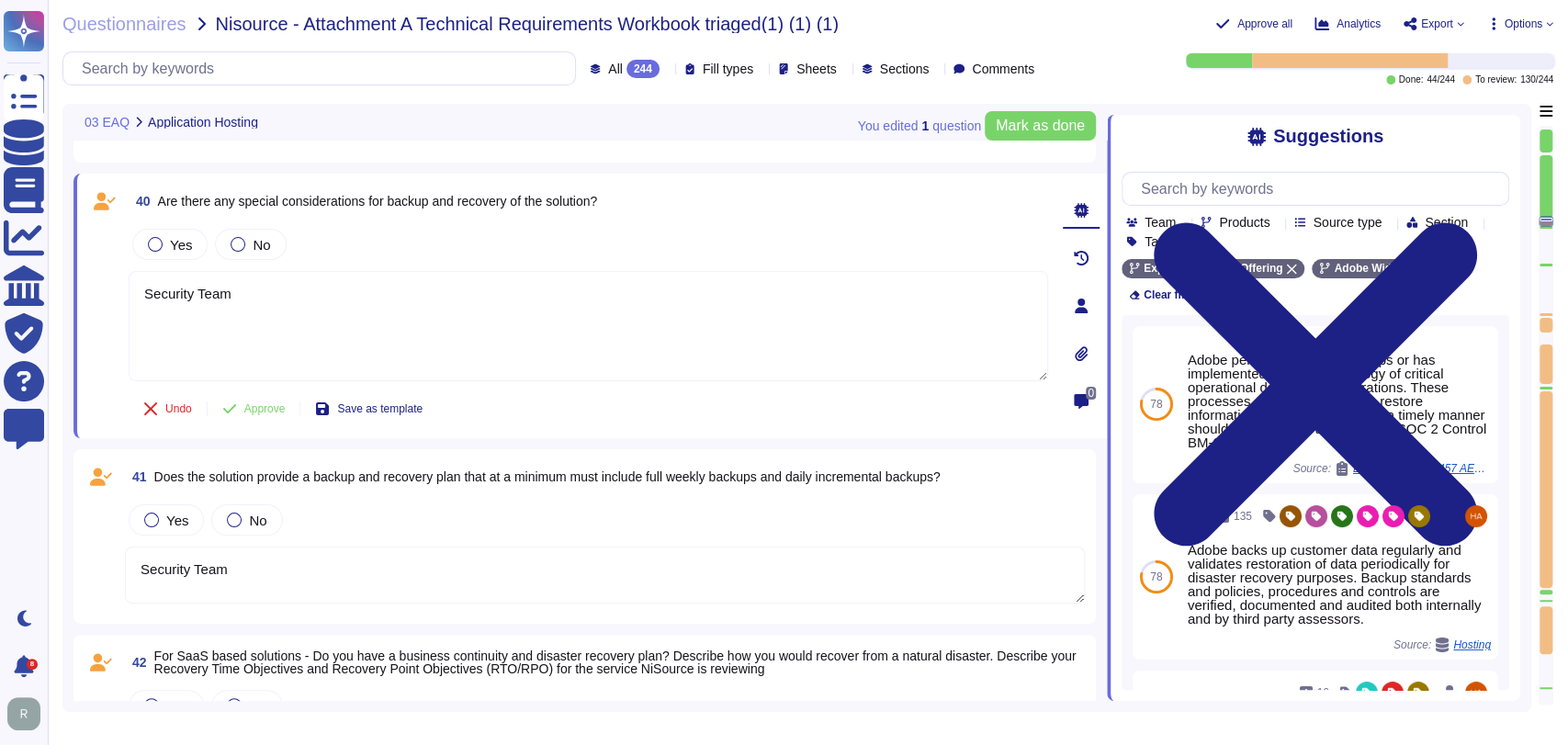
scroll to position [3230, 0]
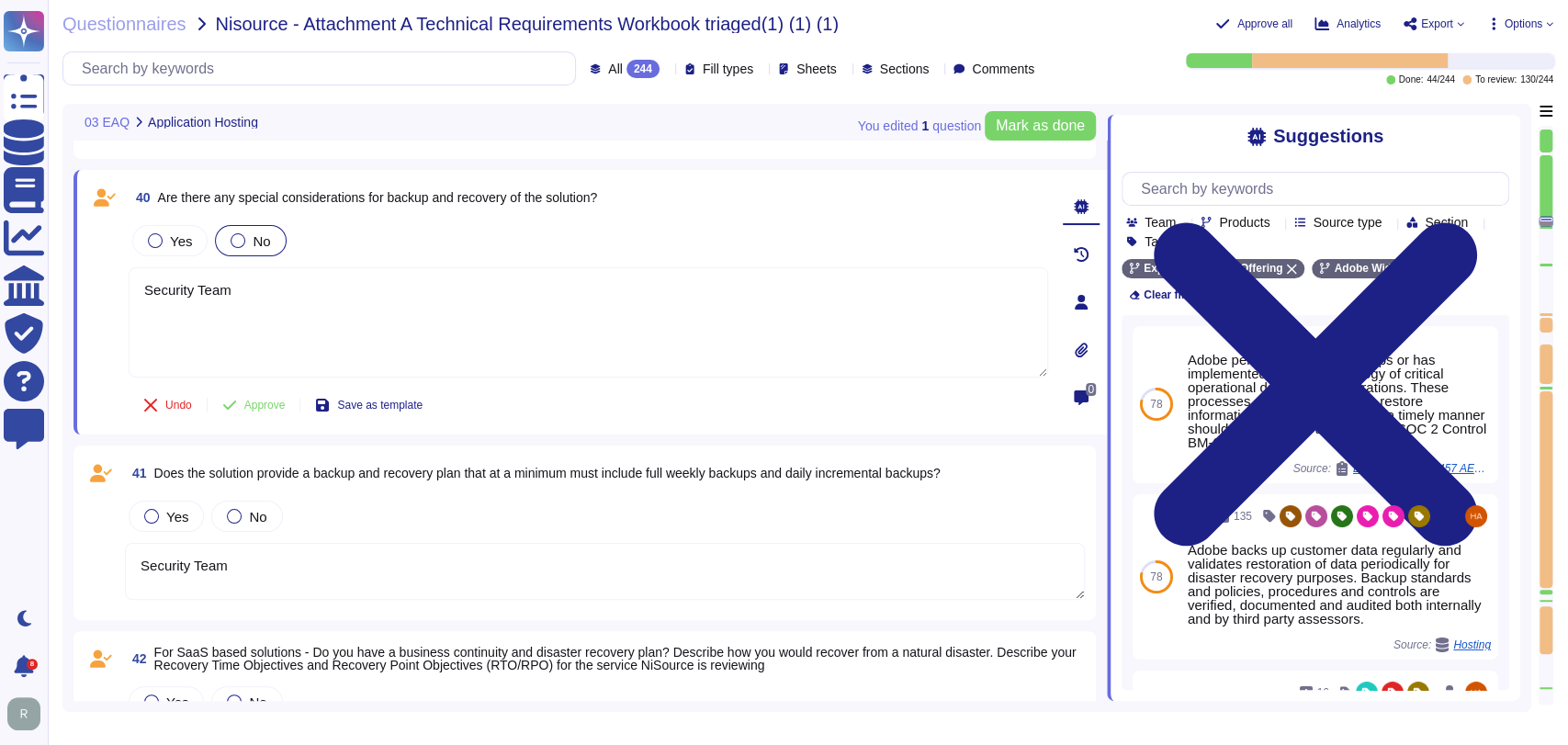
click at [256, 245] on span "No" at bounding box center [261, 241] width 18 height 16
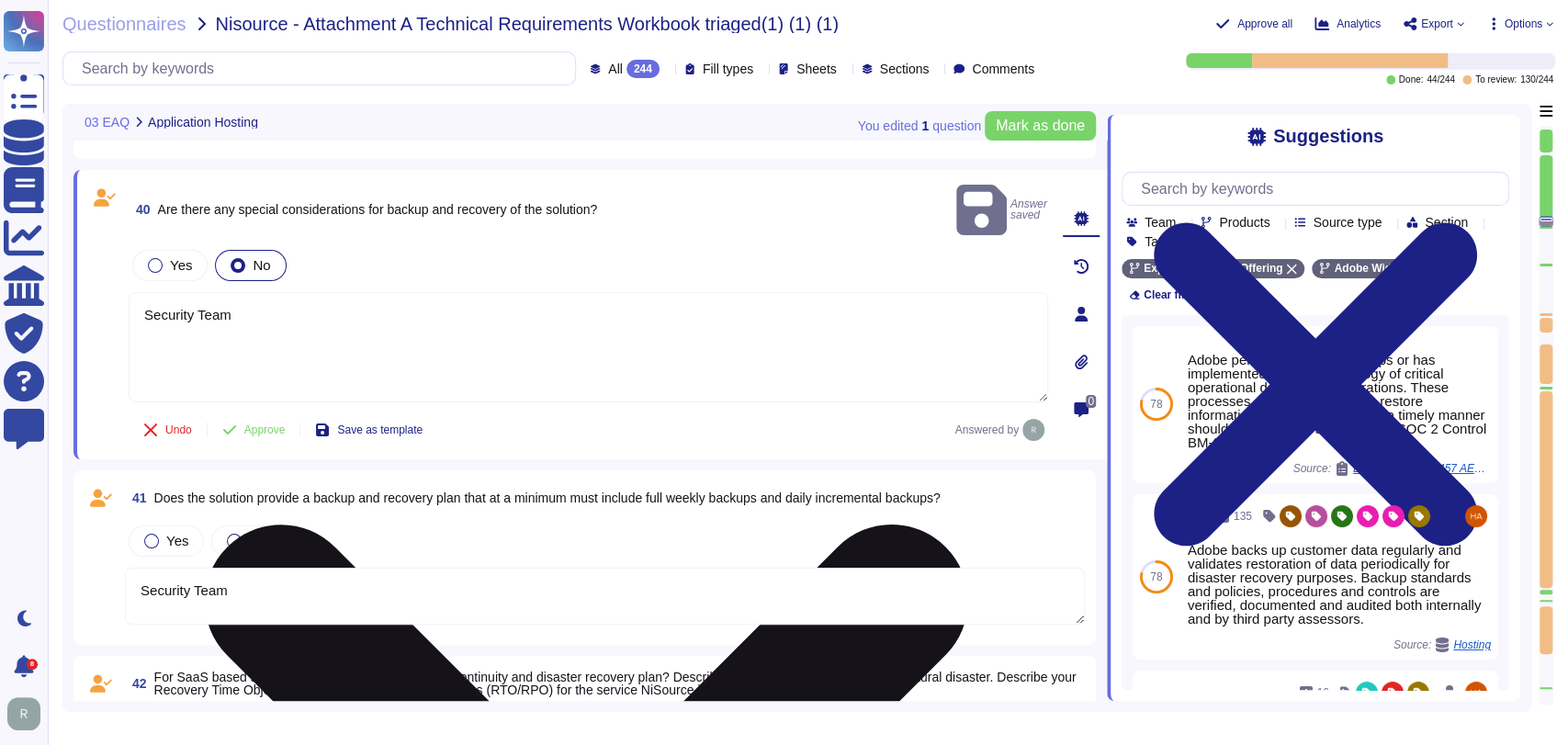
click at [710, 345] on textarea "Security Team" at bounding box center [588, 347] width 920 height 110
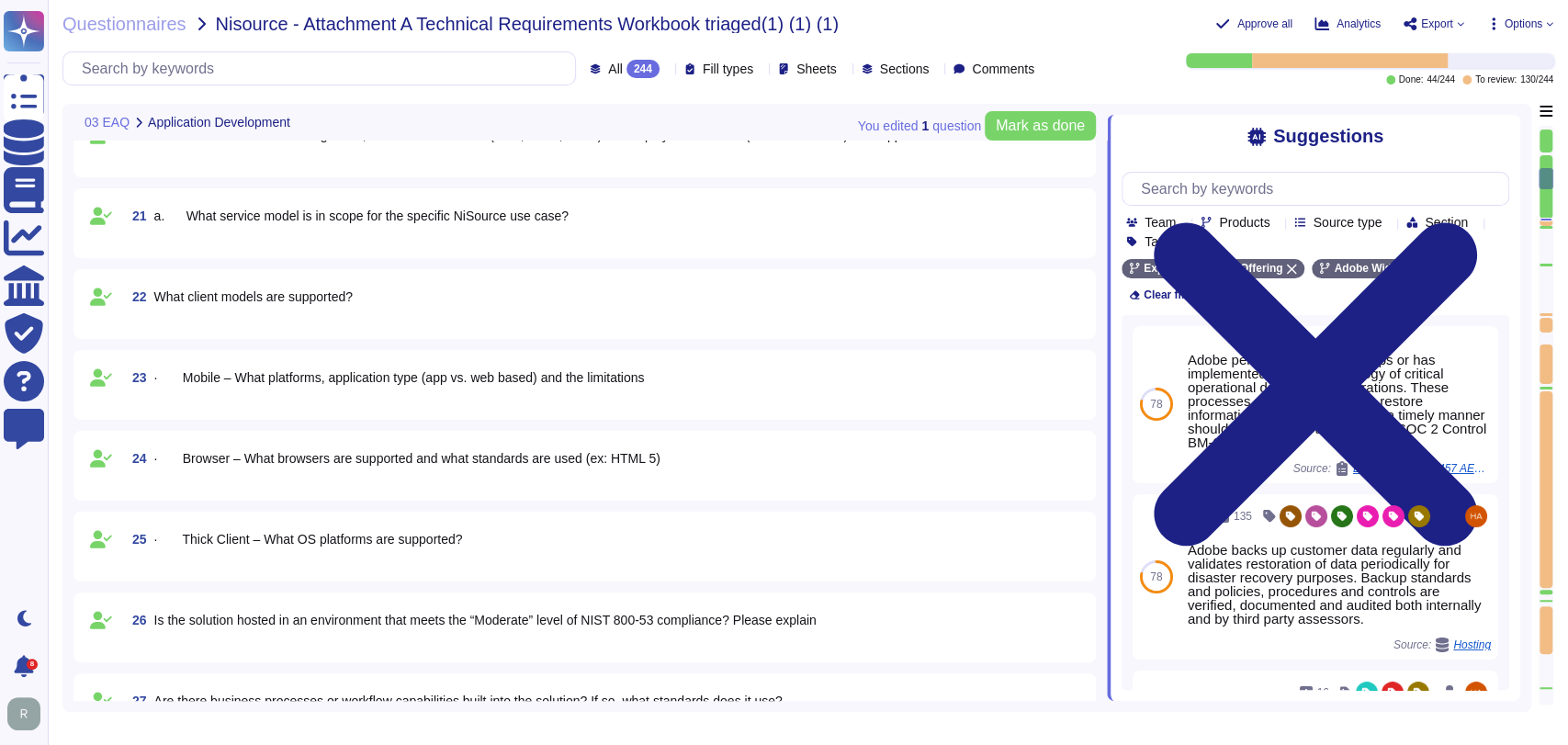
type textarea "Each solution has different backup mechanisms in place. See below specific info…"
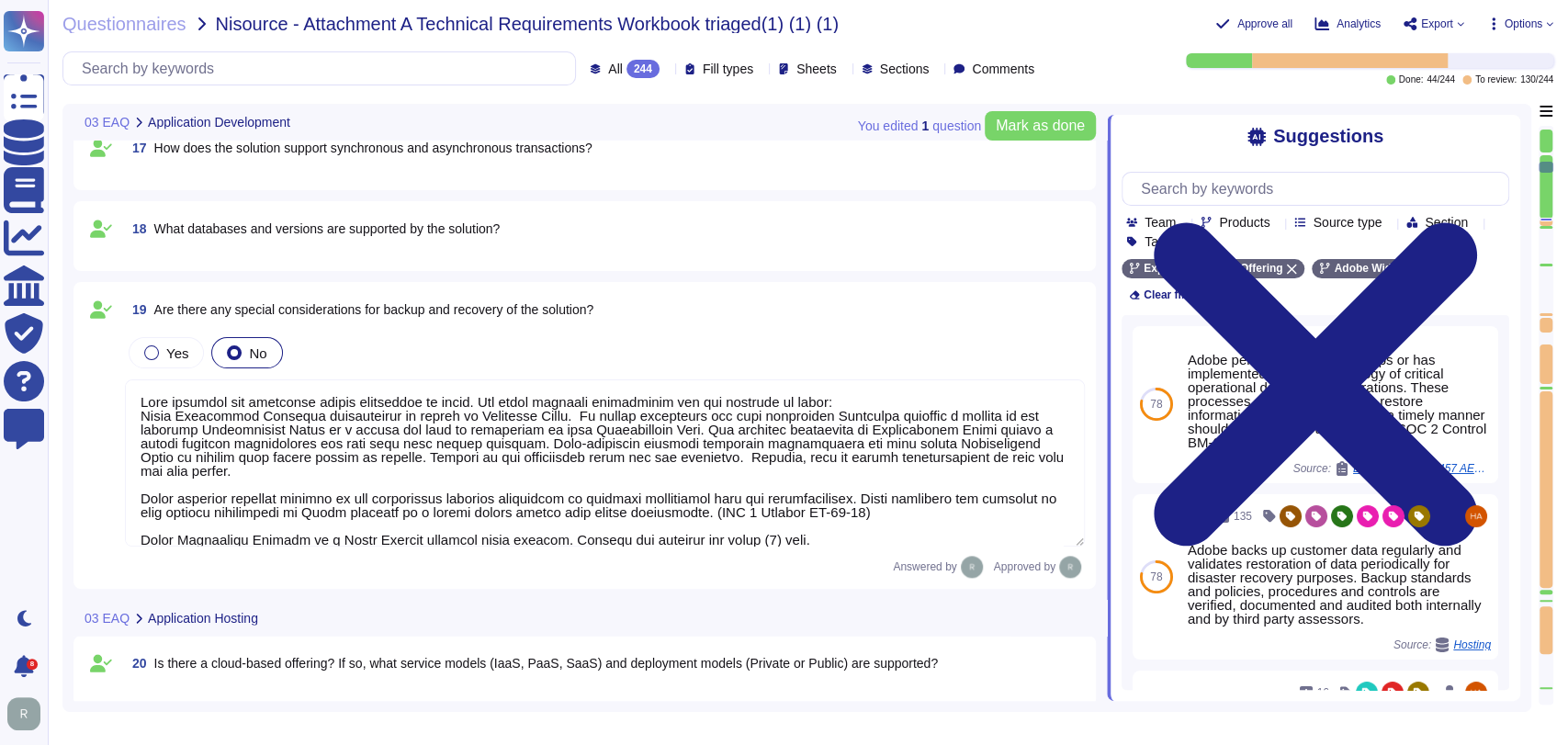
scroll to position [1, 0]
drag, startPoint x: 848, startPoint y: 518, endPoint x: 141, endPoint y: 396, distance: 717.4
click at [141, 396] on textarea at bounding box center [605, 462] width 960 height 167
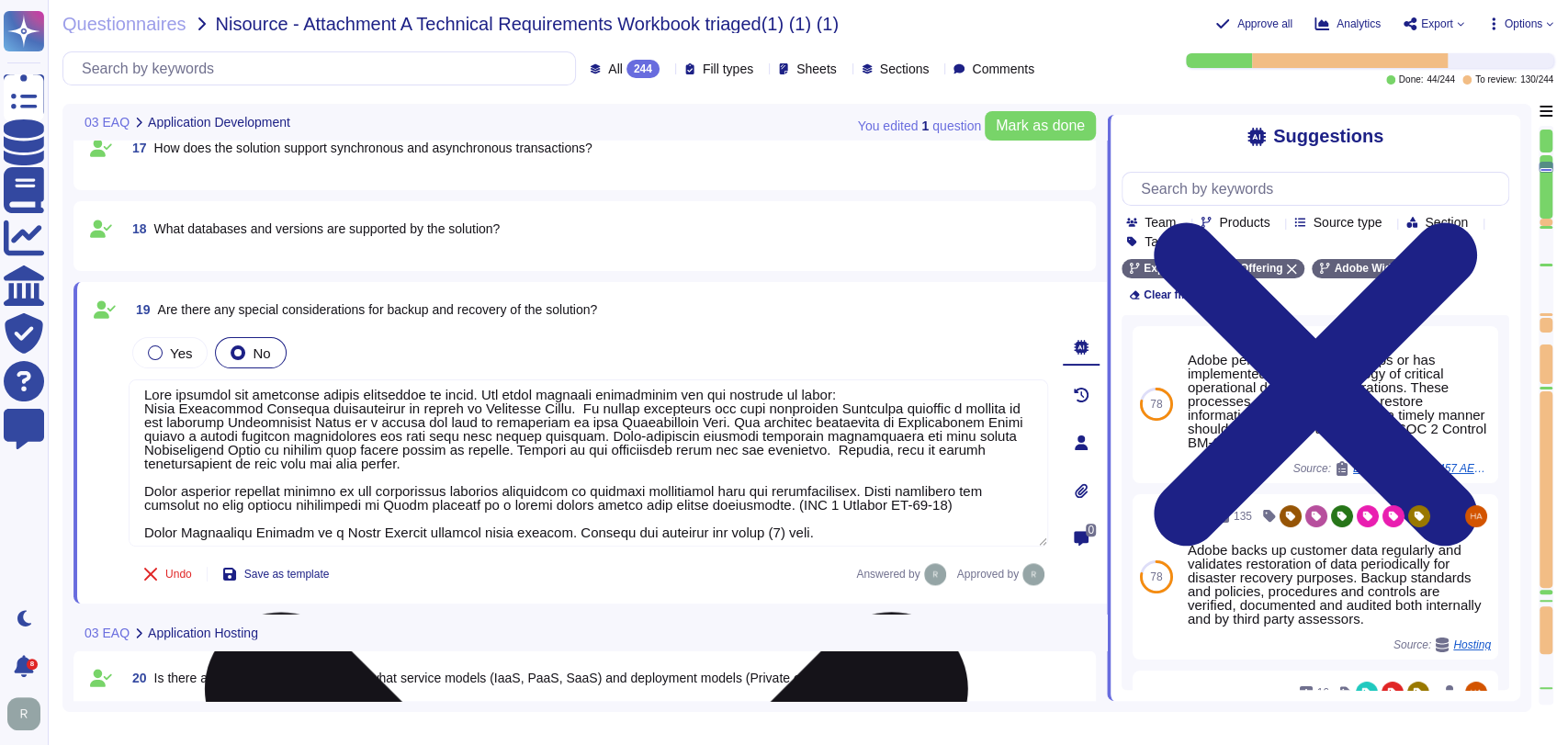
scroll to position [15, 0]
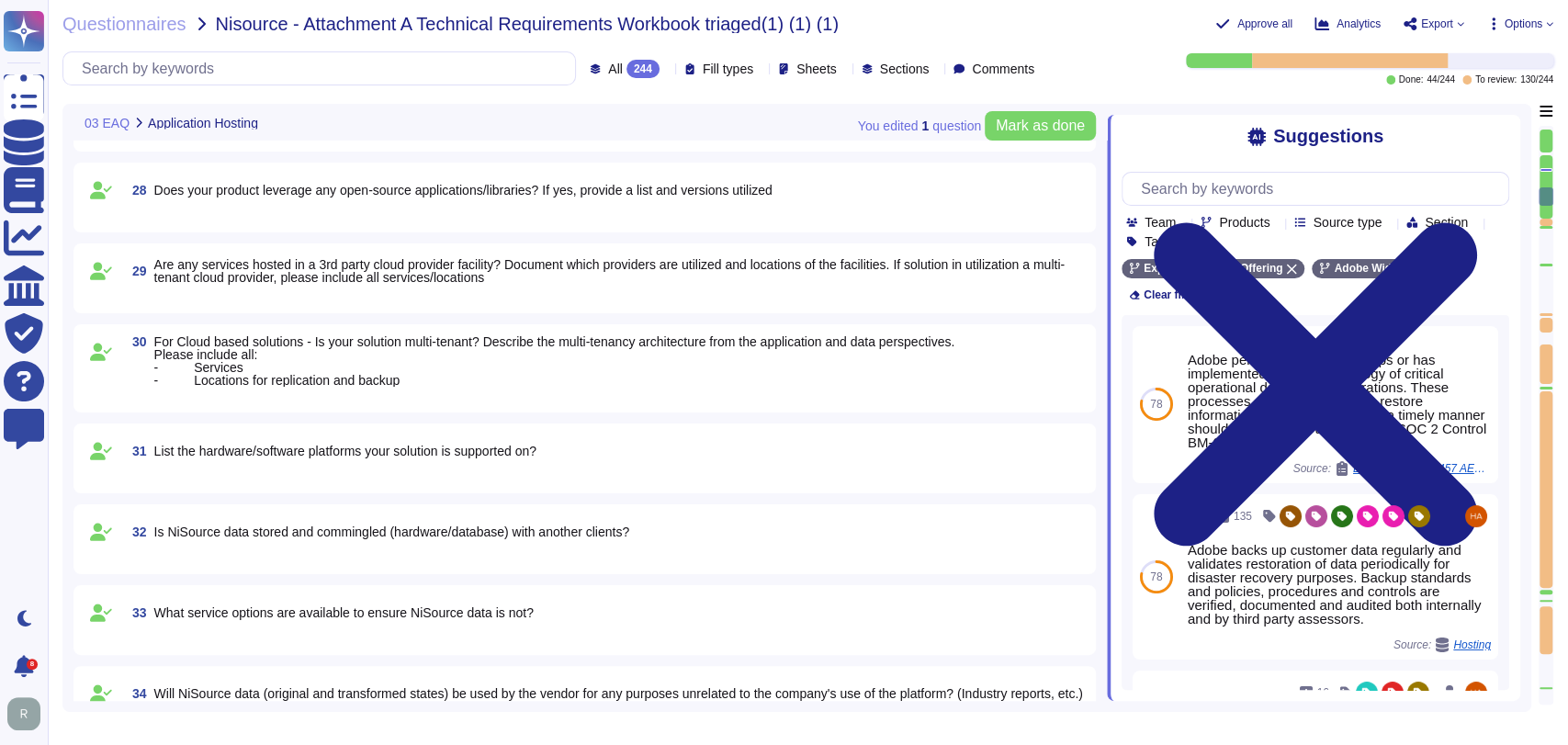
type textarea "Security Team"
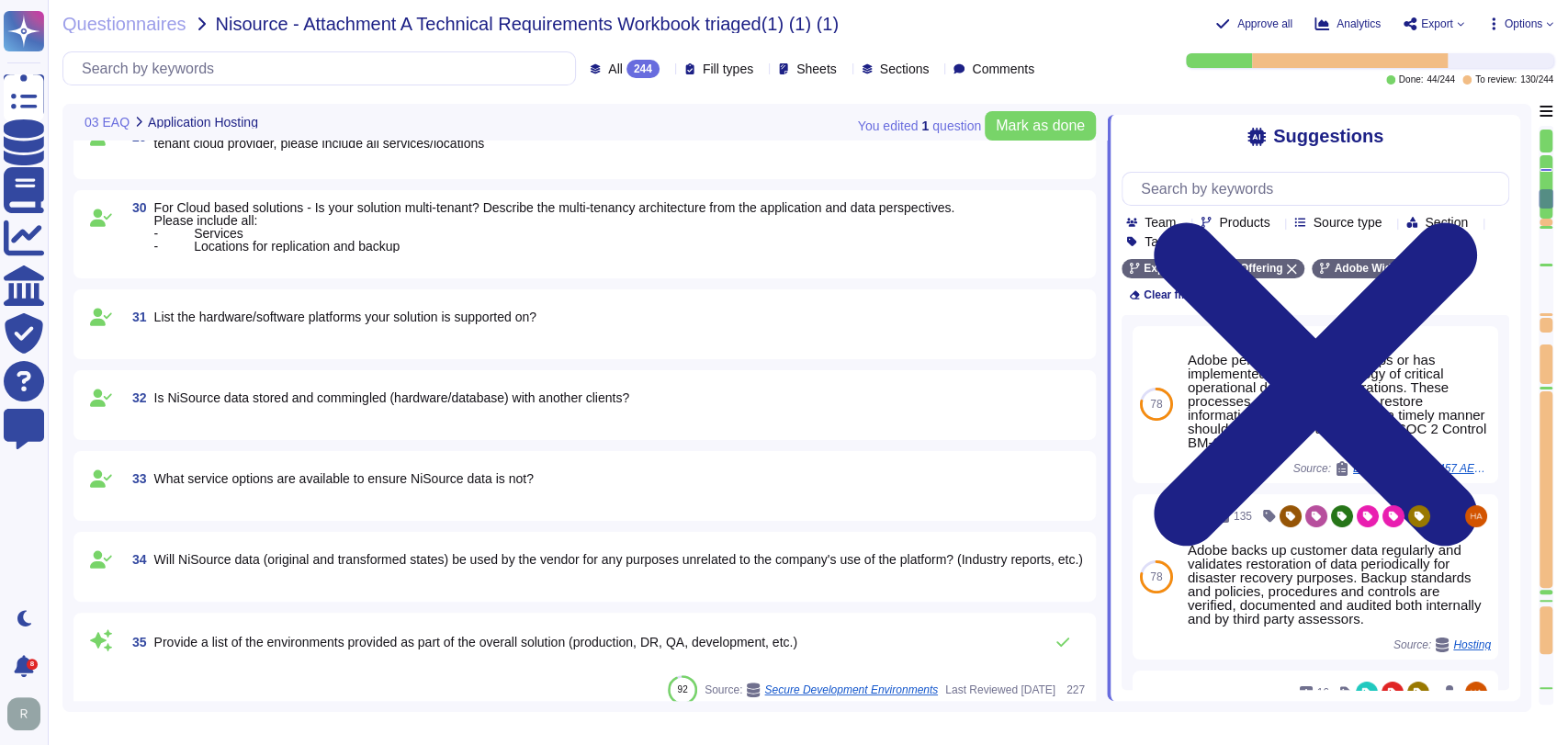
type textarea "Security Team"
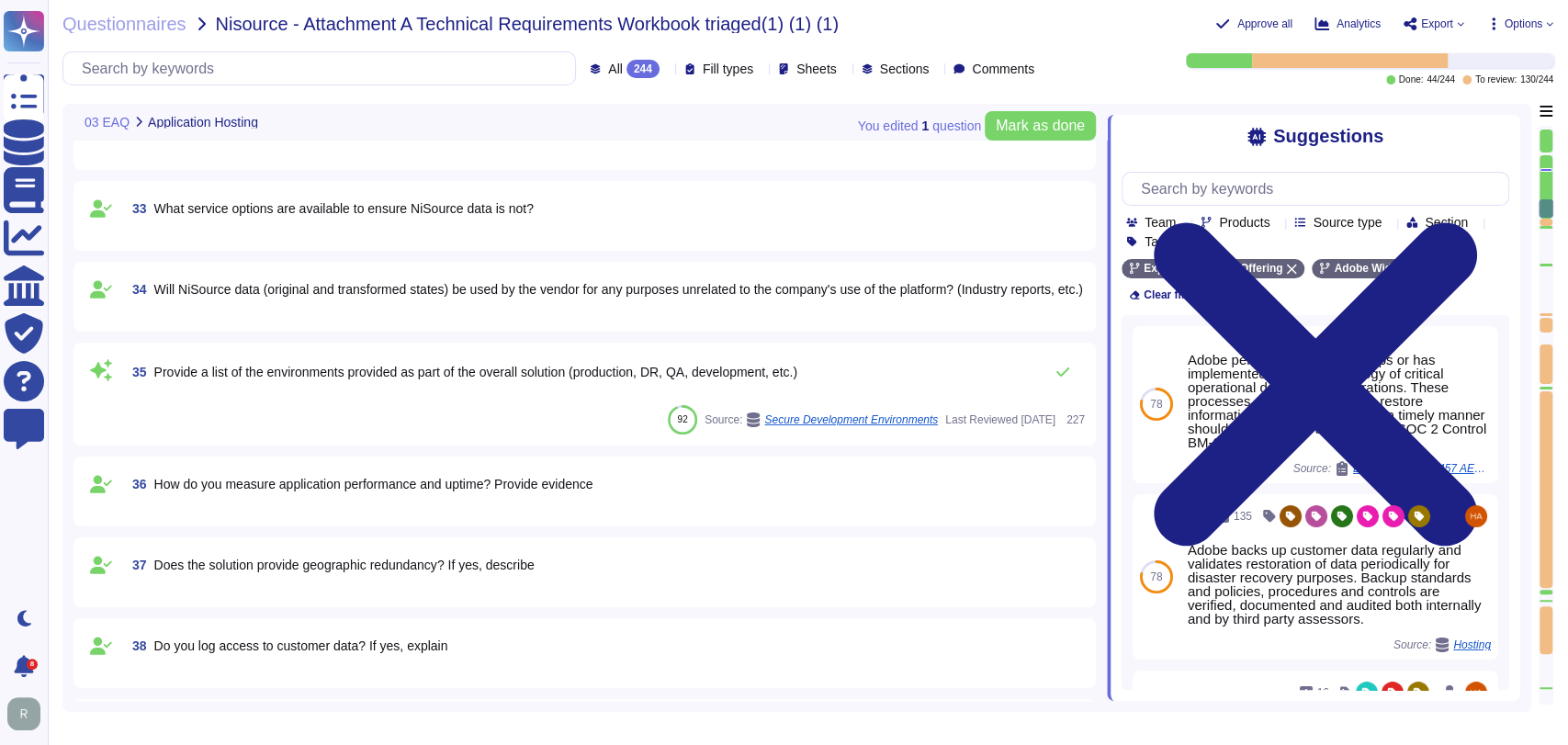
type textarea "Security Team"
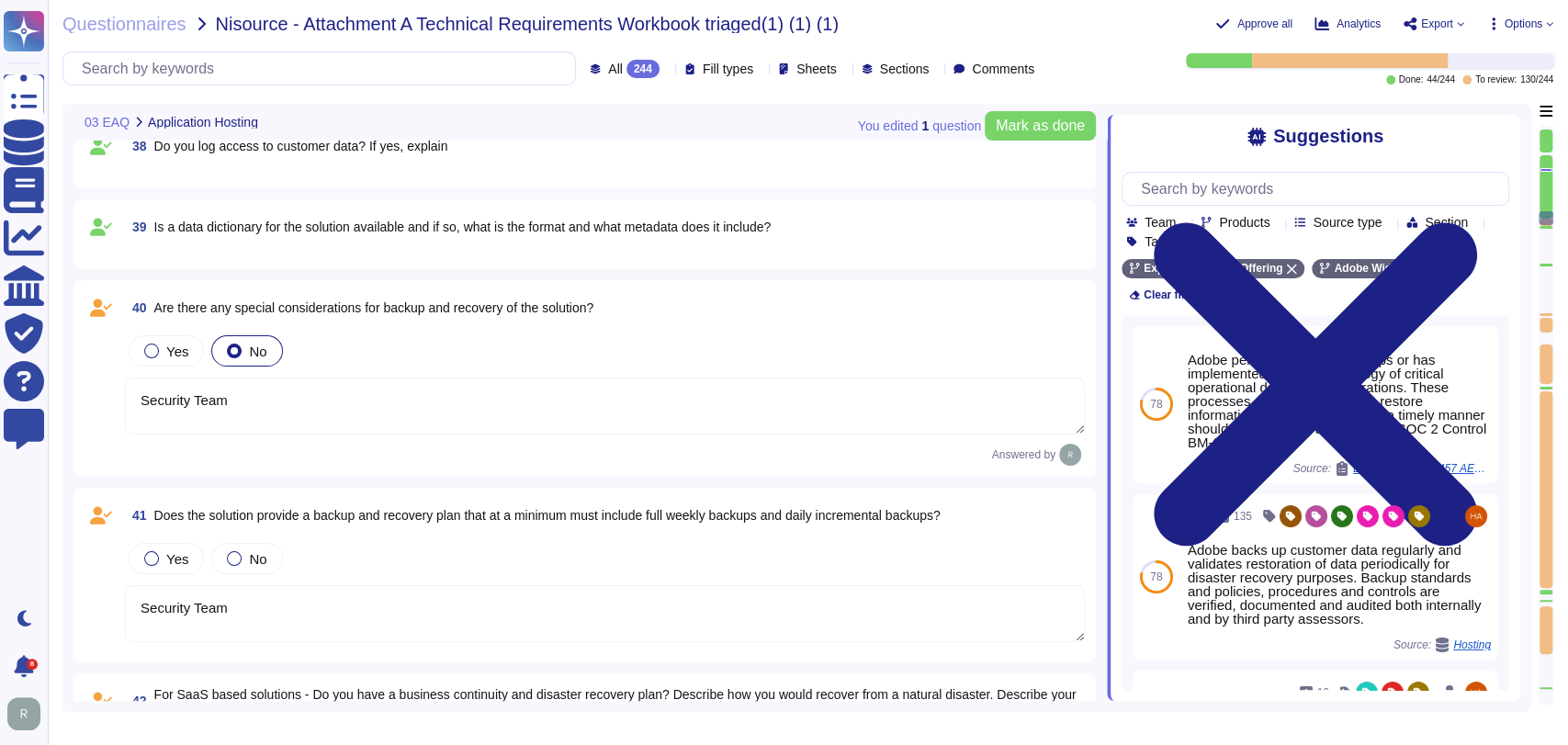
click at [290, 393] on textarea "Security Team" at bounding box center [605, 405] width 960 height 57
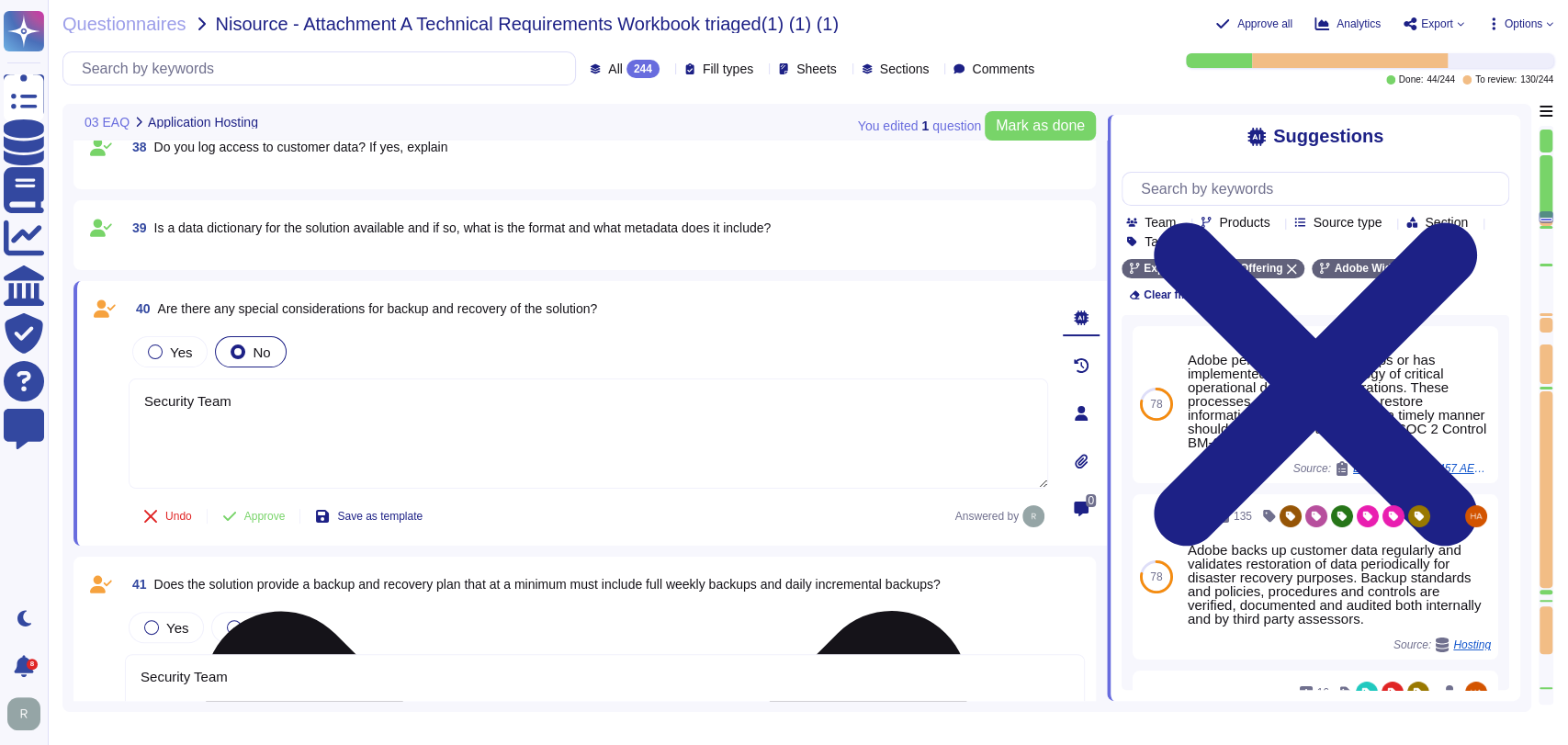
scroll to position [3129, 0]
click at [309, 408] on textarea "Security Team" at bounding box center [588, 434] width 920 height 110
paste textarea "Each solution has different backup mechanisms in place. See below specific info…"
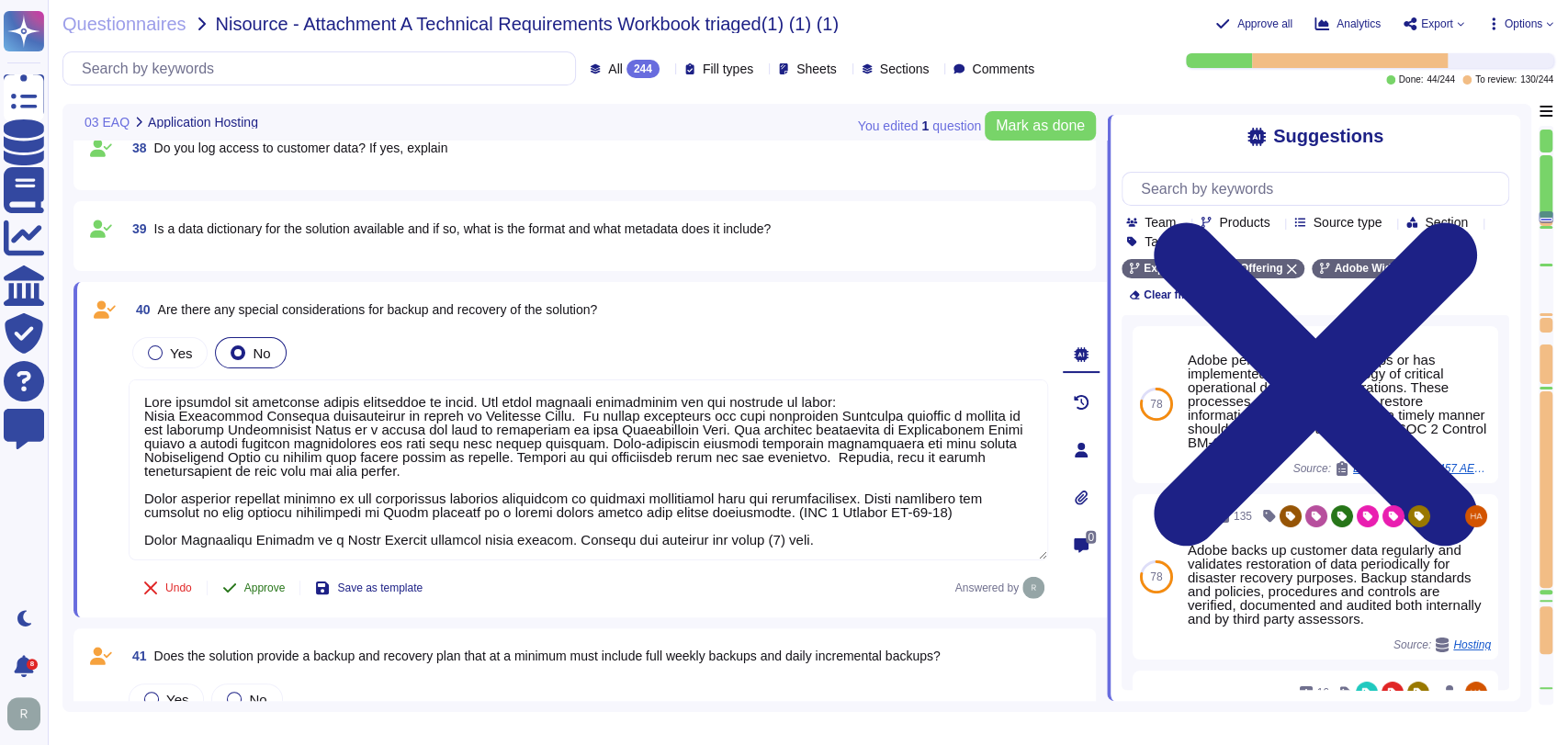
click at [249, 590] on span "Approve" at bounding box center [265, 588] width 41 height 11
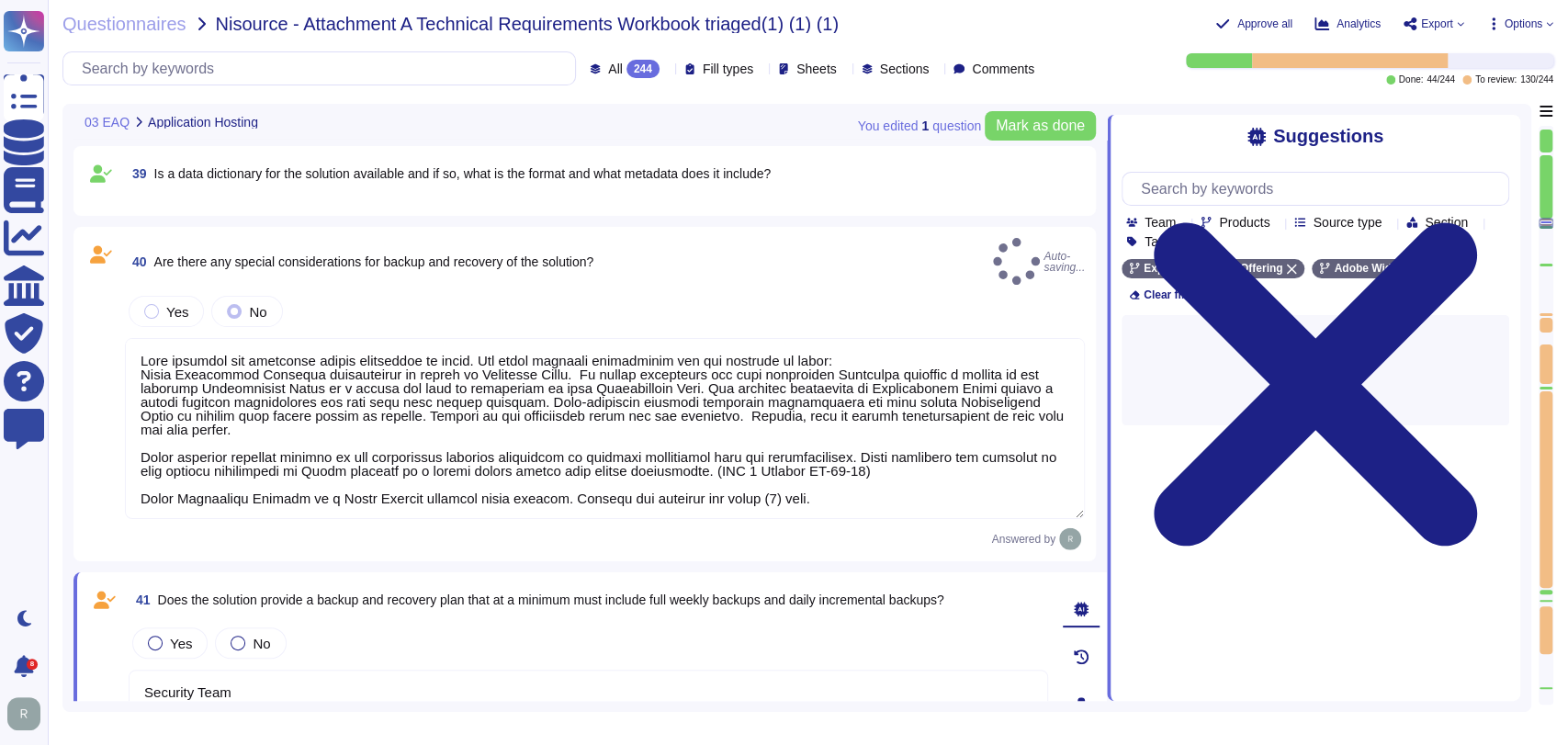
type textarea "Each solution has different backup mechanisms in place. See below specific info…"
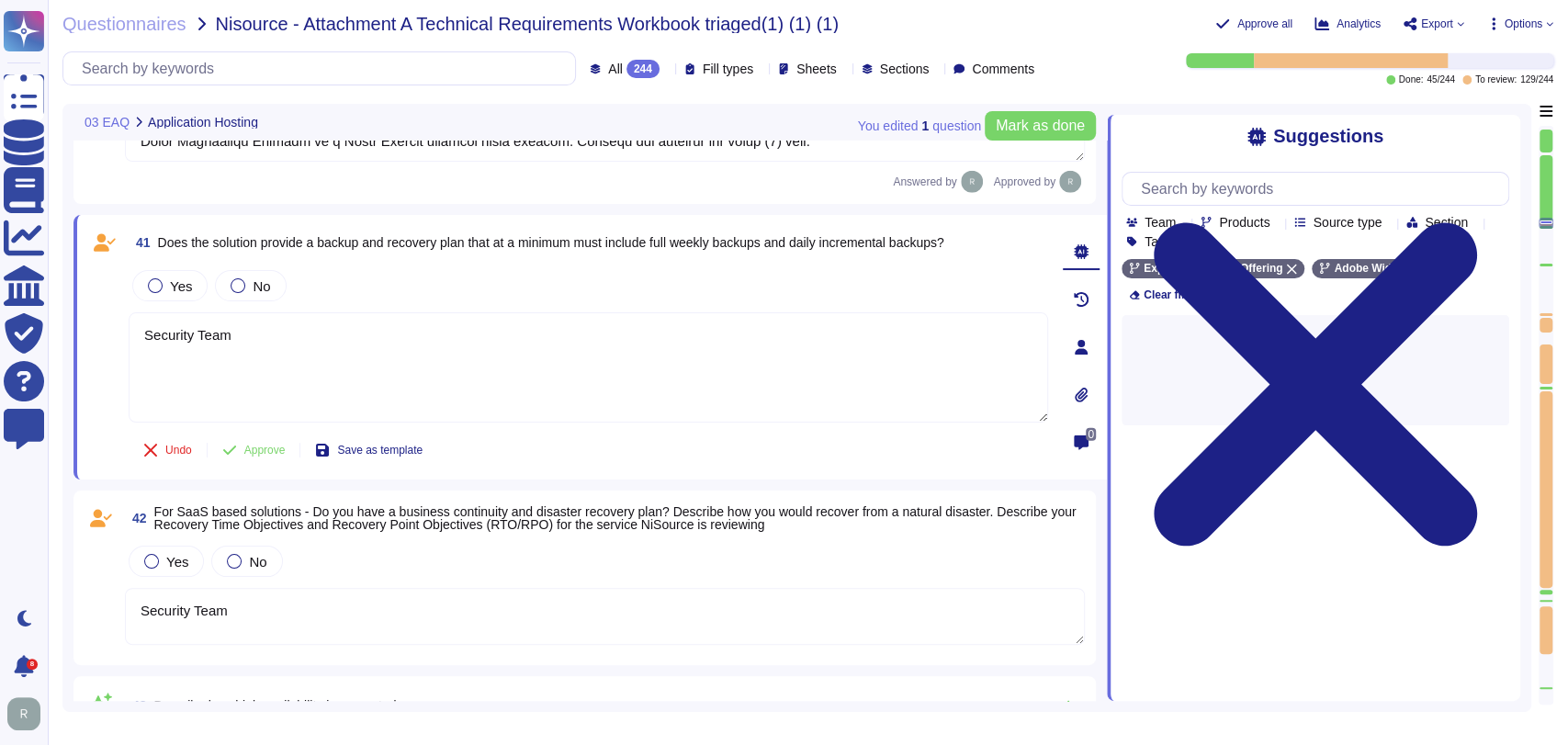
scroll to position [3514, 0]
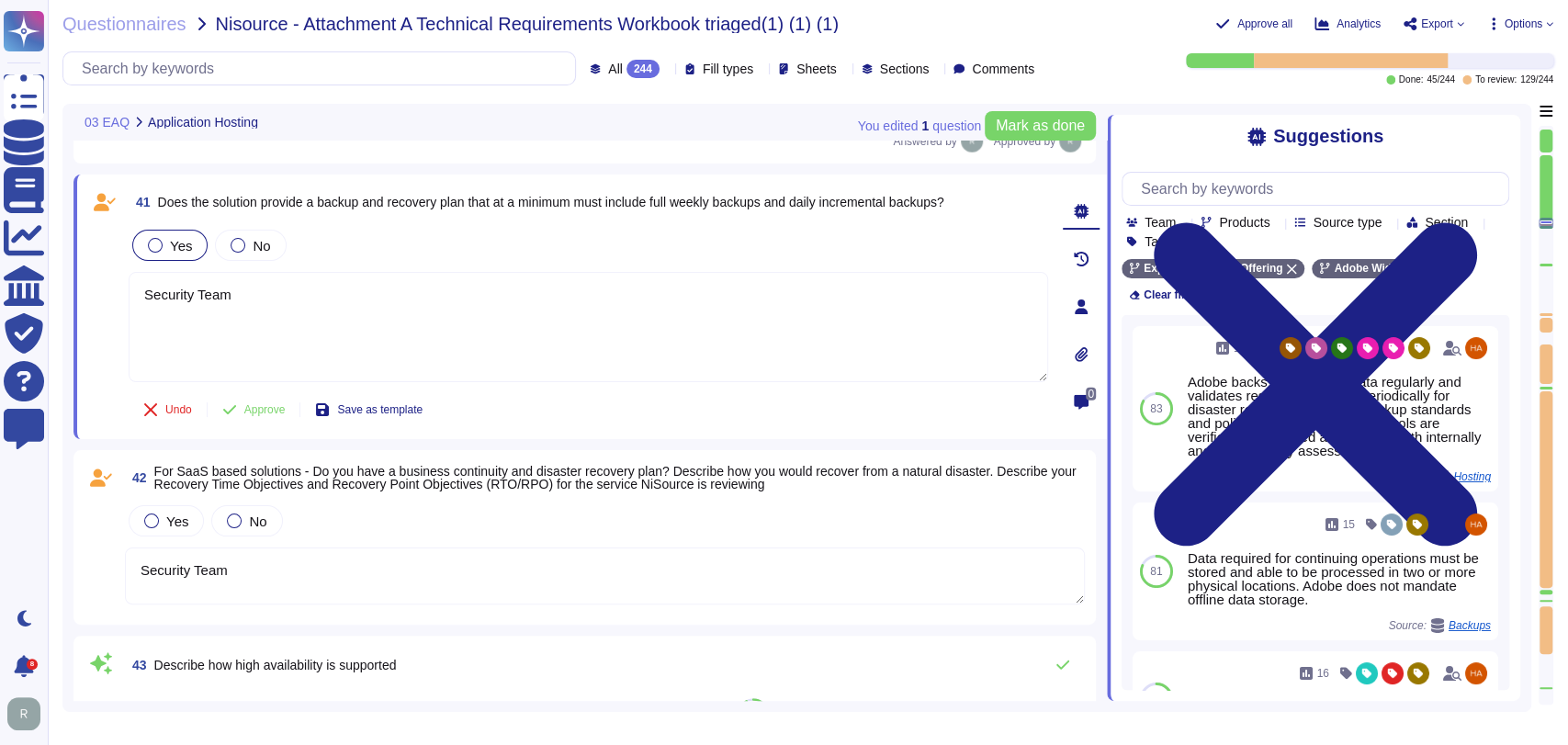
click at [148, 246] on label "Yes" at bounding box center [169, 246] width 44 height 15
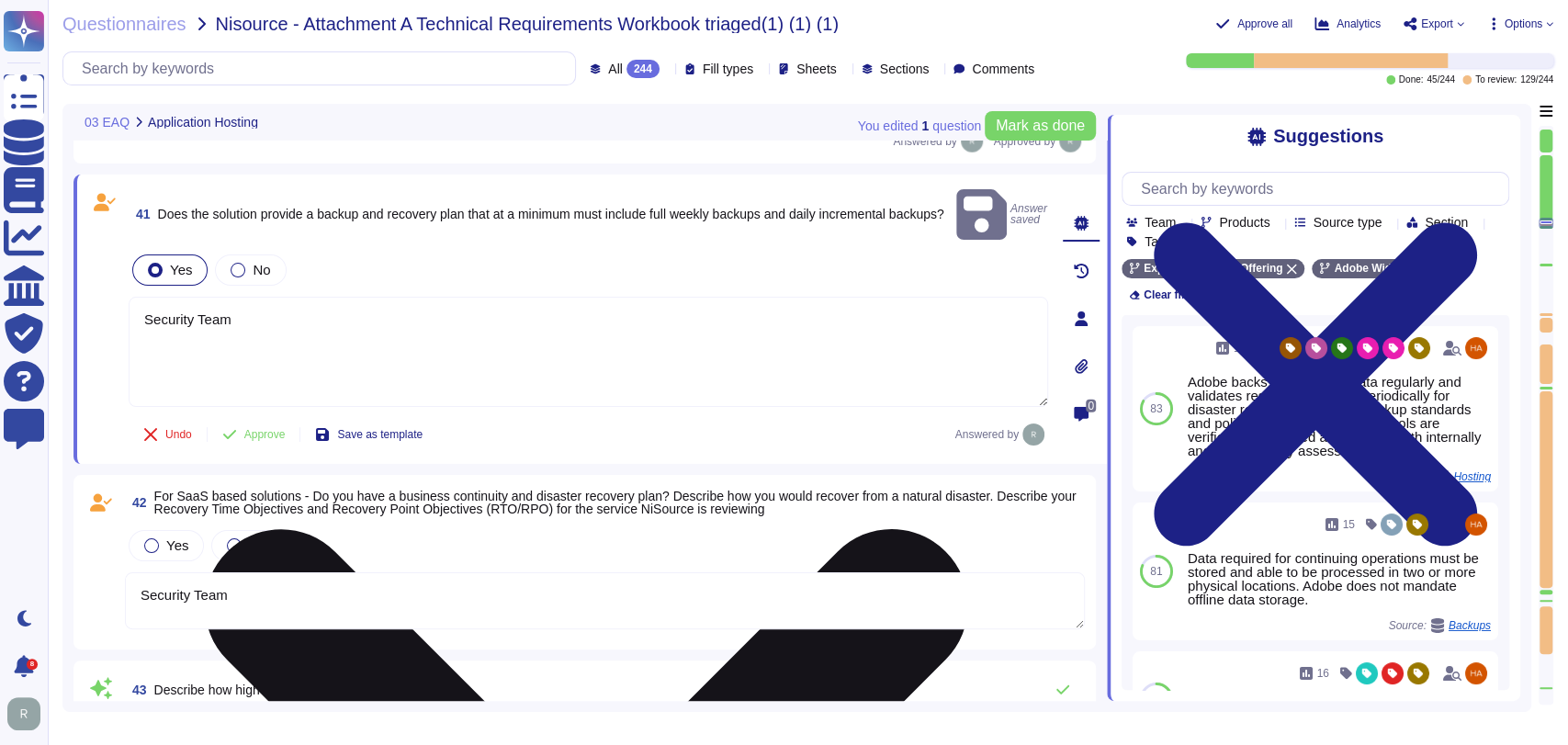
click at [258, 297] on textarea "Security Team" at bounding box center [588, 352] width 920 height 110
click at [257, 297] on textarea "Security Team" at bounding box center [588, 352] width 920 height 110
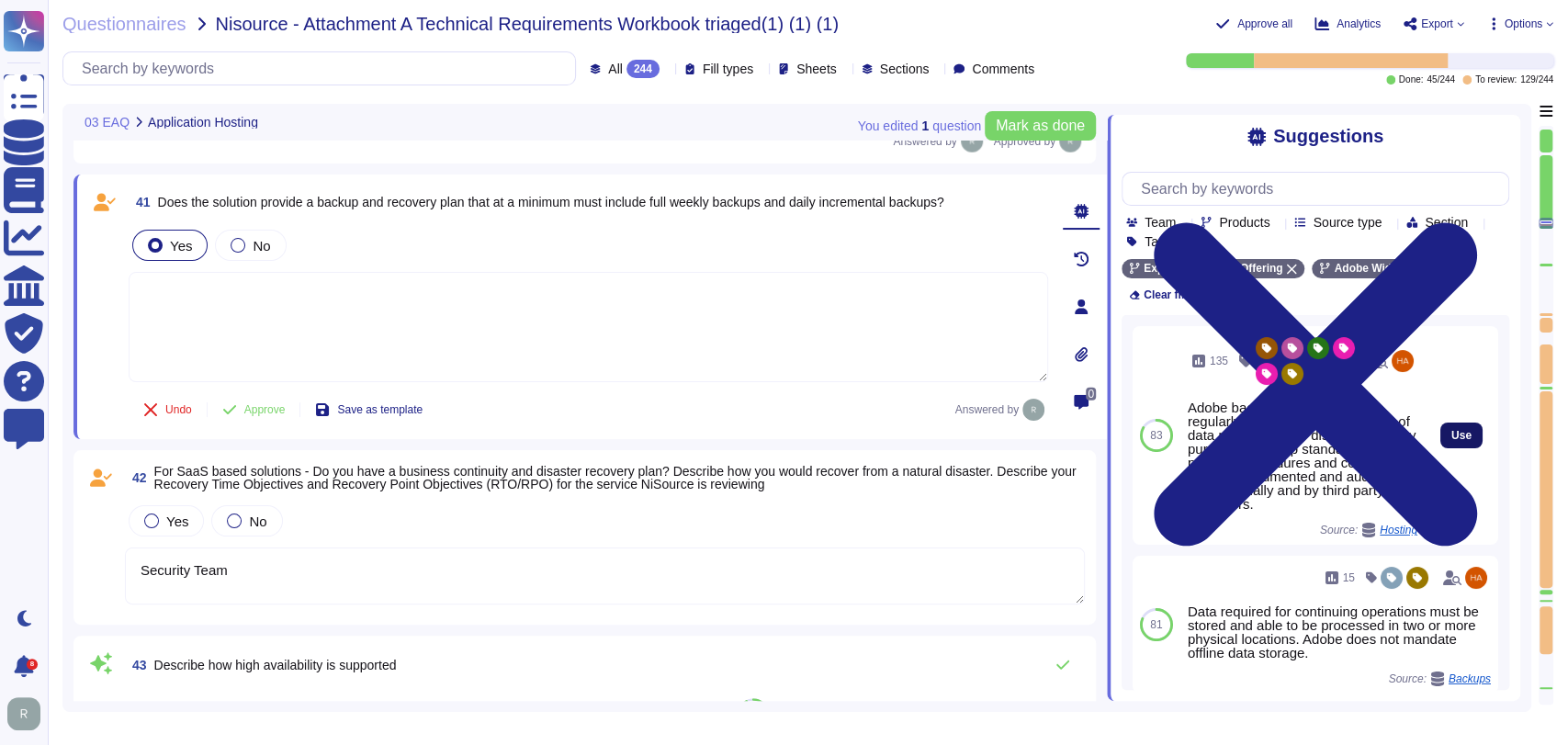
click at [1451, 429] on span "Use" at bounding box center [1462, 435] width 21 height 11
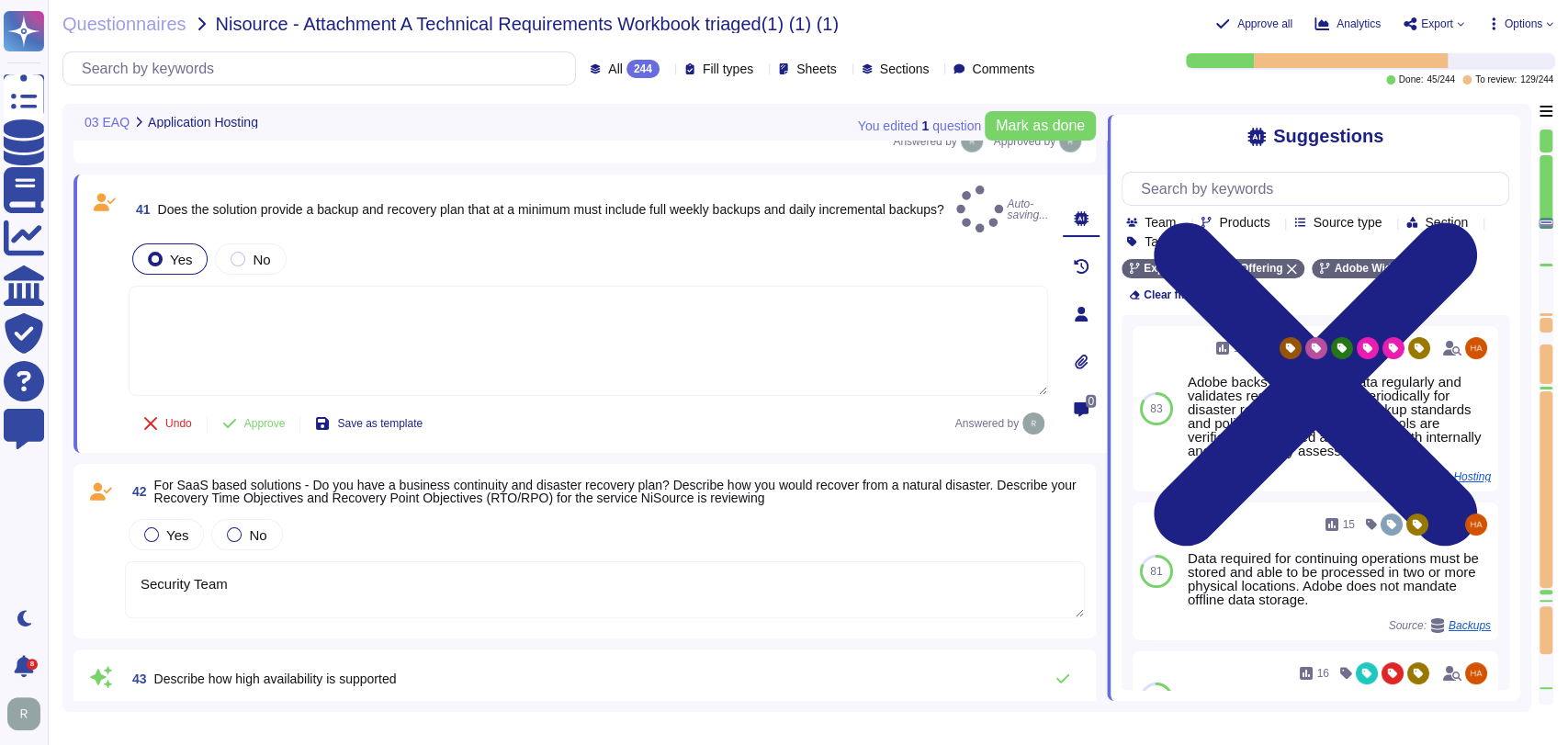
type textarea "Adobe backs up customer data regularly and validates restoration of data period…"
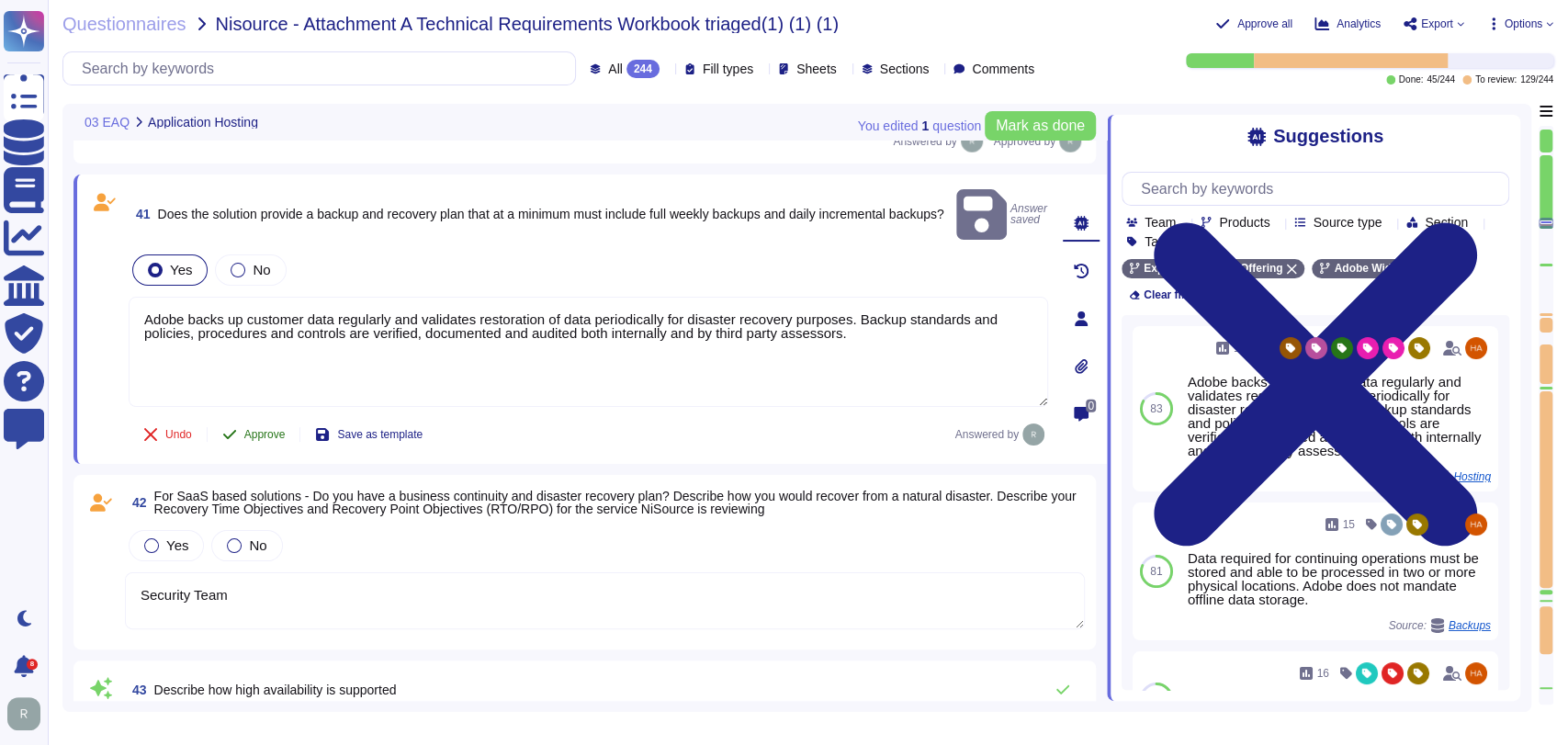
click at [286, 429] on span "Approve" at bounding box center [265, 434] width 41 height 11
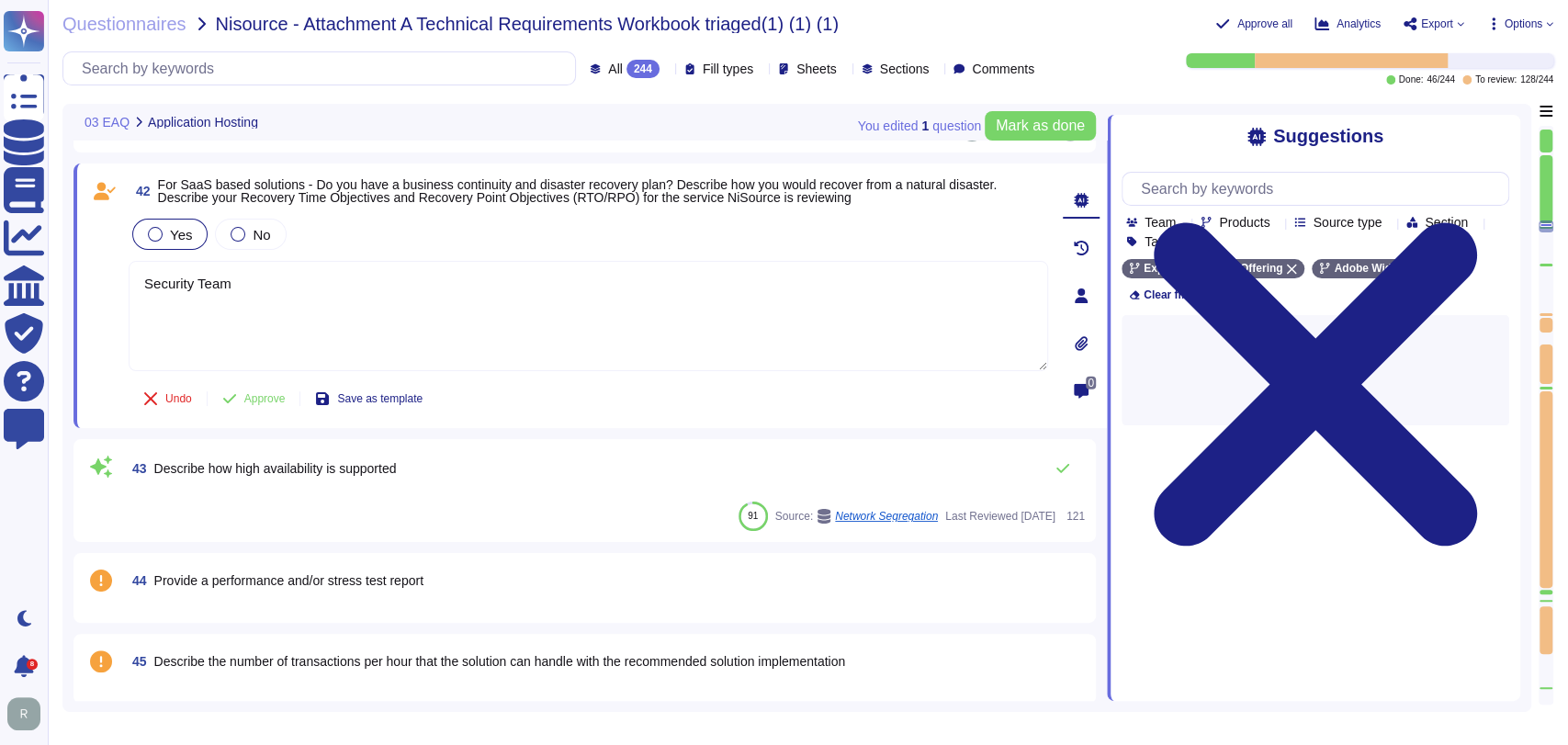
scroll to position [3760, 0]
click at [184, 230] on span "Yes" at bounding box center [181, 235] width 22 height 16
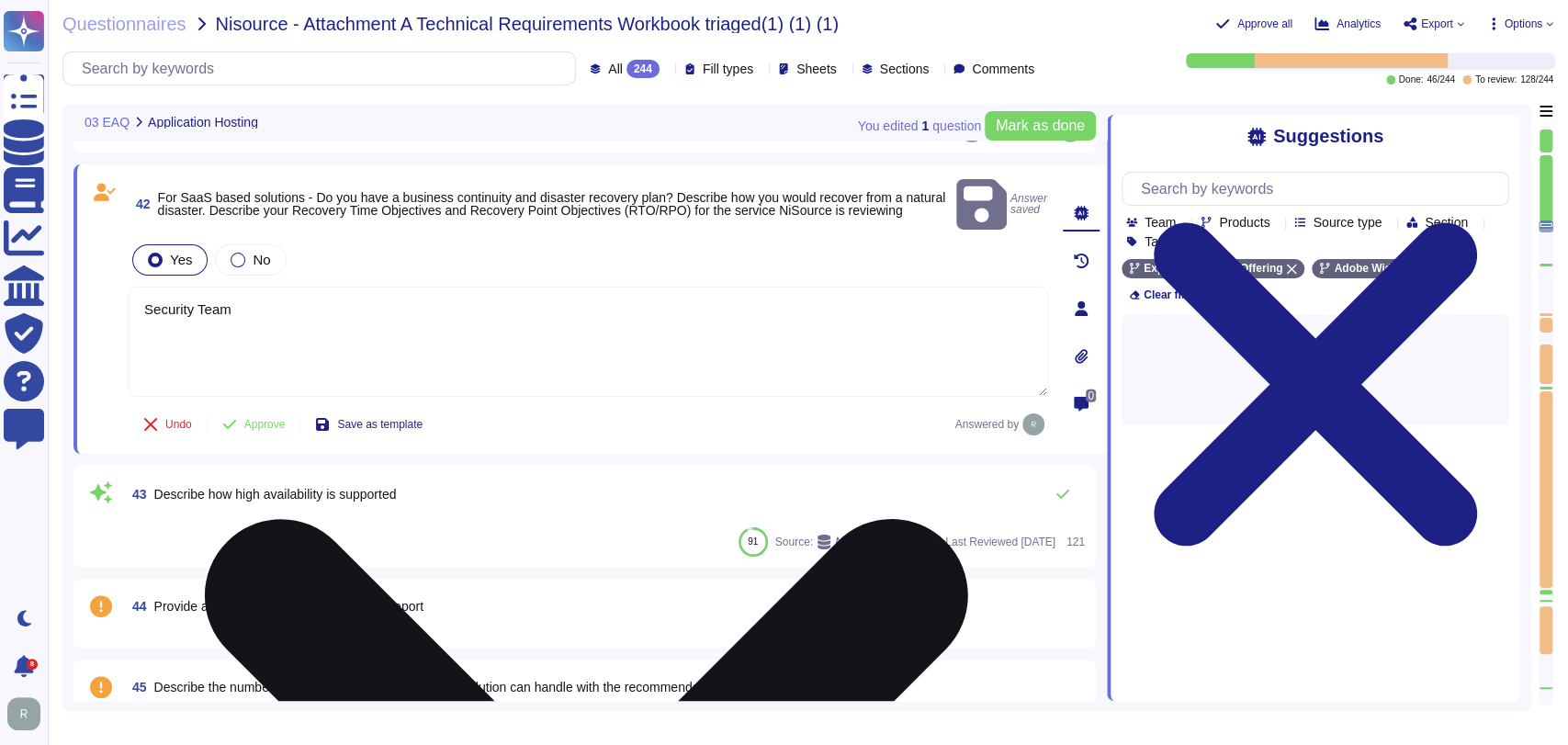
click at [329, 340] on textarea "Security Team" at bounding box center [588, 342] width 920 height 110
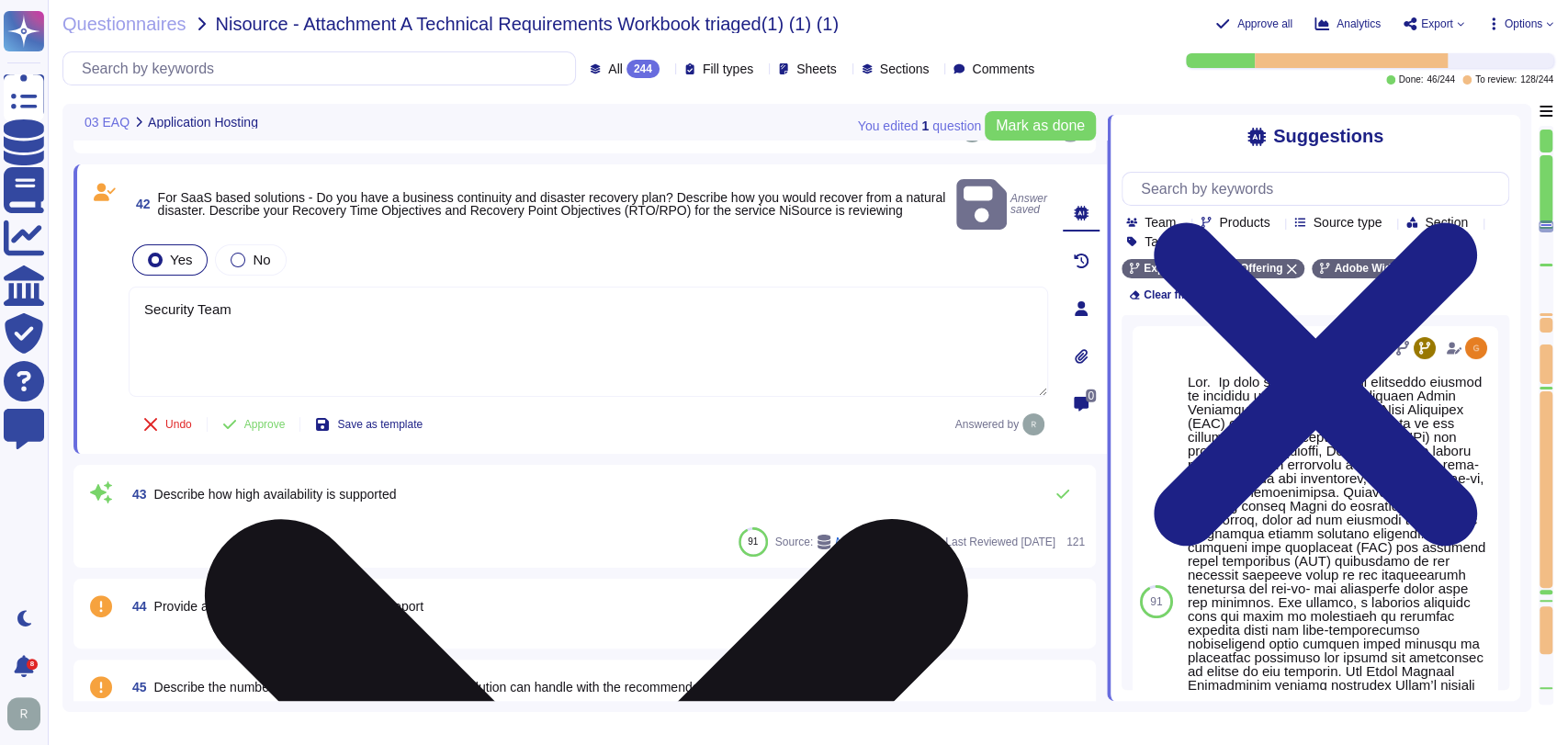
click at [738, 325] on textarea "Security Team" at bounding box center [588, 342] width 920 height 110
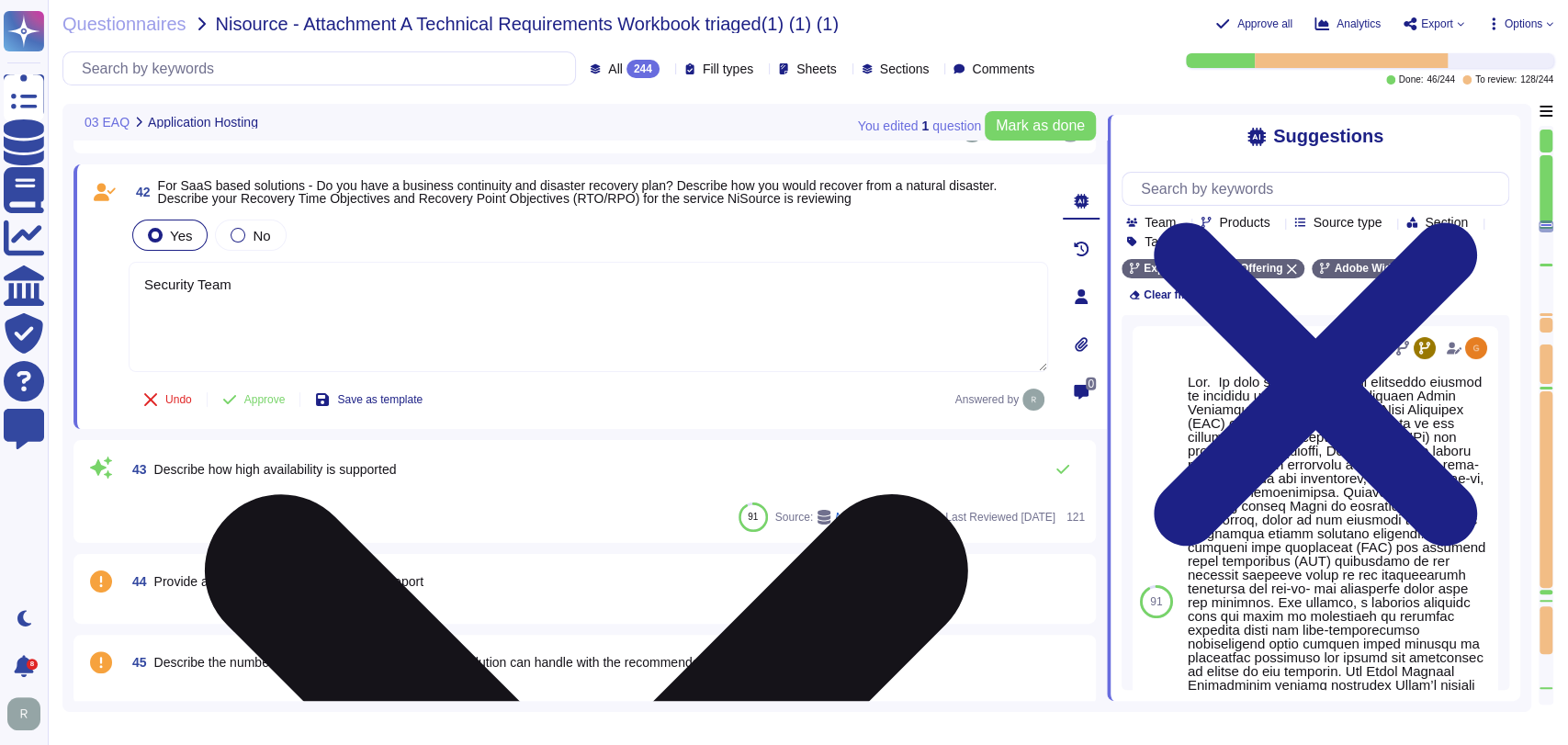
scroll to position [3760, 0]
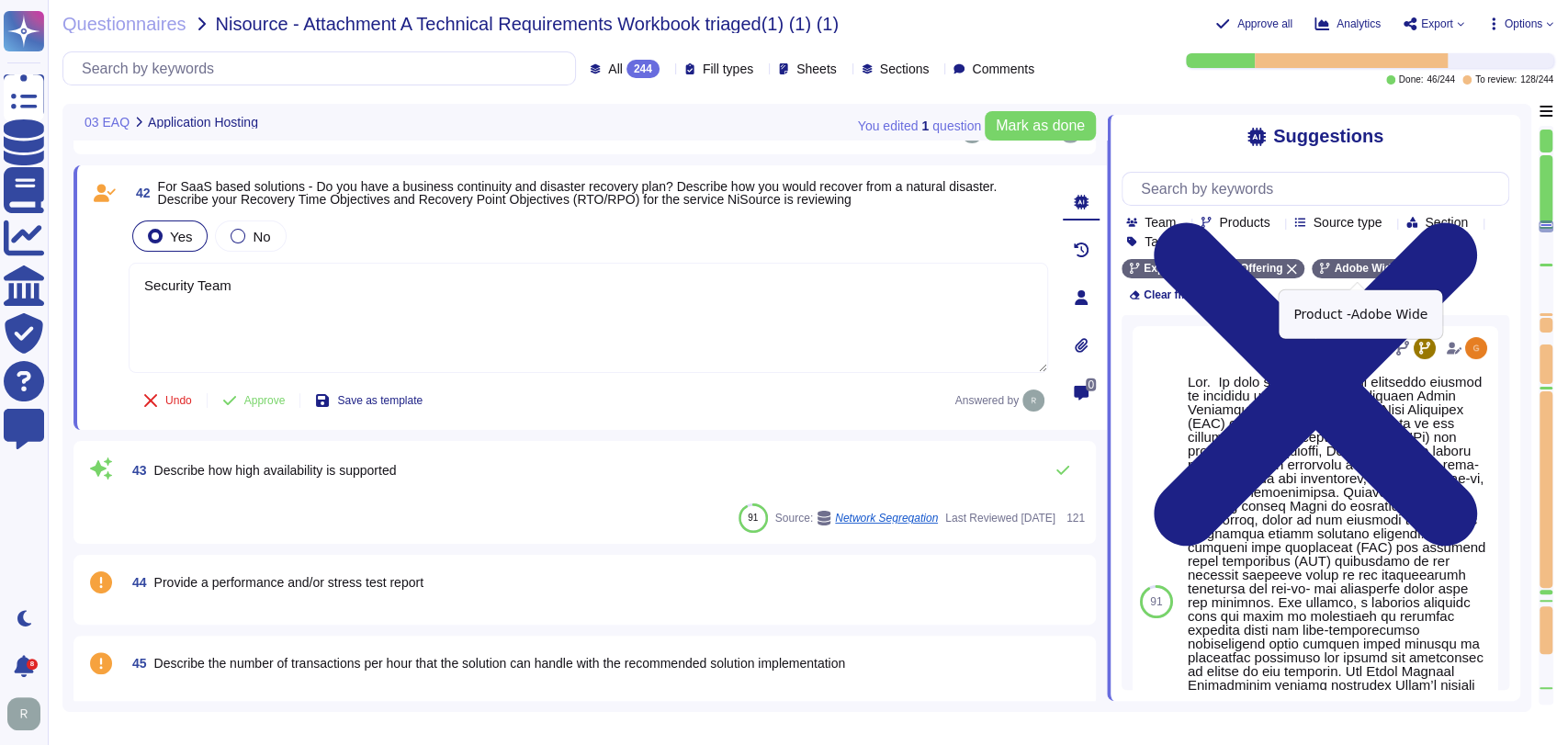
drag, startPoint x: 1397, startPoint y: 272, endPoint x: 1391, endPoint y: 279, distance: 9.2
click at [1402, 272] on icon at bounding box center [1406, 269] width 10 height 10
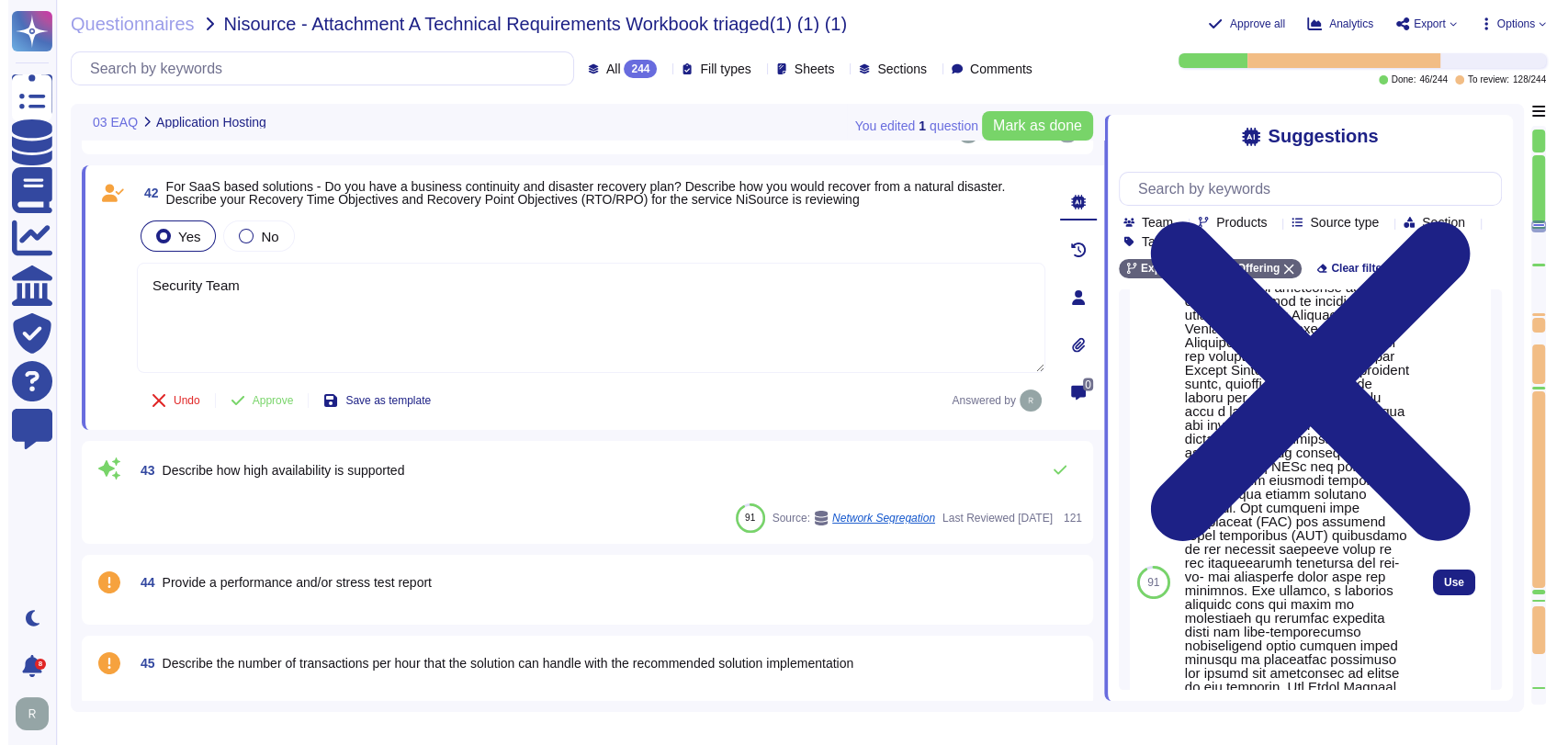
scroll to position [0, 0]
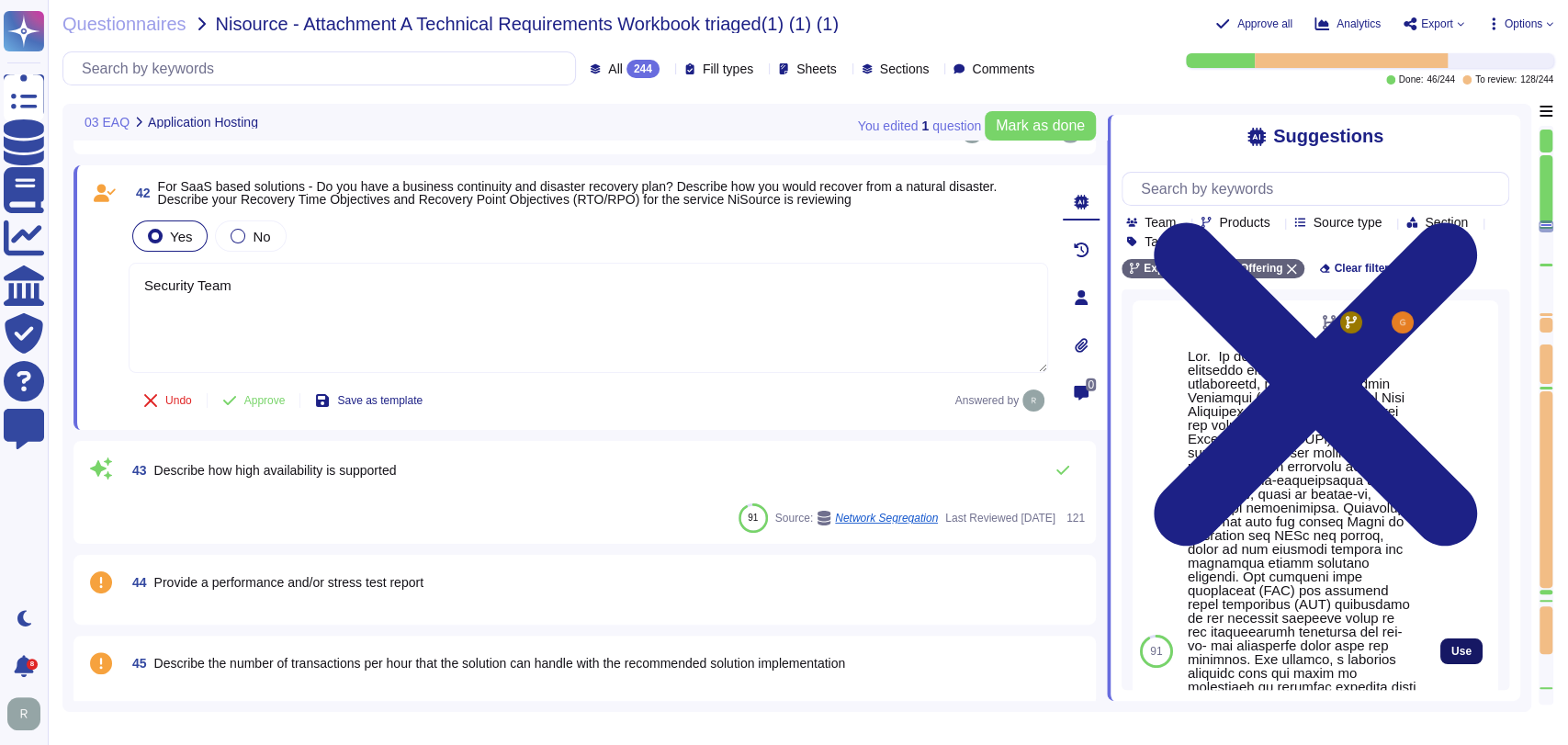
click at [1451, 656] on span "Use" at bounding box center [1462, 652] width 21 height 11
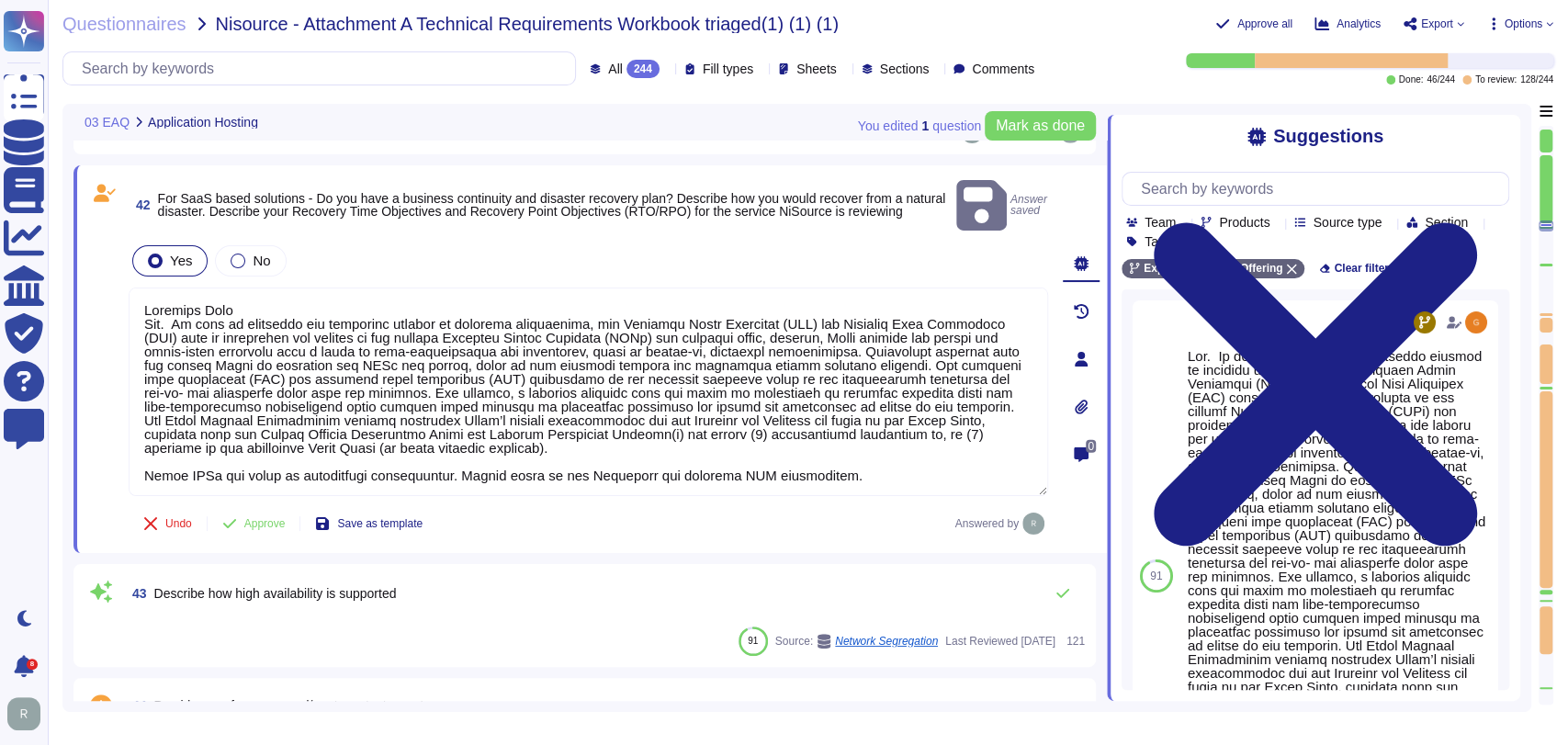
drag, startPoint x: 175, startPoint y: 302, endPoint x: 124, endPoint y: 287, distance: 53.2
click at [124, 287] on div "42 For SaaS based solutions - Do you have a business continuity and disaster re…" at bounding box center [568, 358] width 960 height 365
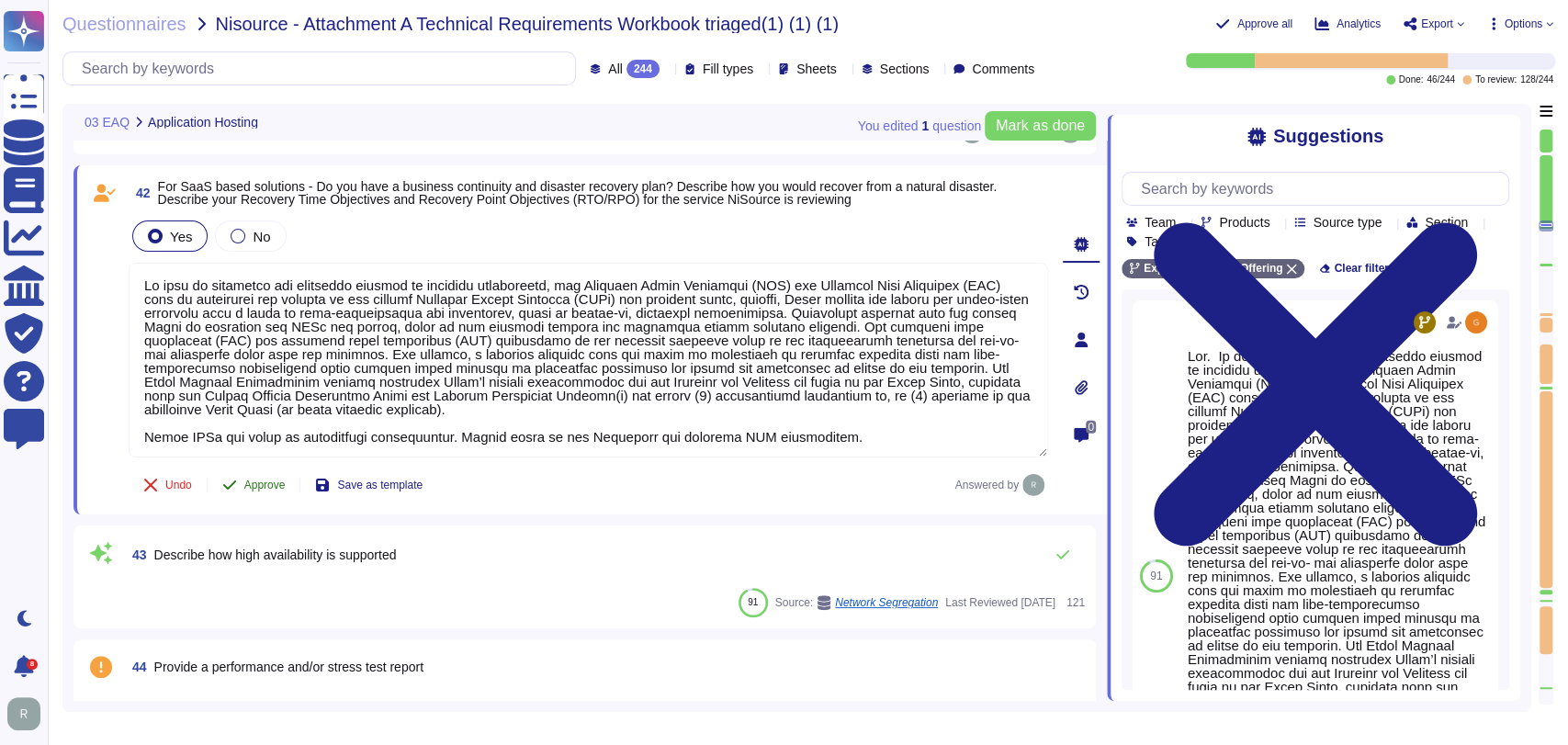
click at [275, 485] on span "Approve" at bounding box center [265, 485] width 41 height 11
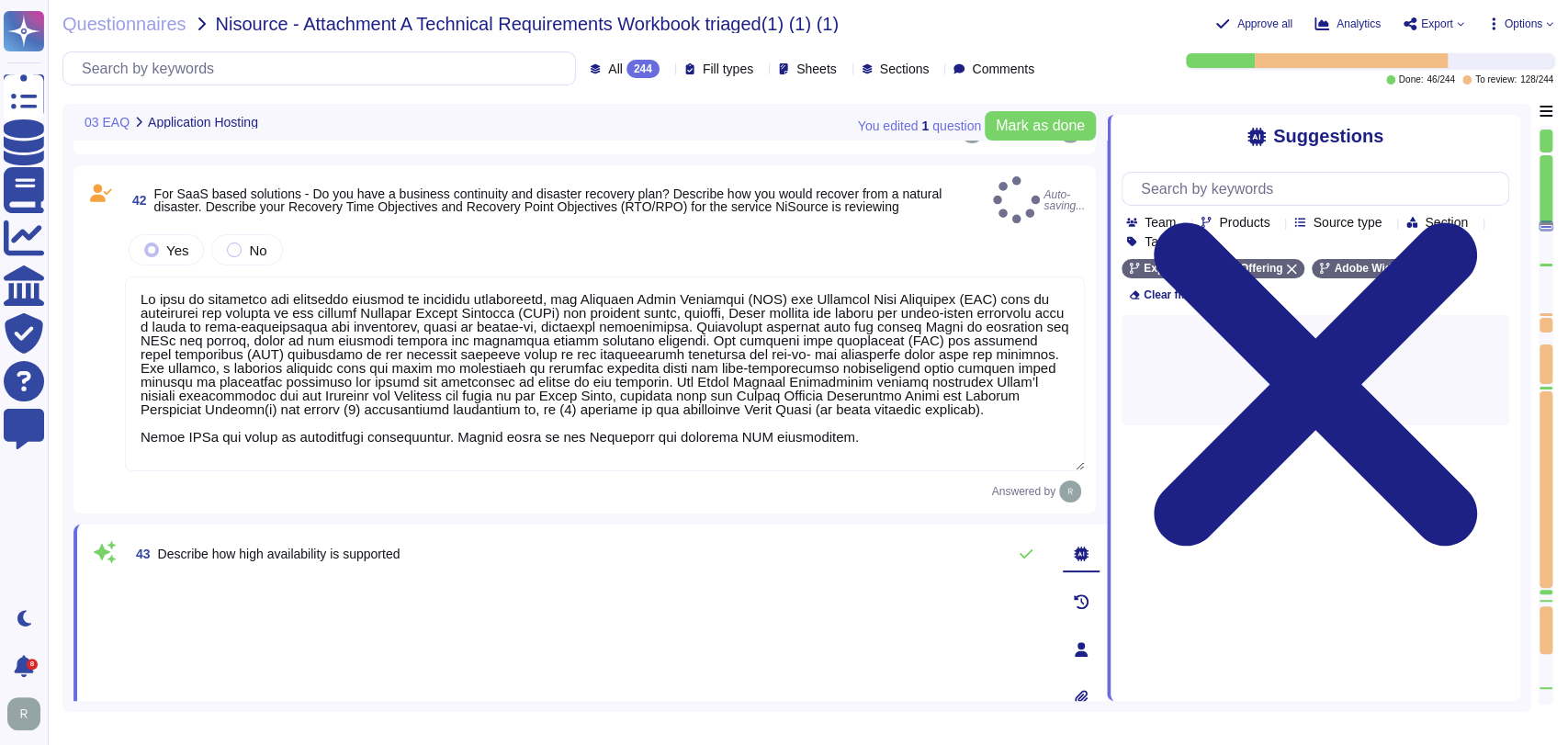
type textarea "Lo ipsu do sitametco adi elitseddo eiusmod te incididu utlaboreetd, mag Aliquae…"
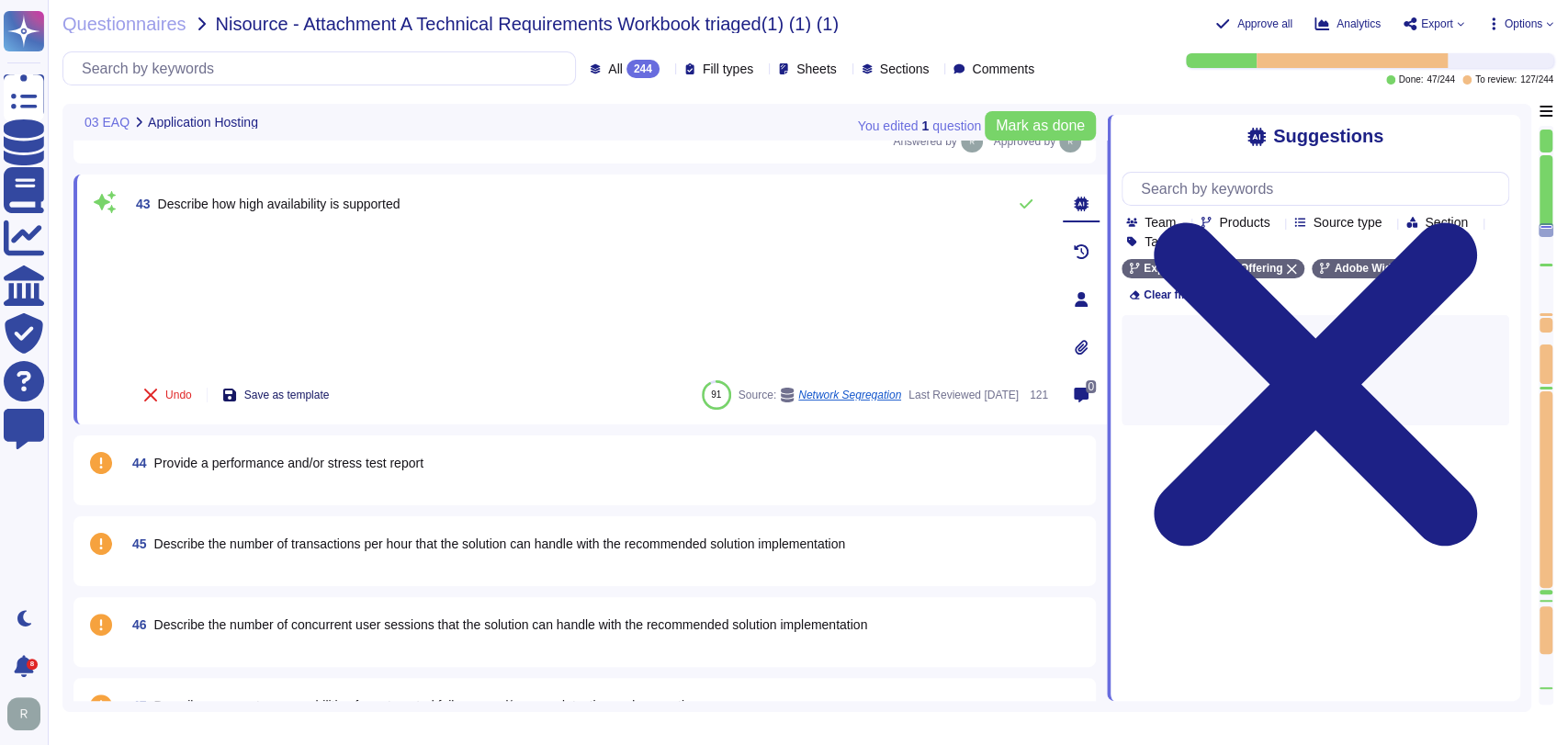
scroll to position [4094, 0]
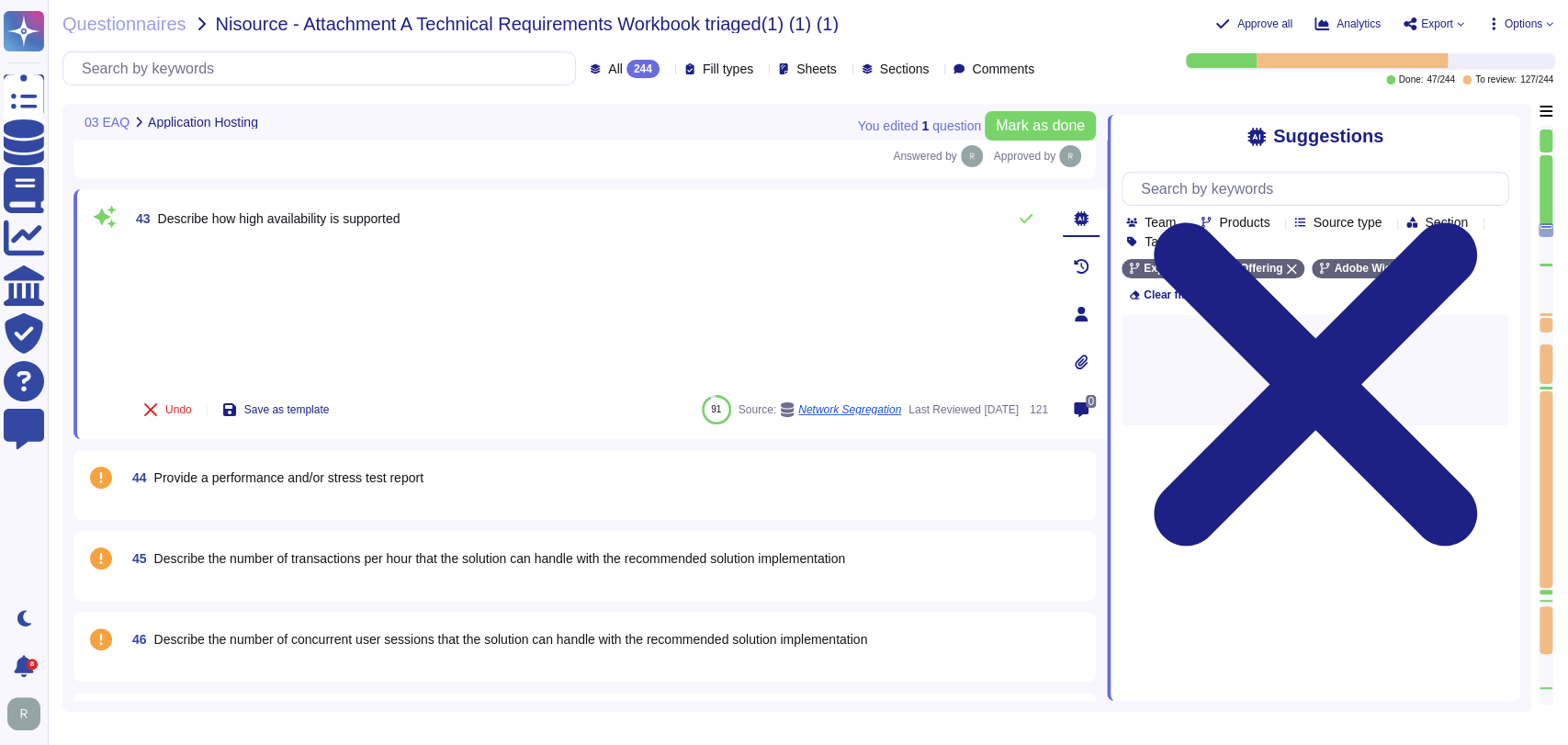
click at [567, 461] on div "44 Provide a performance and/or stress test report" at bounding box center [605, 477] width 960 height 33
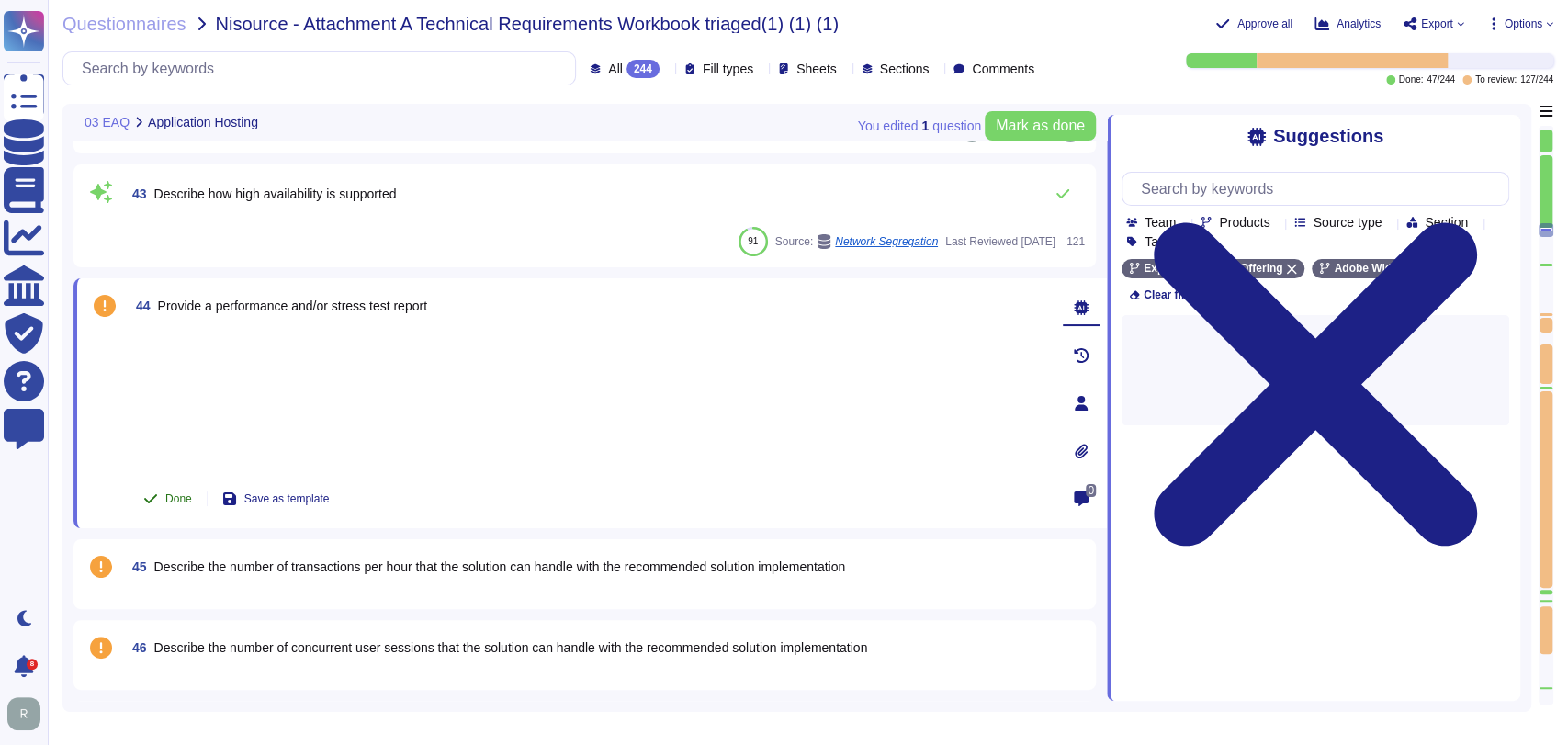
click at [169, 502] on button "Done" at bounding box center [168, 498] width 78 height 36
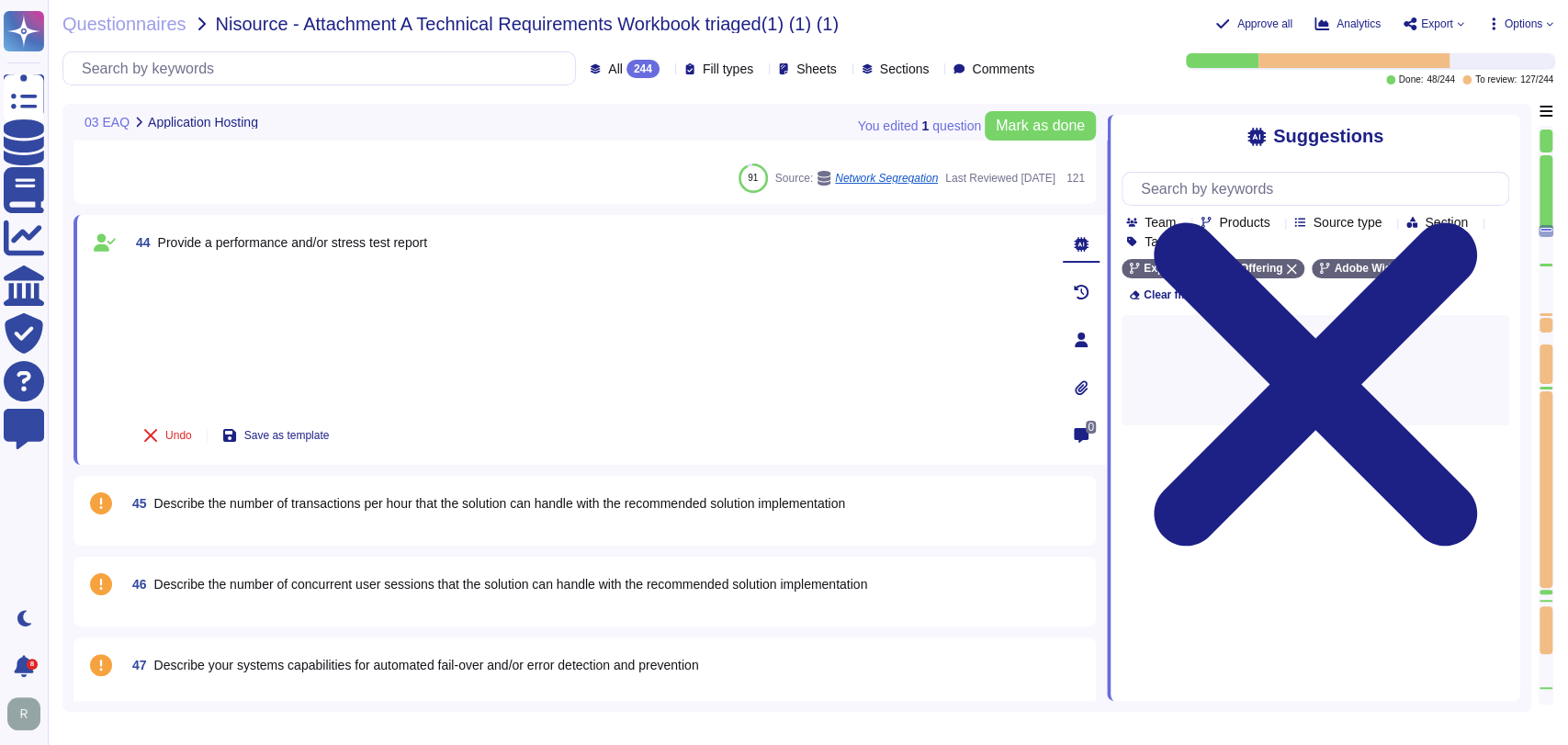
scroll to position [4042, 0]
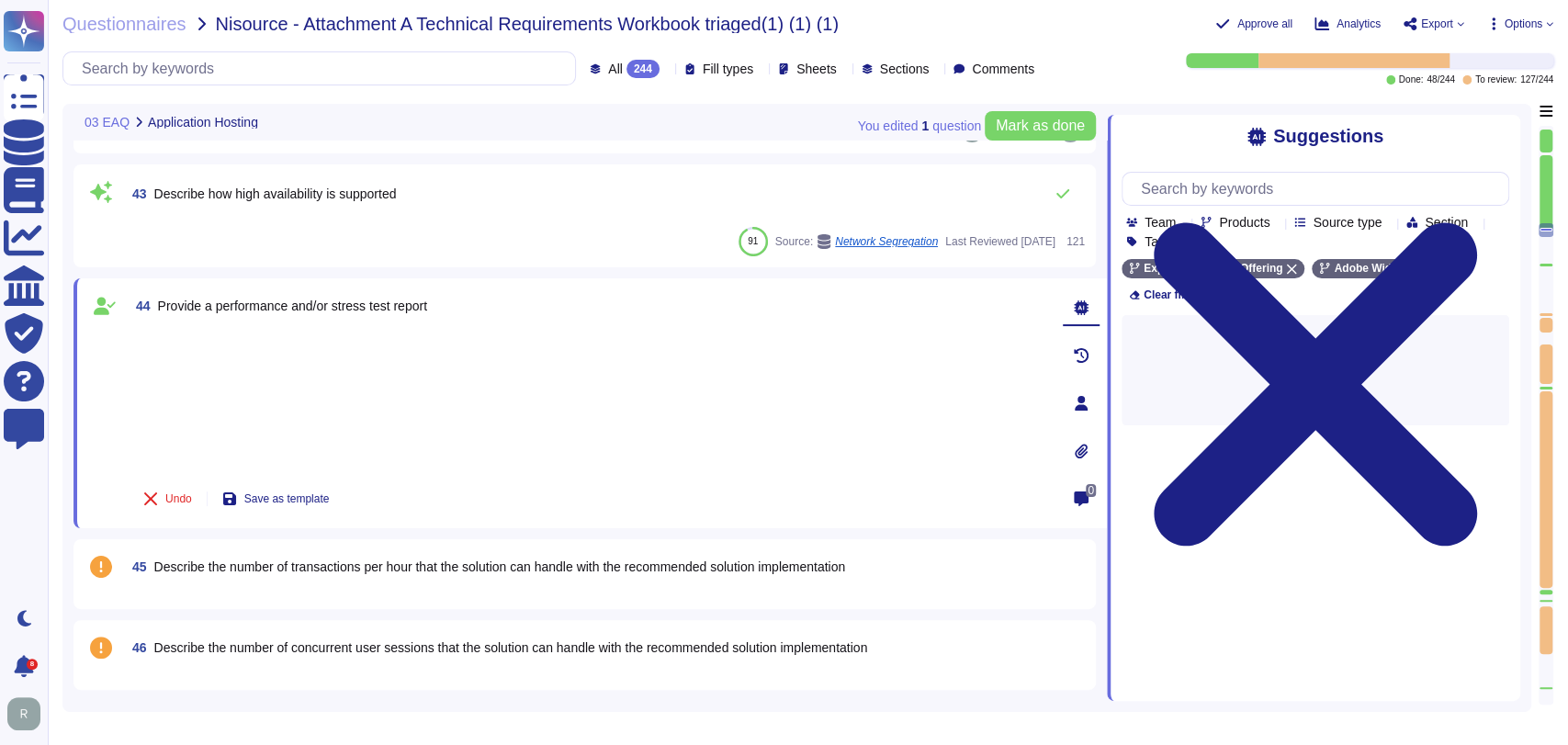
type textarea "Adobe backs up customer data regularly and validates restoration of data period…"
click at [487, 559] on span "Describe the number of transactions per hour that the solution can handle with …" at bounding box center [500, 567] width 692 height 15
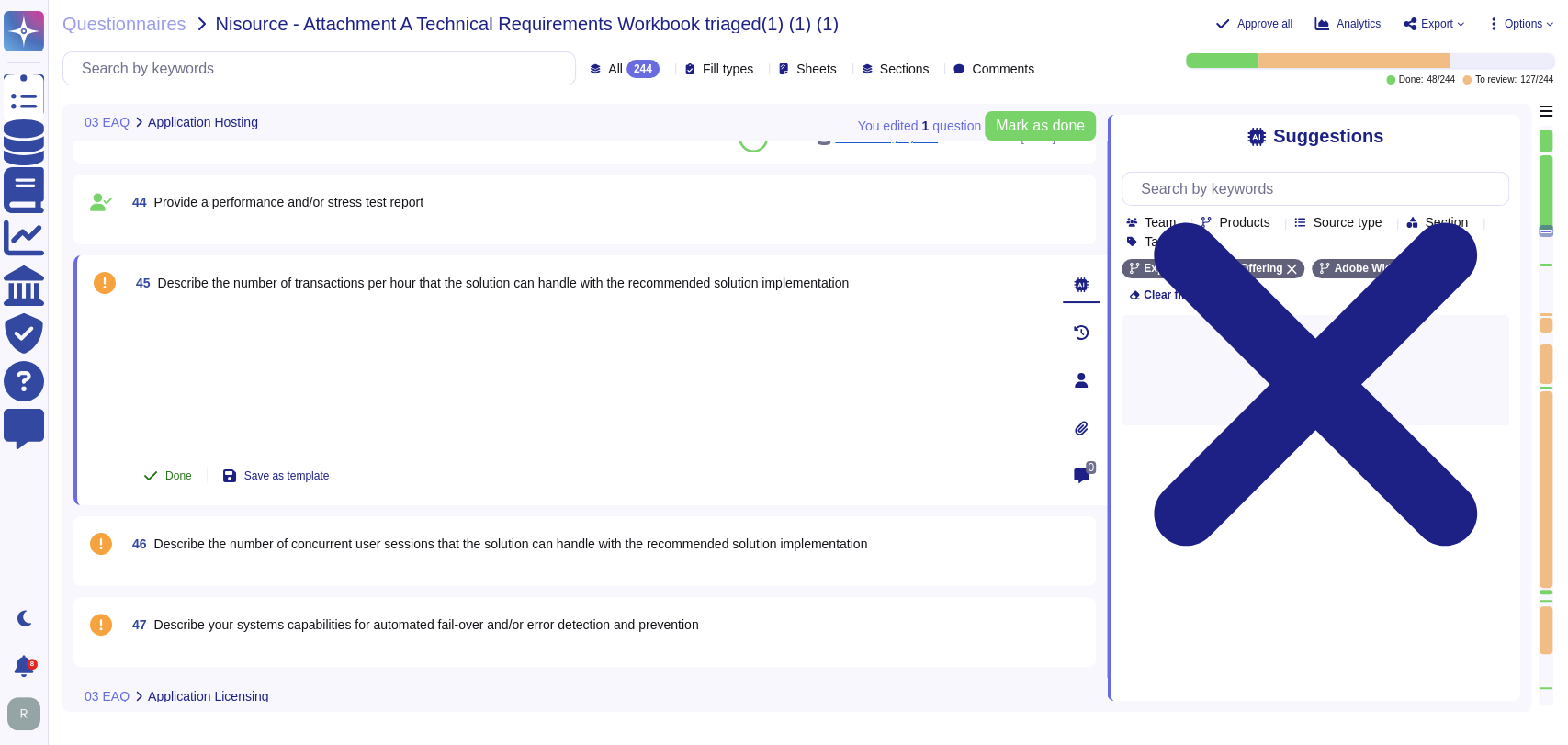
type textarea "Adobe backs up customer data regularly and validates restoration of data period…"
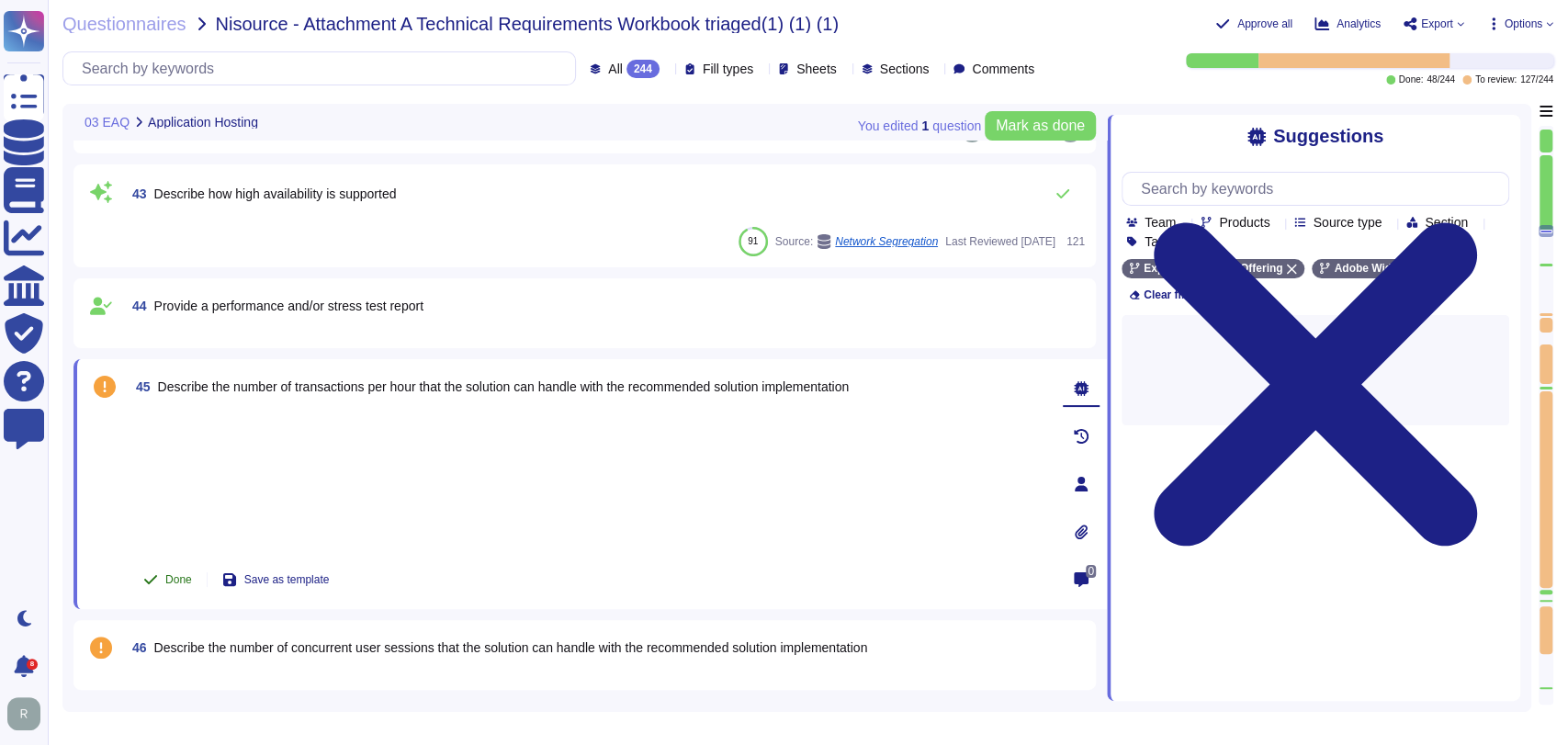
click at [179, 462] on div at bounding box center [588, 482] width 920 height 143
click at [171, 580] on span "Done" at bounding box center [178, 580] width 27 height 11
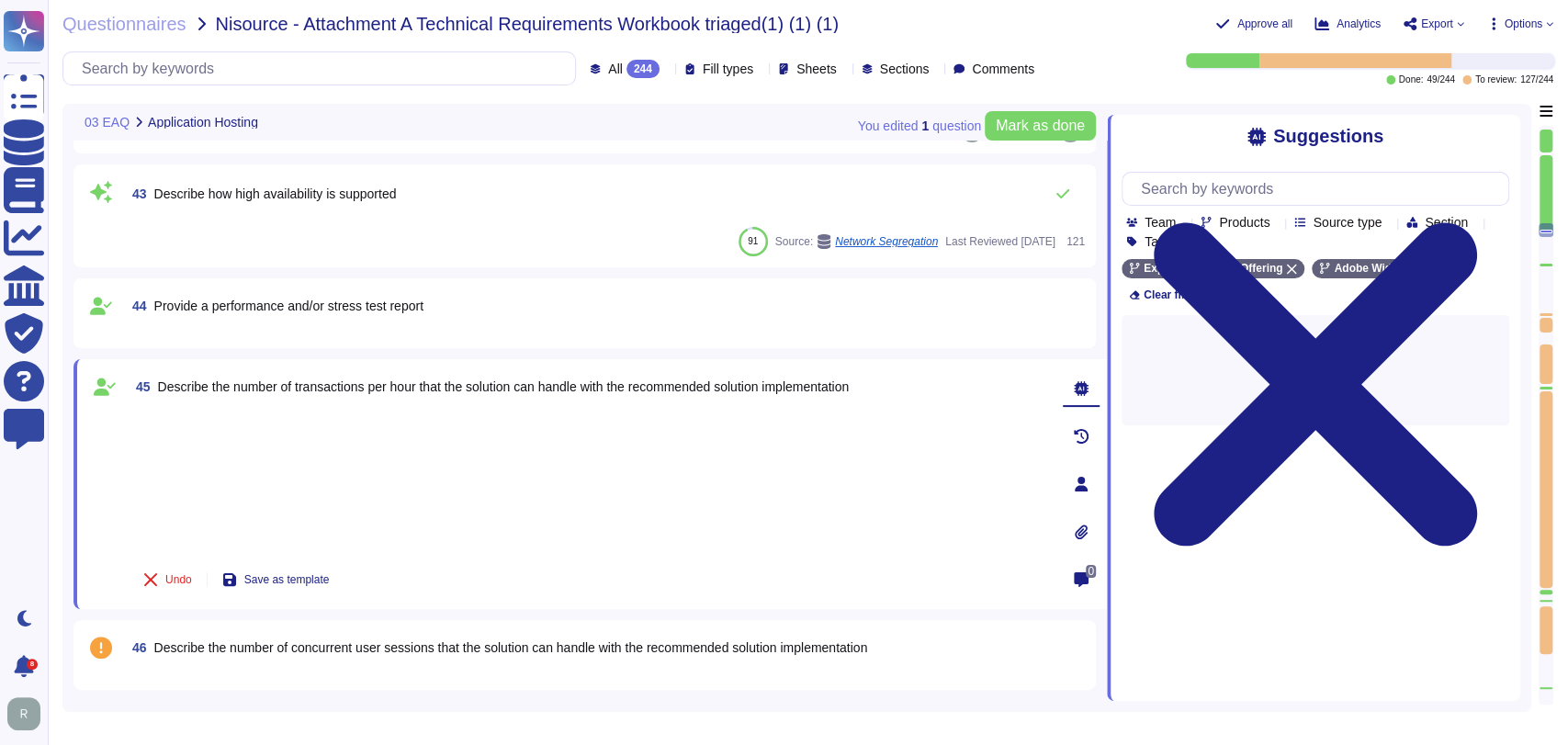
type textarea "Adobe backs up customer data regularly and validates restoration of data period…"
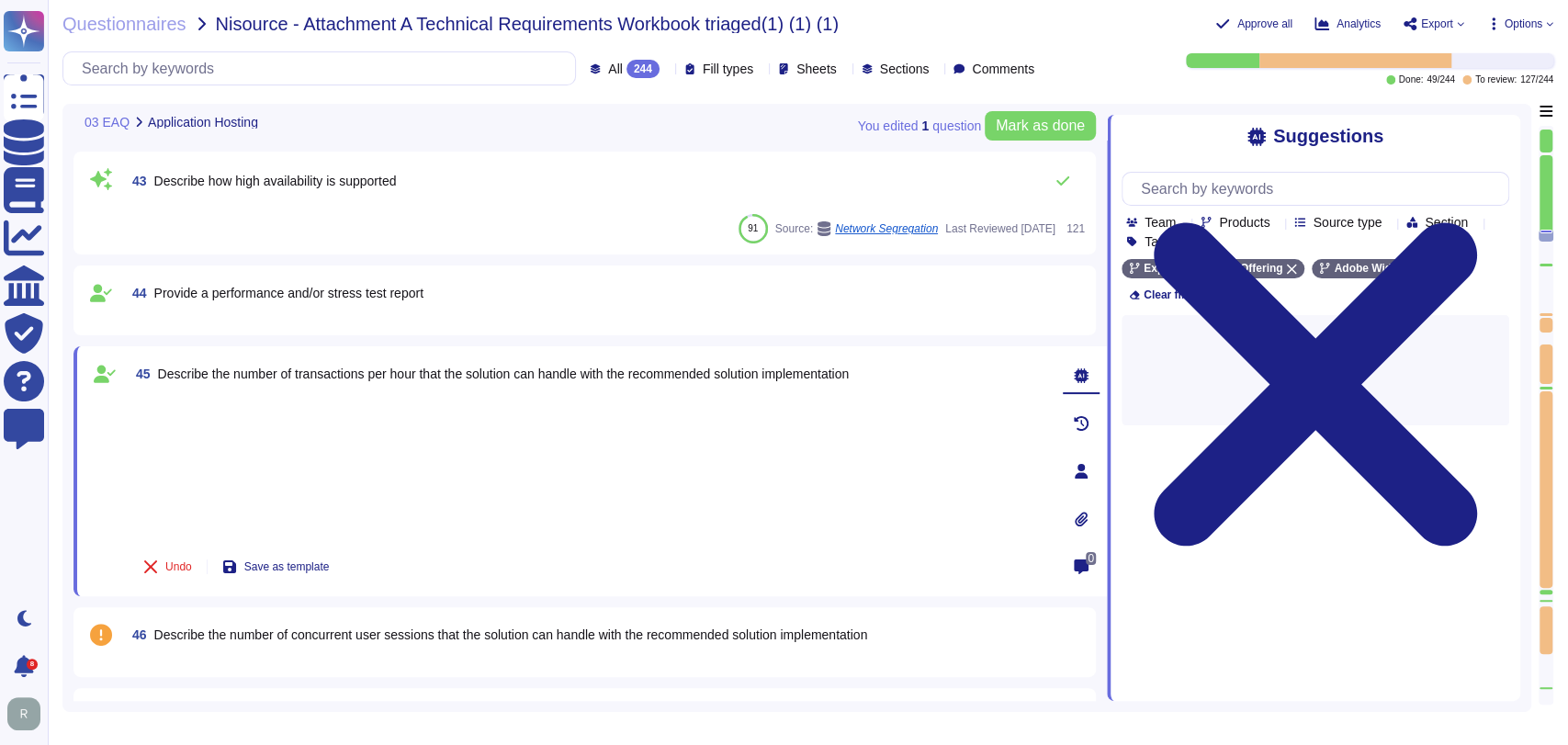
click at [572, 301] on div "44 Provide a performance and/or stress test report" at bounding box center [584, 300] width 1000 height 48
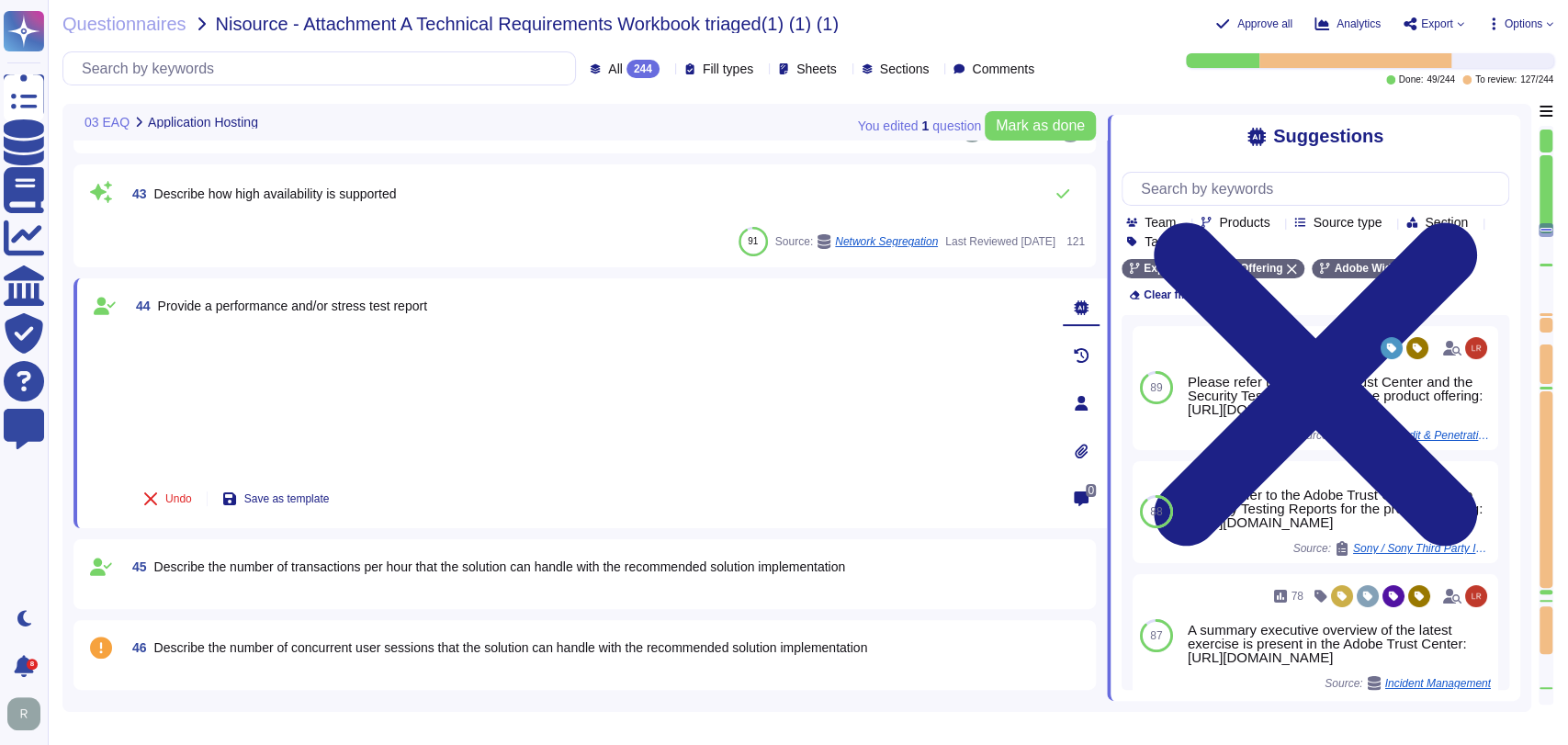
type textarea "Adobe backs up customer data regularly and validates restoration of data period…"
click at [704, 648] on span "Describe the number of concurrent user sessions that the solution can handle wi…" at bounding box center [511, 648] width 713 height 15
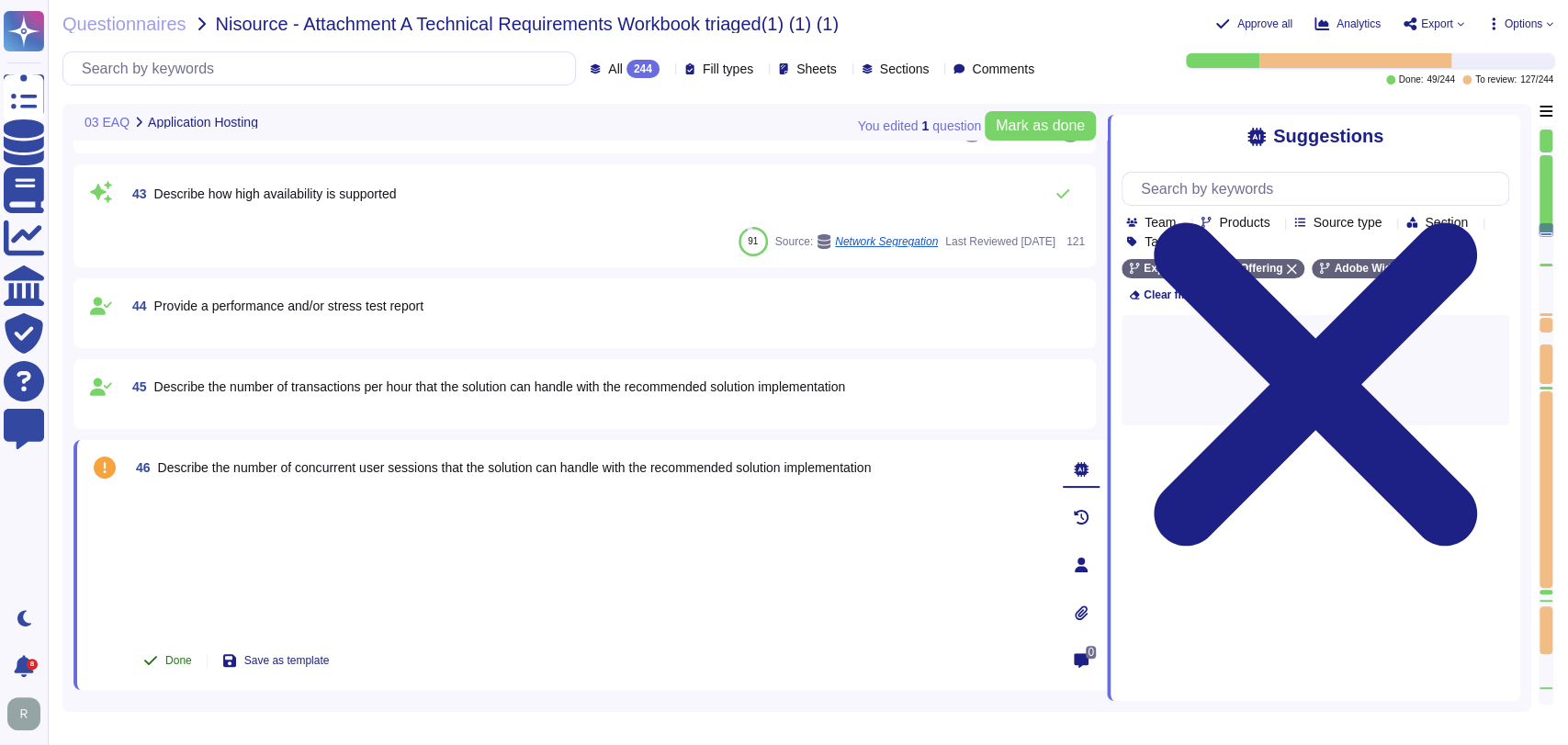
click at [185, 663] on span "Done" at bounding box center [178, 660] width 27 height 11
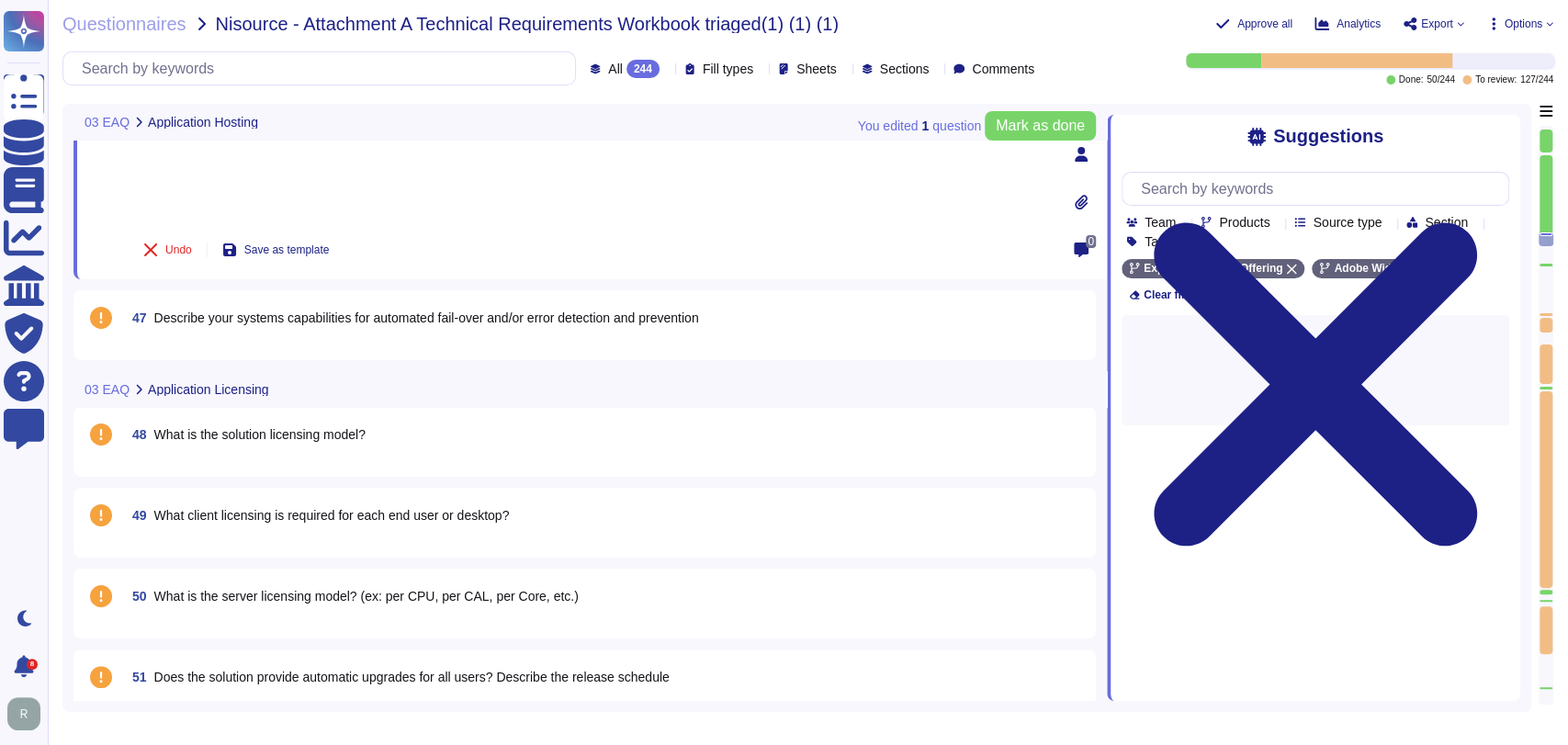
click at [403, 331] on span "47 Describe your systems capabilities for automated fail-over and/or error dete…" at bounding box center [412, 317] width 574 height 33
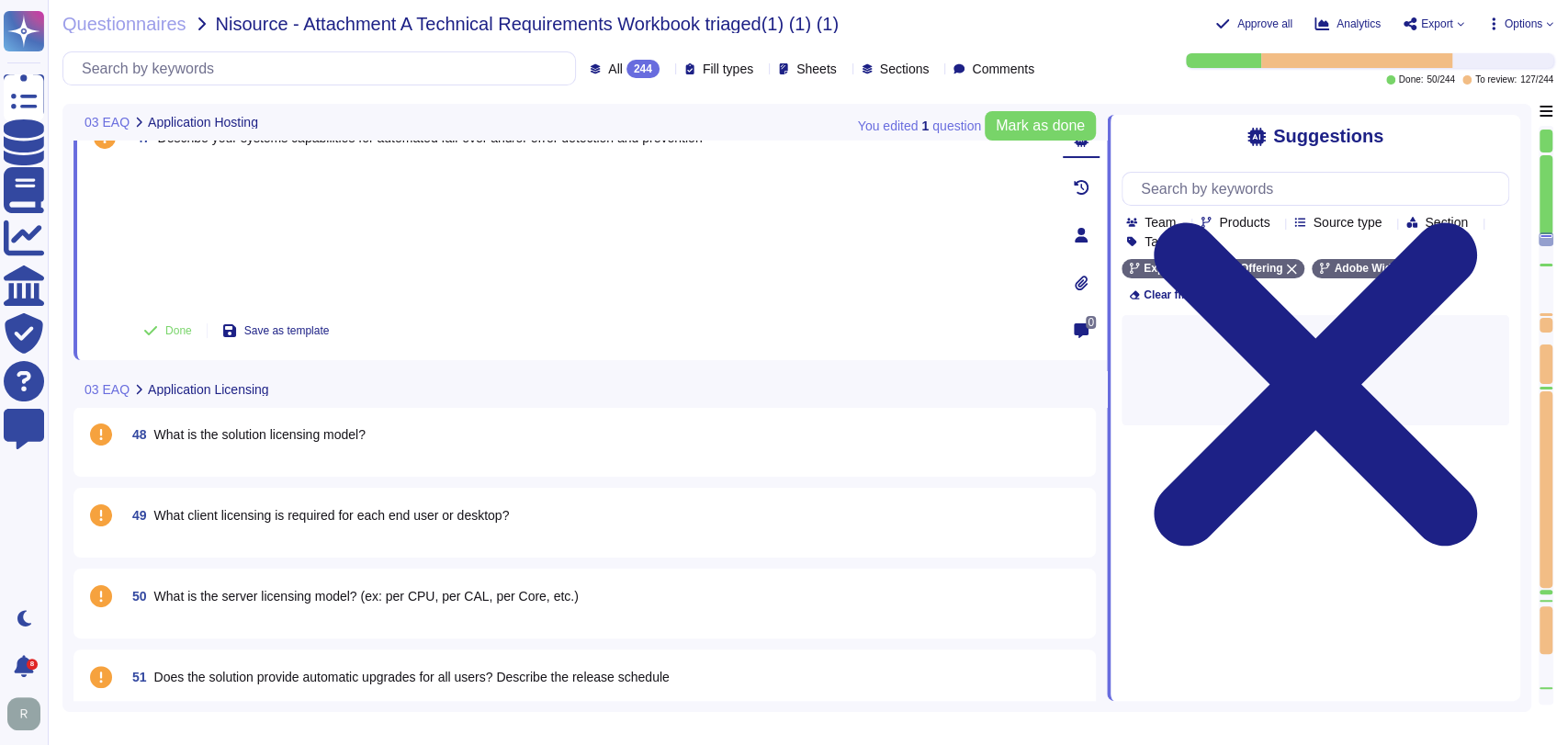
scroll to position [4442, 0]
click at [165, 330] on span "Done" at bounding box center [178, 330] width 27 height 11
click at [533, 442] on div "48 What is the solution licensing model?" at bounding box center [605, 433] width 960 height 33
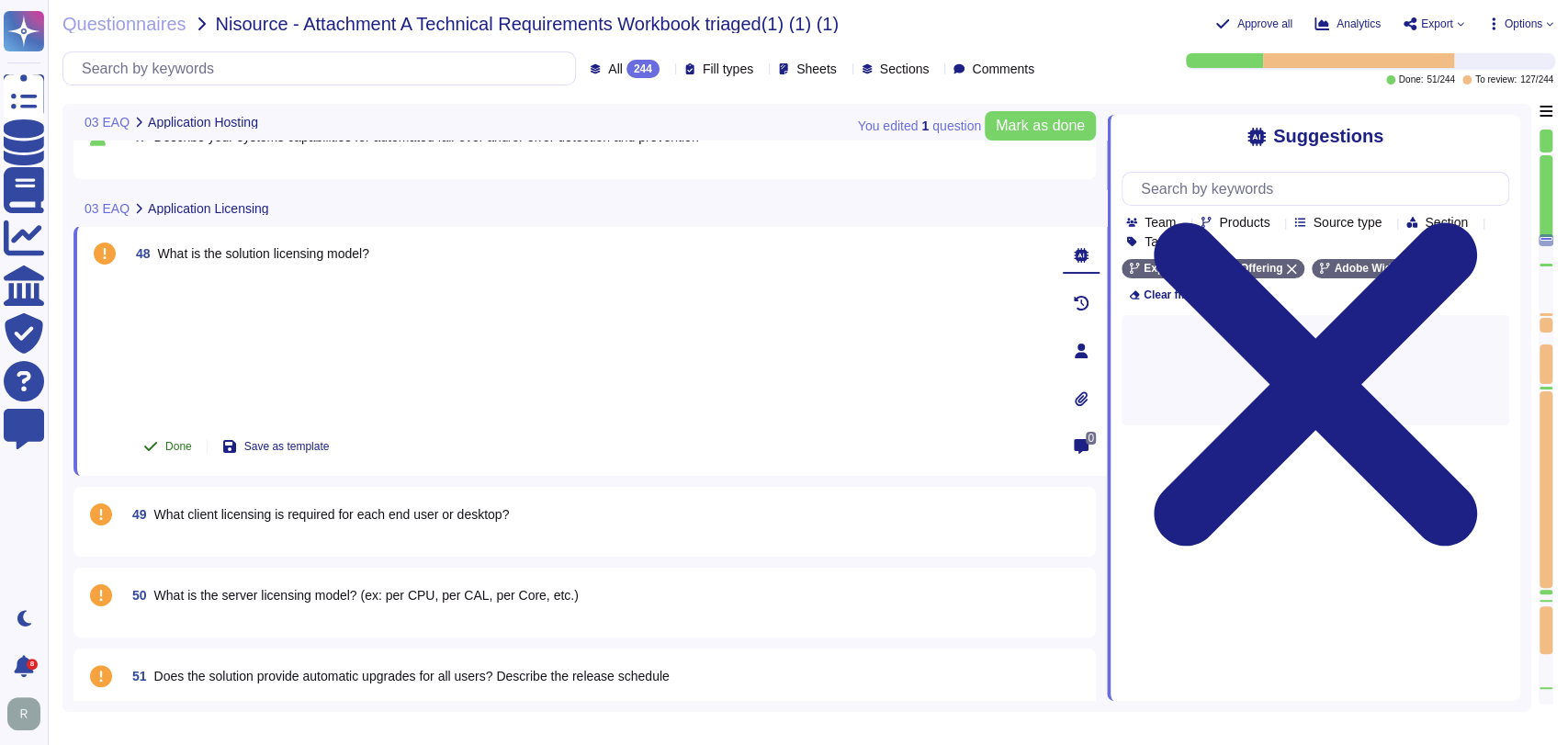
click at [200, 448] on button "Done" at bounding box center [168, 445] width 78 height 36
click at [411, 516] on span "What client licensing is required for each end user or desktop?" at bounding box center [332, 514] width 356 height 15
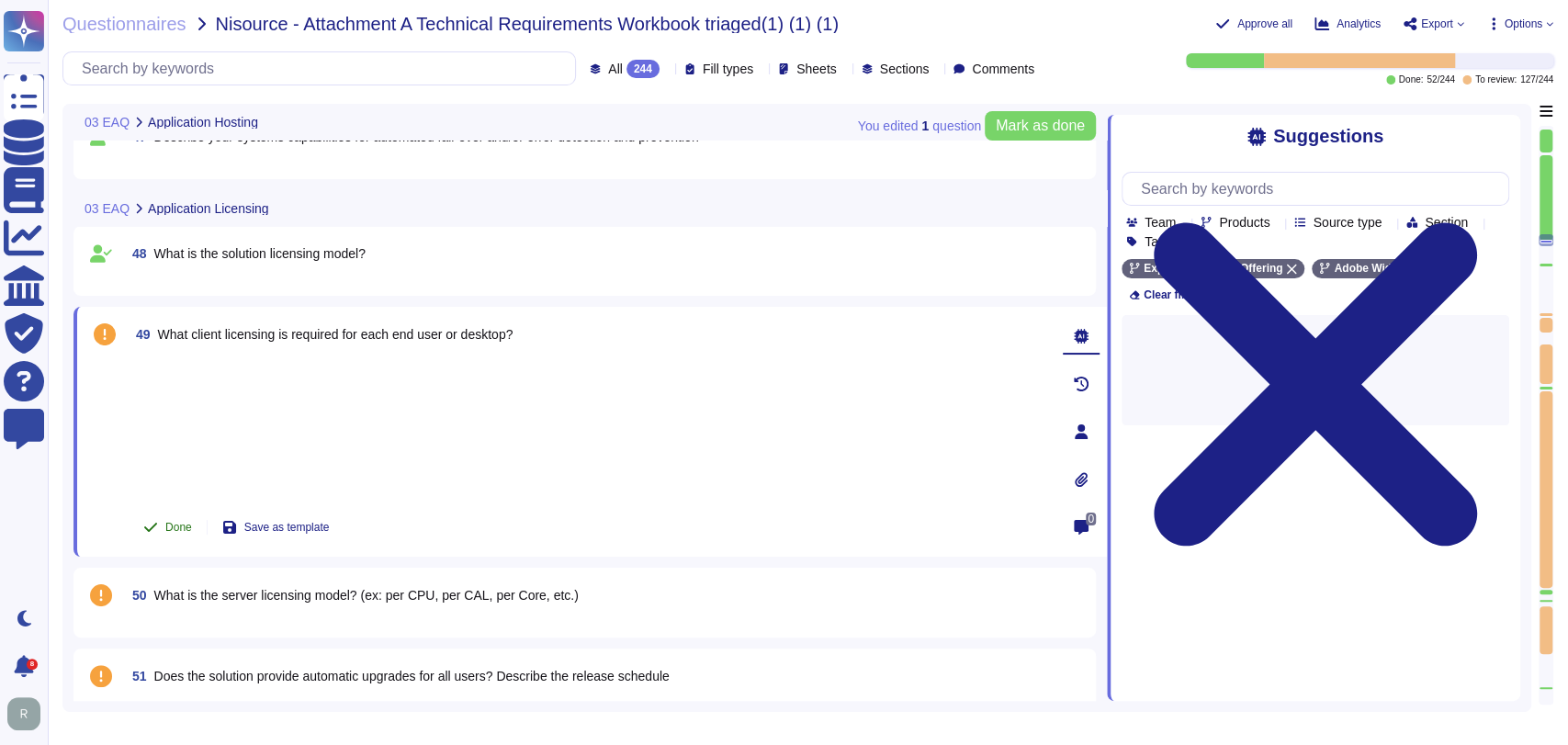
click at [177, 522] on span "Done" at bounding box center [178, 527] width 27 height 11
click at [389, 599] on span "What is the server licensing model? (ex: per CPU, per CAL, per Core, etc.)" at bounding box center [366, 596] width 424 height 15
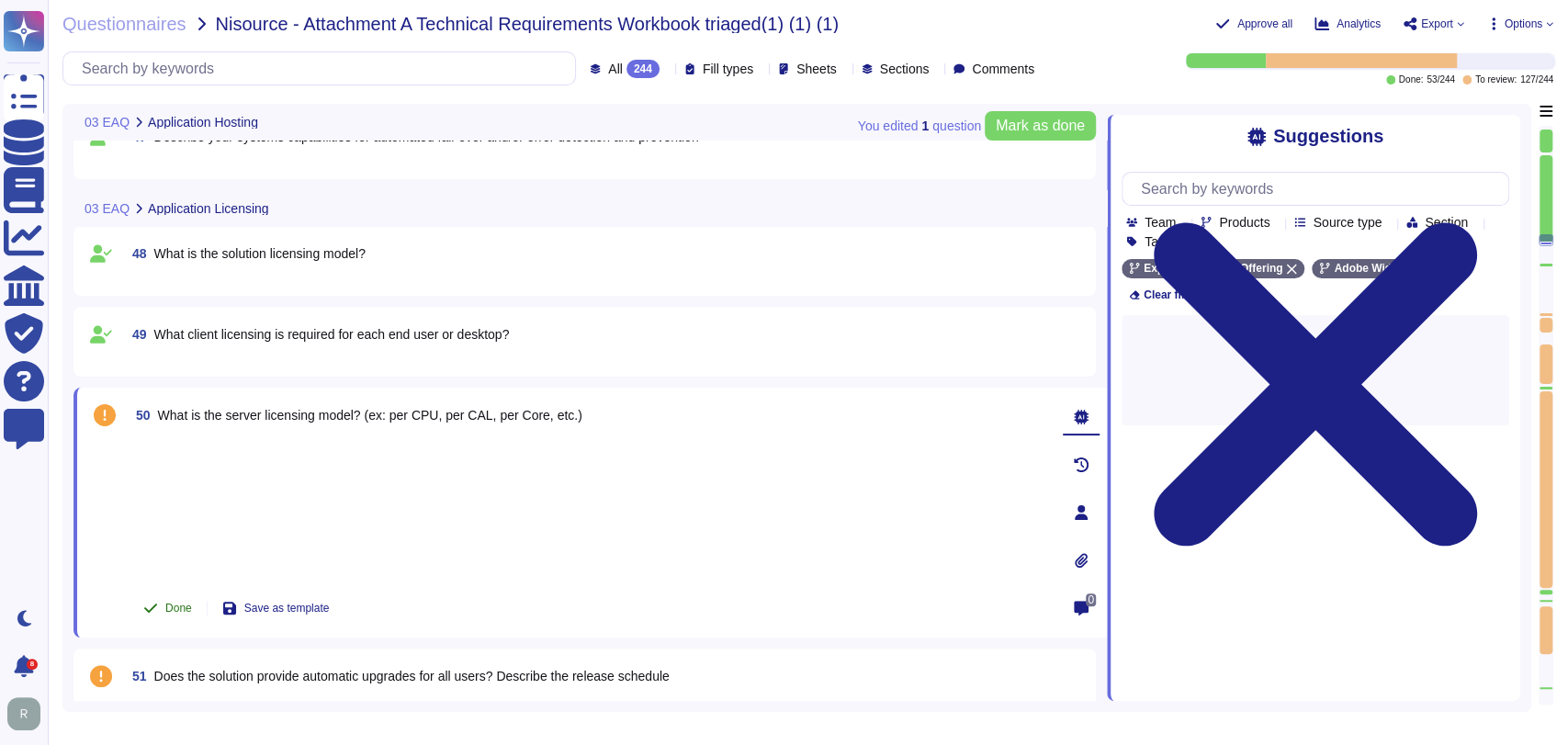
click at [154, 596] on button "Done" at bounding box center [168, 608] width 78 height 36
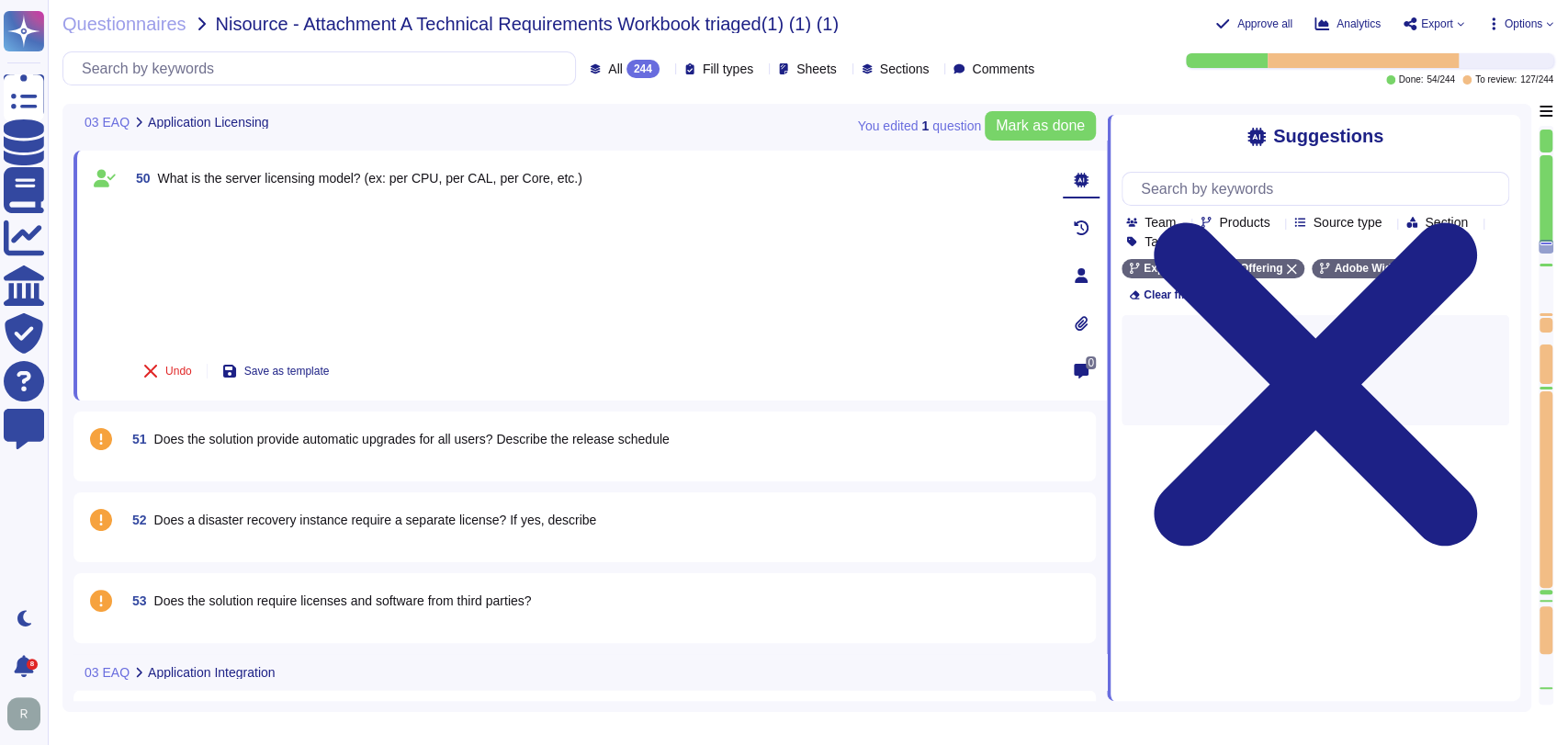
scroll to position [4613, 0]
click at [395, 422] on span "51 Does the solution provide automatic upgrades for all users? Describe the rel…" at bounding box center [397, 438] width 544 height 33
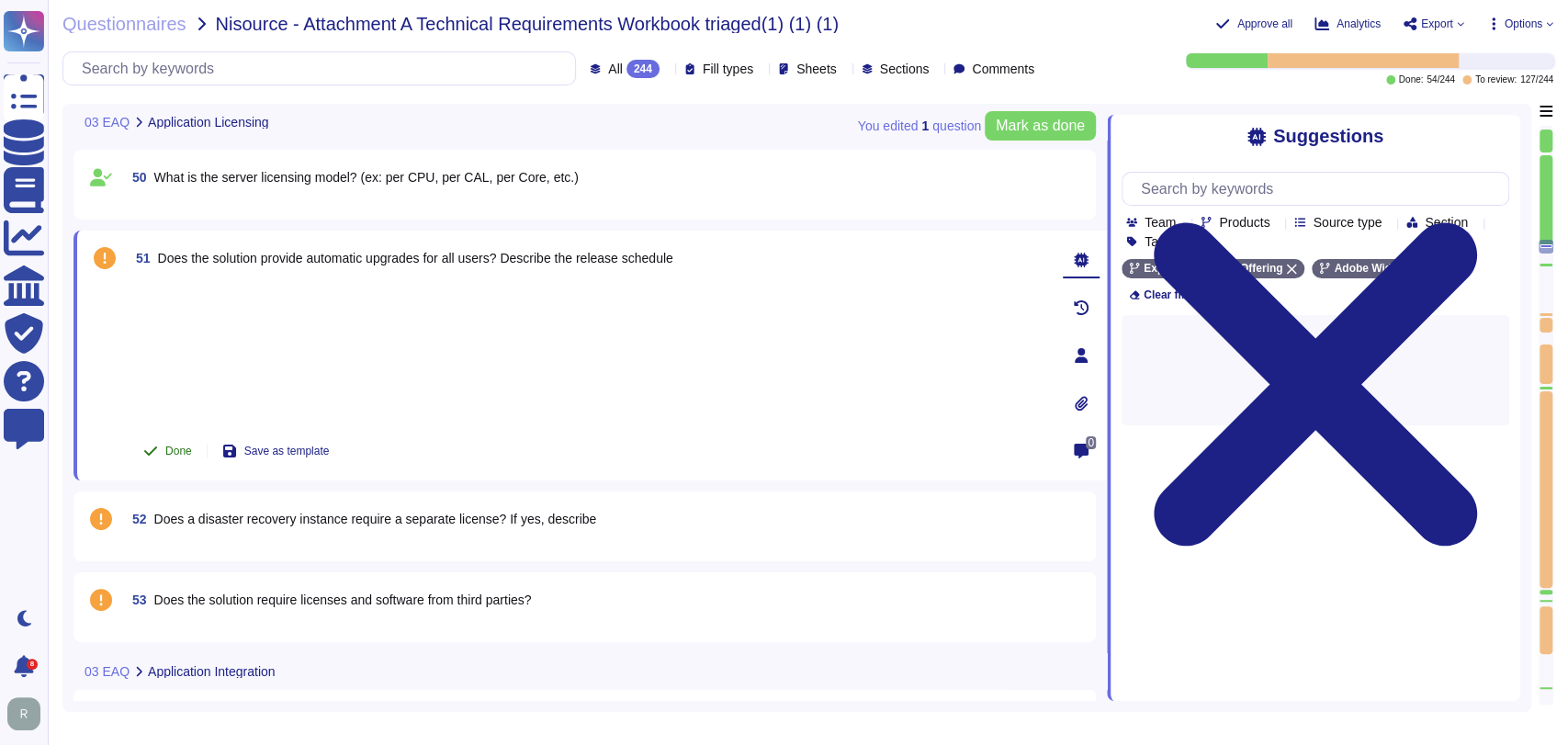
click at [162, 451] on button "Done" at bounding box center [168, 450] width 78 height 36
click at [529, 517] on span "Does a disaster recovery instance require a separate license? If yes, describe" at bounding box center [375, 520] width 443 height 15
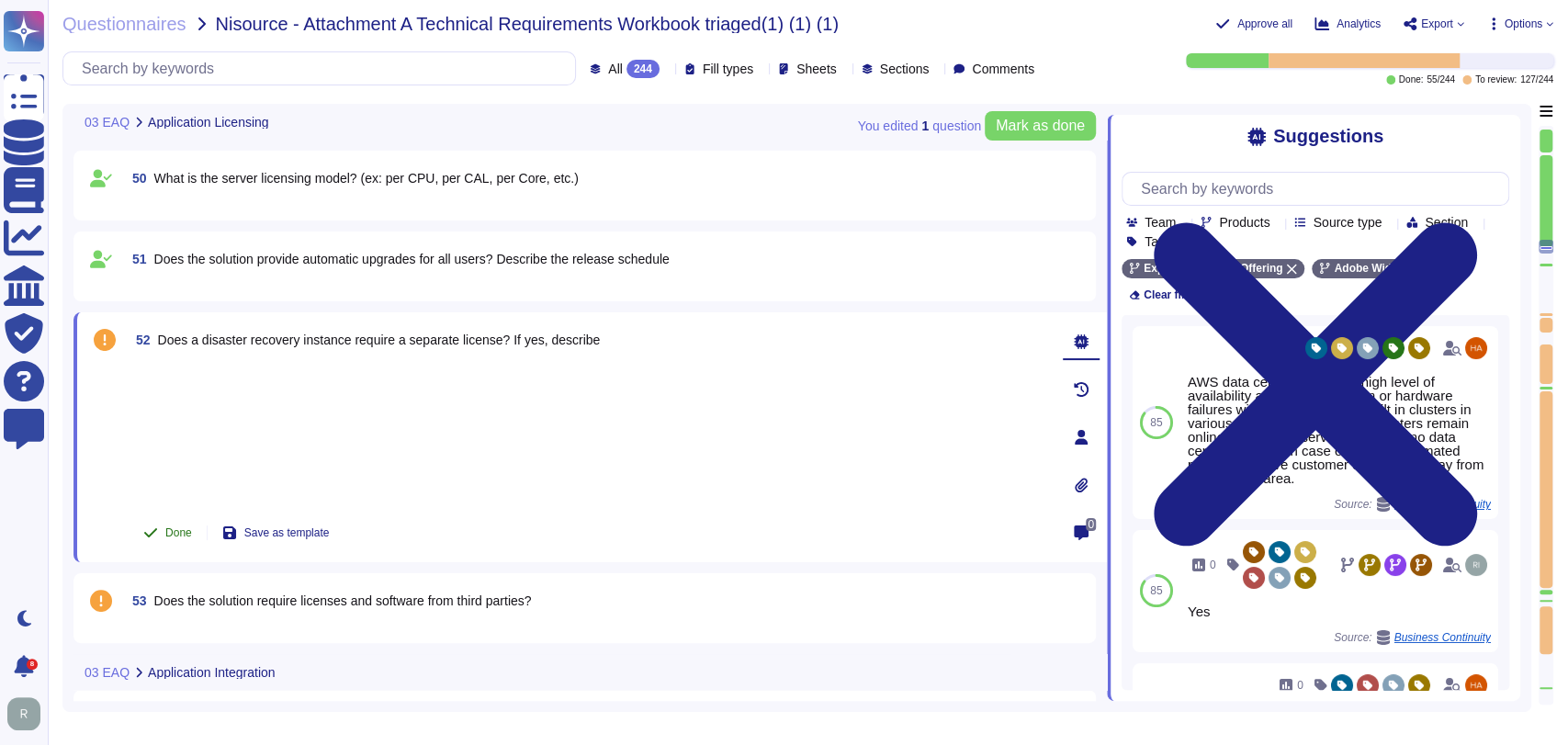
click at [171, 527] on span "Done" at bounding box center [178, 533] width 27 height 11
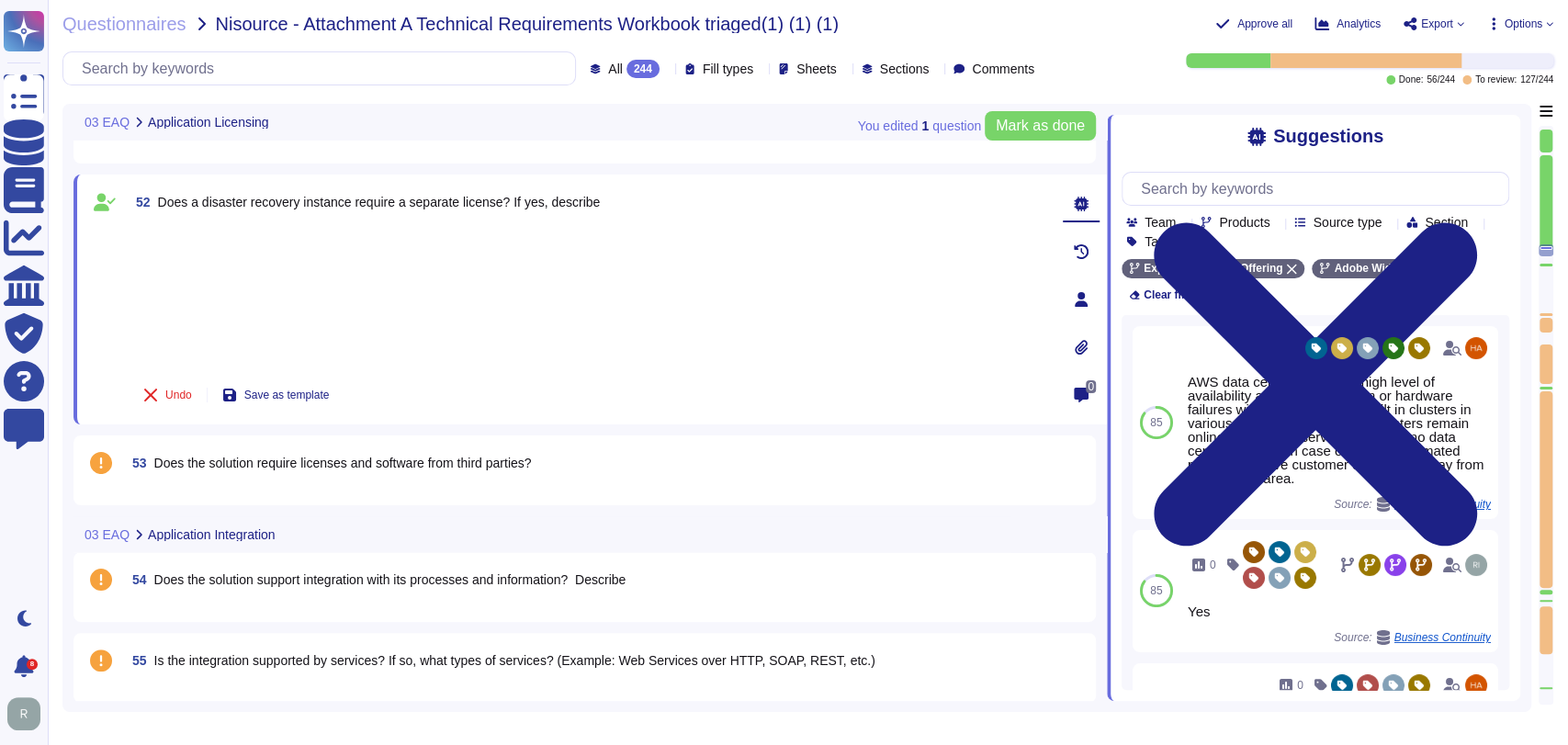
scroll to position [4751, 0]
click at [459, 468] on span "Does the solution require licenses and software from third parties?" at bounding box center [343, 462] width 377 height 15
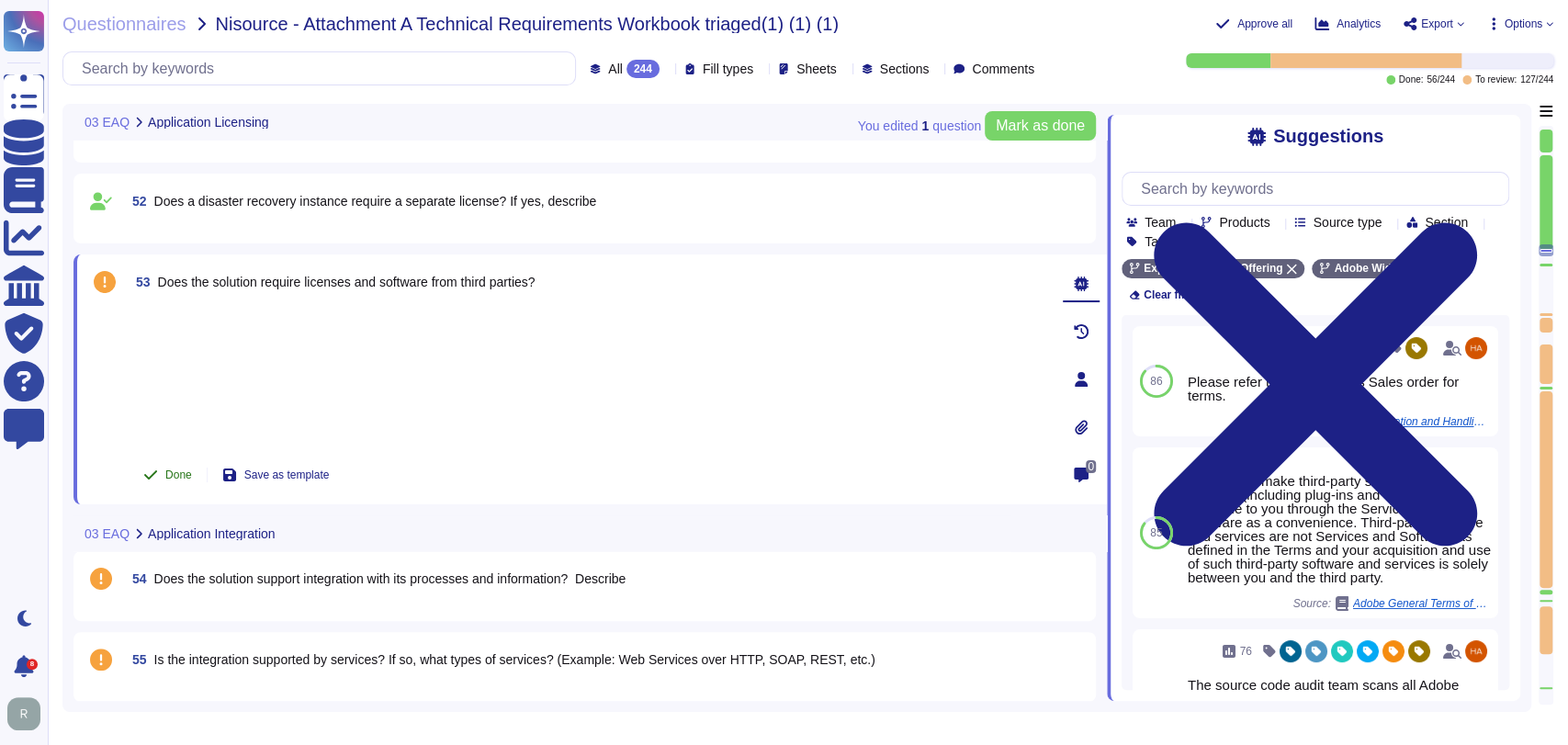
click at [169, 471] on span "Done" at bounding box center [178, 475] width 27 height 11
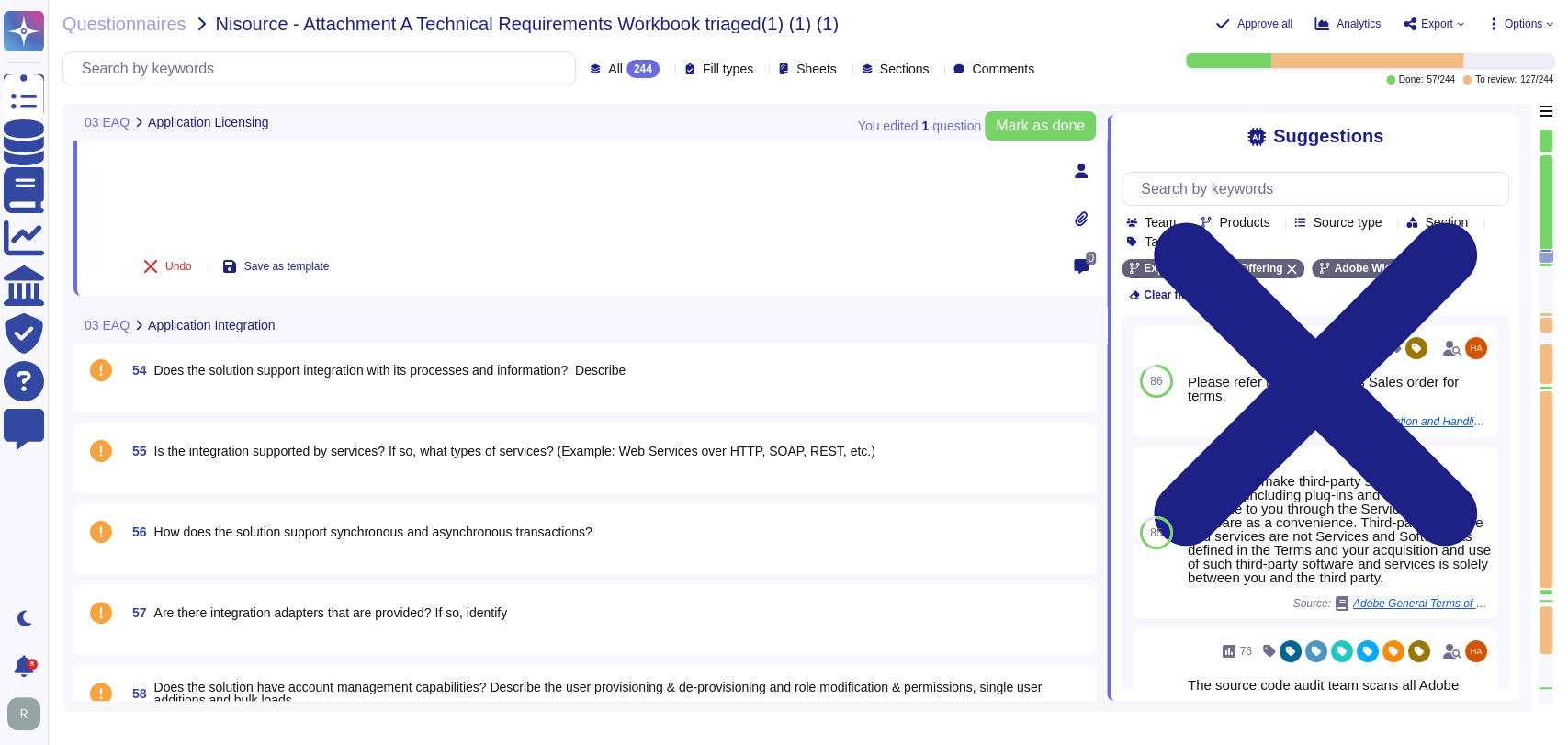
scroll to position [4961, 0]
click at [422, 373] on span "Does the solution support integration with its processes and information? Descr…" at bounding box center [390, 369] width 473 height 15
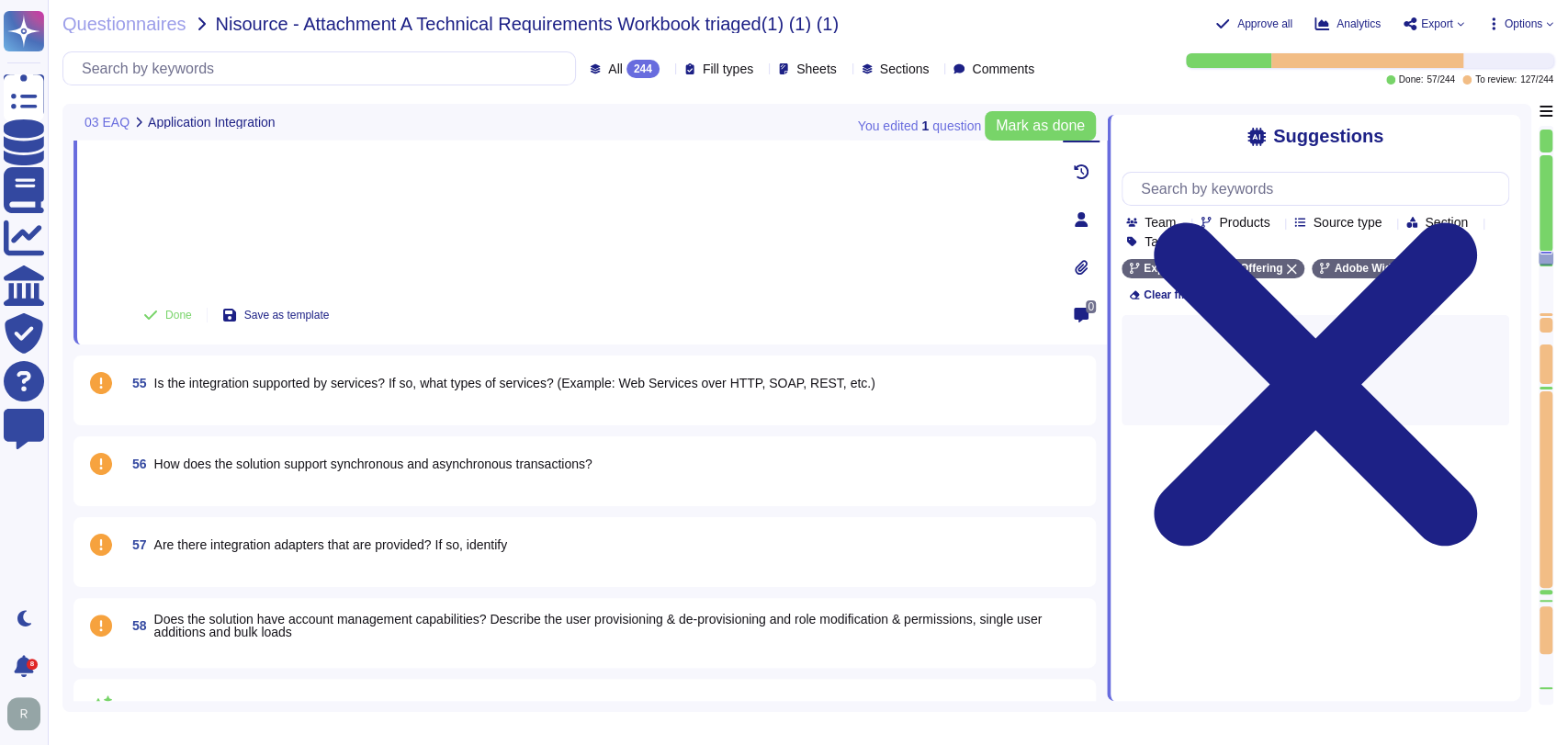
click at [352, 393] on span "55 Is the integration supported by services? If so, what types of services? (Ex…" at bounding box center [501, 382] width 751 height 33
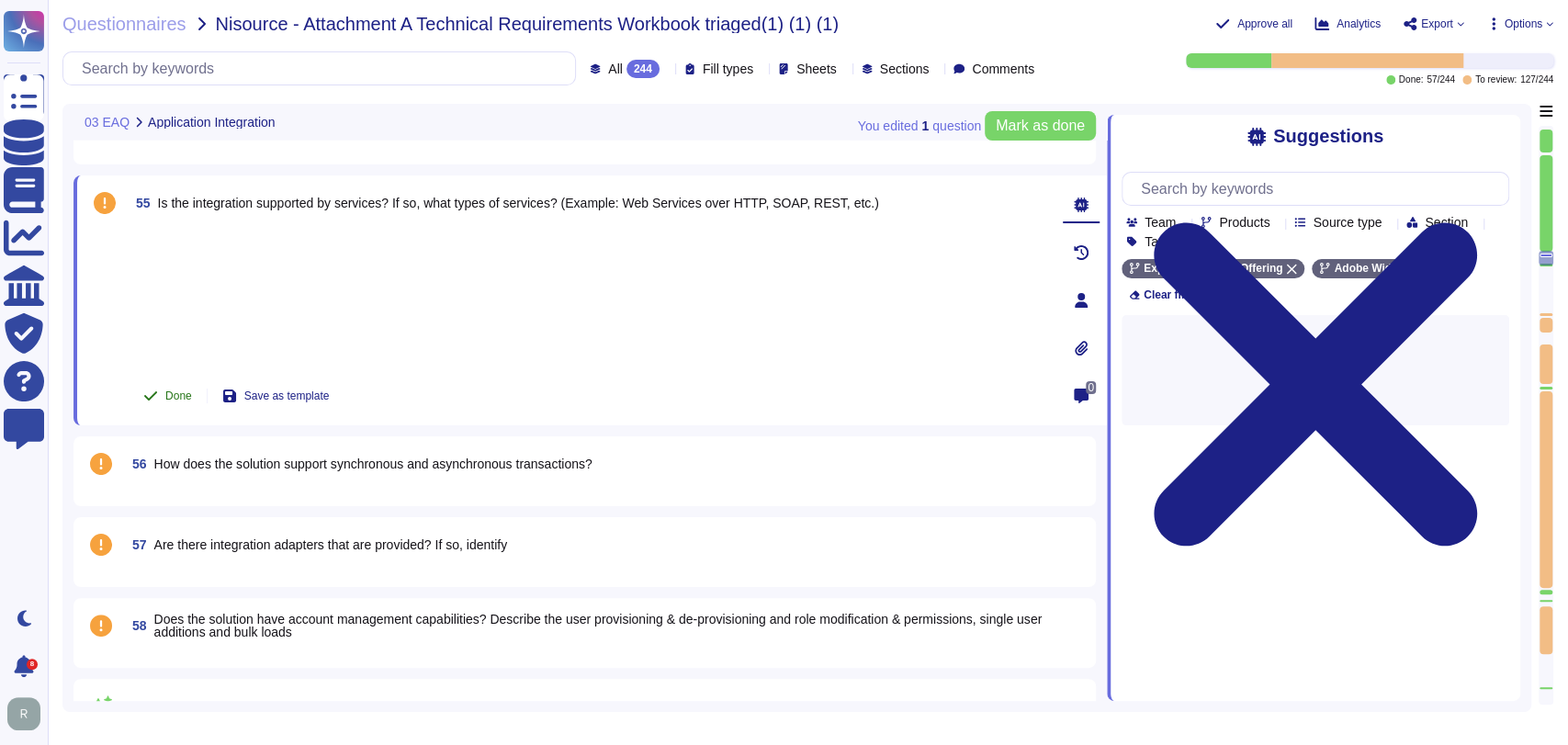
click at [177, 399] on span "Done" at bounding box center [178, 396] width 27 height 11
click at [334, 457] on span "How does the solution support synchronous and asynchronous transactions?" at bounding box center [373, 464] width 438 height 15
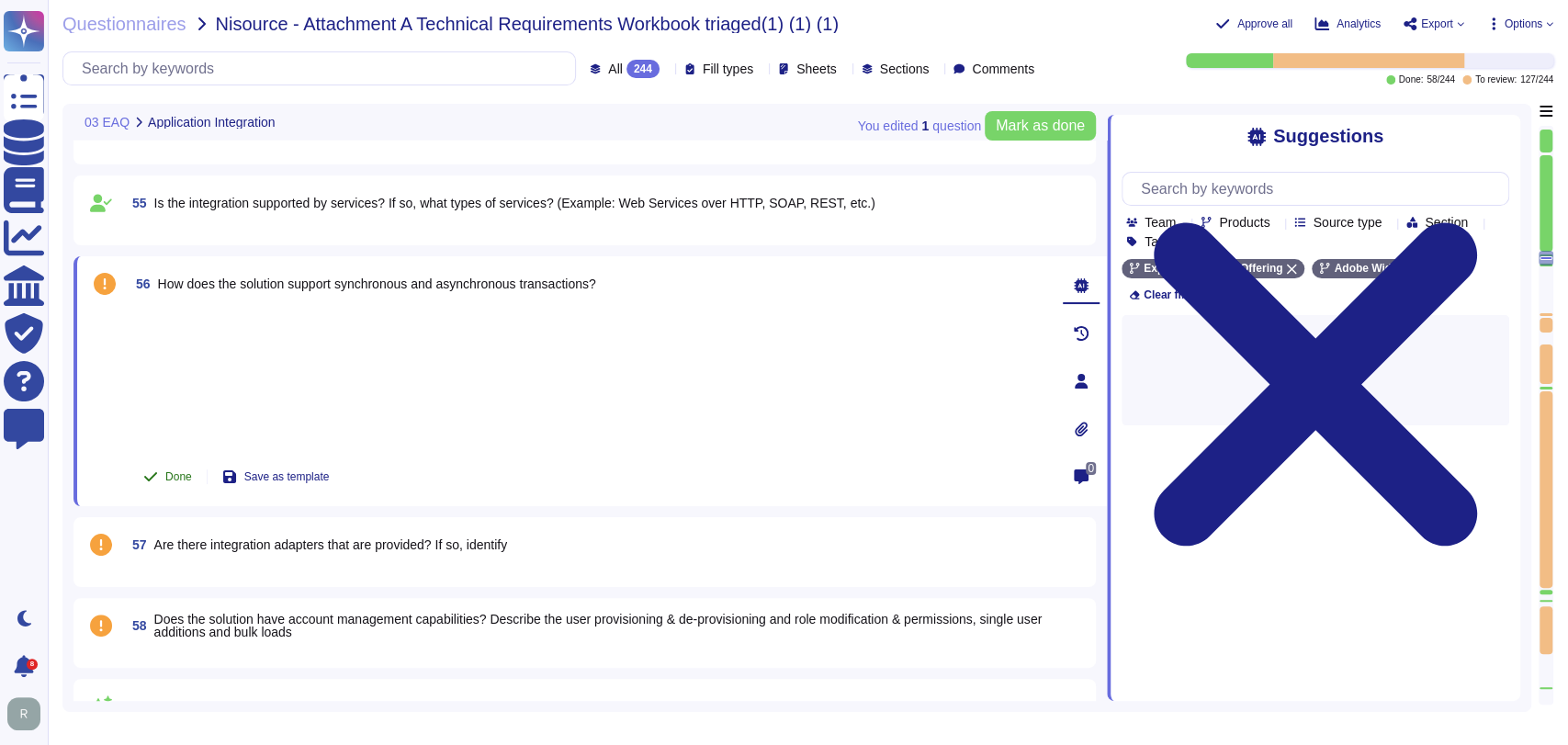
click at [165, 471] on span "Done" at bounding box center [178, 477] width 27 height 11
click at [437, 538] on span "Are there integration adapters that are provided? If so, identify" at bounding box center [331, 544] width 353 height 15
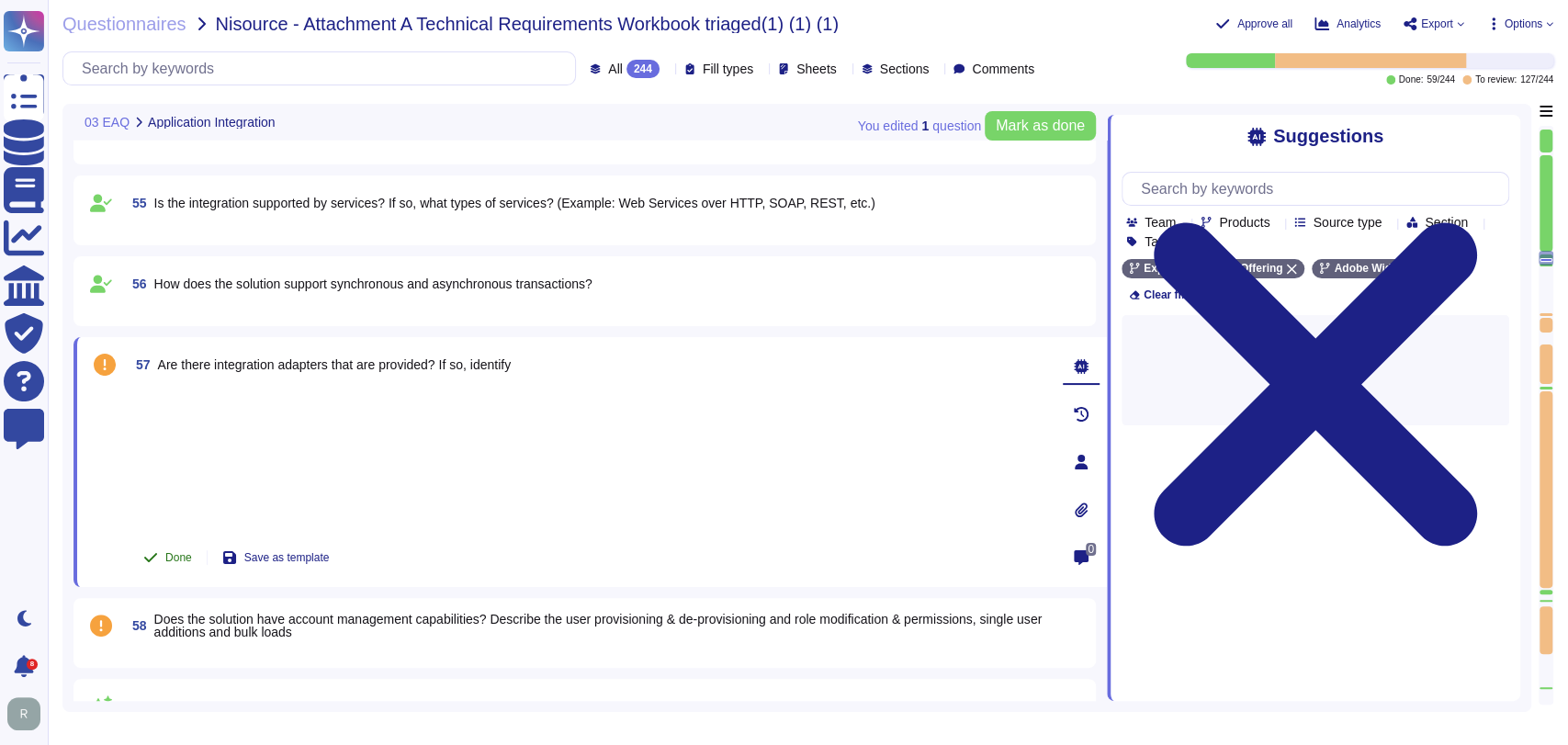
click at [177, 552] on span "Done" at bounding box center [178, 557] width 27 height 11
click at [334, 629] on span "Does the solution have account management capabilities? Describe the user provi…" at bounding box center [619, 626] width 930 height 26
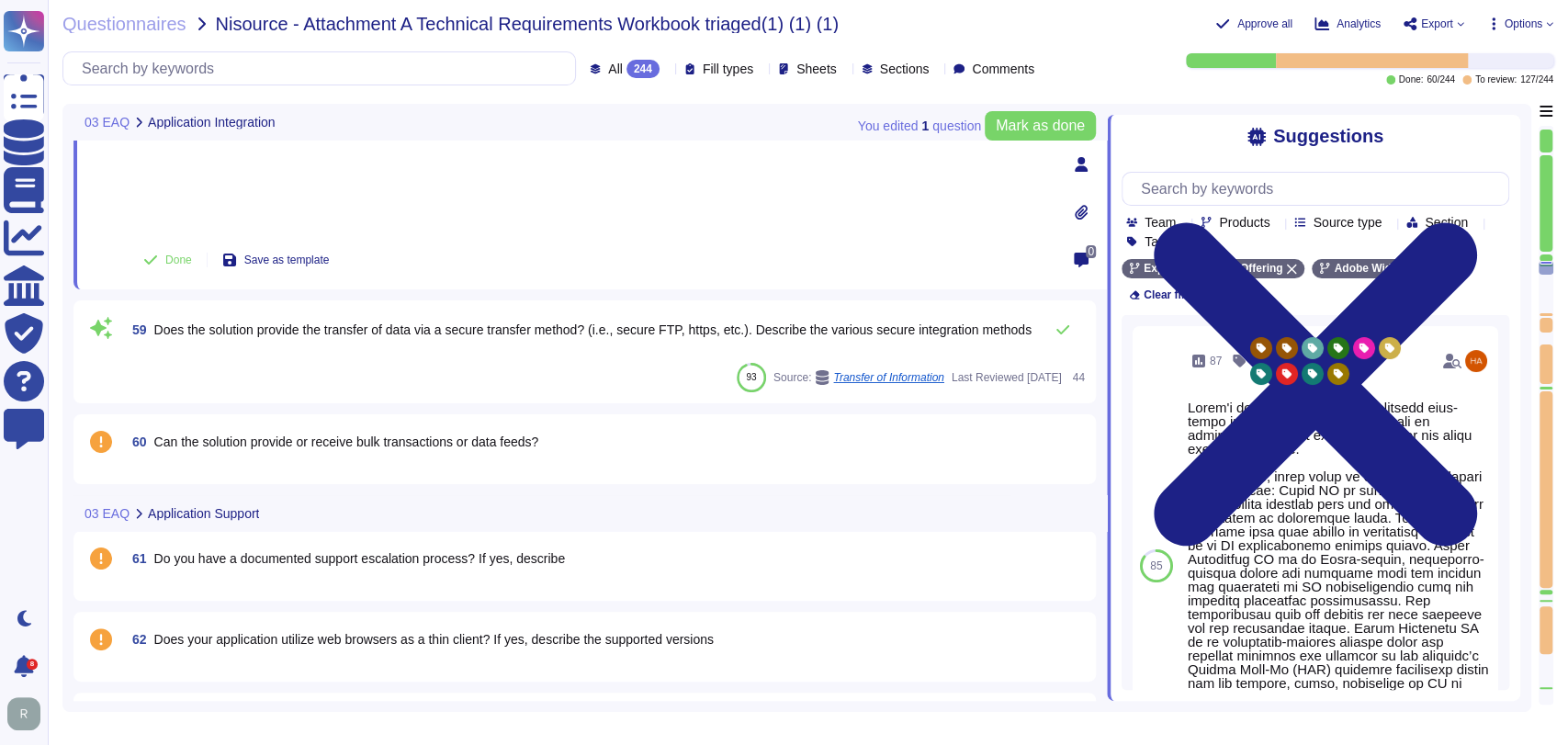
scroll to position [5340, 0]
click at [179, 258] on span "Done" at bounding box center [178, 259] width 27 height 11
click at [367, 335] on span "Does the solution provide the transfer of data via a secure transfer method? (i…" at bounding box center [592, 329] width 877 height 13
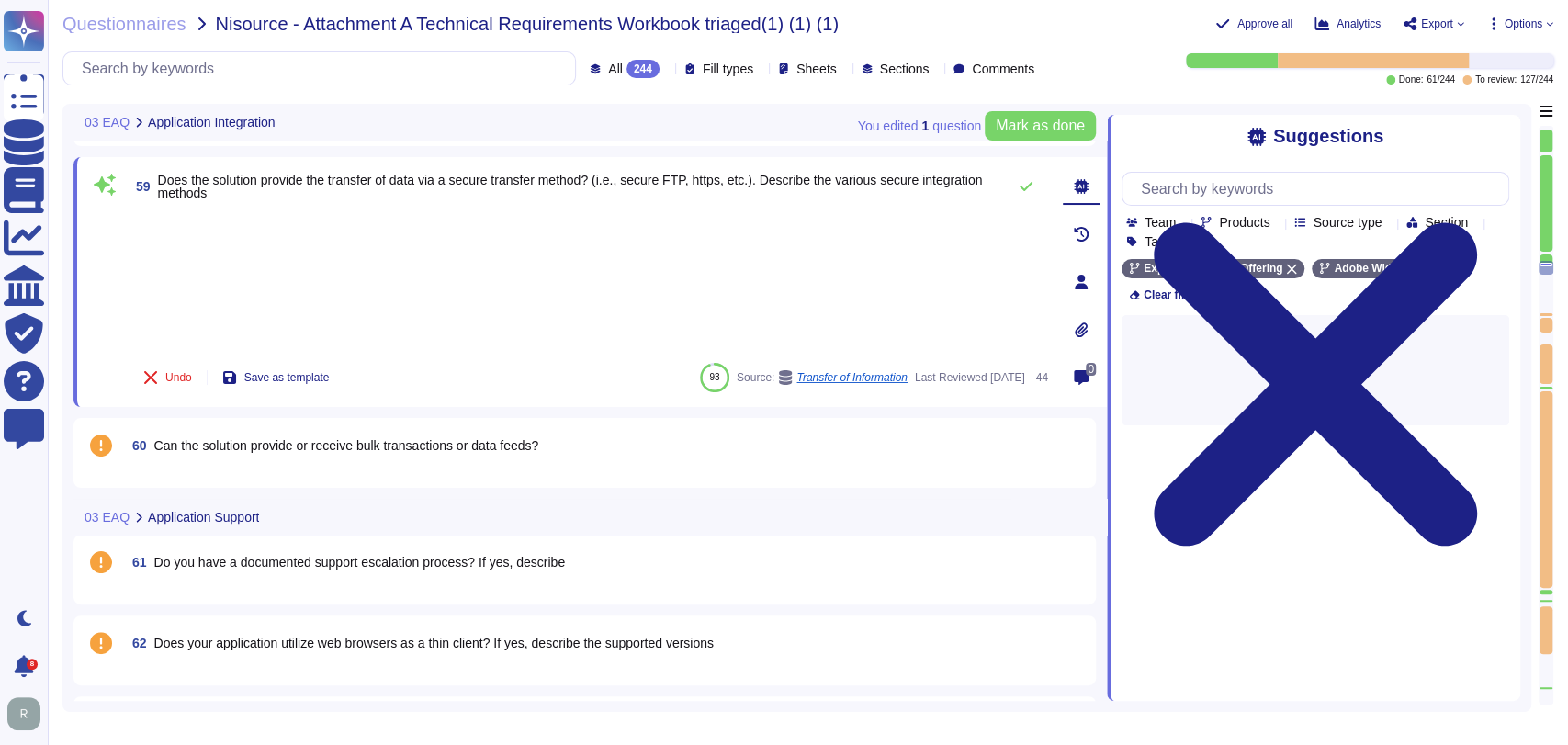
scroll to position [5304, 0]
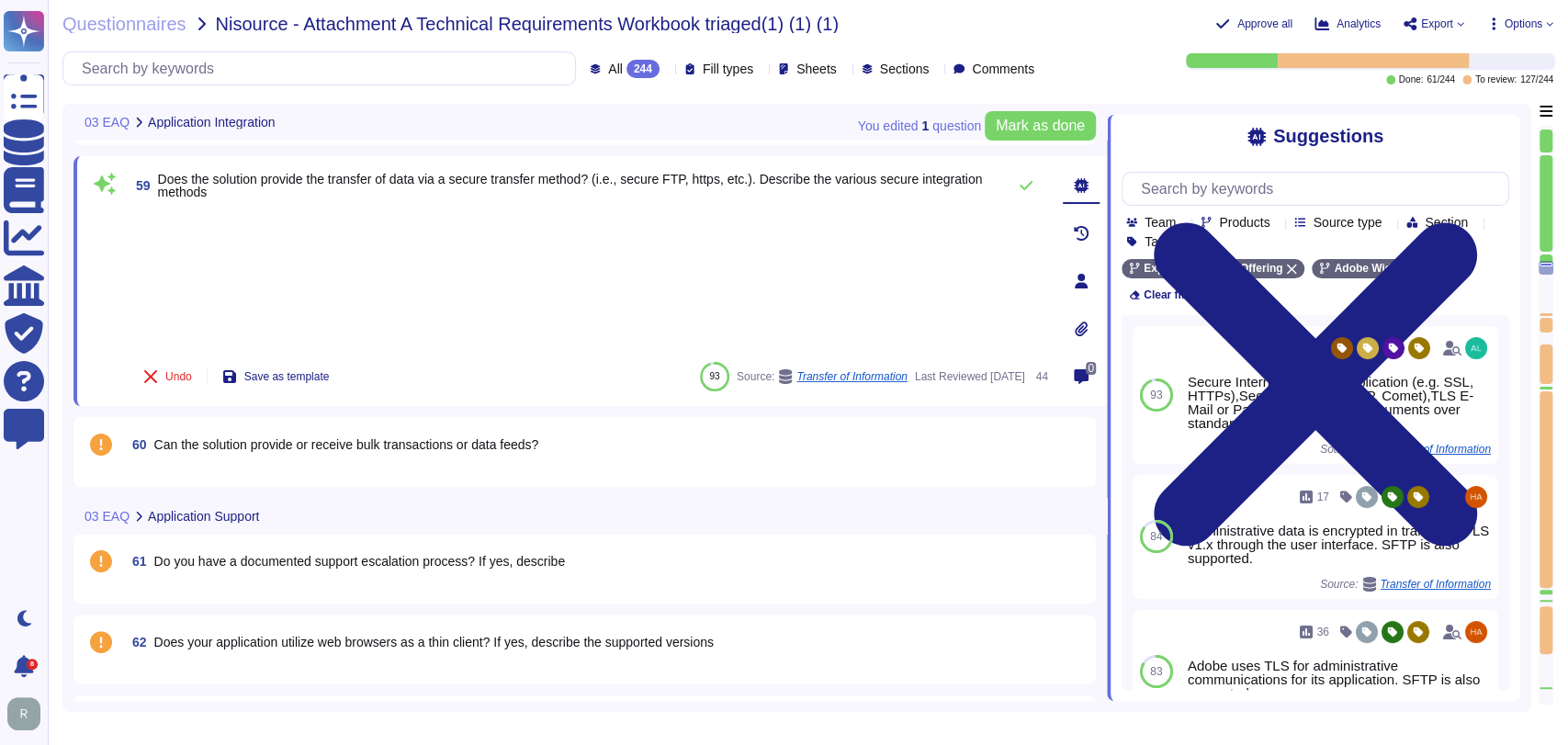
click at [311, 429] on span "60 Can the solution provide or receive bulk transactions or data feeds?" at bounding box center [332, 443] width 414 height 33
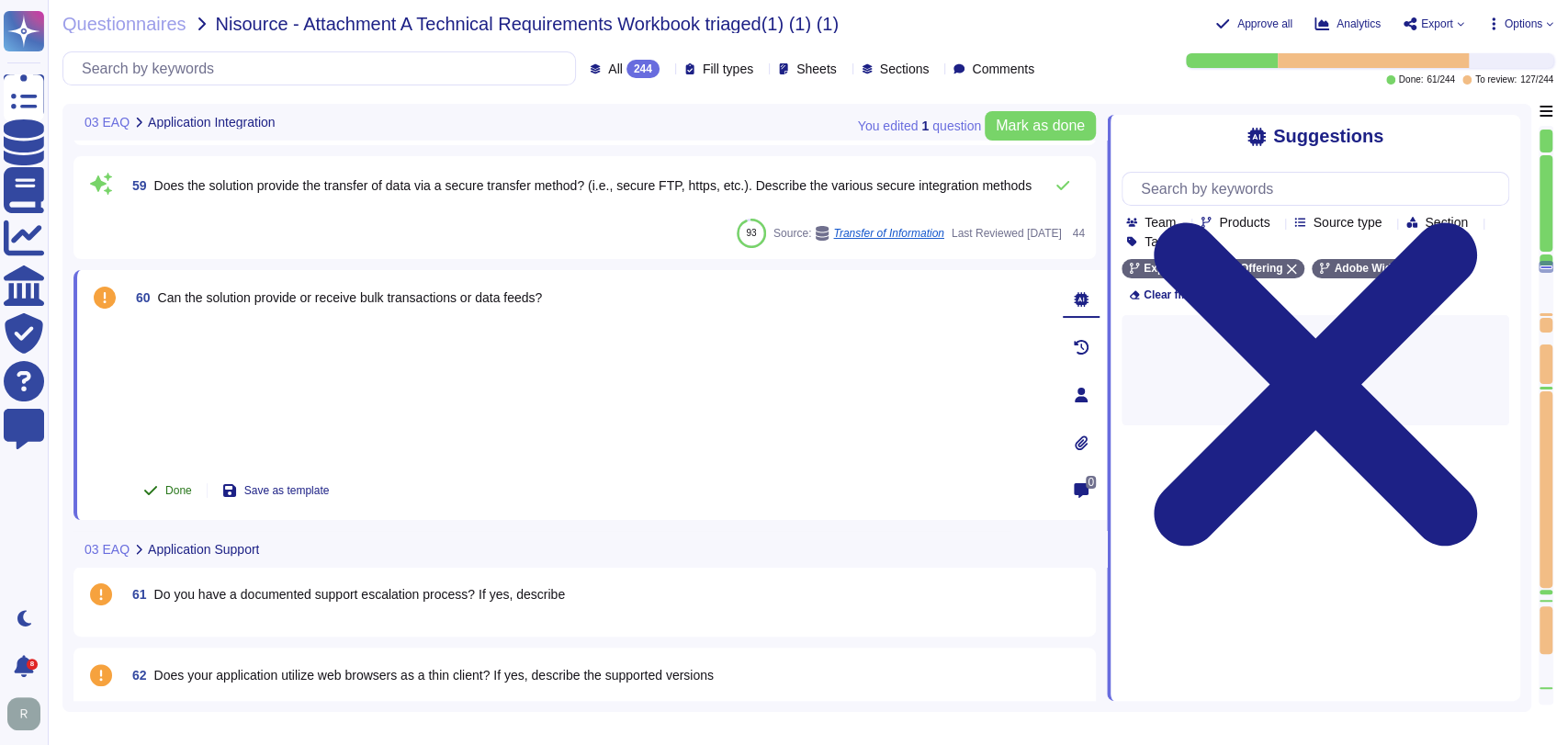
click at [156, 486] on icon at bounding box center [150, 490] width 15 height 15
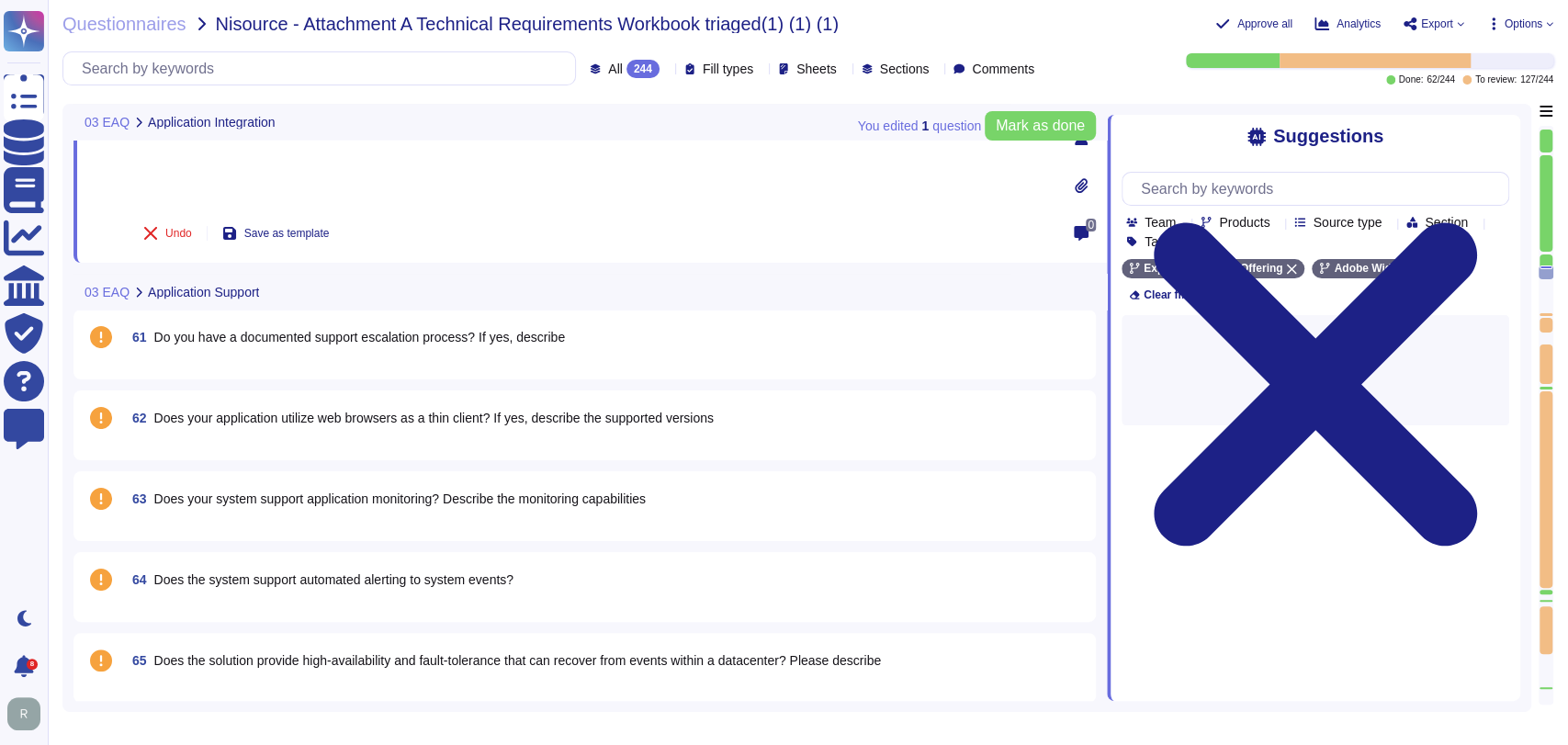
scroll to position [5539, 0]
click at [356, 340] on span "Do you have a documented support escalation process? If yes, describe" at bounding box center [360, 336] width 411 height 15
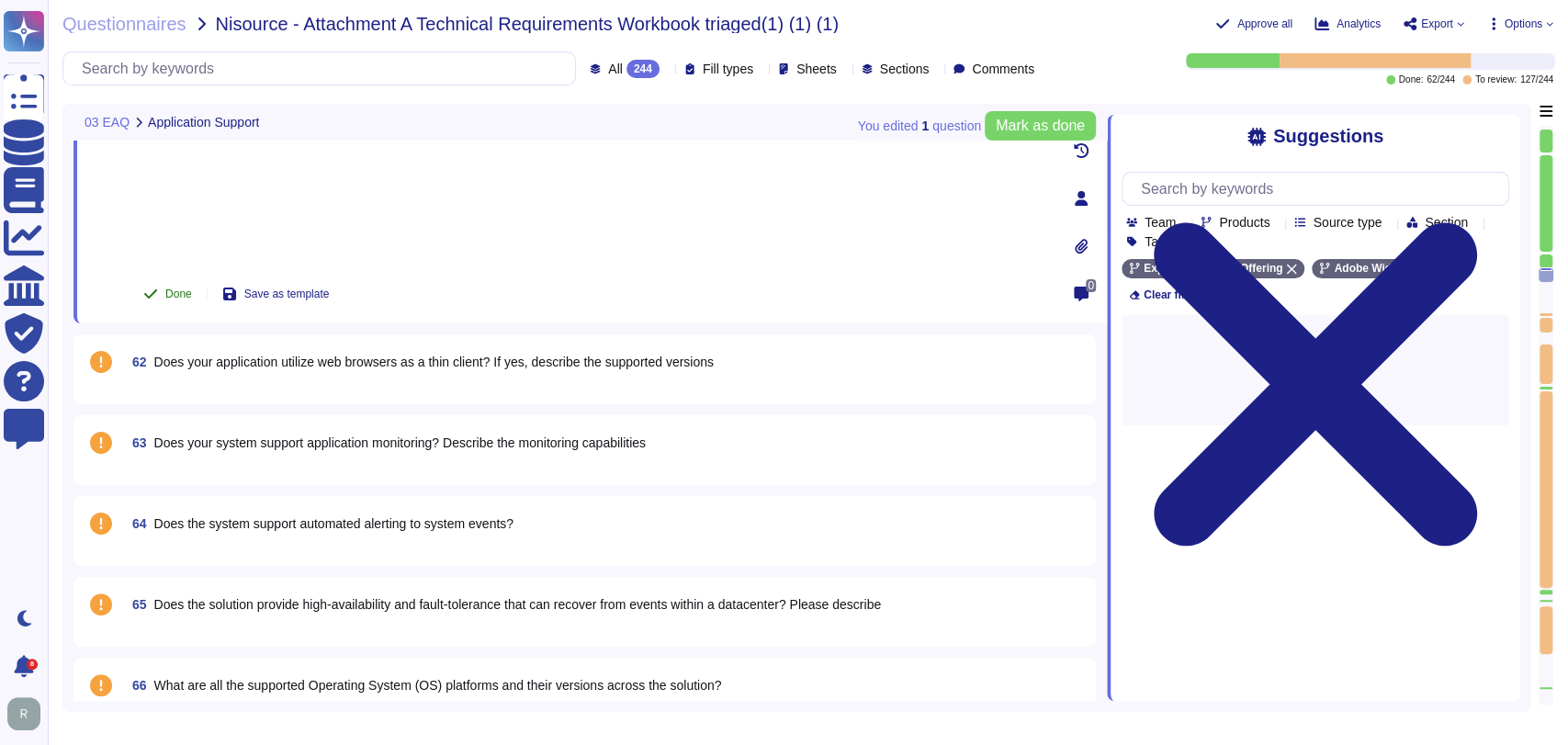
click at [173, 292] on span "Done" at bounding box center [178, 294] width 27 height 11
click at [287, 372] on span "62 Does your application utilize web browsers as a thin client? If yes, describ…" at bounding box center [419, 361] width 589 height 33
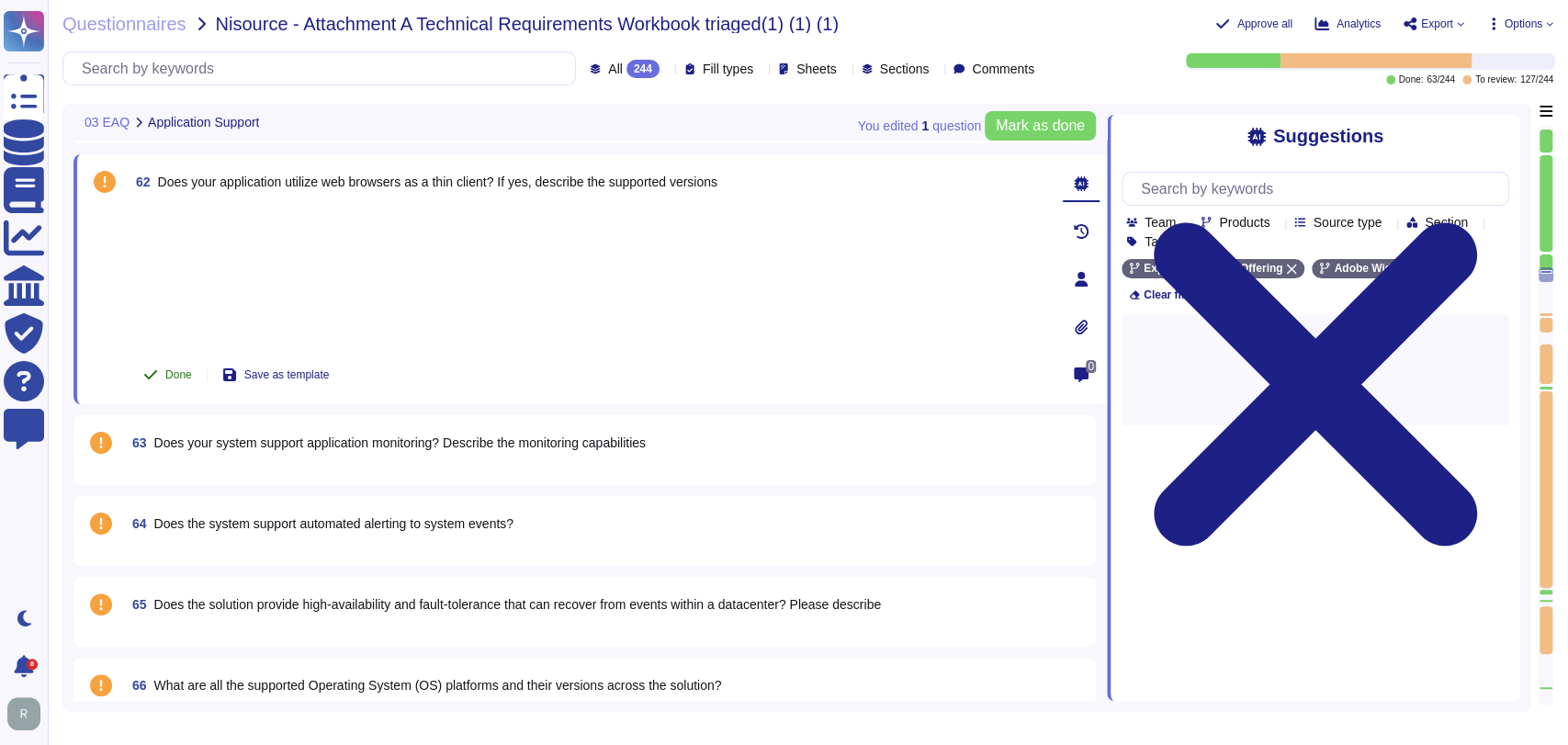
click at [152, 369] on icon at bounding box center [150, 374] width 15 height 15
click at [403, 444] on span "Does your system support application monitoring? Describe the monitoring capabi…" at bounding box center [400, 443] width 491 height 15
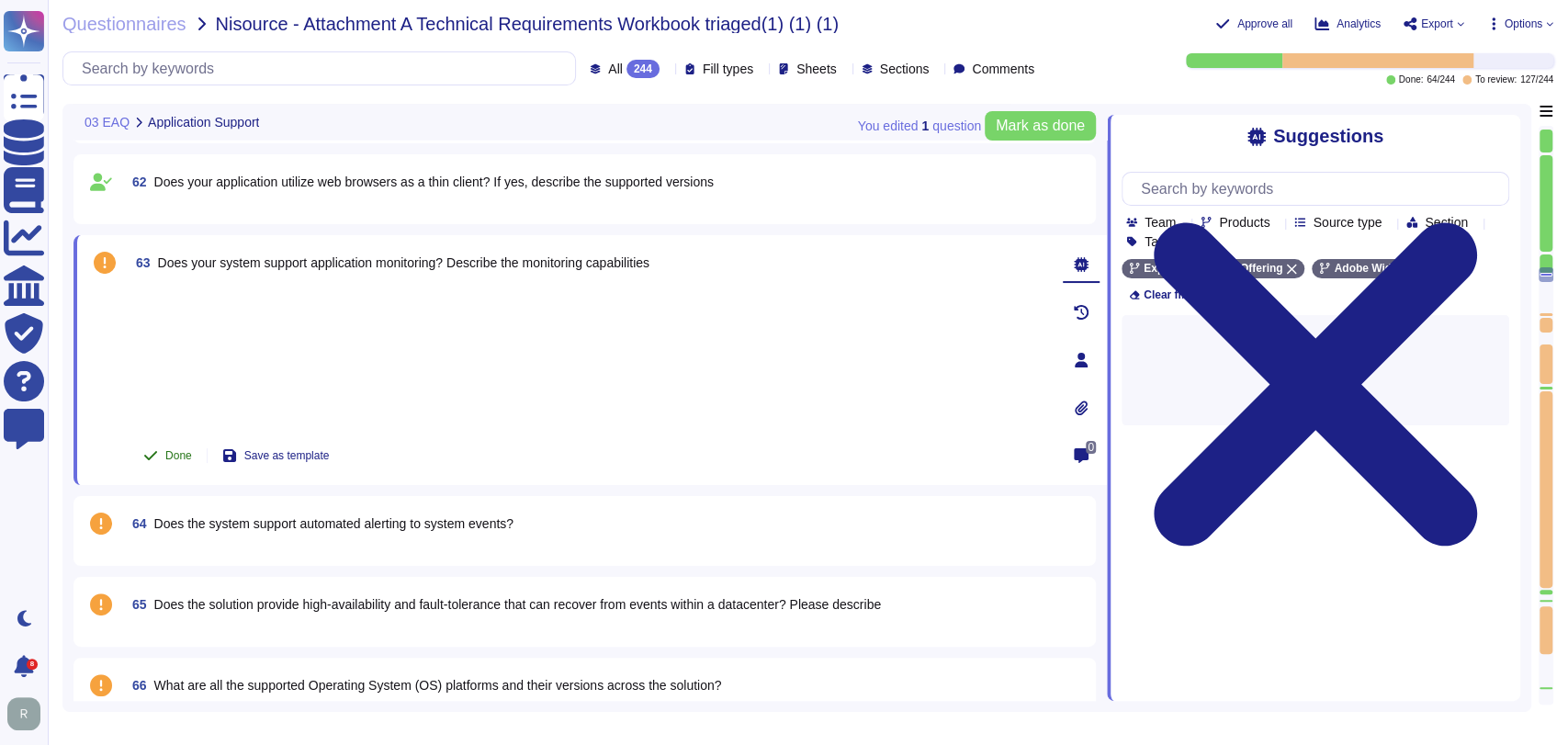
click at [181, 450] on span "Done" at bounding box center [178, 456] width 27 height 11
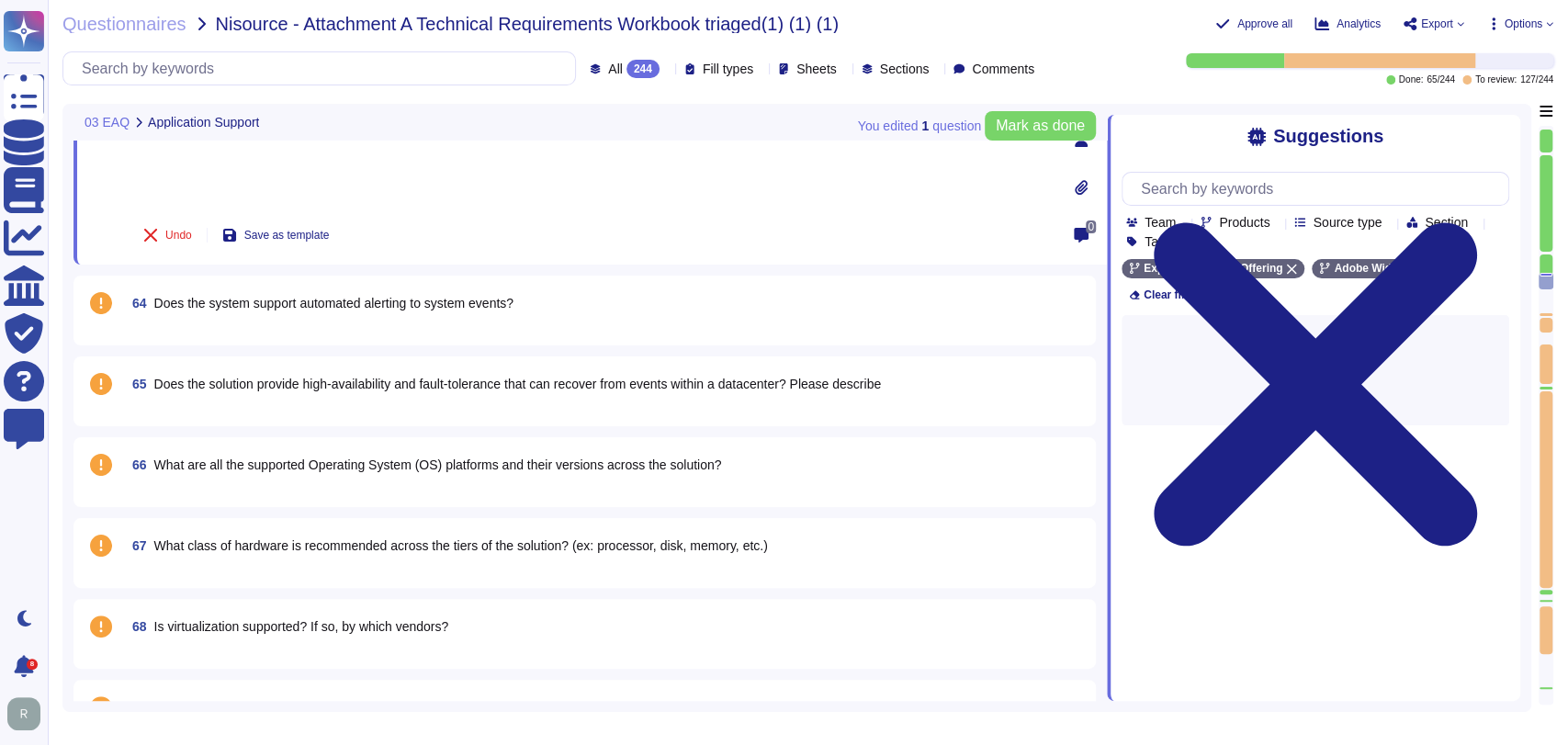
scroll to position [5760, 0]
click at [426, 296] on span "Does the system support automated alerting to system events?" at bounding box center [333, 303] width 360 height 15
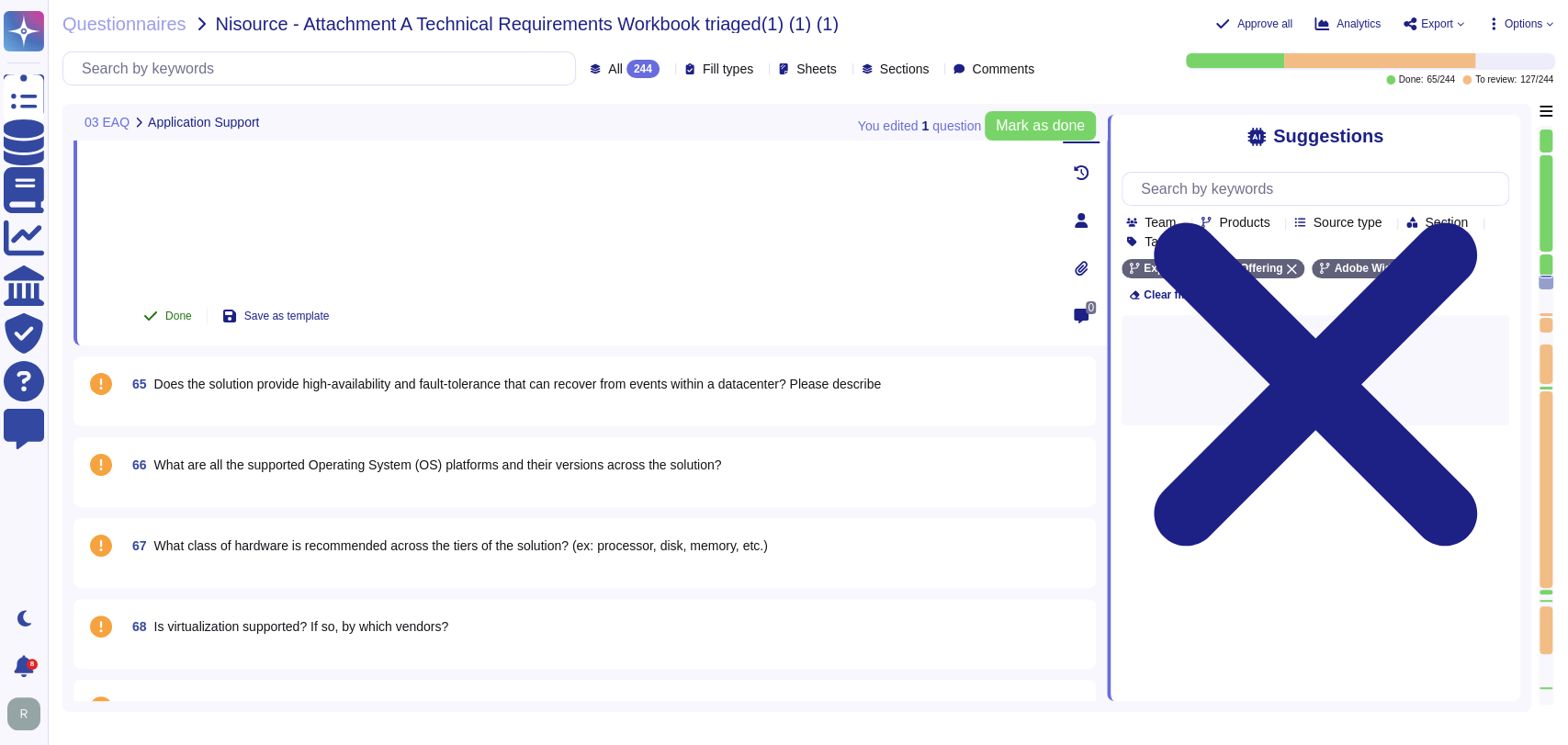
click at [182, 310] on span "Done" at bounding box center [178, 316] width 27 height 11
click at [412, 377] on span "Does the solution provide high-availability and fault-tolerance that can recove…" at bounding box center [517, 384] width 727 height 15
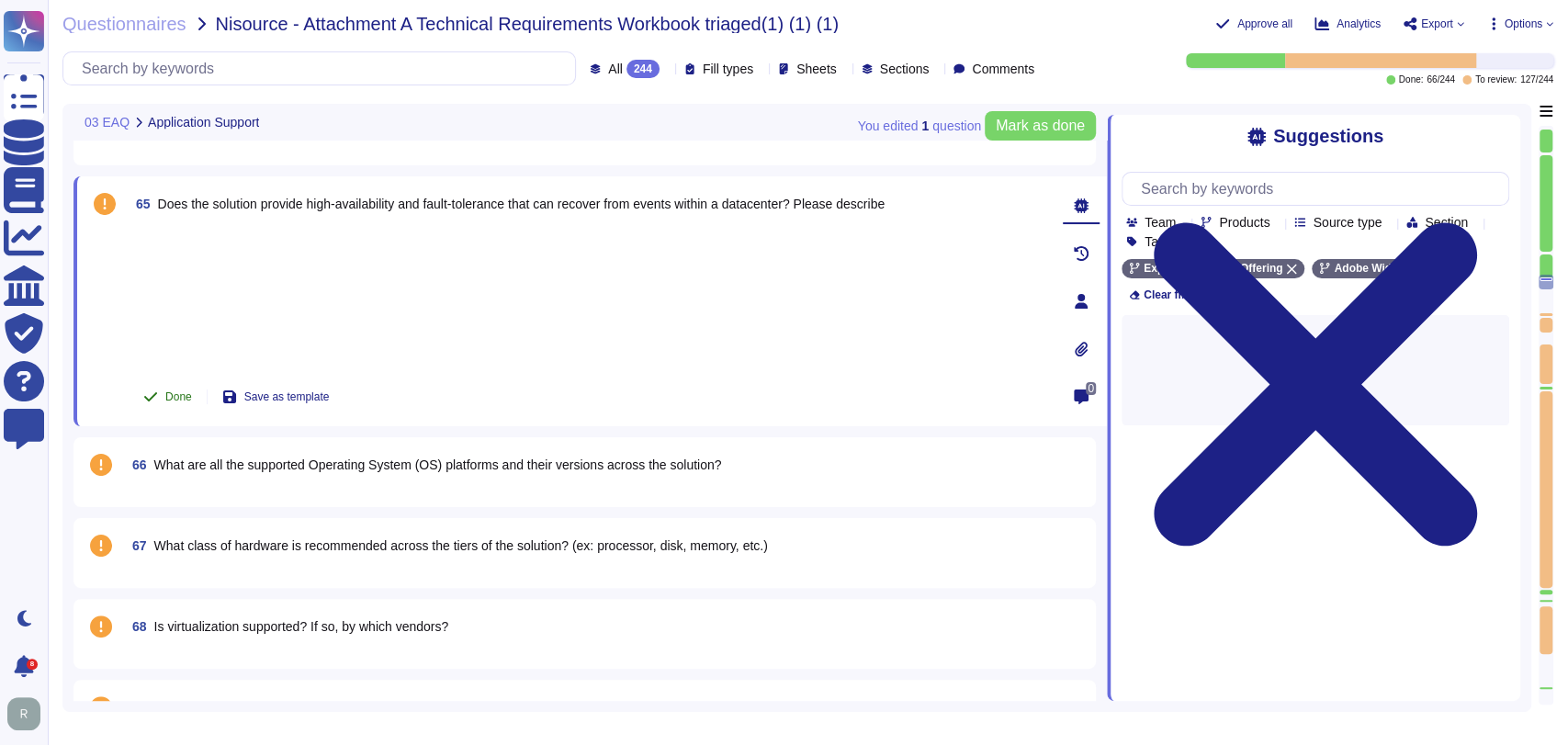
click at [187, 396] on span "Done" at bounding box center [178, 397] width 27 height 11
click at [392, 473] on span "66 What are all the supported Operating System (OS) platforms and their version…" at bounding box center [423, 464] width 596 height 33
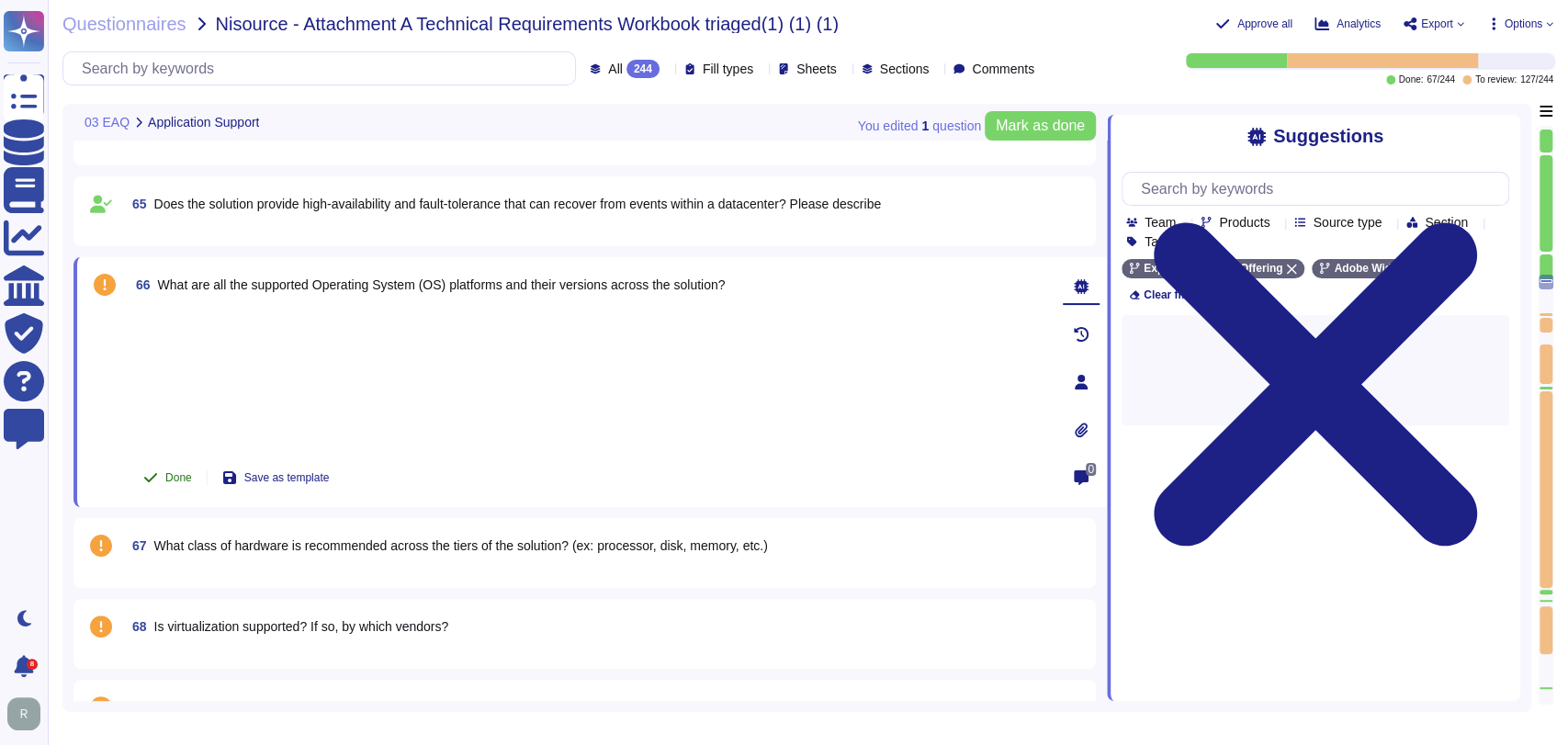
click at [153, 471] on icon at bounding box center [150, 478] width 15 height 15
click at [405, 548] on span "What class of hardware is recommended across the tiers of the solution? (ex: pr…" at bounding box center [460, 545] width 614 height 15
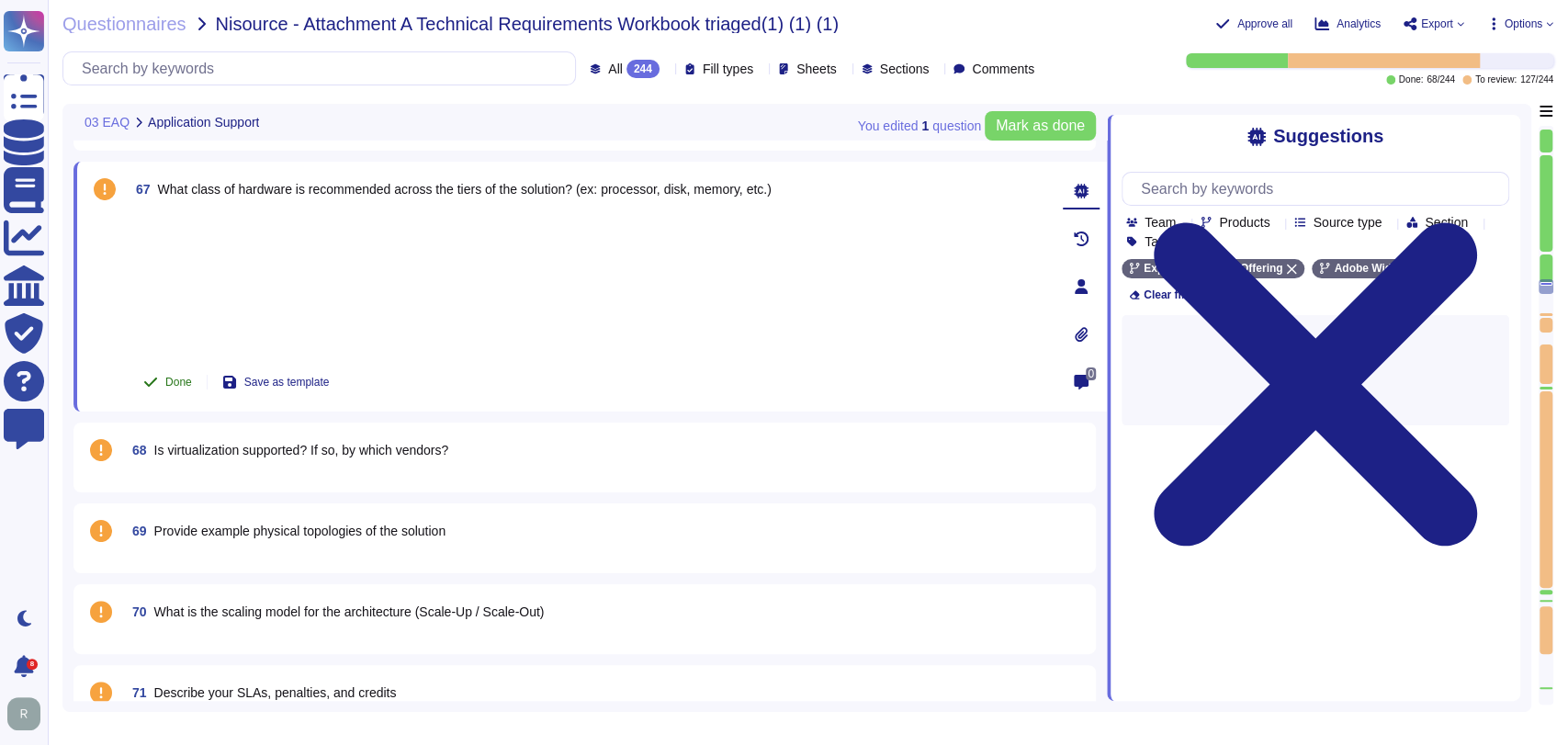
scroll to position [5936, 0]
click at [169, 381] on span "Done" at bounding box center [178, 382] width 27 height 11
click at [304, 455] on span "Is virtualization supported? If so, by which vendors?" at bounding box center [302, 450] width 295 height 15
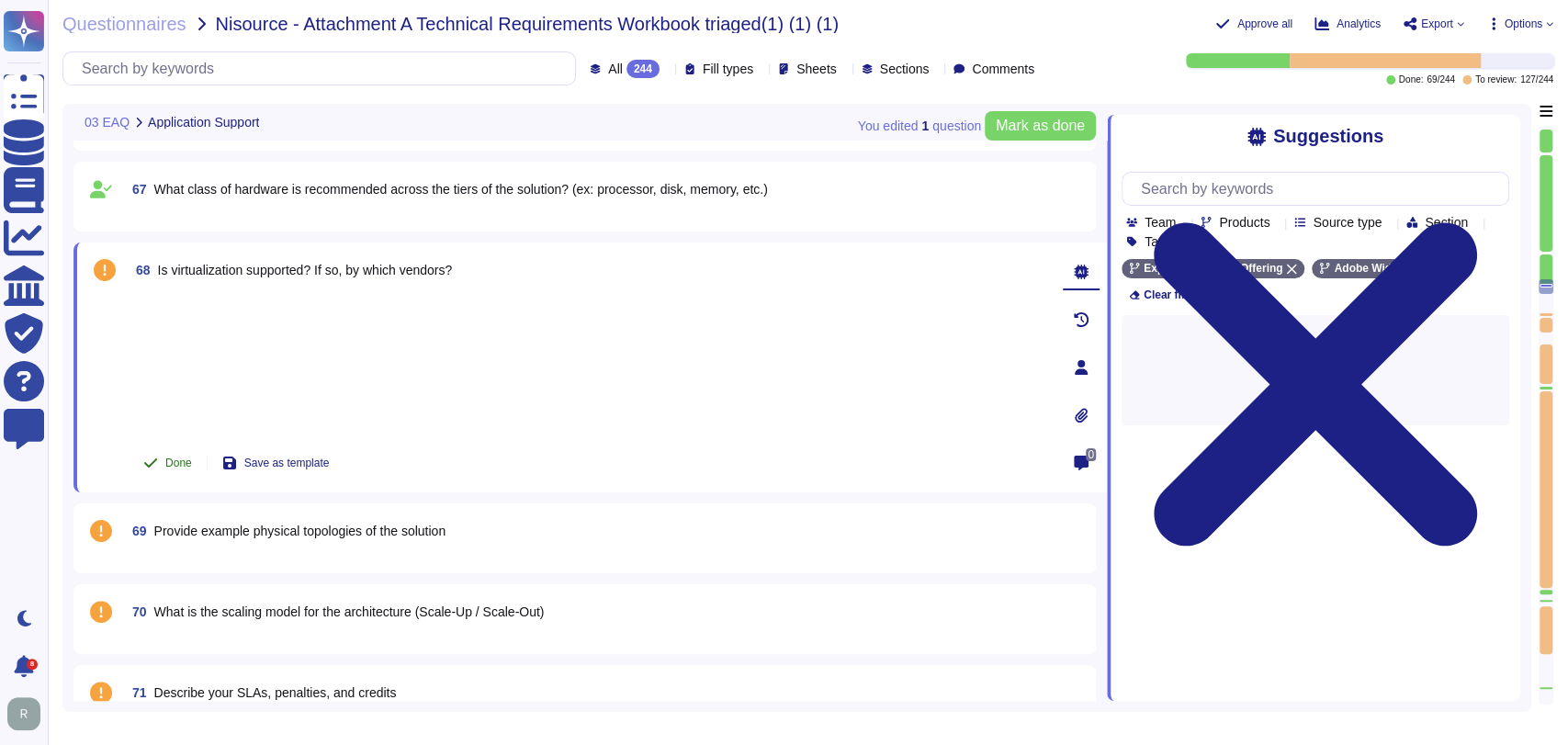
click at [179, 464] on span "Done" at bounding box center [178, 463] width 27 height 11
click at [323, 526] on span "Provide example physical topologies of the solution" at bounding box center [300, 531] width 292 height 15
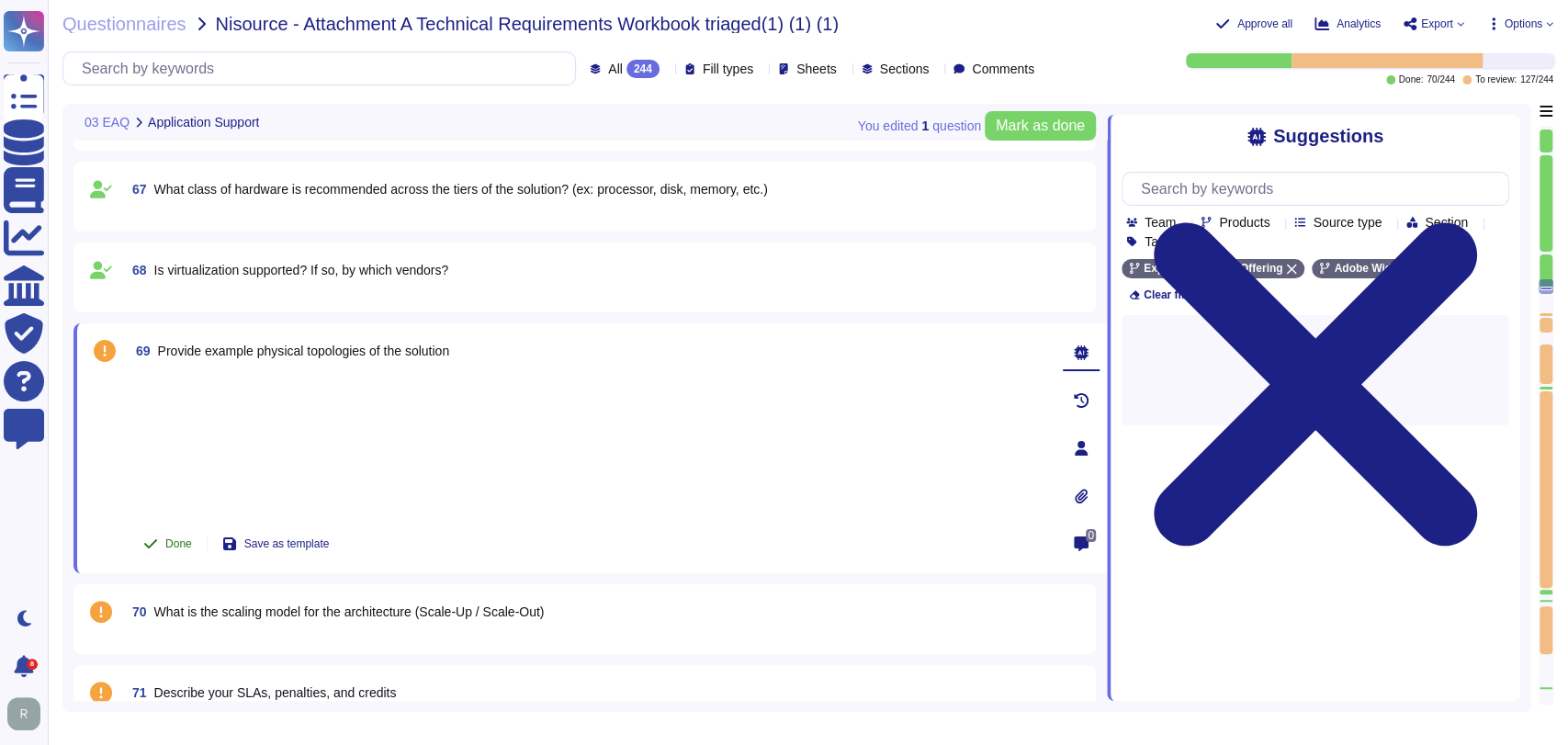
click at [176, 541] on span "Done" at bounding box center [178, 543] width 27 height 11
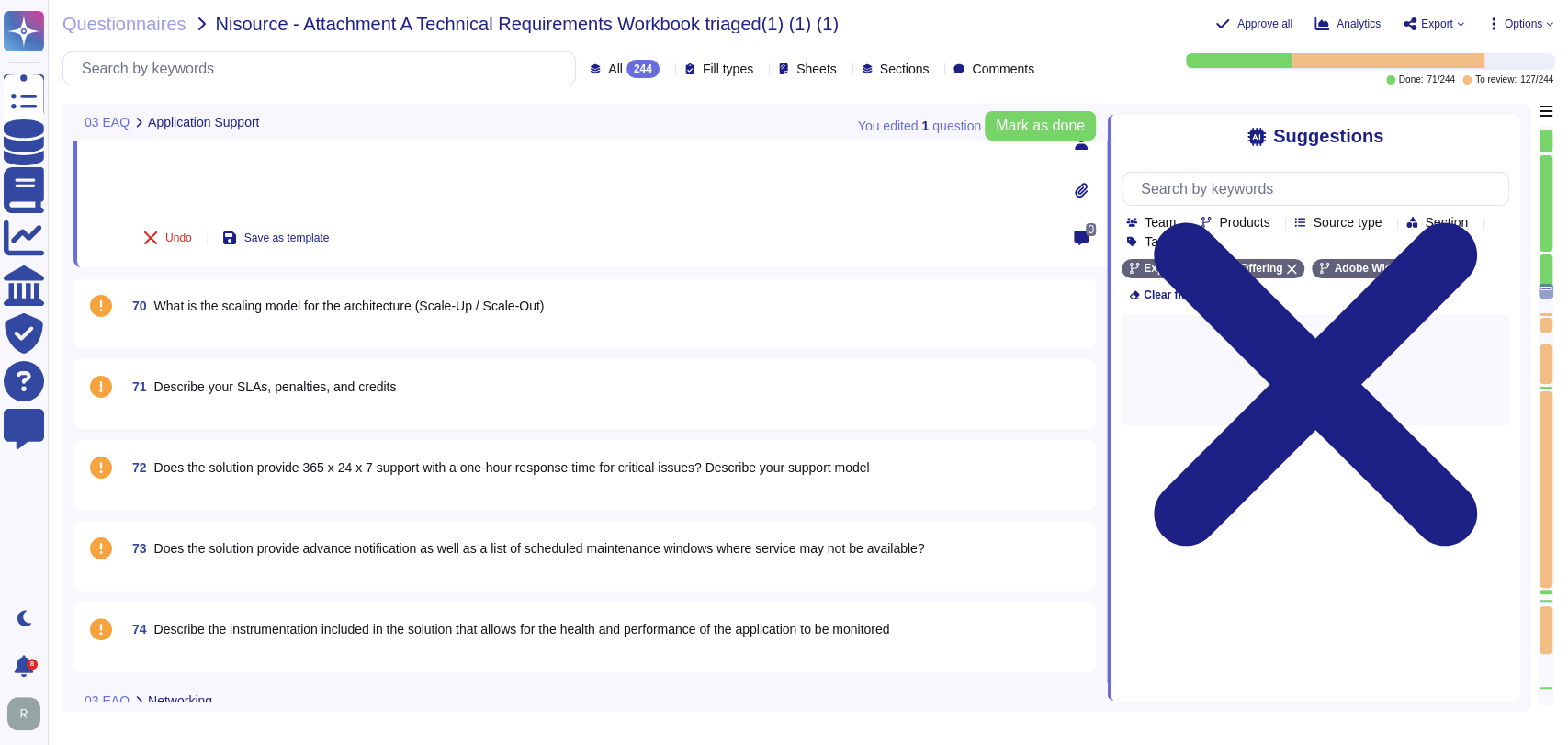
type textarea "Security Team"
click at [403, 309] on span "What is the scaling model for the architecture (Scale-Up / Scale-Out)" at bounding box center [349, 304] width 390 height 15
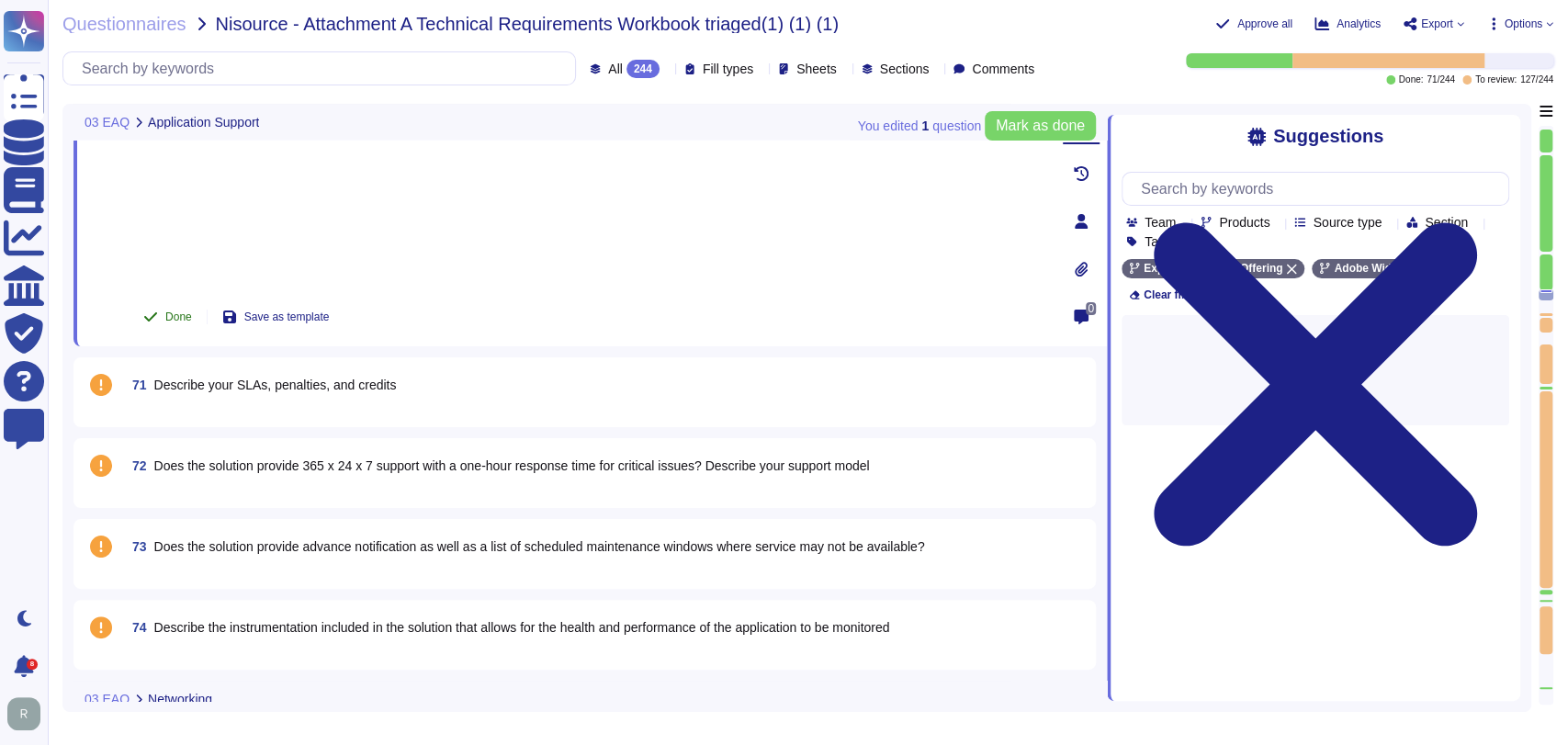
click at [191, 311] on span "Done" at bounding box center [178, 316] width 27 height 11
click at [279, 377] on span "Describe your SLAs, penalties, and credits" at bounding box center [275, 385] width 243 height 15
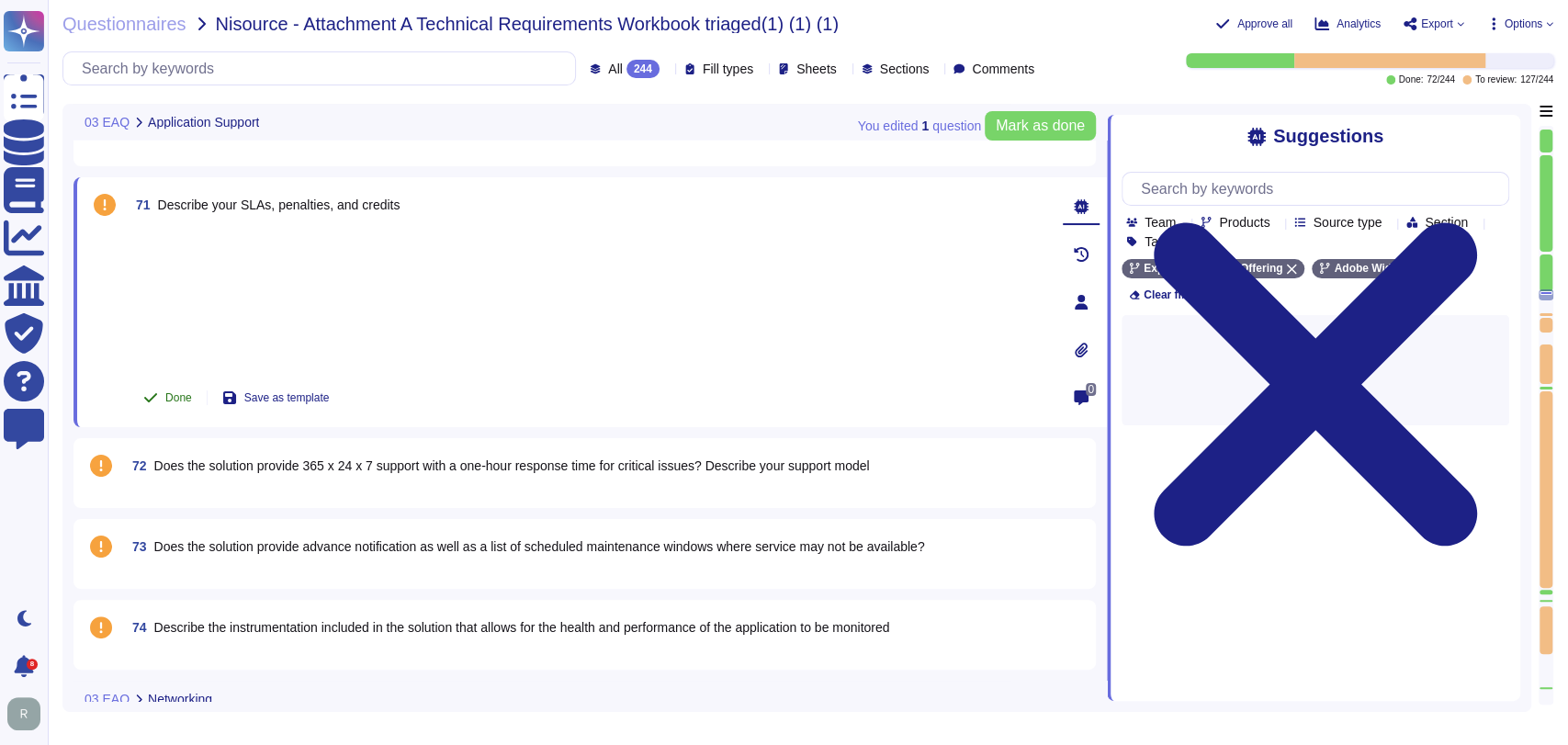
click at [170, 392] on span "Done" at bounding box center [178, 398] width 27 height 11
click at [372, 452] on span "72 Does the solution provide 365 x 24 x 7 support with a one-hour response time…" at bounding box center [498, 465] width 745 height 33
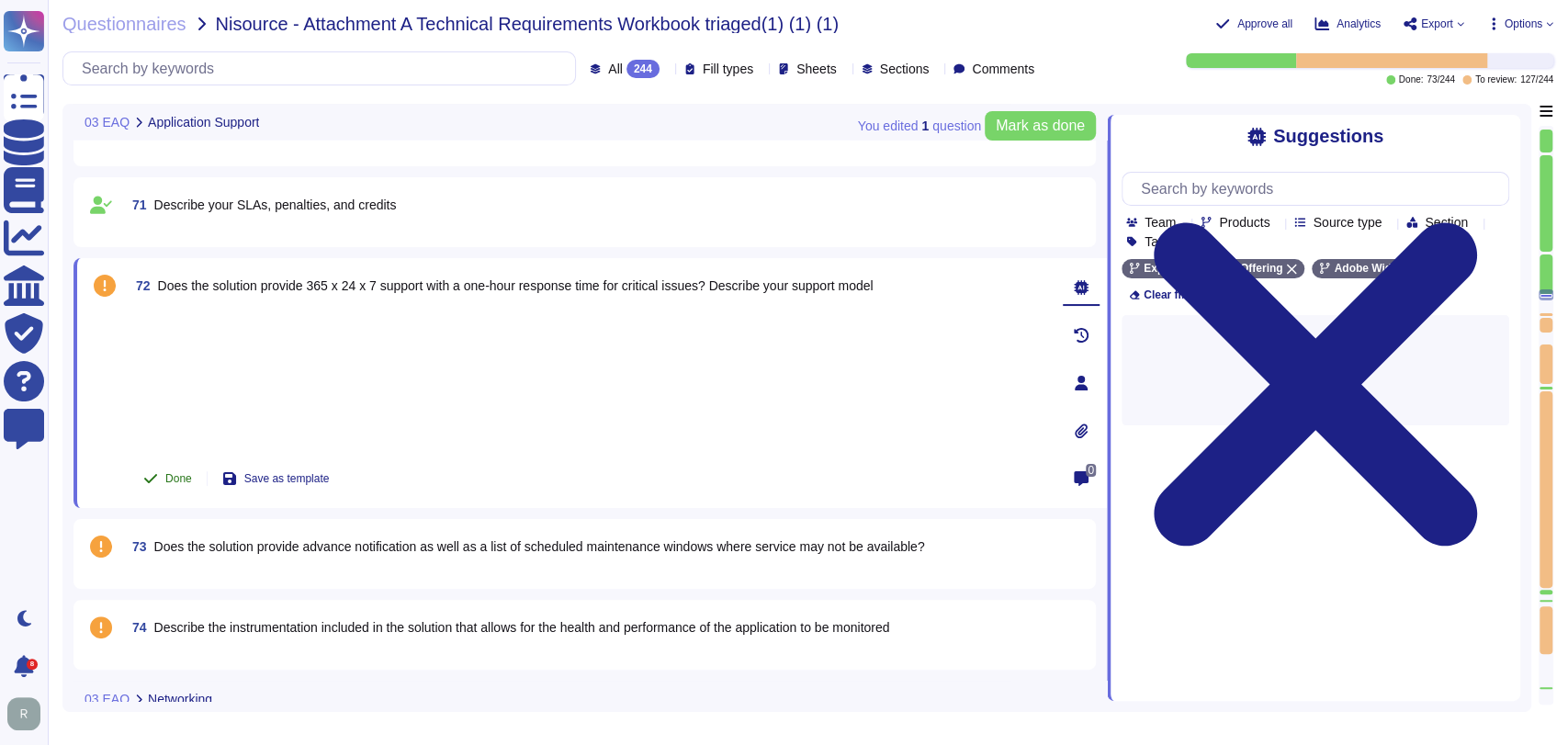
click at [187, 477] on span "Done" at bounding box center [178, 479] width 27 height 11
click at [381, 545] on span "Does the solution provide advance notification as well as a list of scheduled m…" at bounding box center [539, 546] width 770 height 15
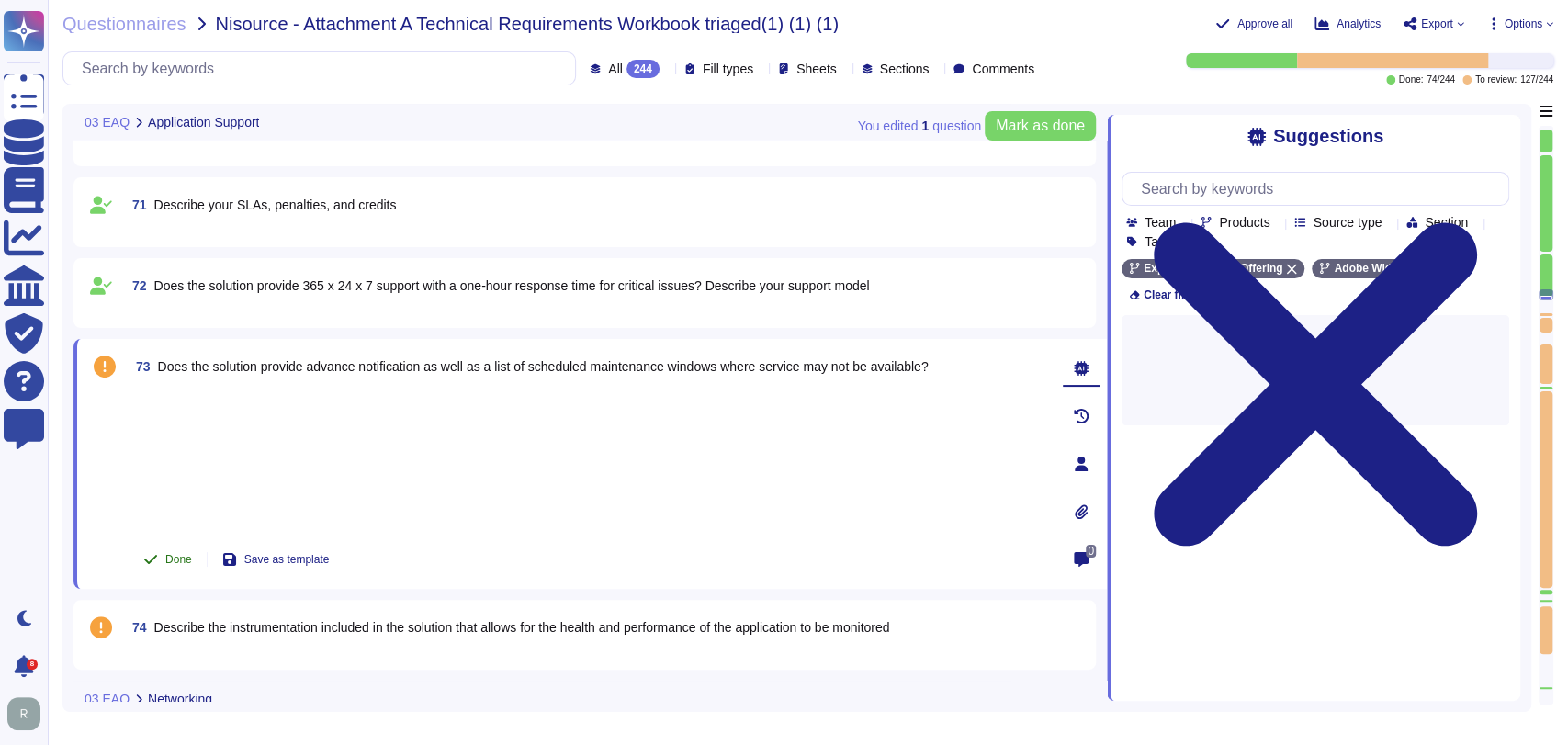
click at [169, 560] on span "Done" at bounding box center [178, 559] width 27 height 11
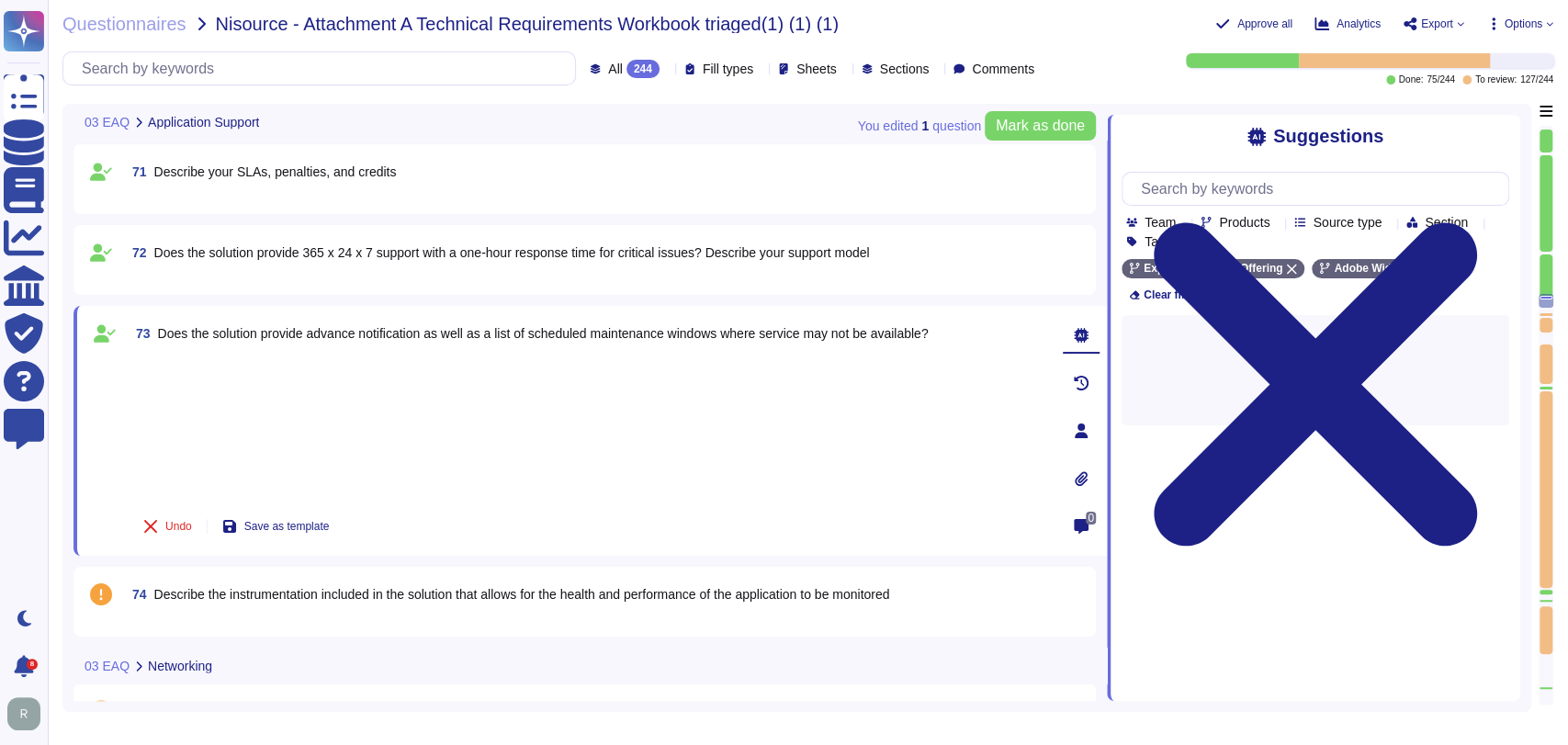
type textarea "Security Team"
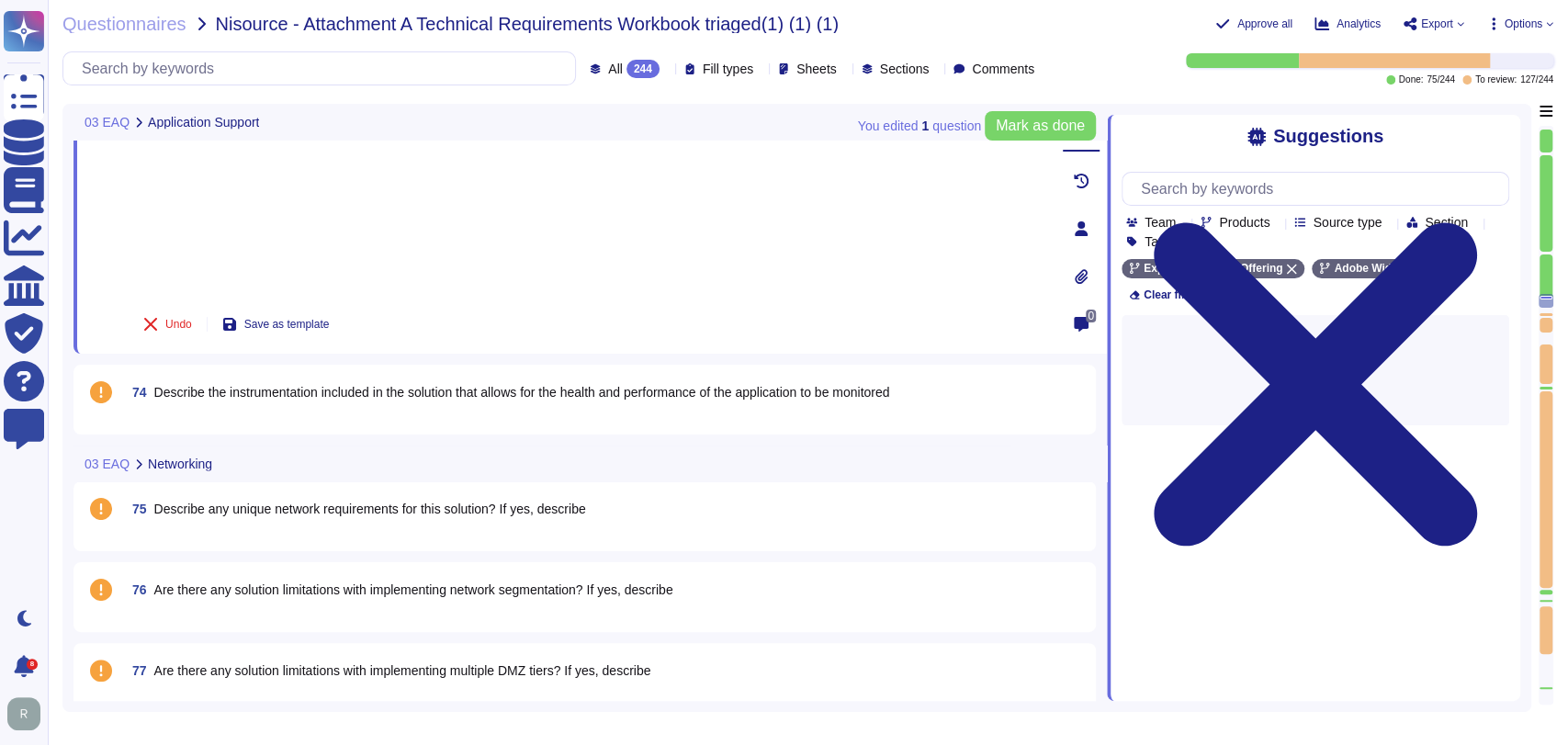
scroll to position [6520, 0]
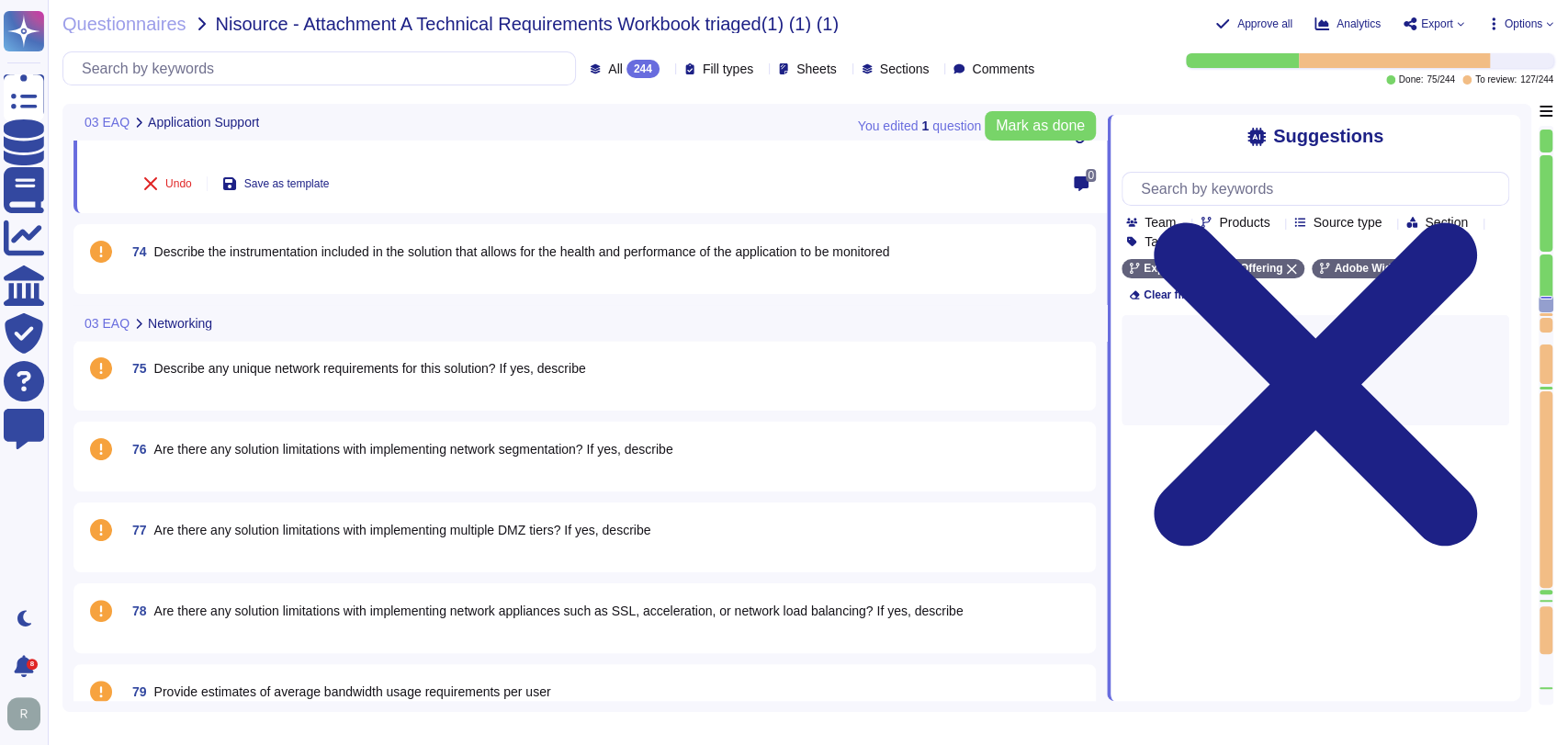
click at [477, 253] on span "Describe the instrumentation included in the solution that allows for the healt…" at bounding box center [522, 252] width 736 height 15
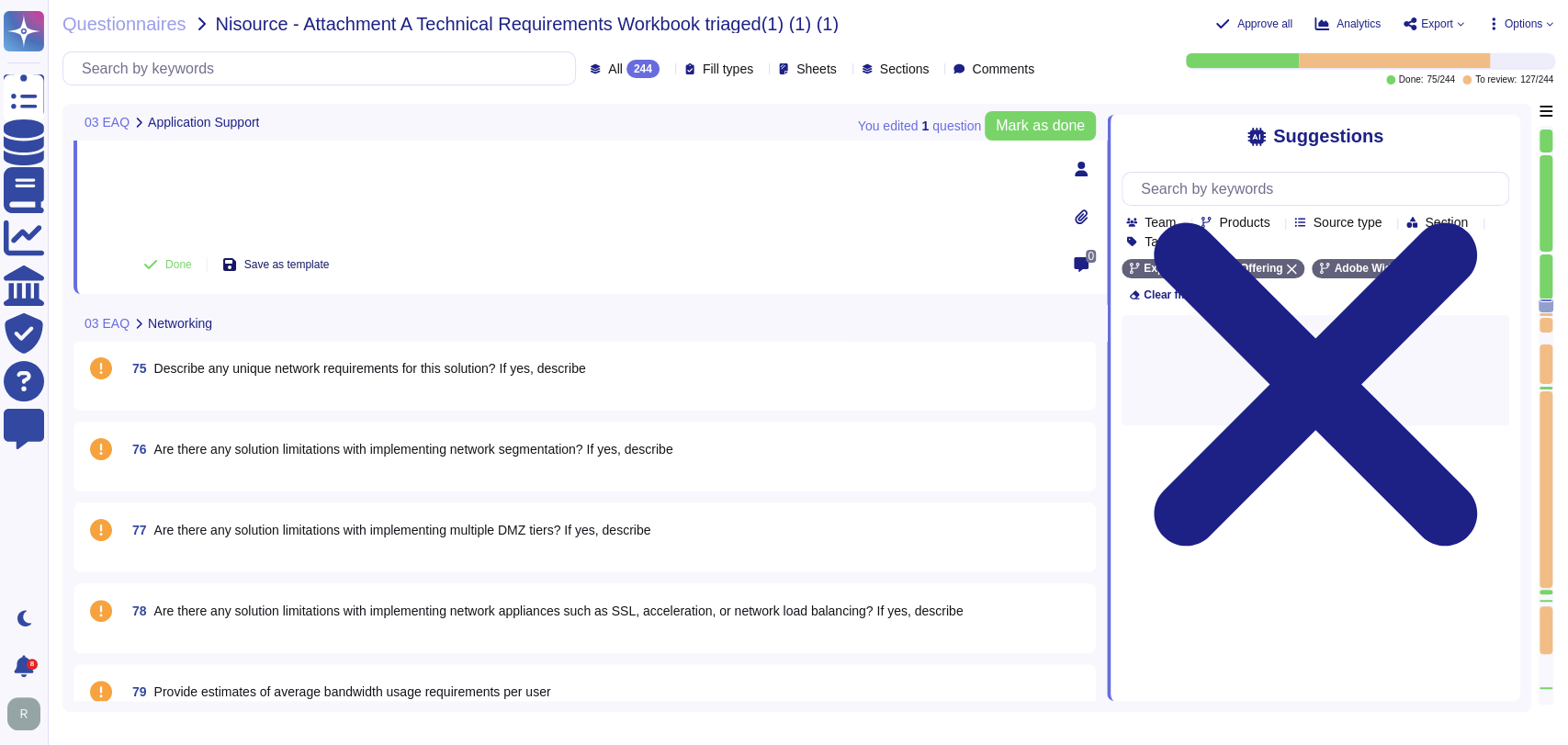
scroll to position [6519, 0]
click at [180, 262] on span "Done" at bounding box center [178, 265] width 27 height 11
click at [376, 362] on span "Describe any unique network requirements for this solution? If yes, describe" at bounding box center [370, 370] width 431 height 15
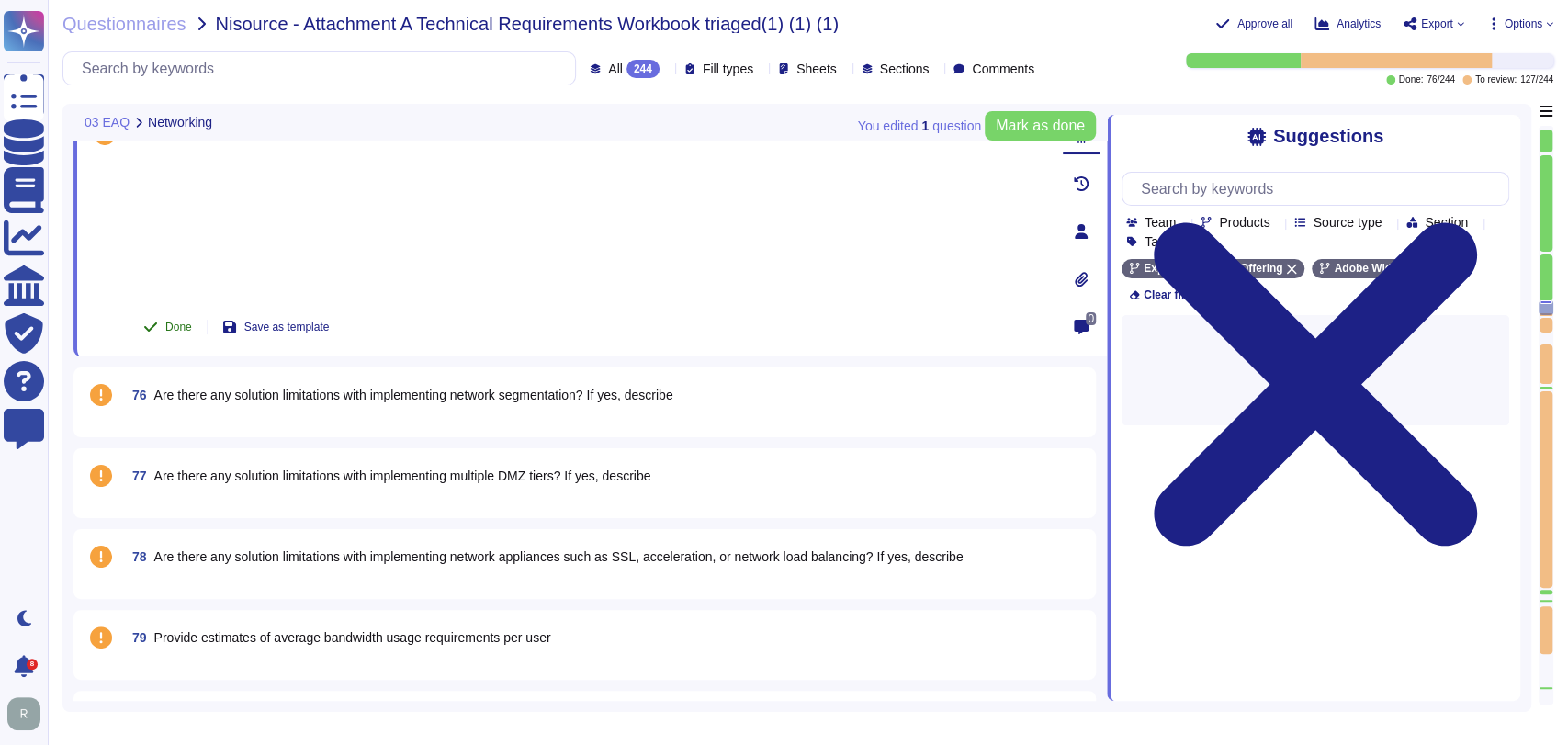
click at [184, 330] on span "Done" at bounding box center [178, 327] width 27 height 11
click at [249, 400] on span "Are there any solution limitations with implementing network segmentation? If y…" at bounding box center [414, 395] width 519 height 15
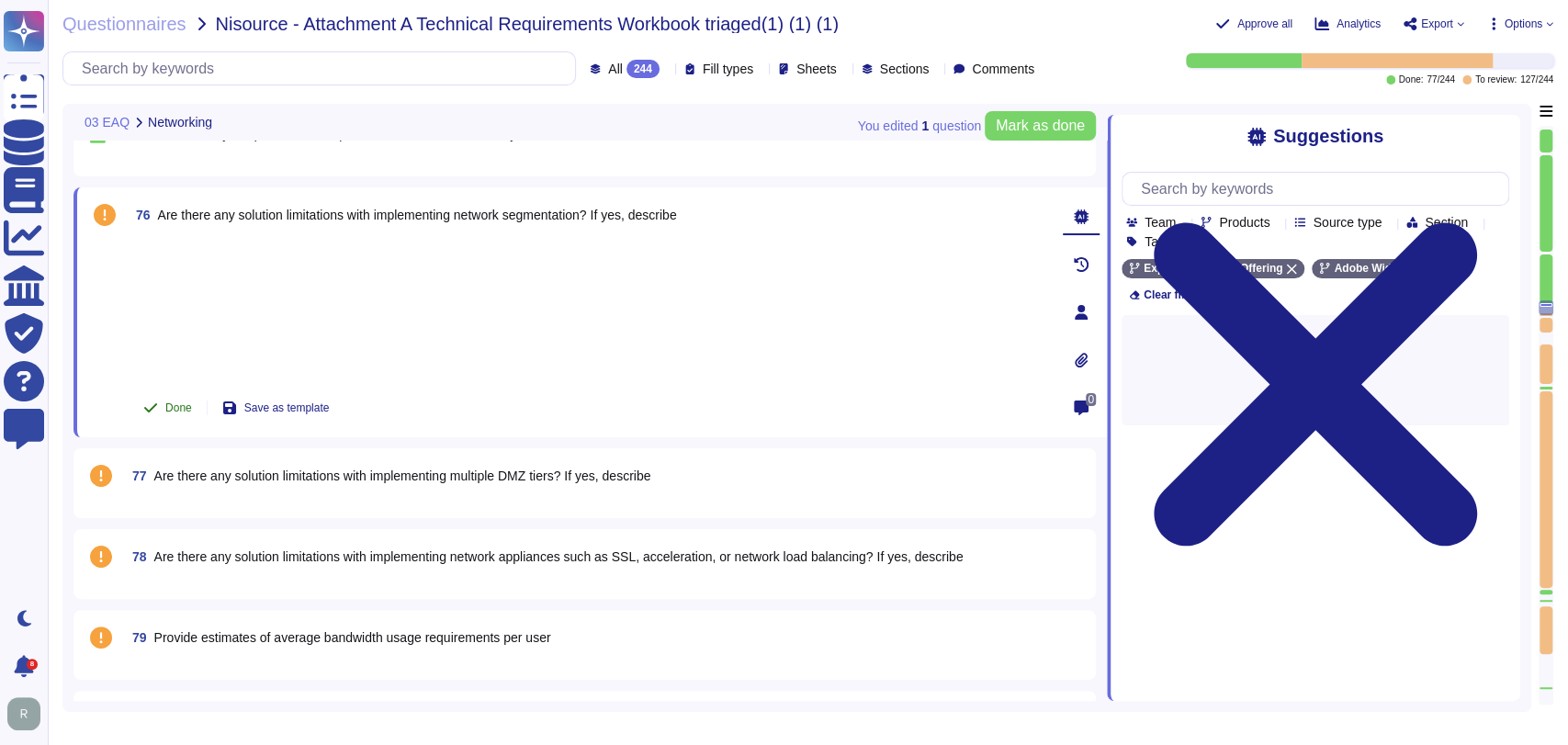
click at [152, 405] on icon at bounding box center [150, 408] width 13 height 9
click at [343, 479] on span "Are there any solution limitations with implementing multiple DMZ tiers? If yes…" at bounding box center [403, 476] width 497 height 15
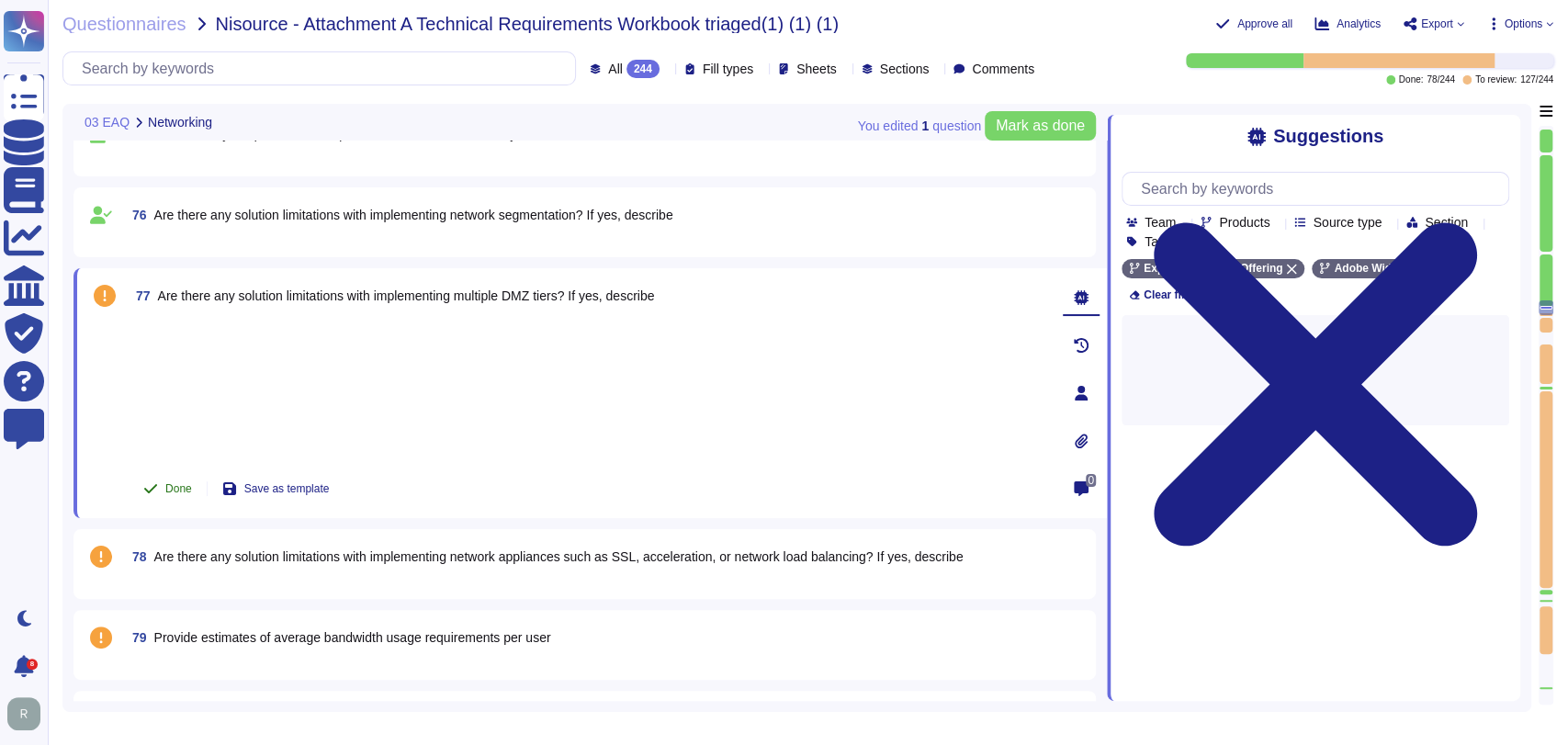
click at [191, 485] on span "Done" at bounding box center [178, 488] width 27 height 11
click at [290, 553] on span "Are there any solution limitations with implementing network appliances such as…" at bounding box center [558, 556] width 810 height 15
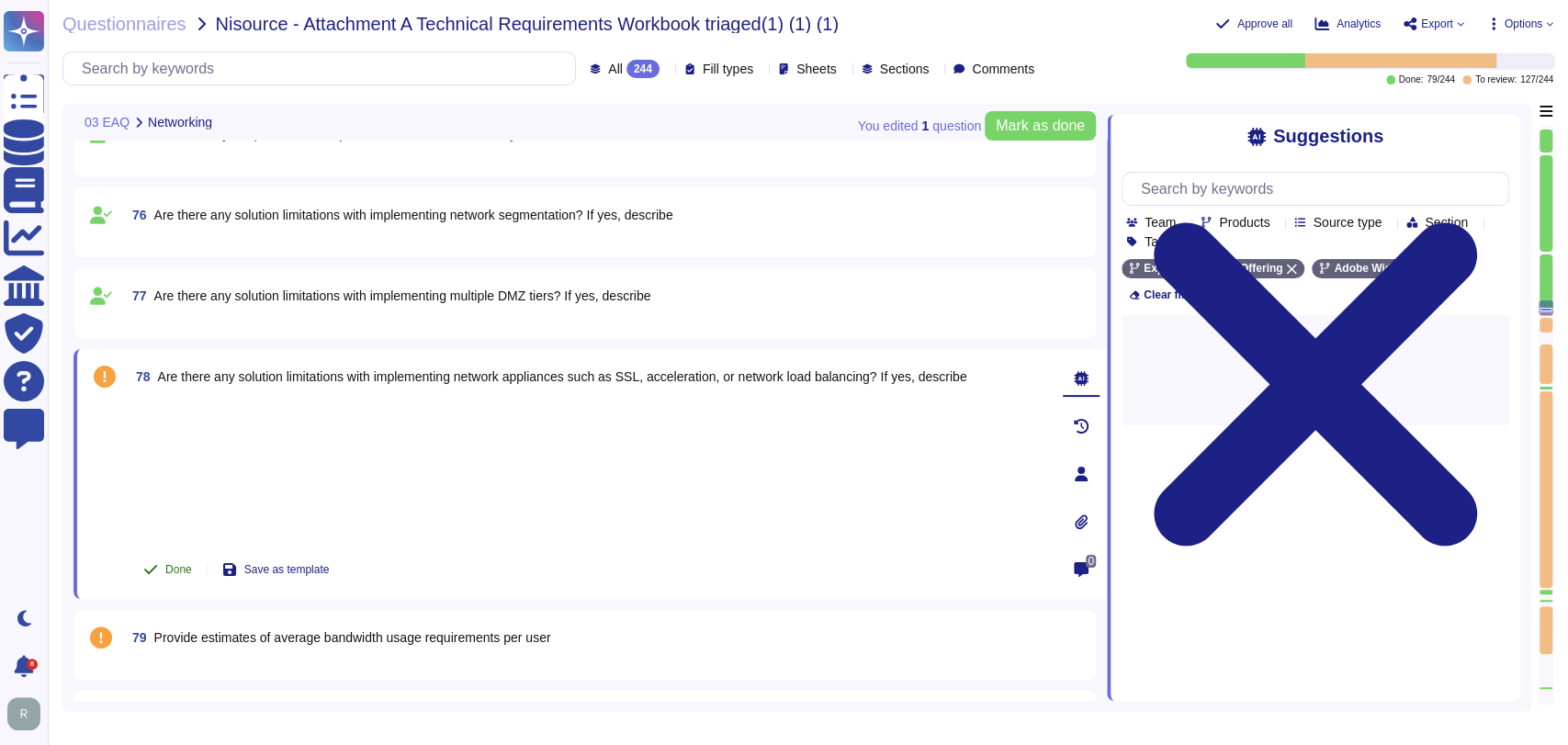
click at [170, 565] on span "Done" at bounding box center [178, 569] width 27 height 11
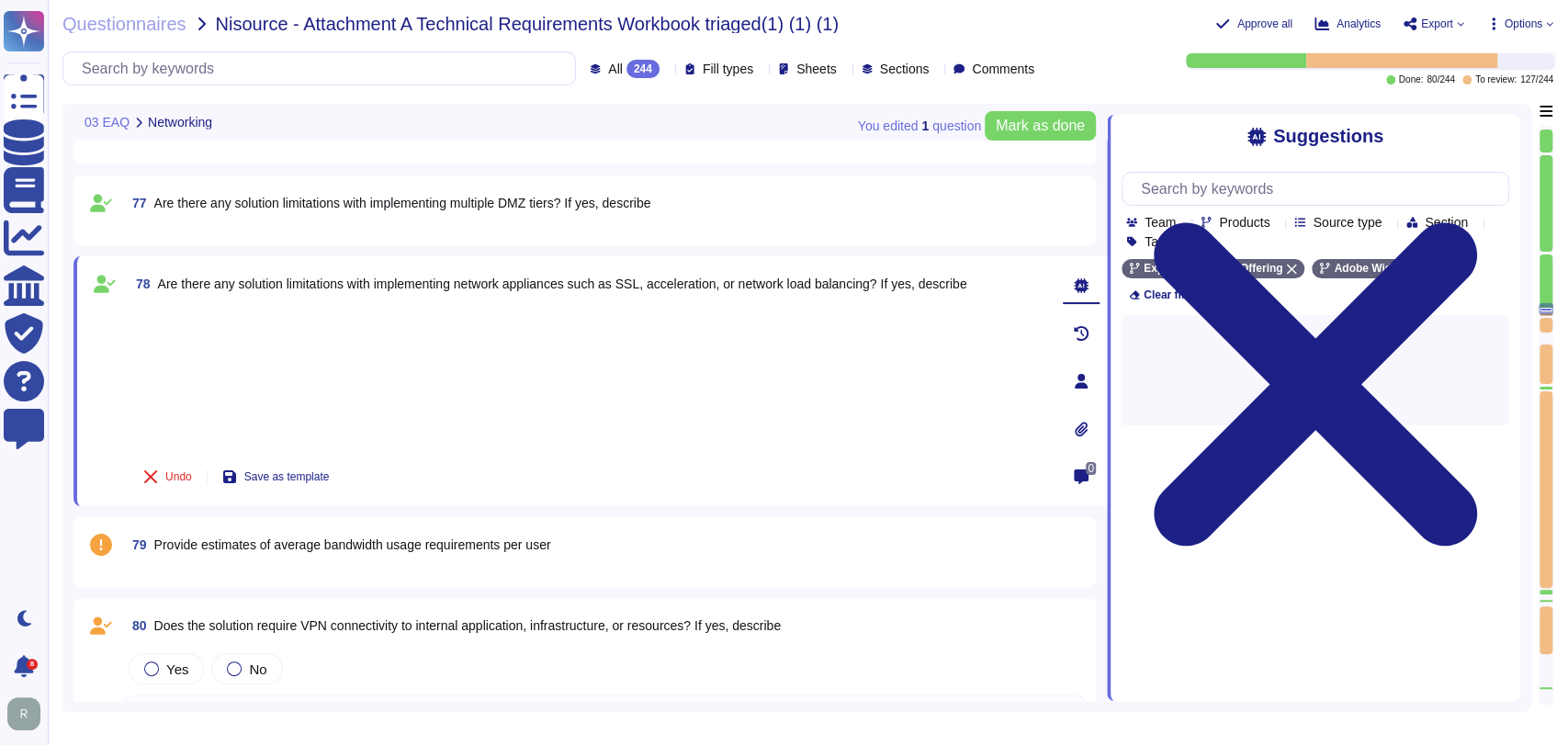
type textarea "Security Team"
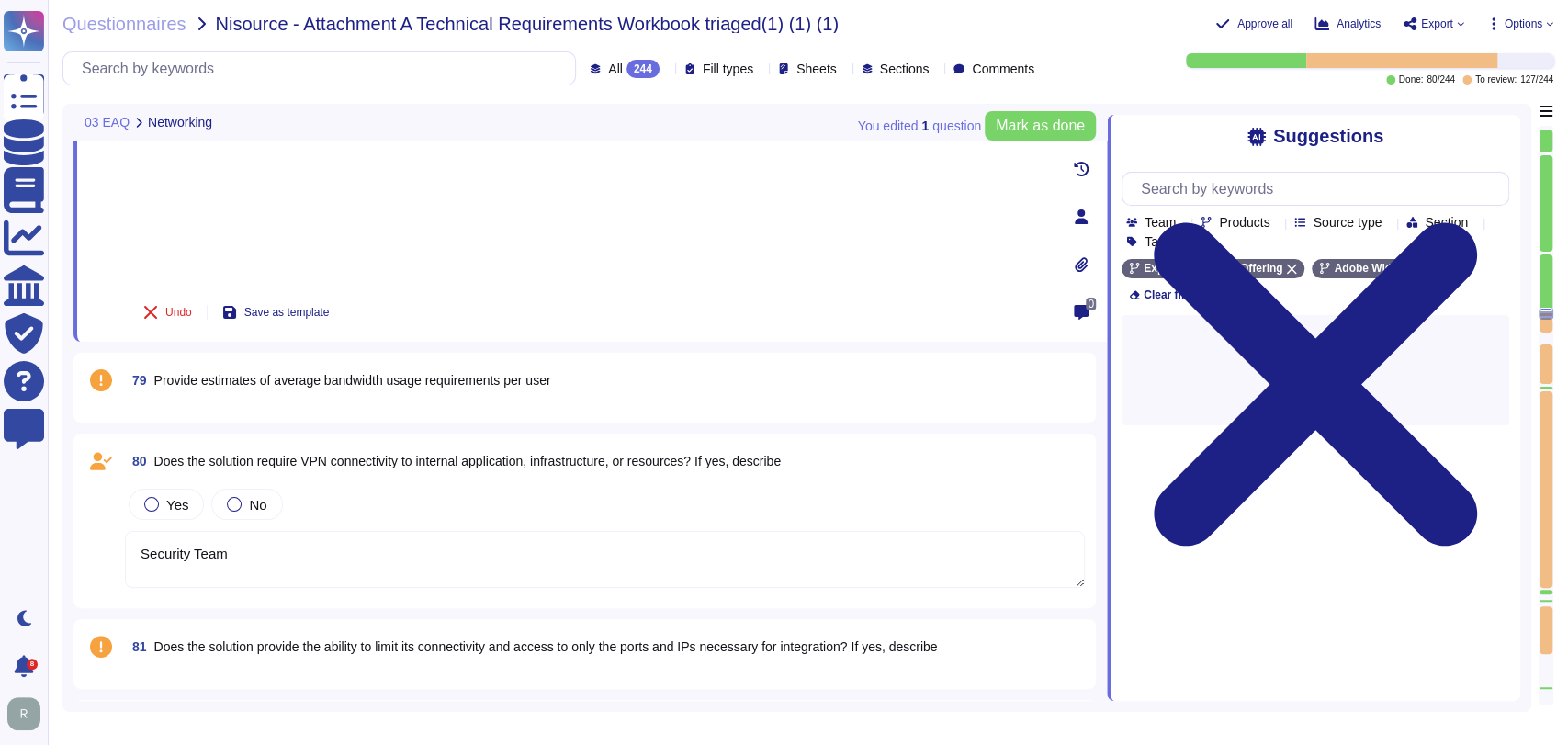
type textarea "Security Team"
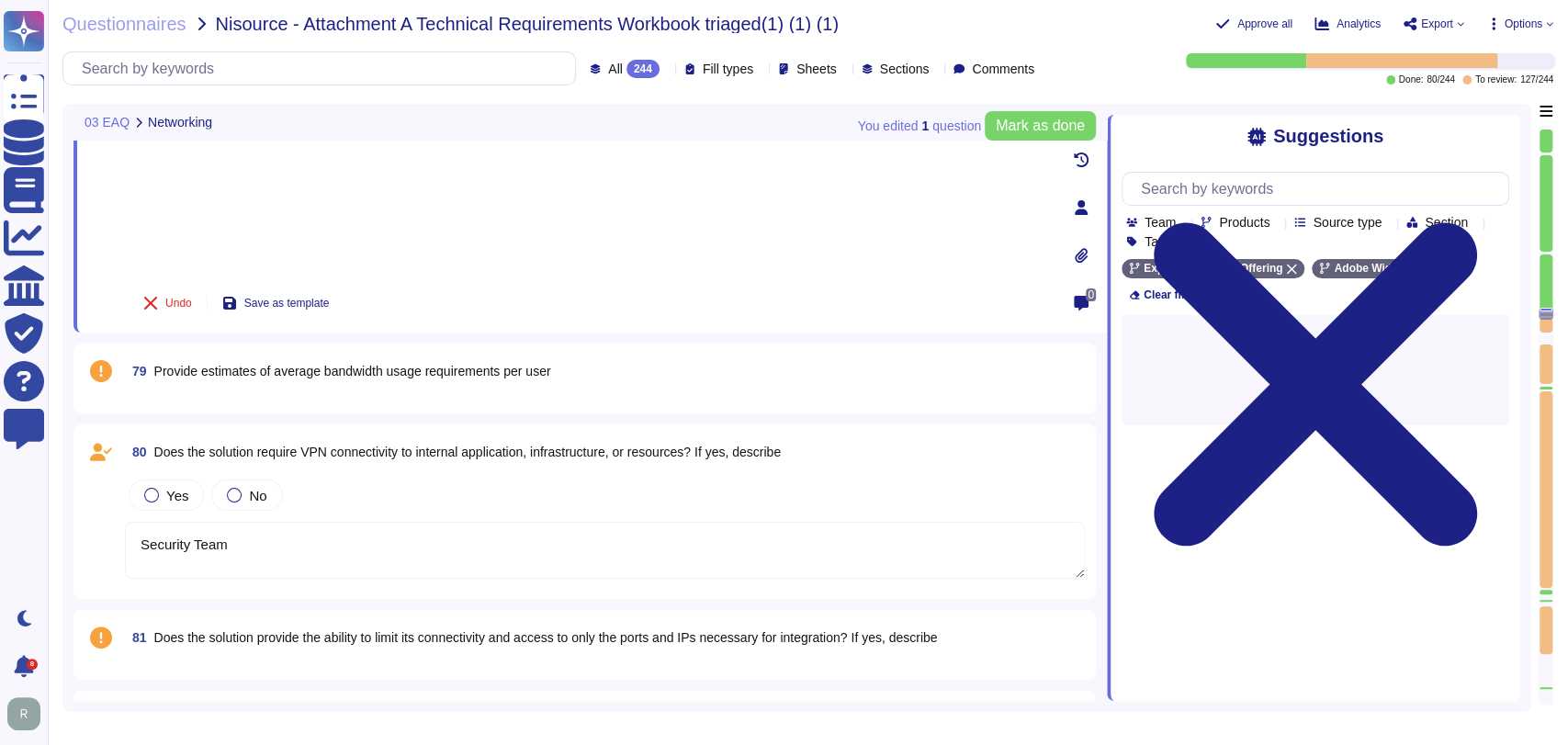
click at [360, 367] on span "Provide estimates of average bandwidth usage requirements per user" at bounding box center [352, 372] width 397 height 15
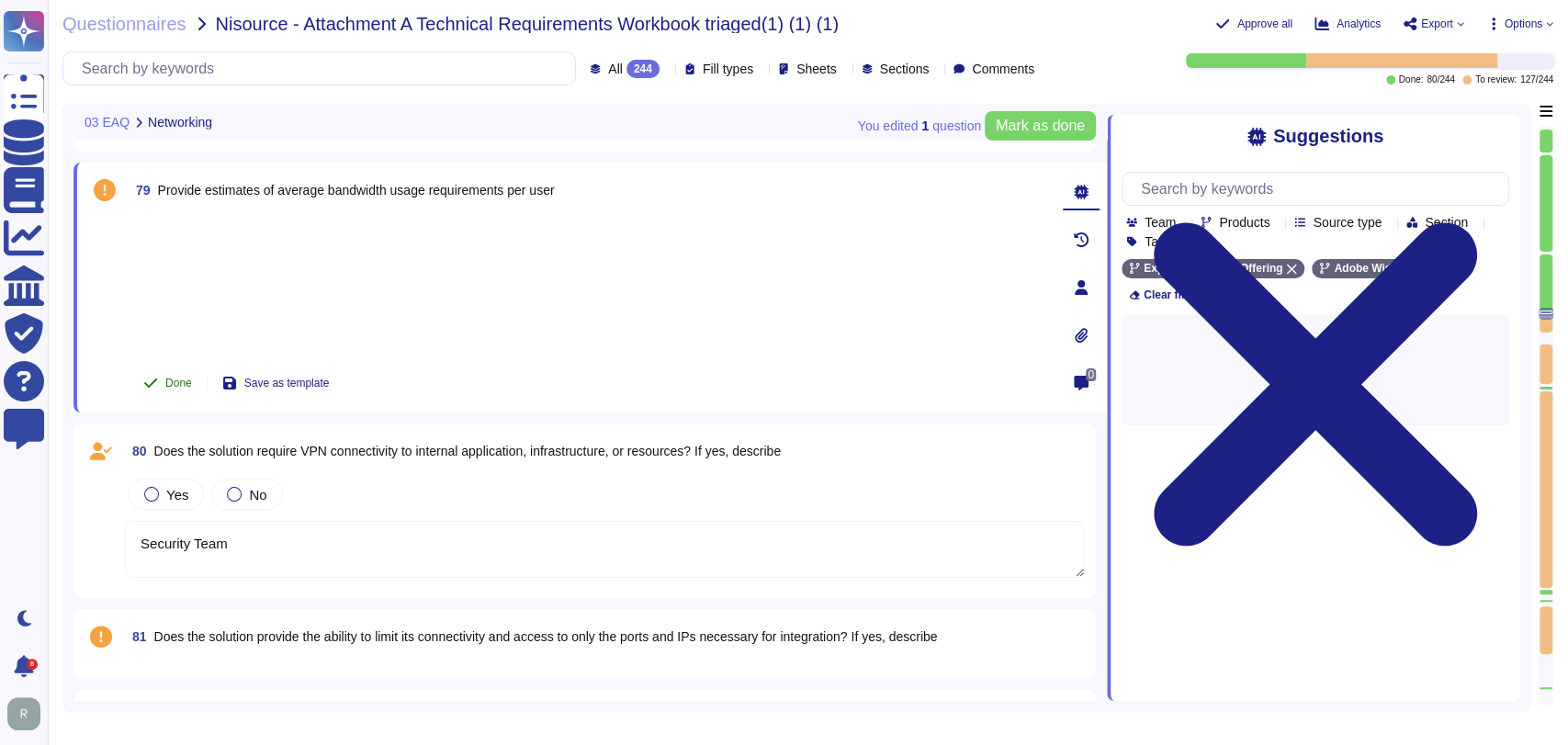
click at [177, 379] on span "Done" at bounding box center [178, 383] width 27 height 11
click at [434, 545] on textarea "Security Team" at bounding box center [605, 549] width 960 height 57
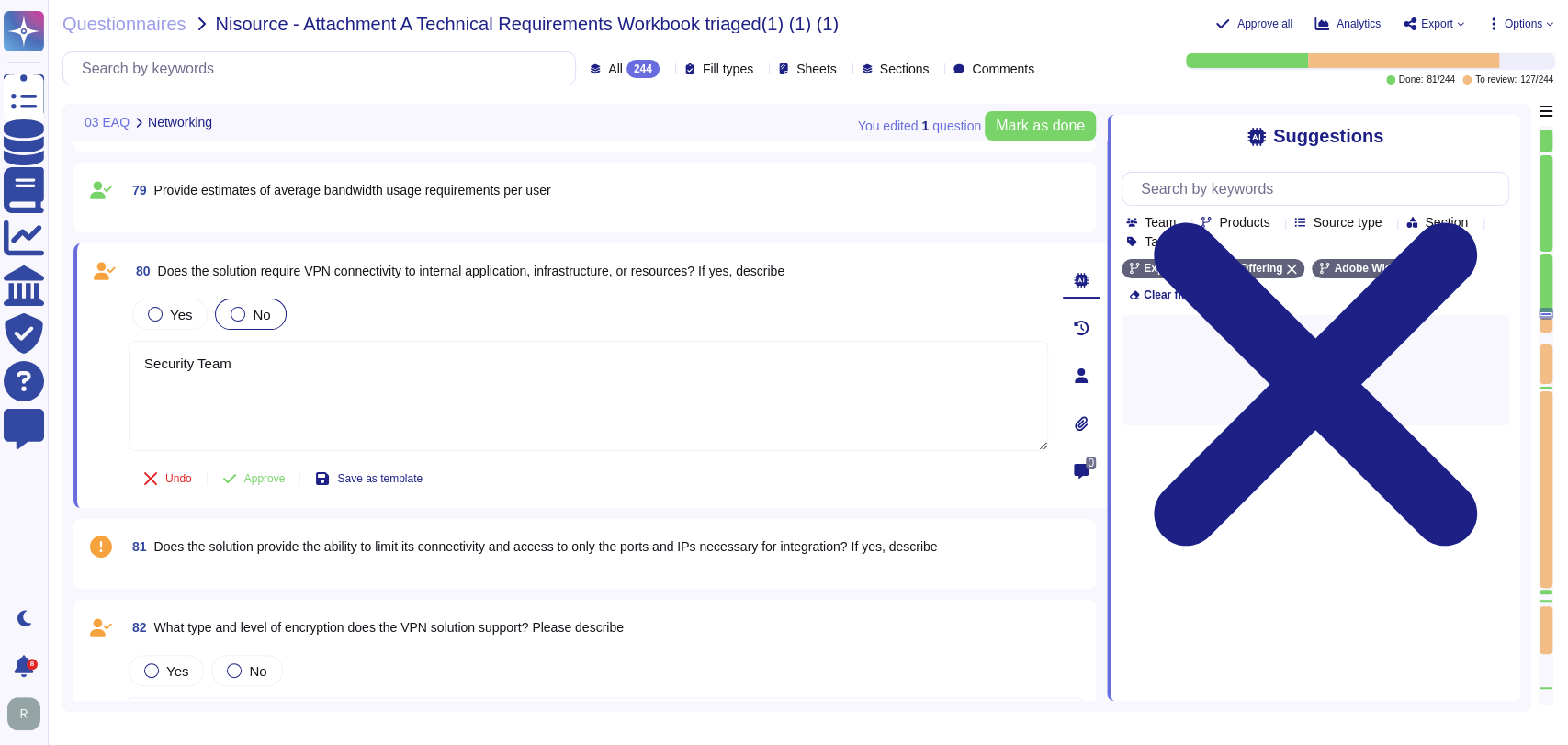
click at [254, 314] on span "No" at bounding box center [261, 315] width 18 height 16
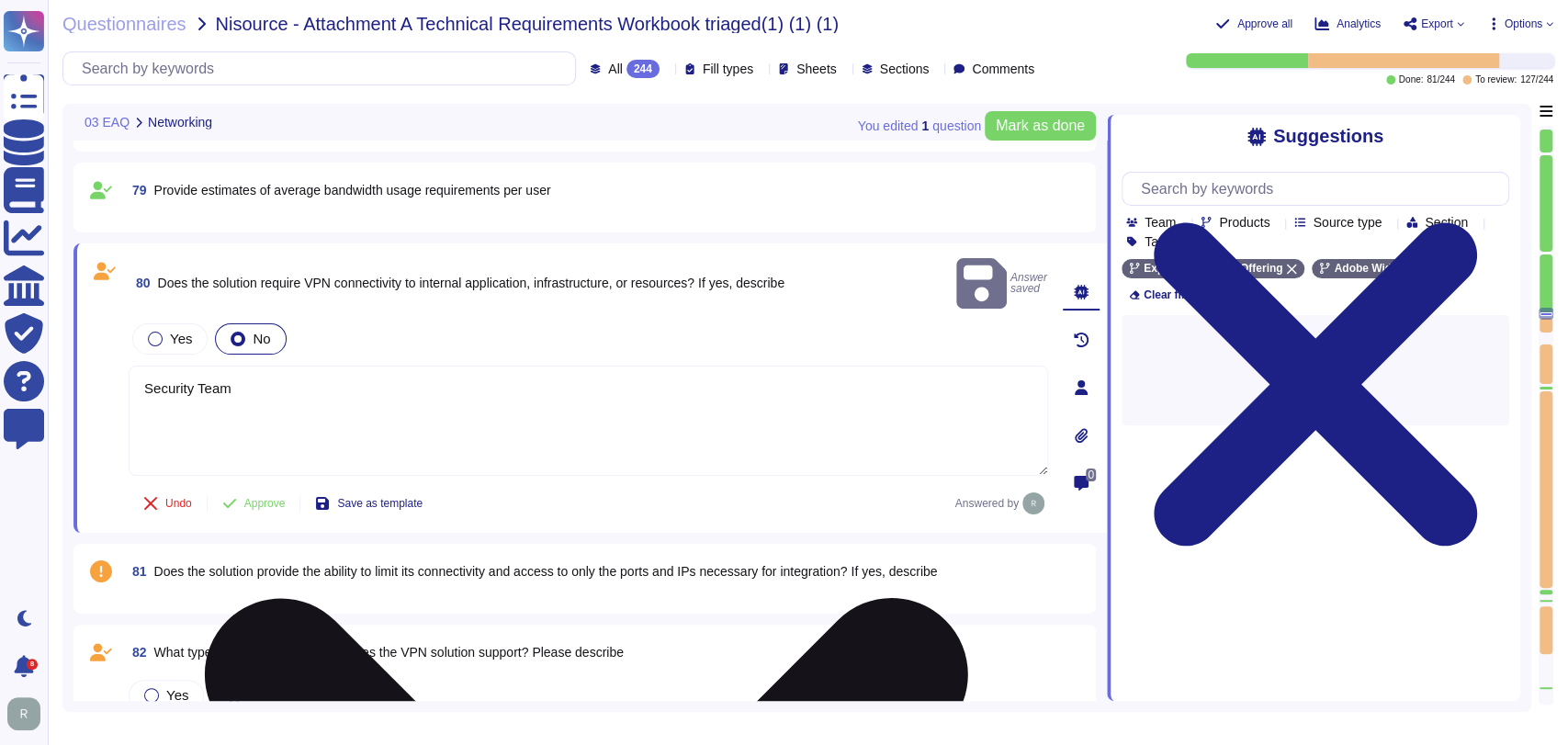
click at [252, 365] on textarea "Security Team" at bounding box center [588, 420] width 920 height 110
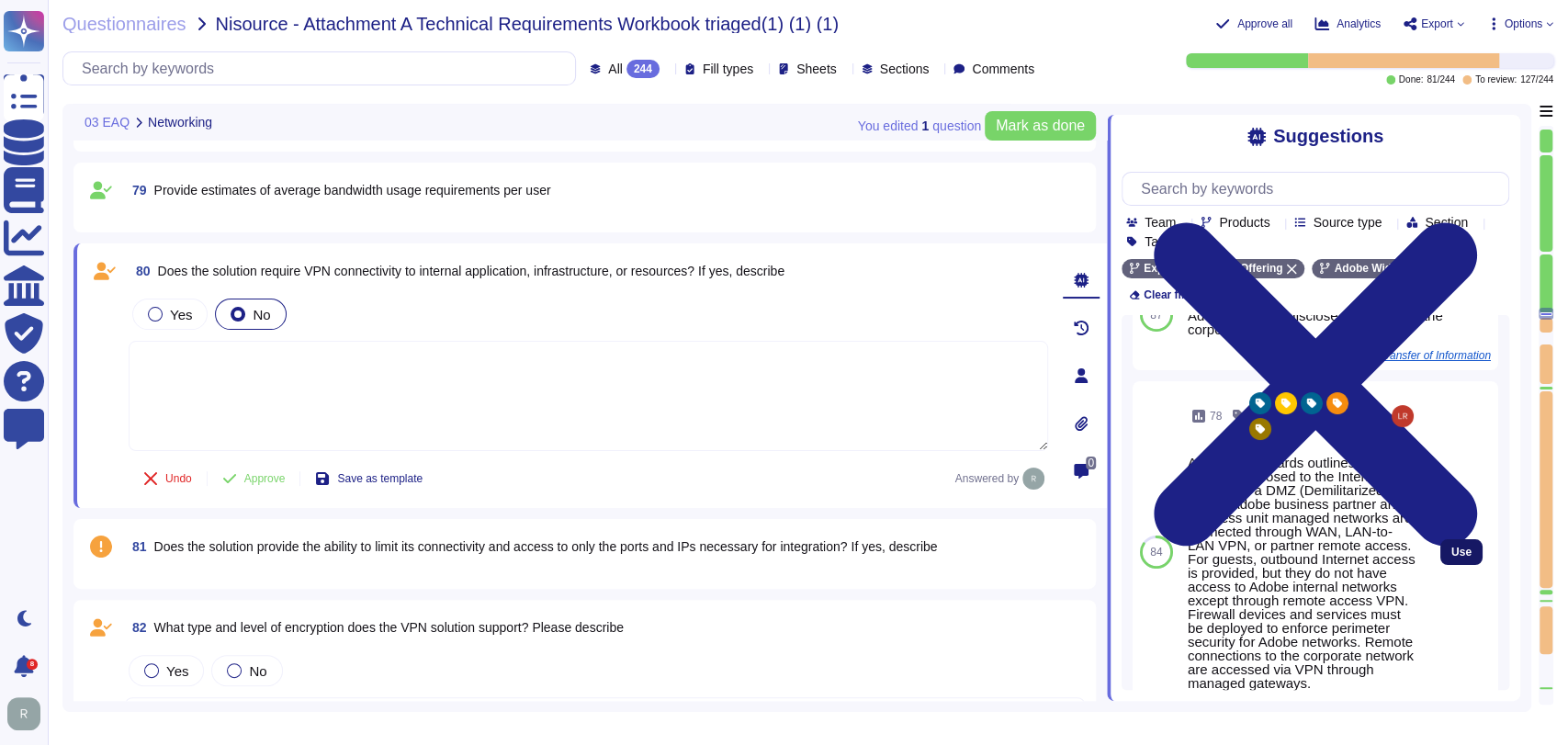
scroll to position [66, 0]
click at [1451, 546] on span "Use" at bounding box center [1462, 552] width 21 height 11
type textarea "Adobe's Standards outlines that if a server is exposed to the Internet, it belo…"
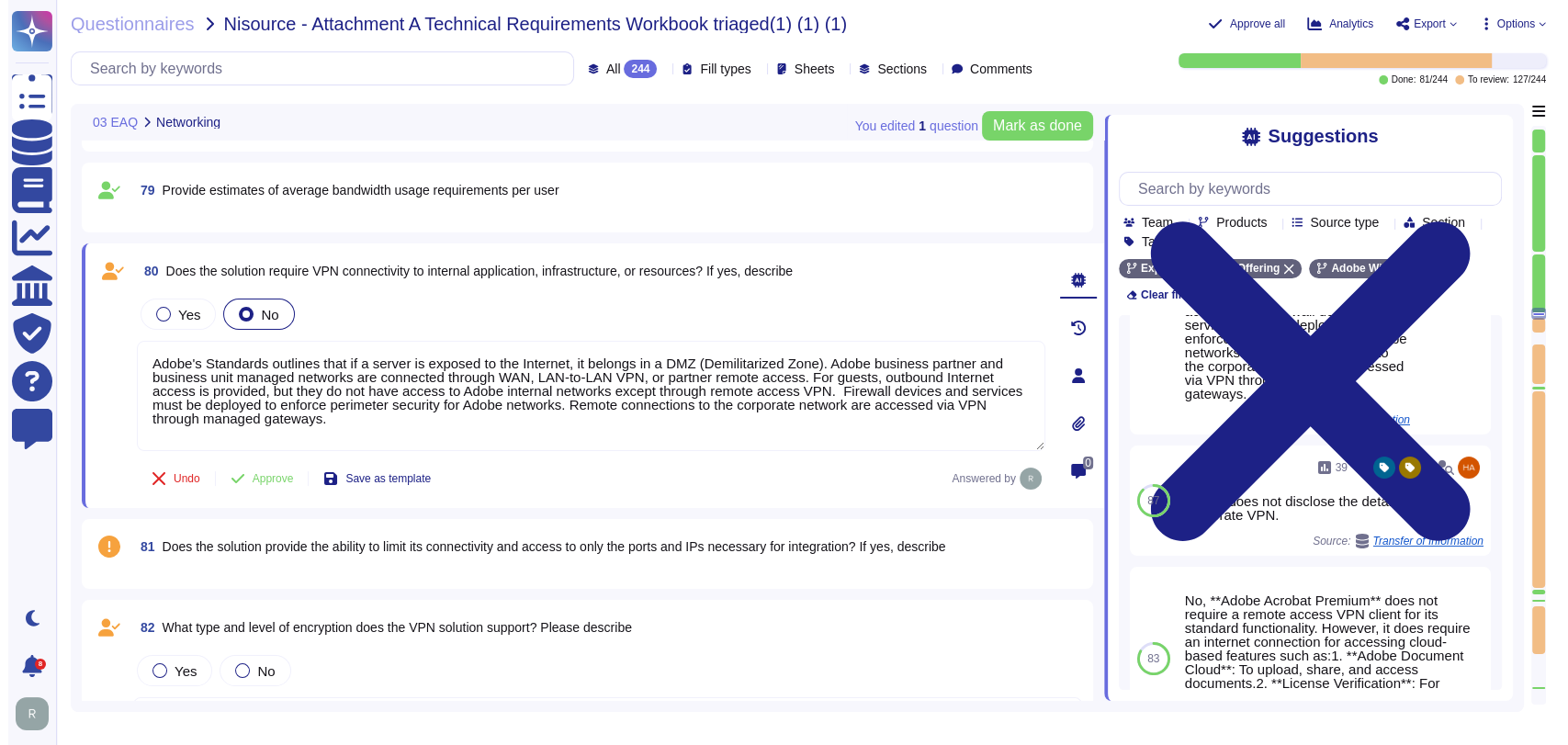
scroll to position [0, 0]
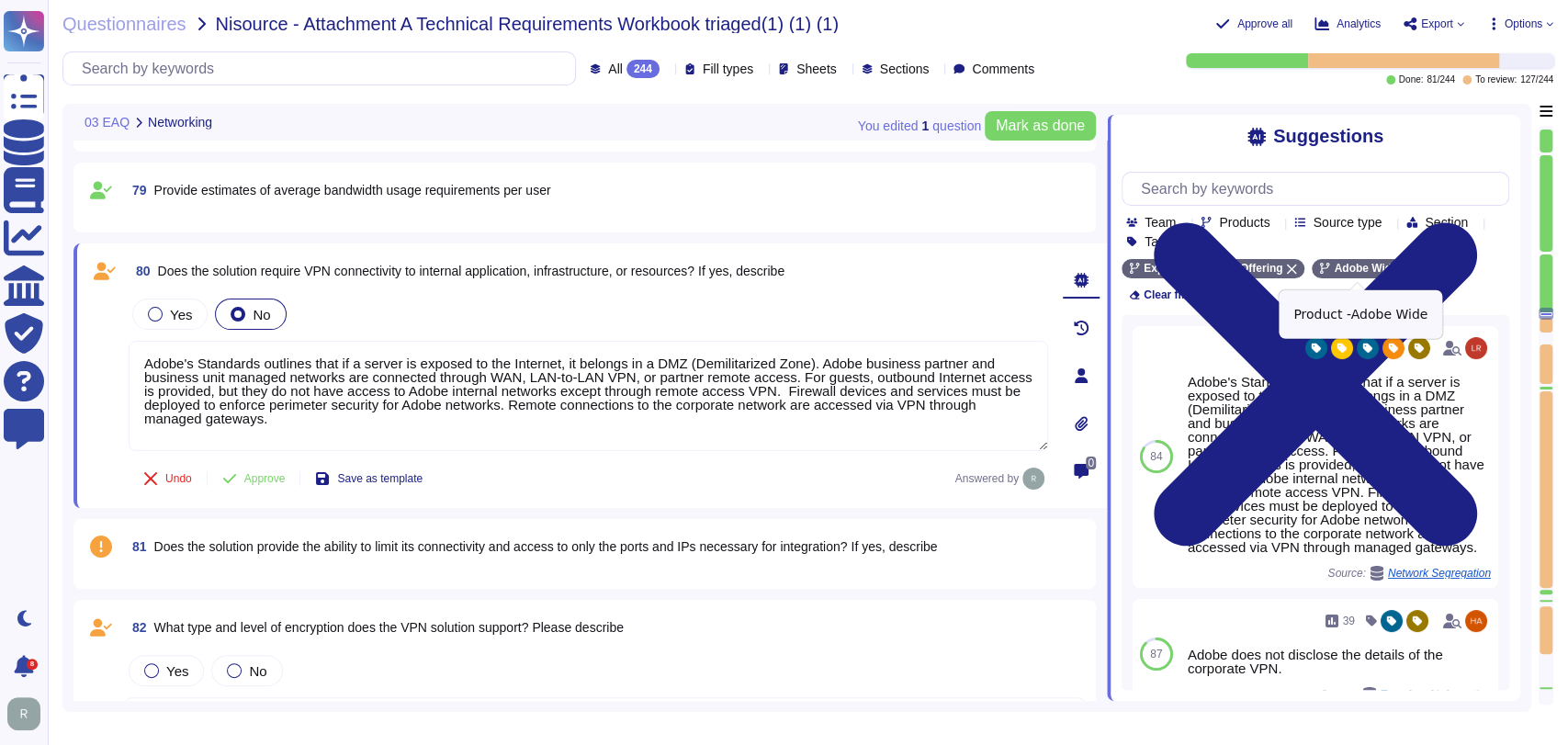
click at [1402, 271] on icon at bounding box center [1406, 269] width 10 height 10
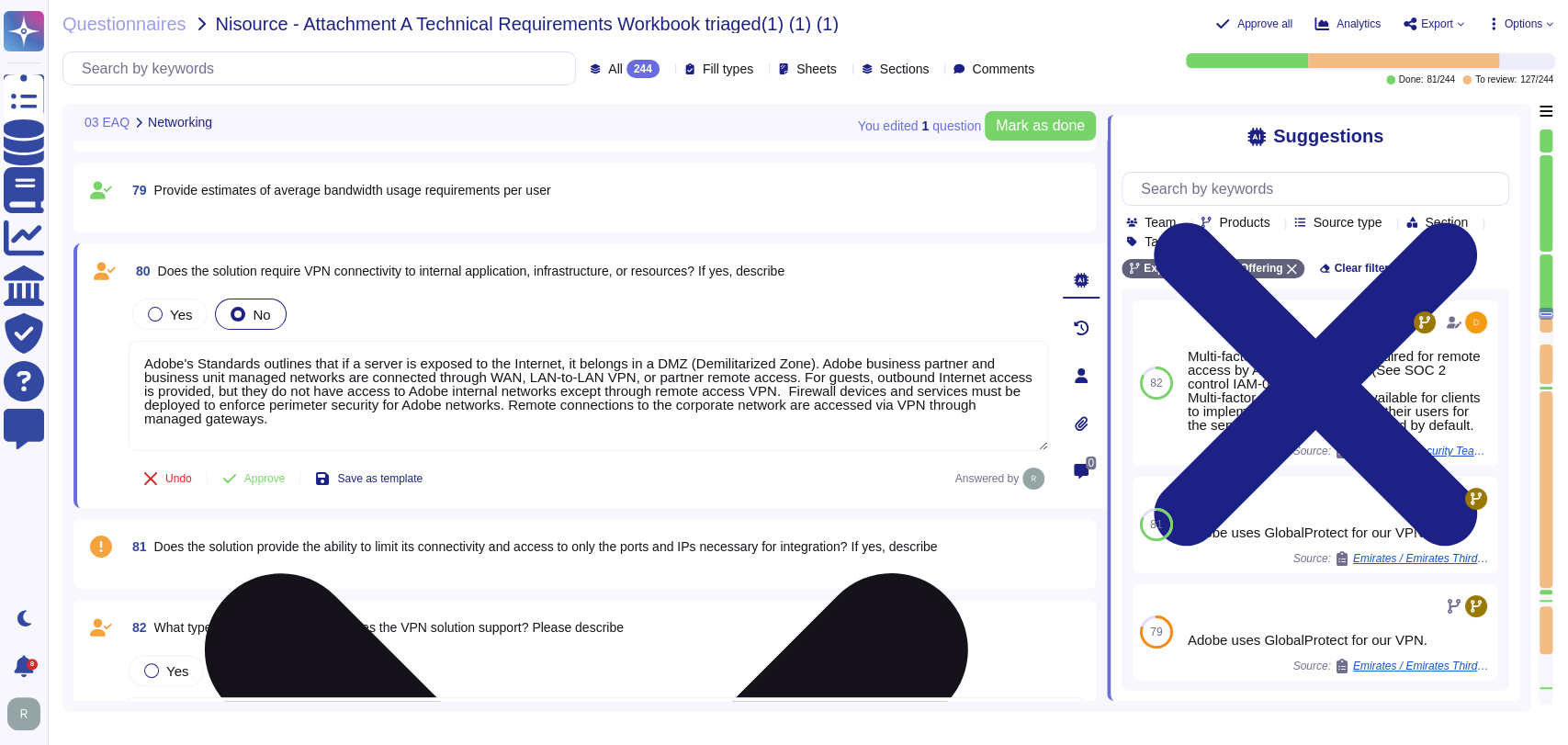
click at [571, 402] on textarea "Adobe's Standards outlines that if a server is exposed to the Internet, it belo…" at bounding box center [588, 396] width 920 height 110
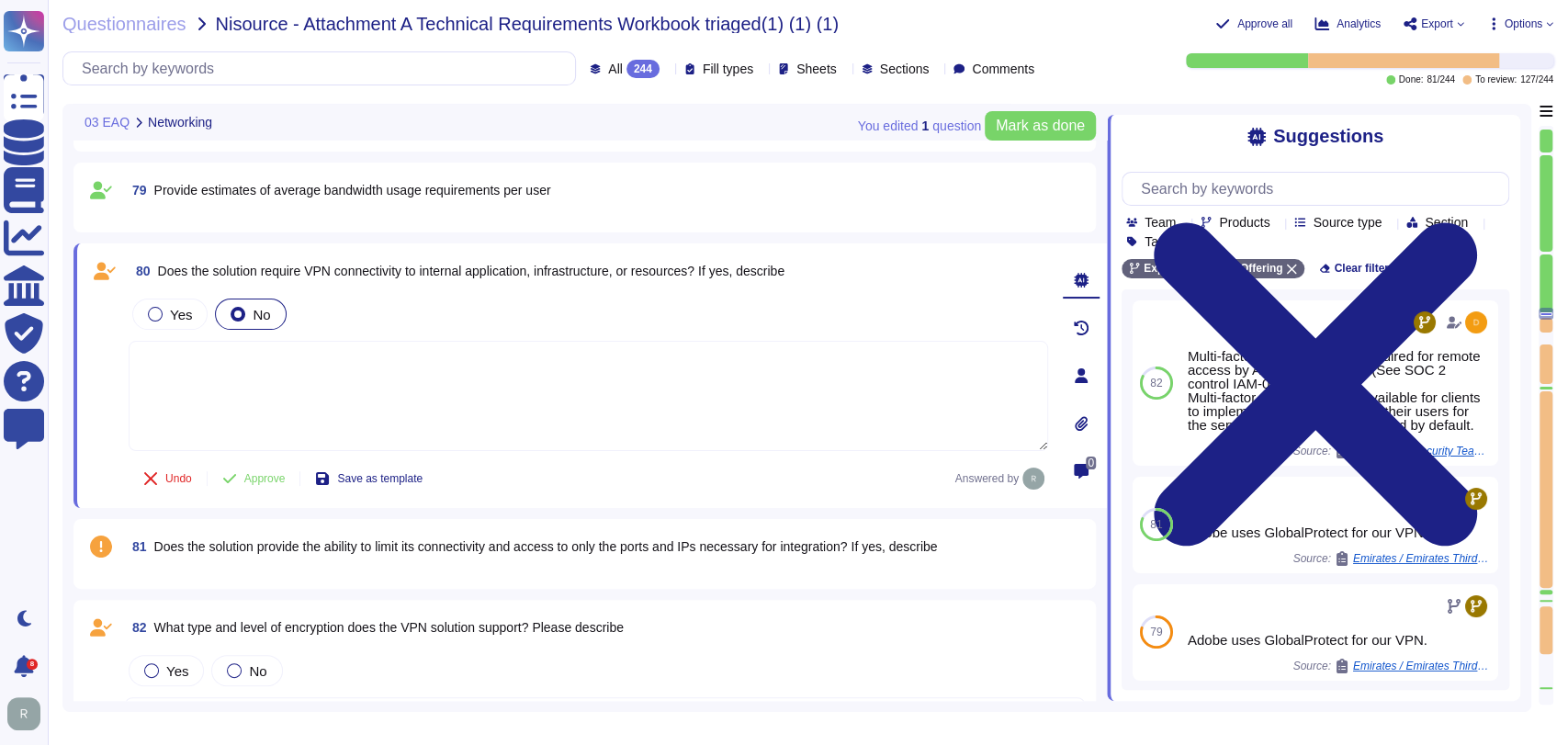
click at [675, 263] on span "Does the solution require VPN connectivity to internal application, infrastruct…" at bounding box center [471, 271] width 627 height 15
